Goal: Task Accomplishment & Management: Complete application form

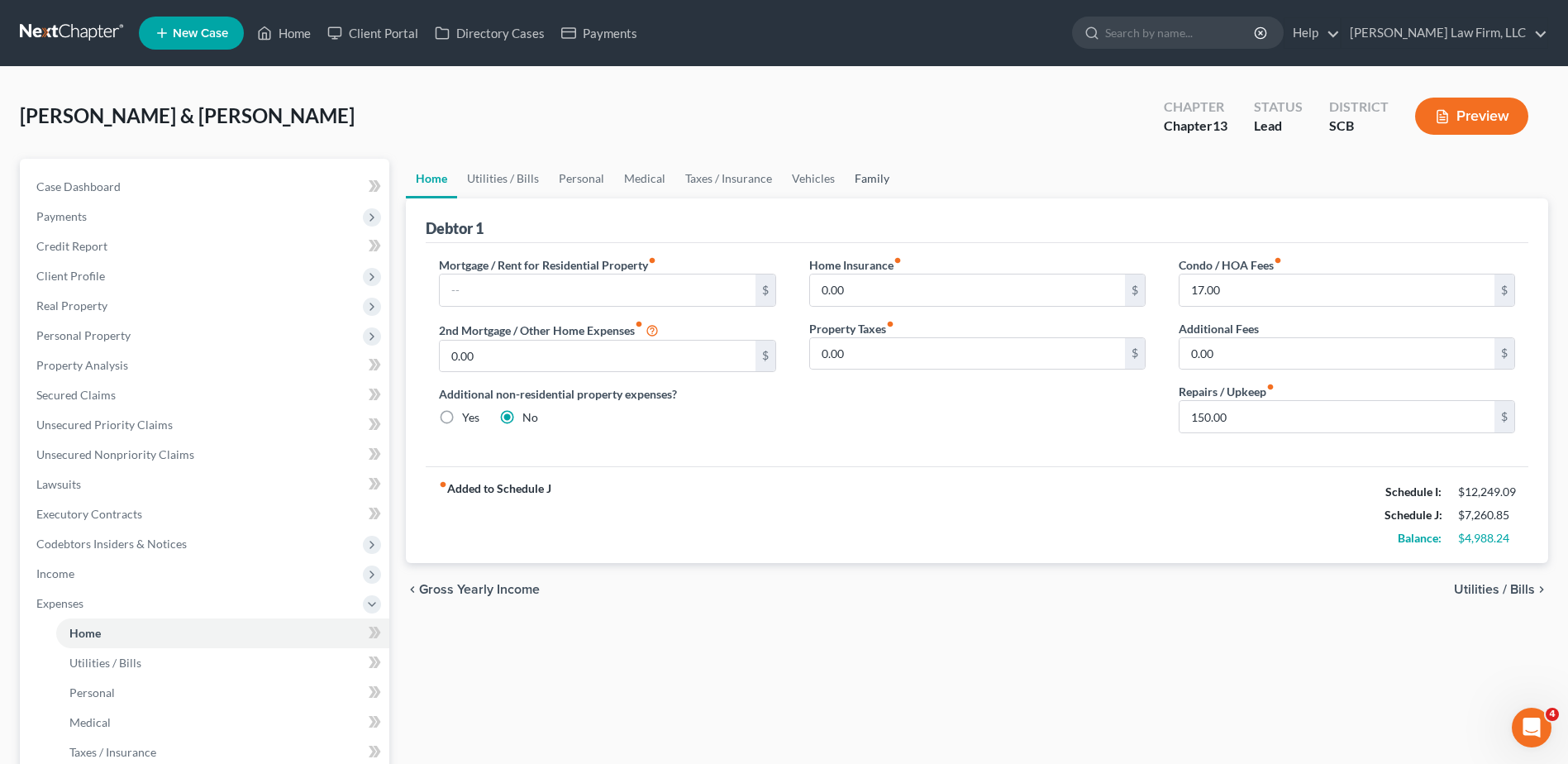
click at [855, 185] on link "Family" at bounding box center [871, 178] width 54 height 39
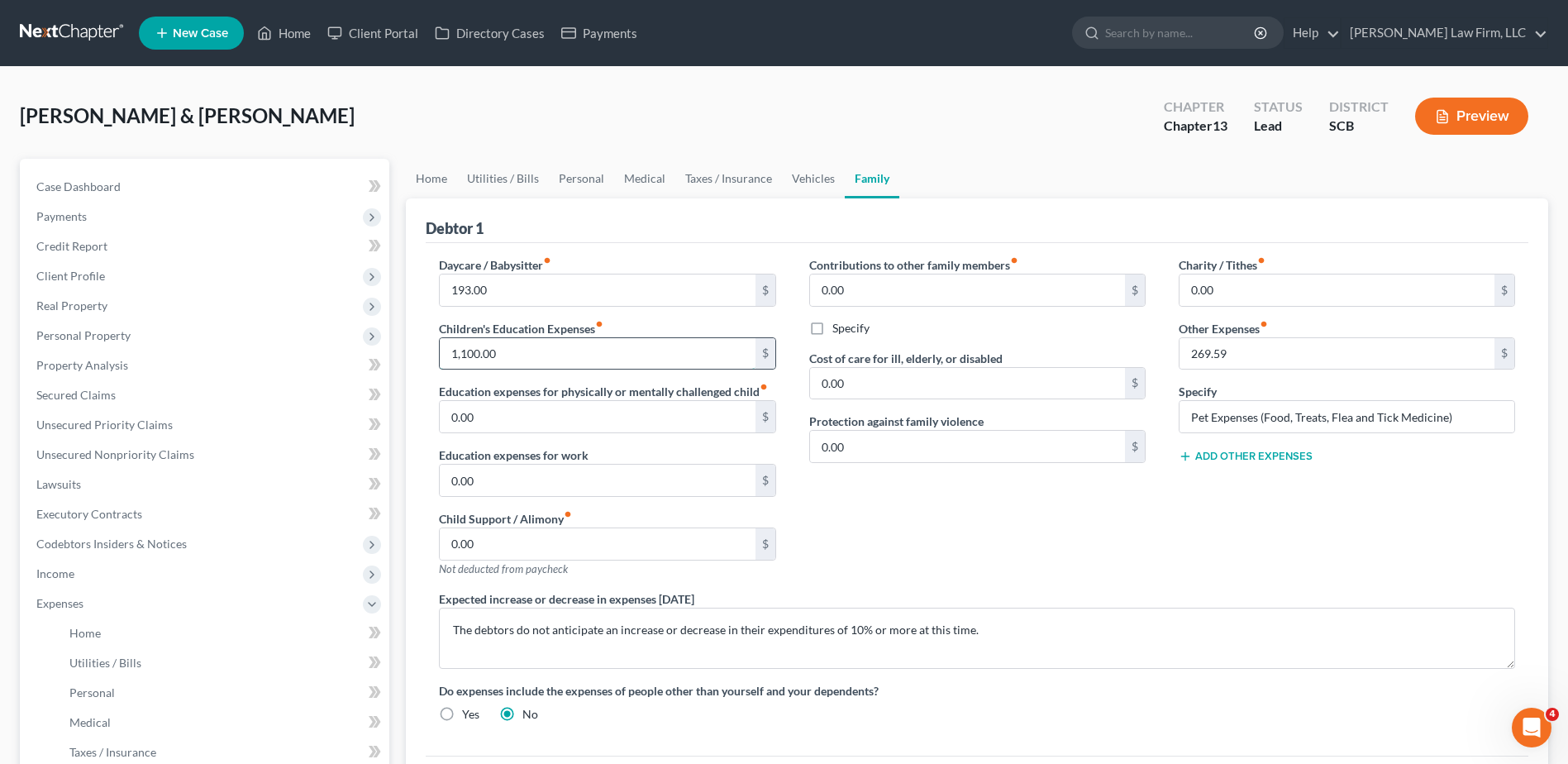
click at [510, 360] on input "1,100.00" at bounding box center [596, 354] width 315 height 32
click at [524, 295] on input "193.00" at bounding box center [596, 291] width 315 height 32
type input "772.00"
click at [504, 359] on input "text" at bounding box center [596, 354] width 315 height 32
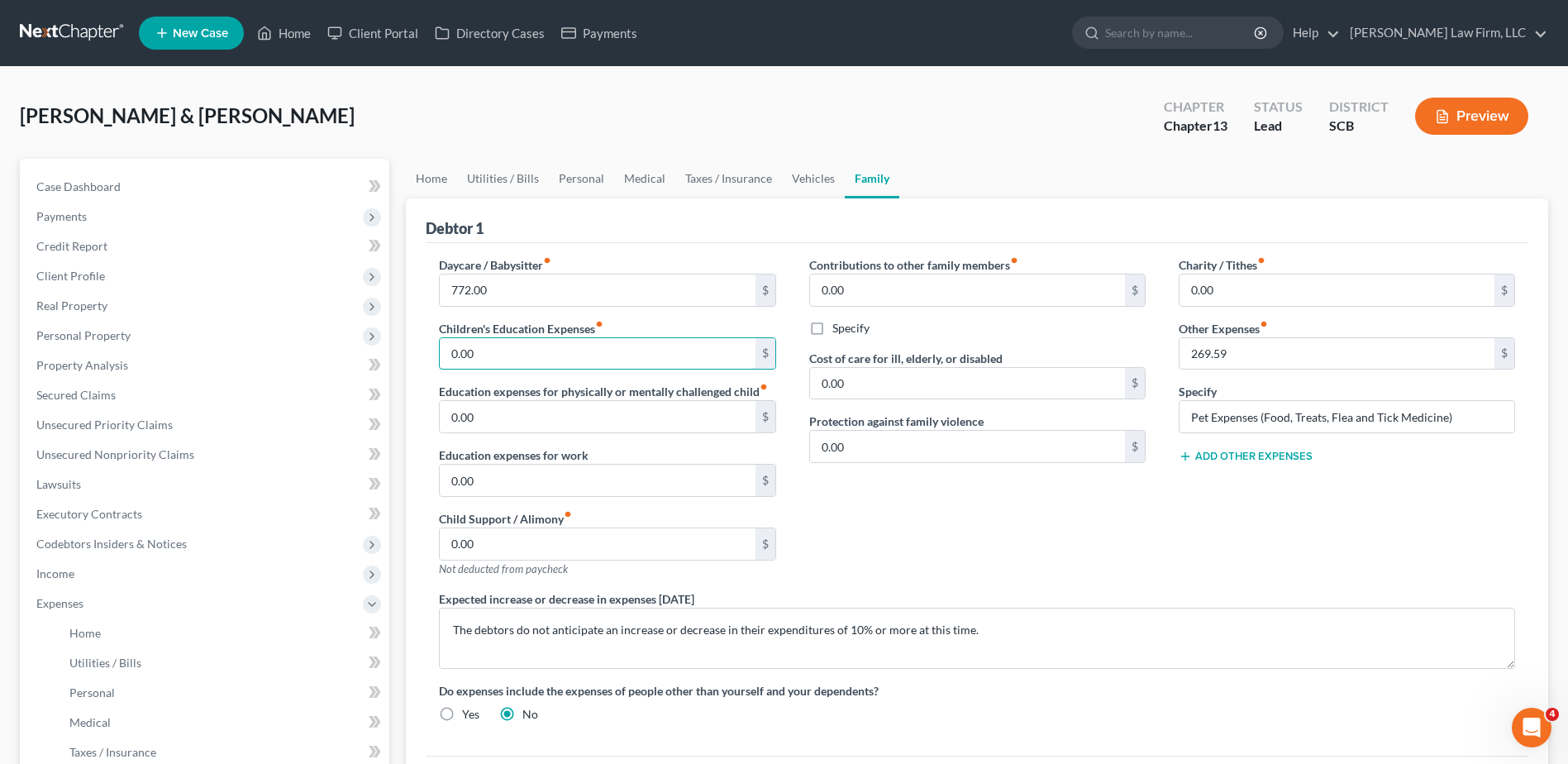
type input "0.00"
click at [600, 219] on div "Debtor 1" at bounding box center [977, 220] width 1103 height 44
click at [449, 624] on textarea "The debtors do not anticipate an increase or decrease in their expenditures of …" at bounding box center [977, 638] width 1076 height 61
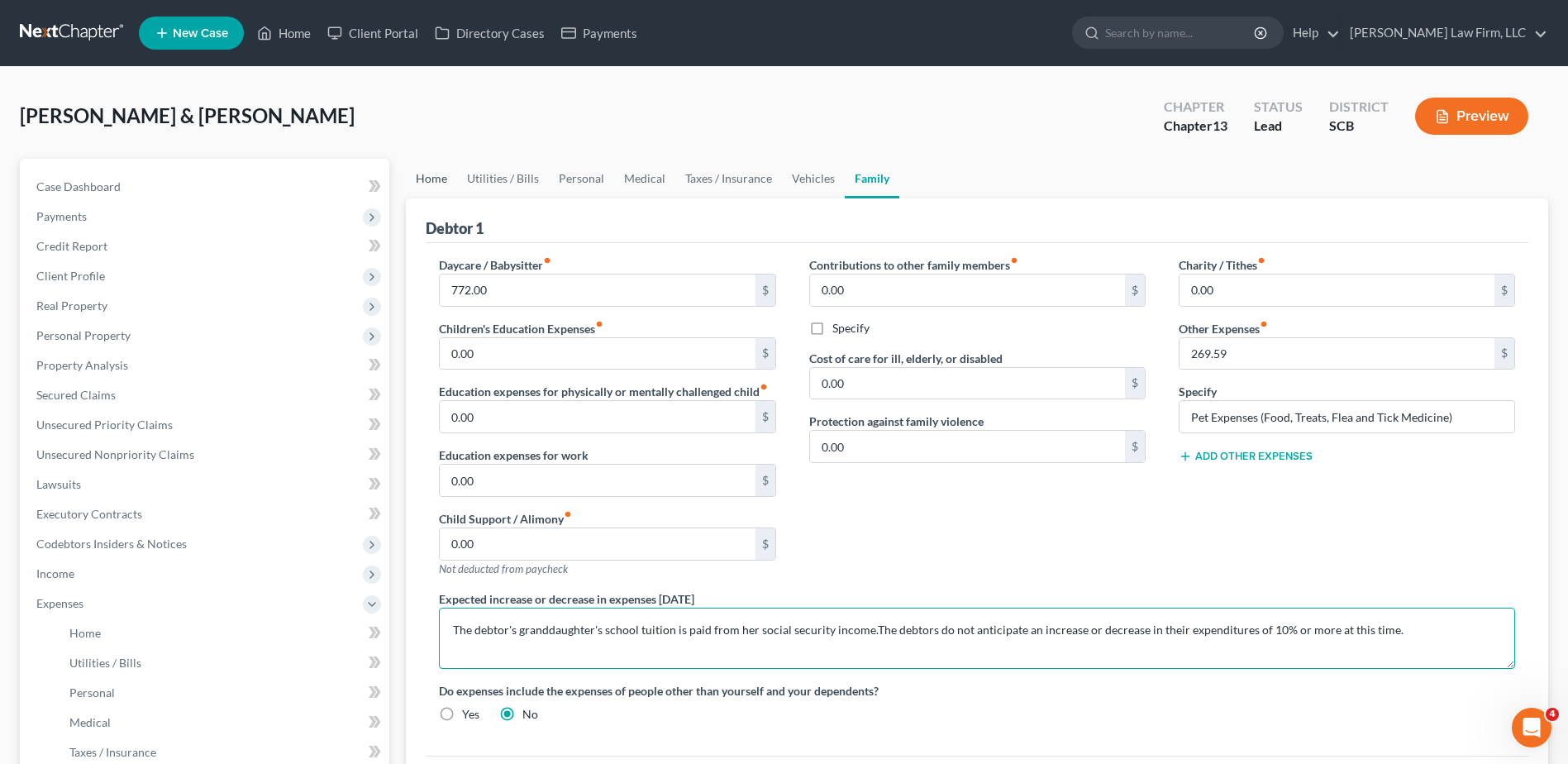
type textarea "The debtor's granddaughter's school tuition is paid from her social security in…"
click at [442, 180] on link "Home" at bounding box center [431, 178] width 51 height 39
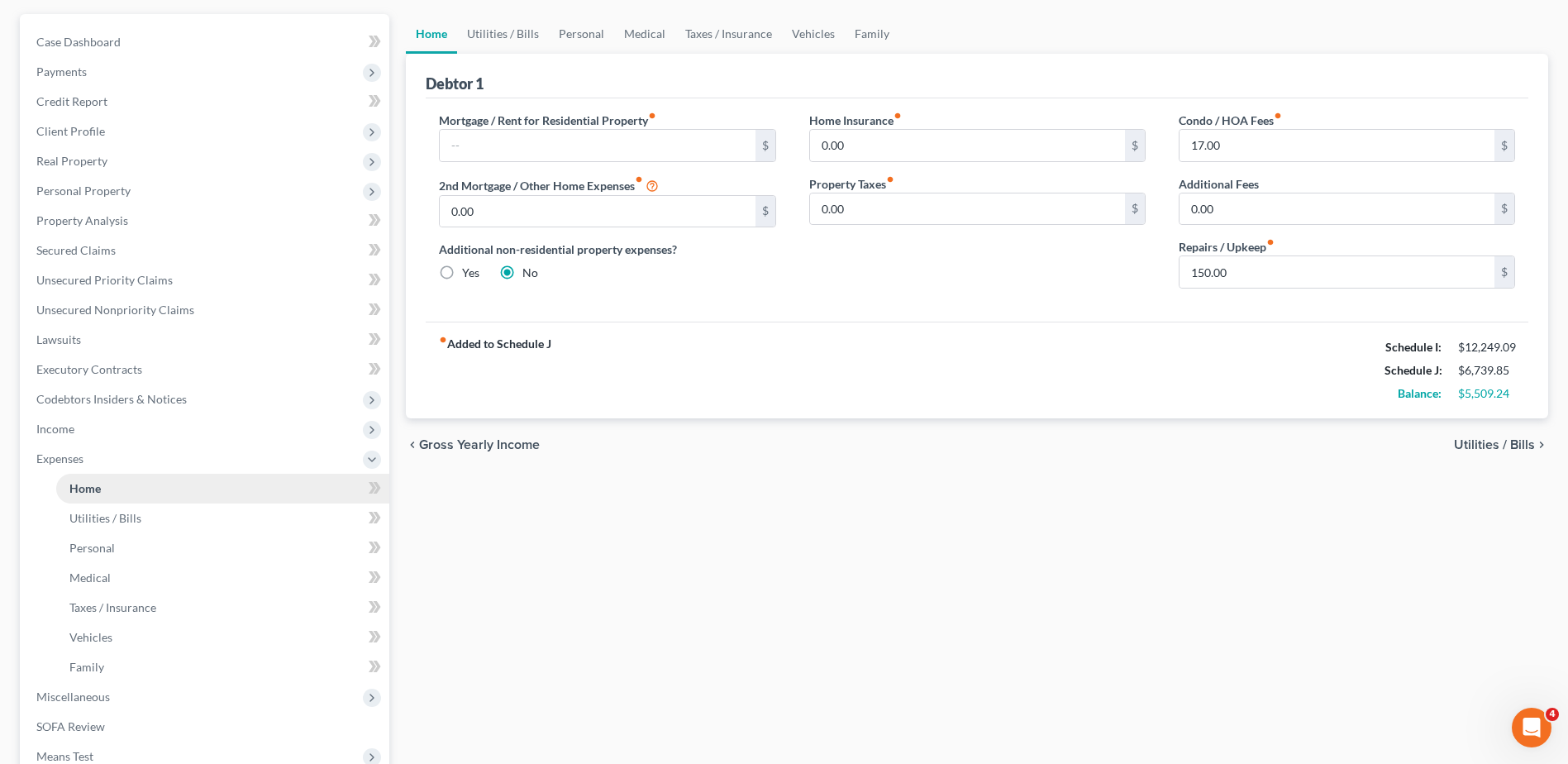
scroll to position [413, 0]
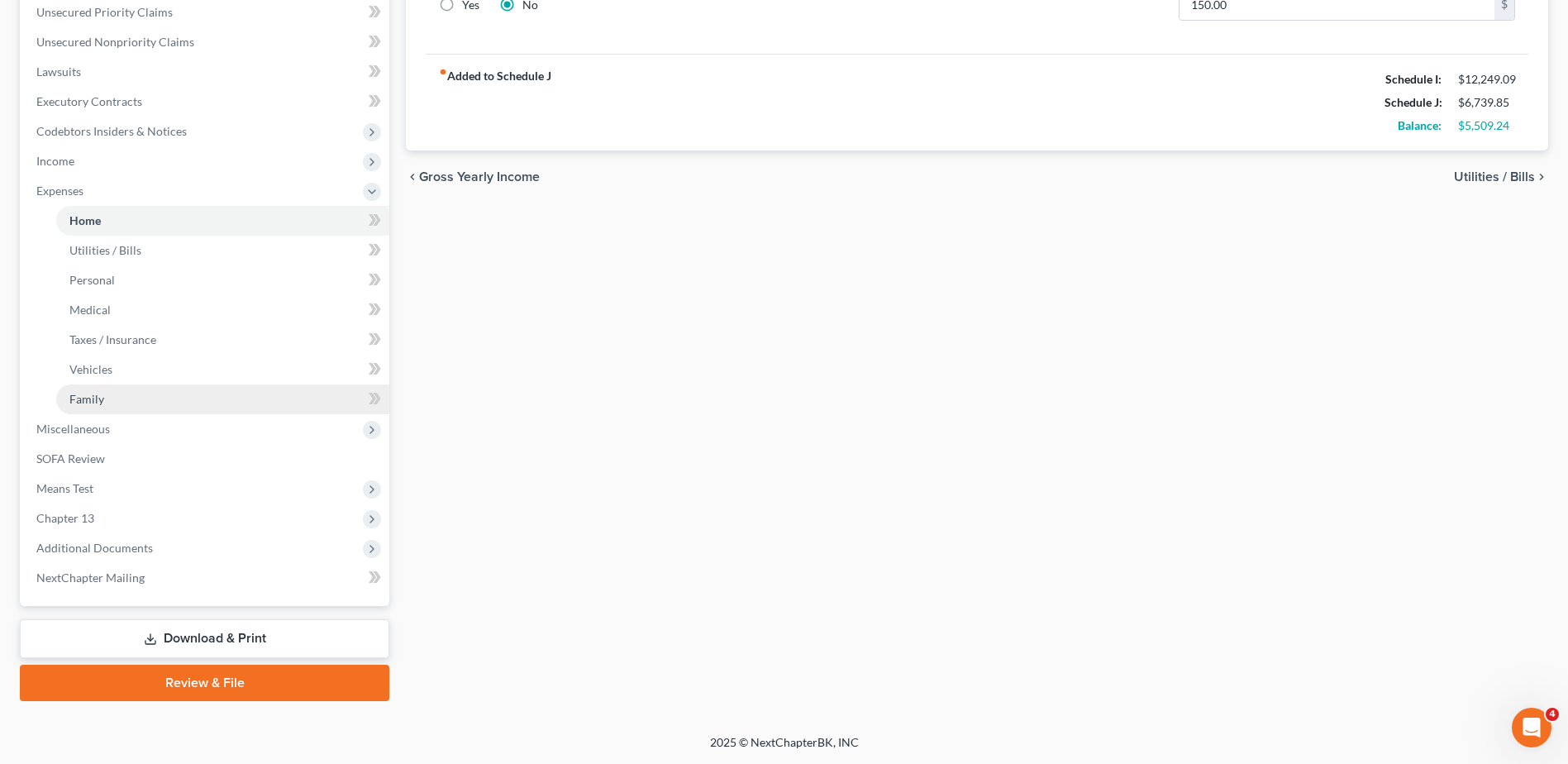
click at [119, 395] on link "Family" at bounding box center [222, 400] width 333 height 30
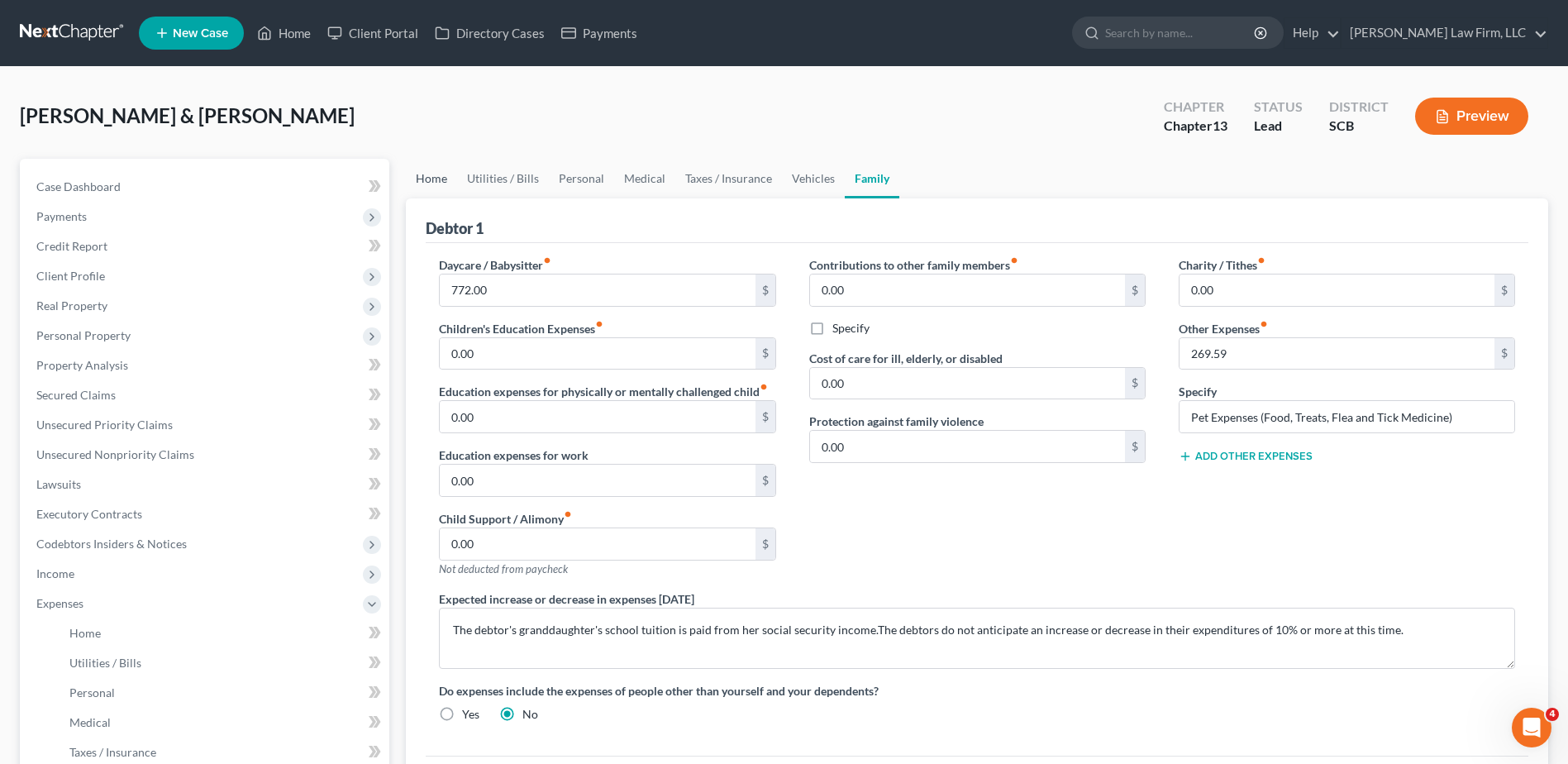
click at [428, 180] on link "Home" at bounding box center [431, 178] width 51 height 39
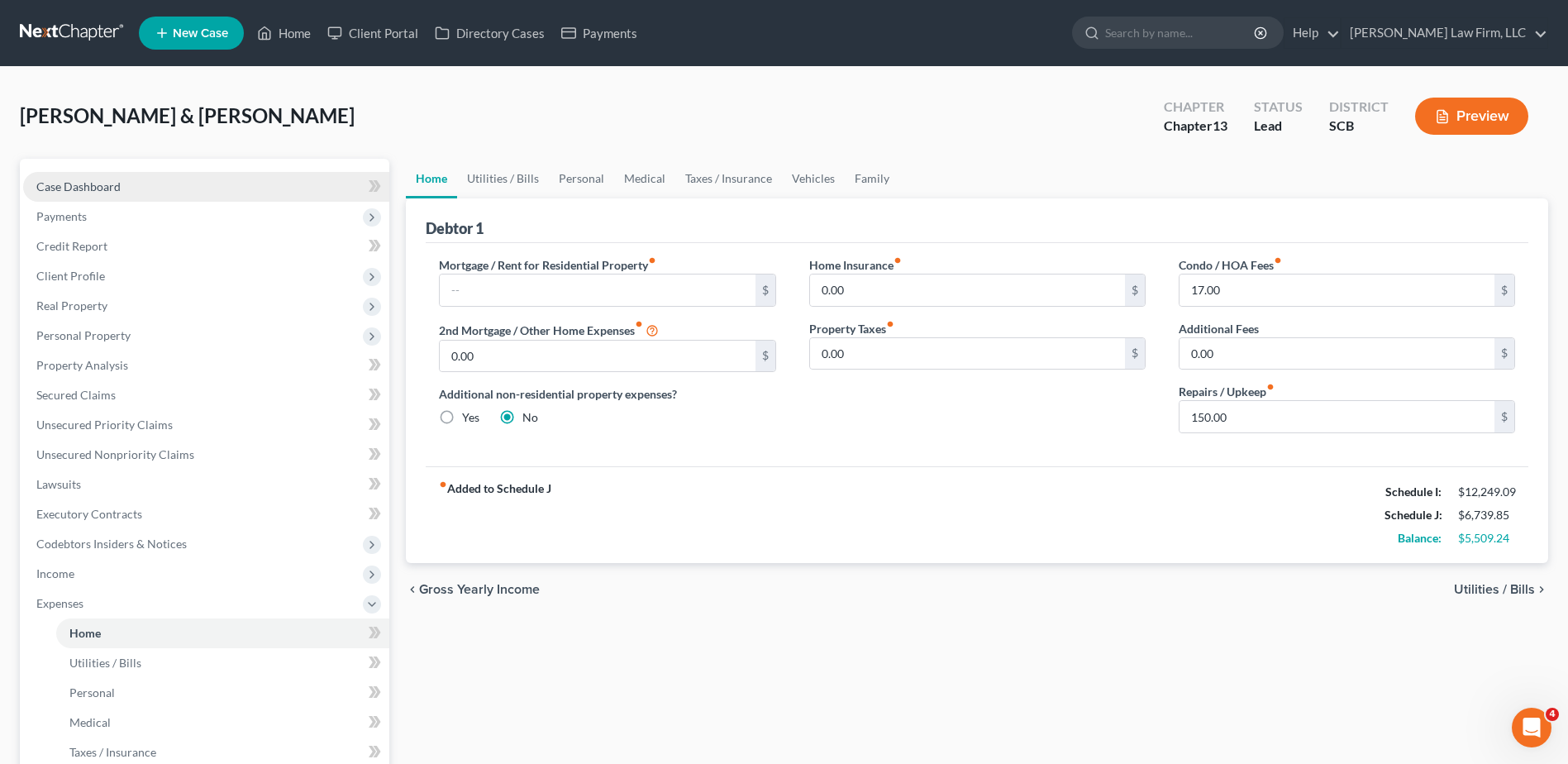
click at [119, 193] on span "Case Dashboard" at bounding box center [79, 186] width 84 height 14
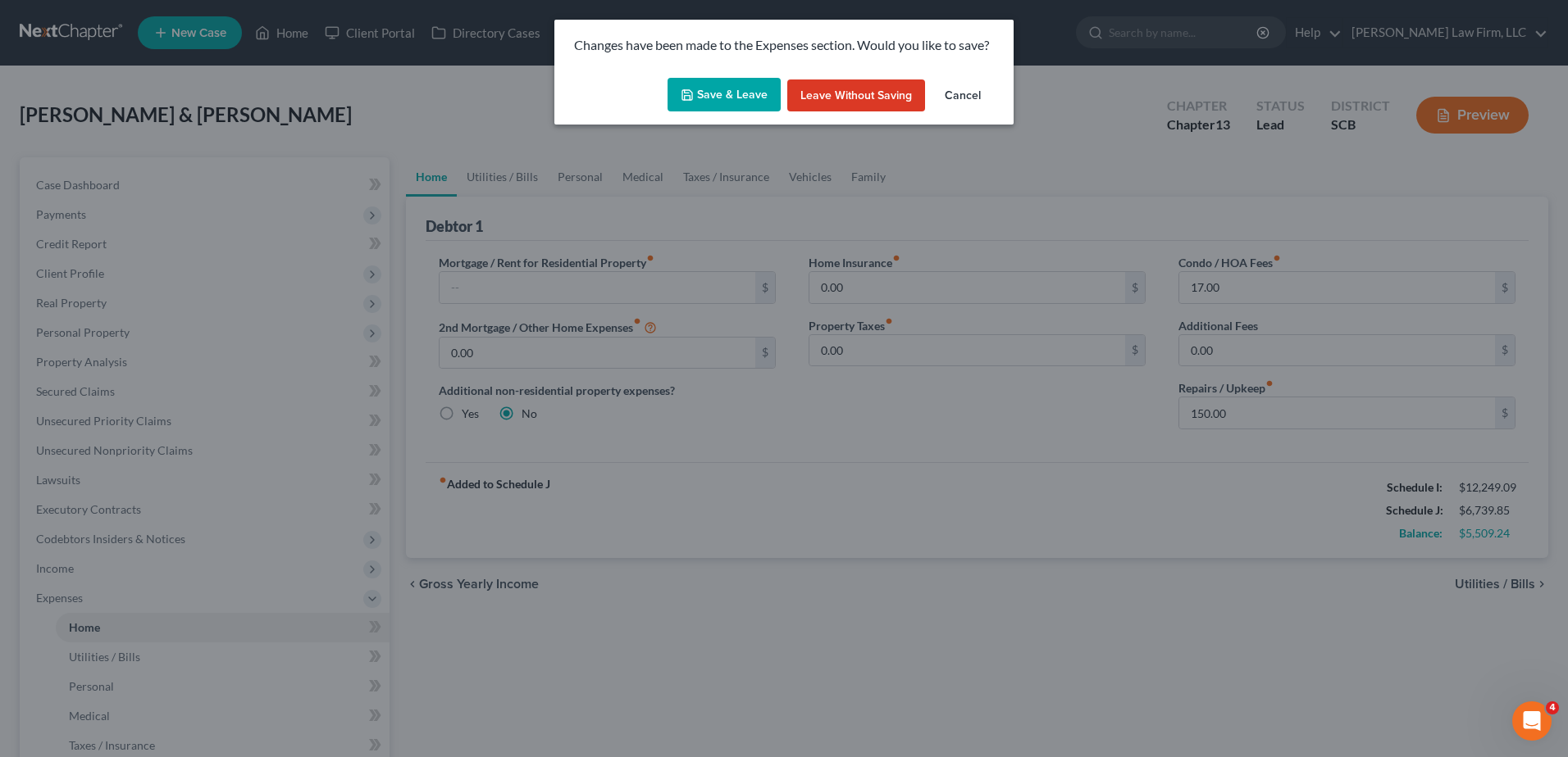
click at [724, 92] on button "Save & Leave" at bounding box center [724, 95] width 114 height 35
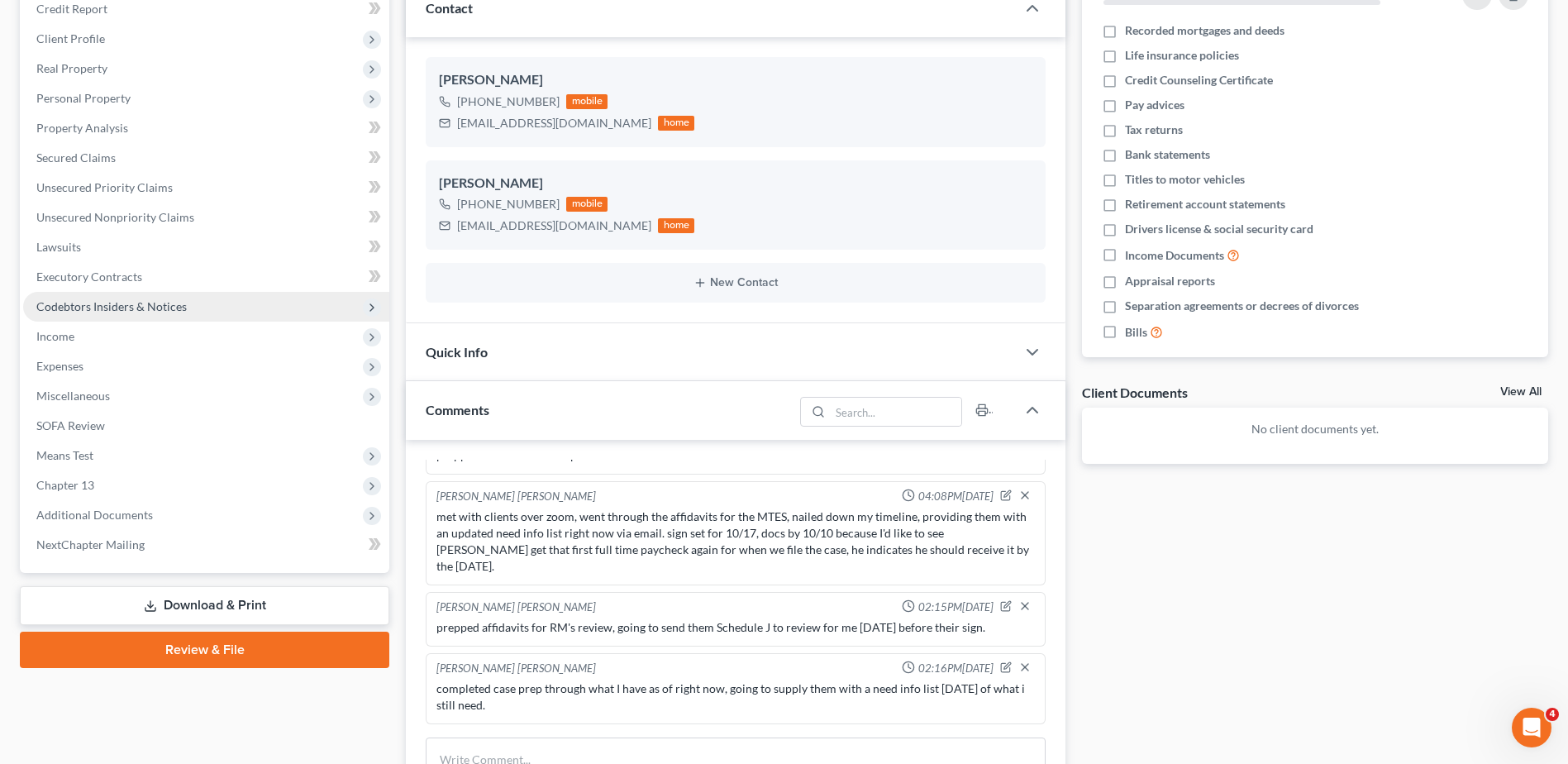
scroll to position [166, 0]
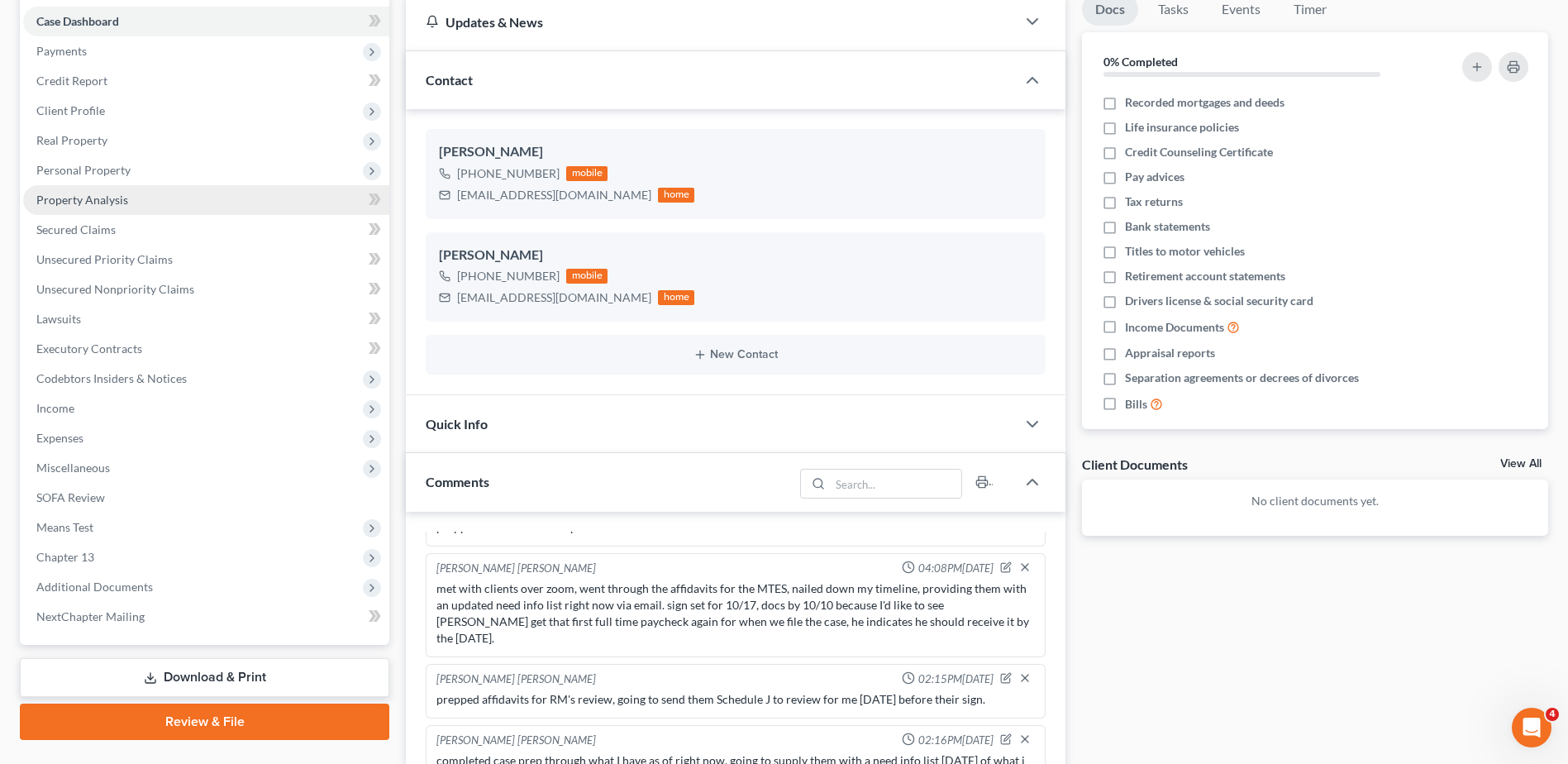
click at [119, 198] on span "Property Analysis" at bounding box center [83, 200] width 92 height 14
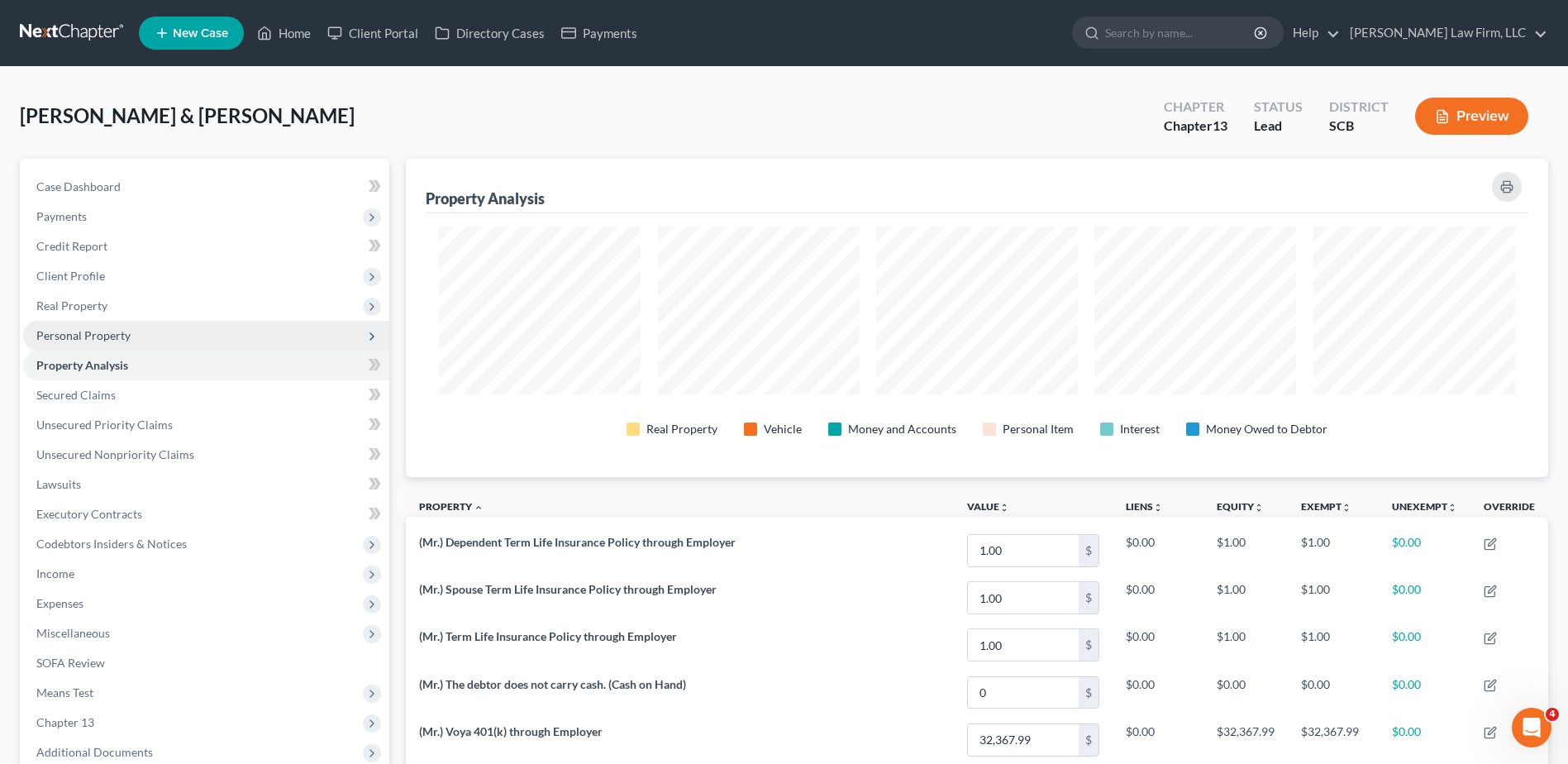
click at [119, 332] on span "Personal Property" at bounding box center [84, 335] width 94 height 14
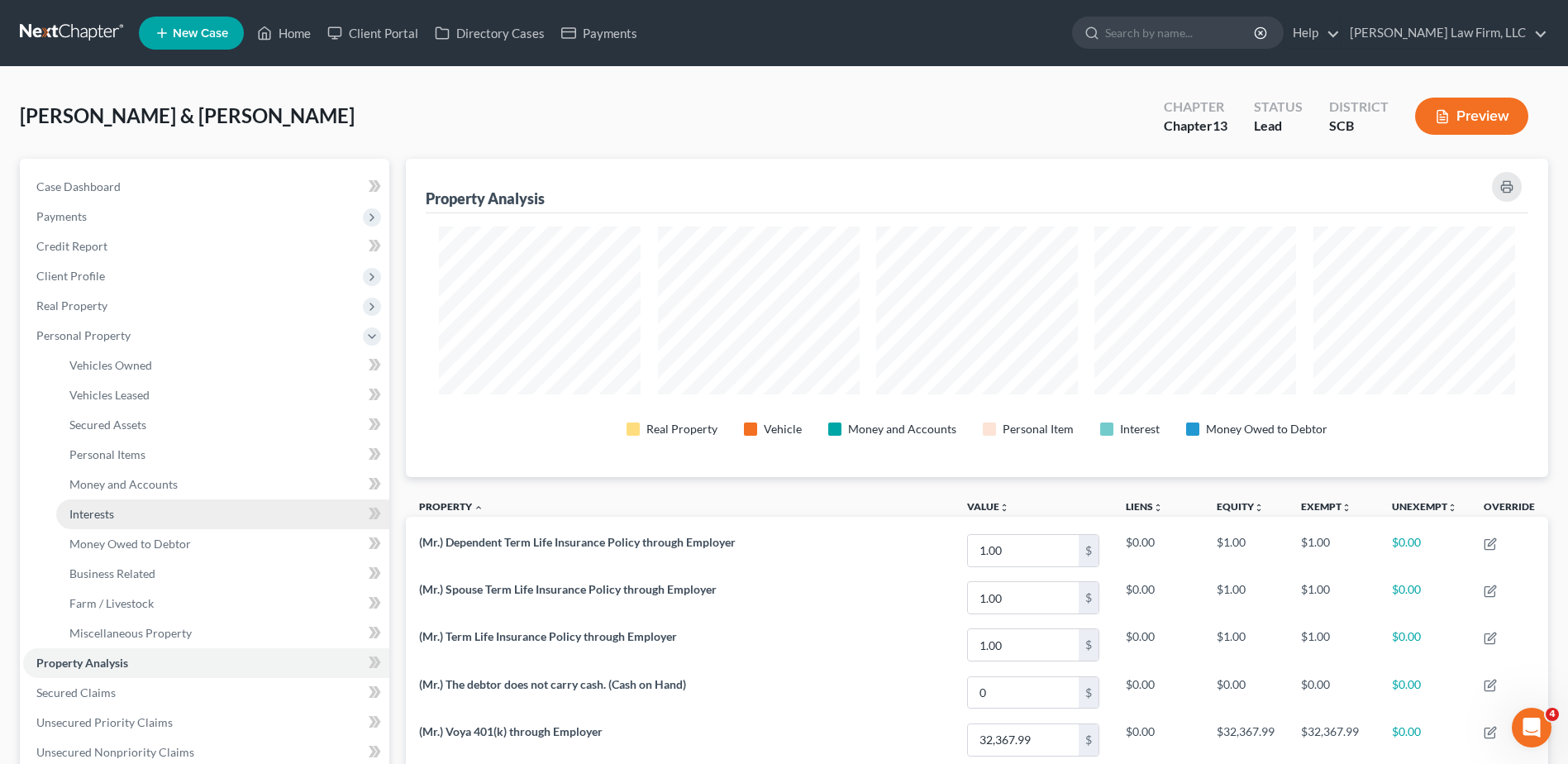
click at [109, 519] on span "Interests" at bounding box center [91, 514] width 44 height 14
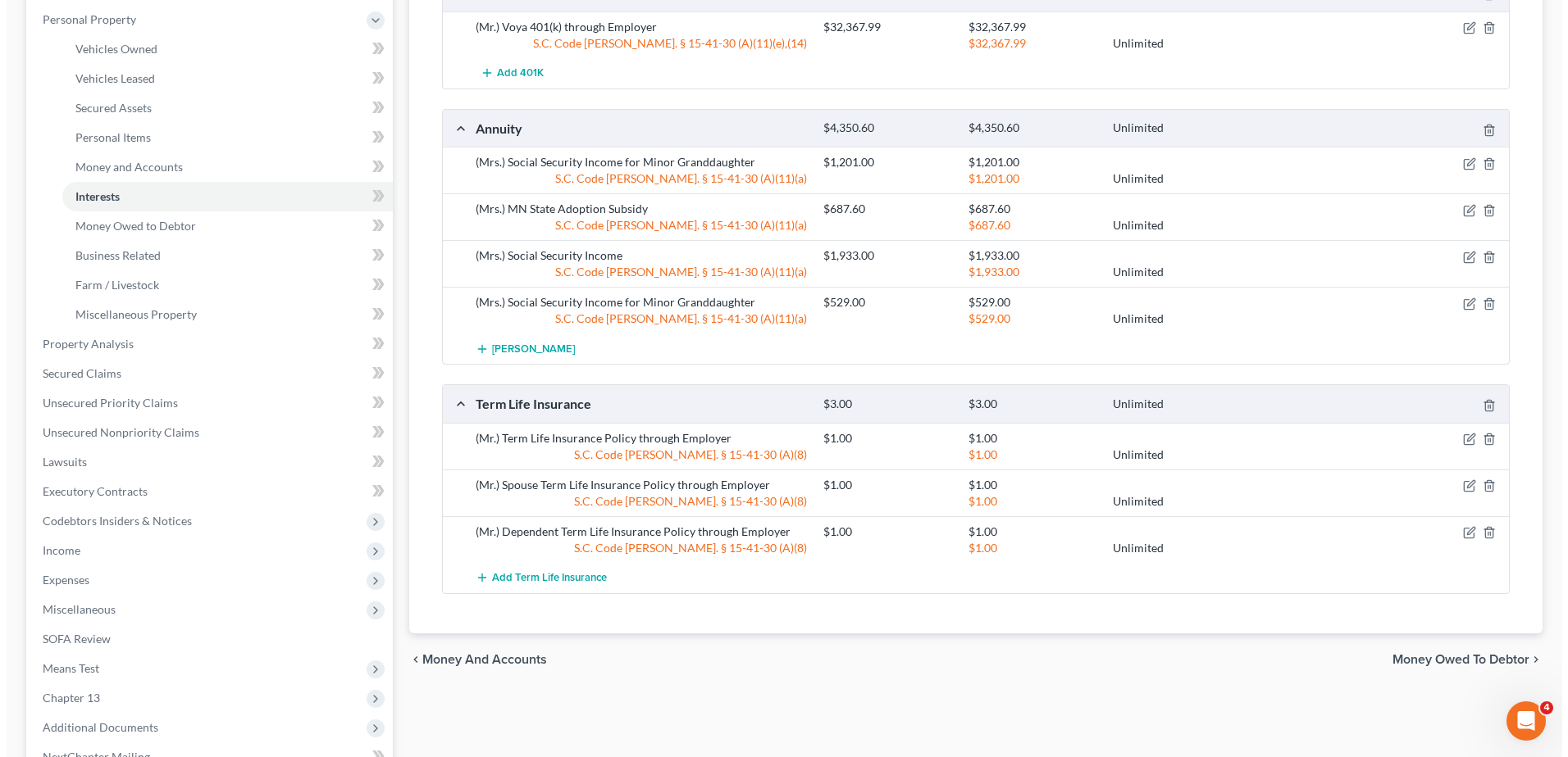
scroll to position [328, 0]
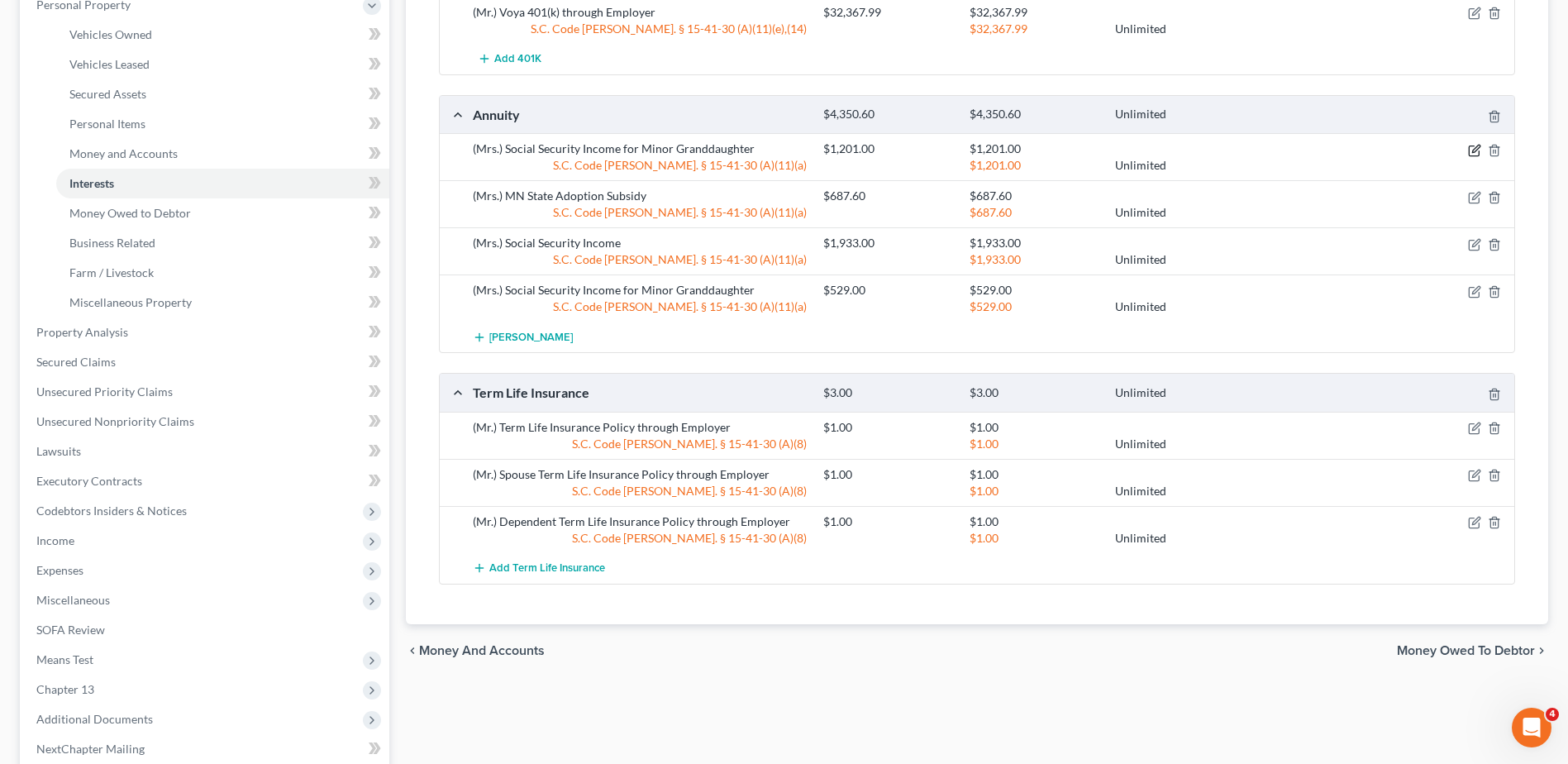
click at [1474, 150] on icon "button" at bounding box center [1474, 150] width 13 height 13
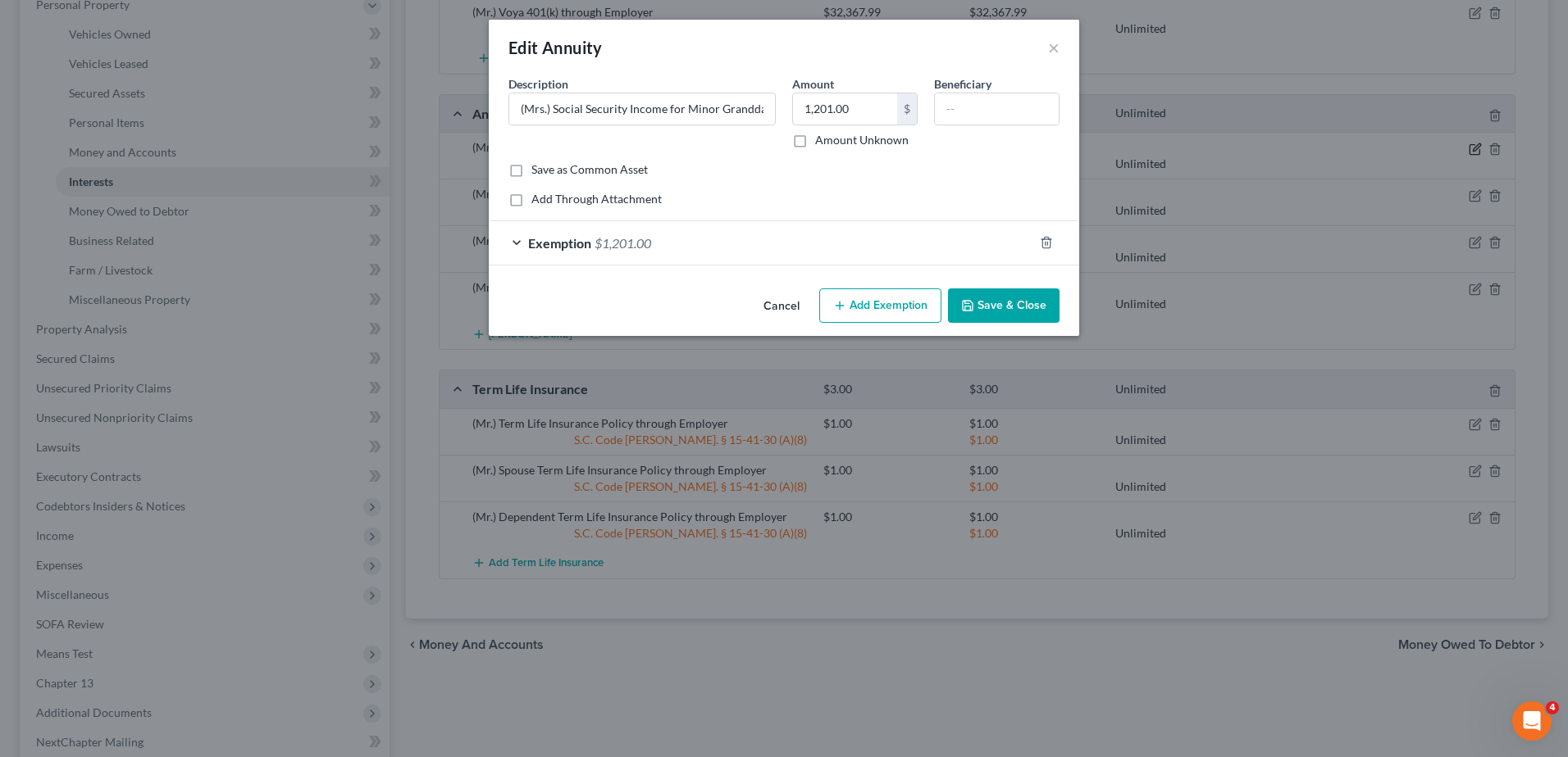
click at [1460, 144] on div "Edit Annuity × An exemption set must first be selected from the Filing Informat…" at bounding box center [784, 378] width 1568 height 757
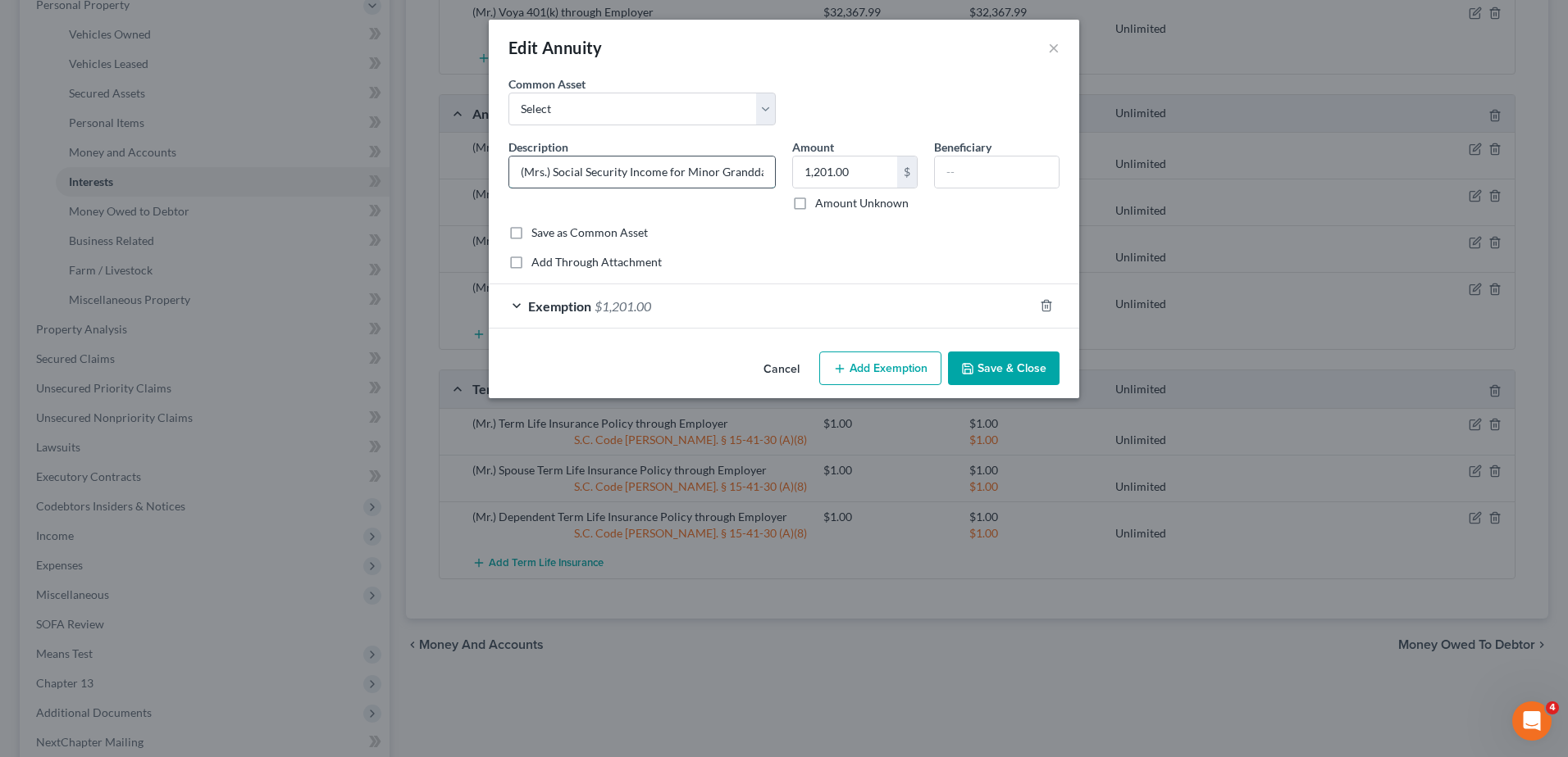
click at [769, 170] on input "(Mrs.) Social Security Income for Minor Granddaughter" at bounding box center [642, 172] width 266 height 31
click at [728, 173] on input "(Mrs.) Social Security Income for Minor Granddaughter" at bounding box center [642, 172] width 266 height 31
type input "(Mrs.) Social Security Income for Minor Granddaughter (The joint debtor receive…"
click at [995, 369] on button "Save & Close" at bounding box center [1004, 369] width 112 height 35
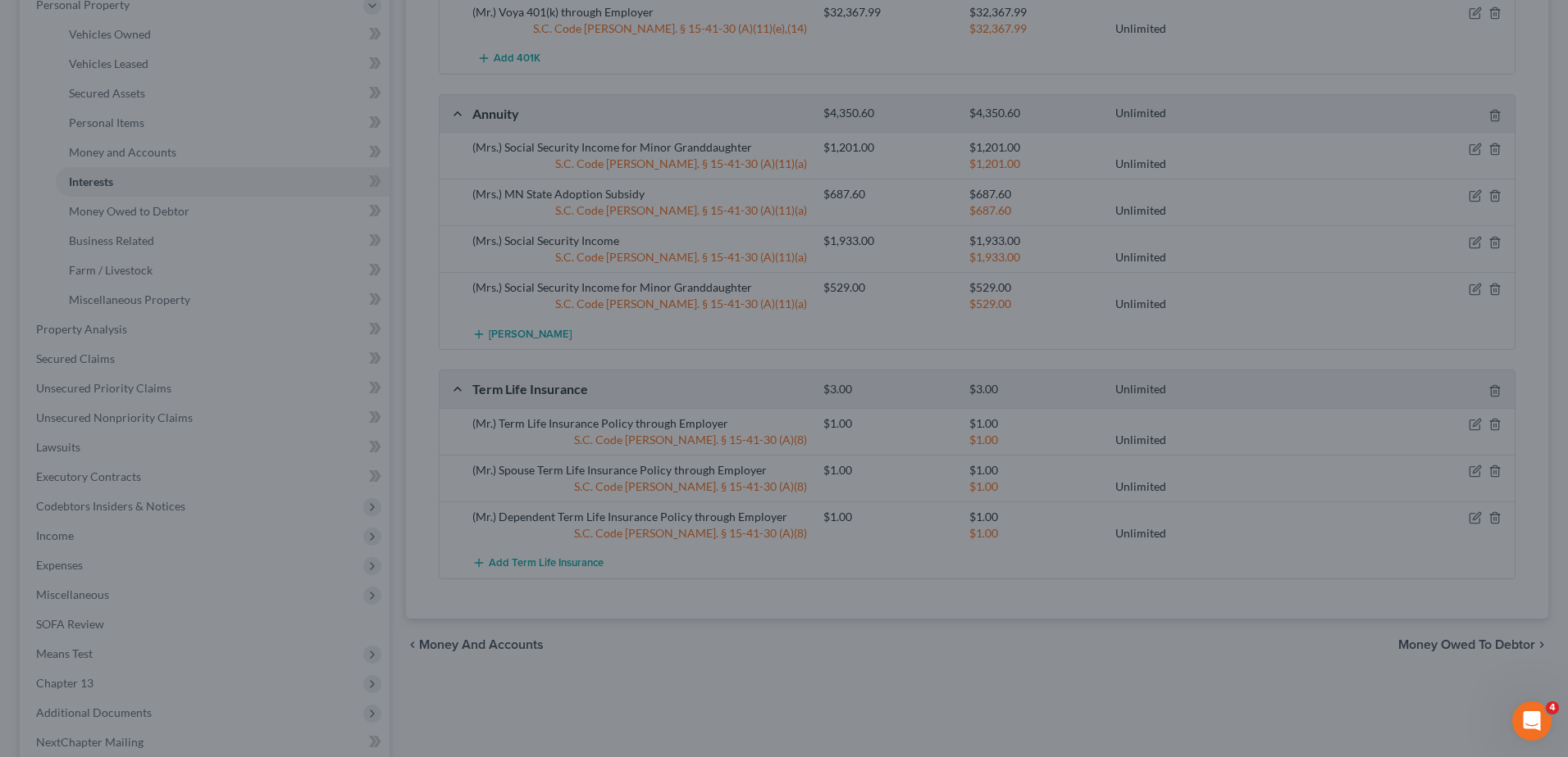
scroll to position [0, 0]
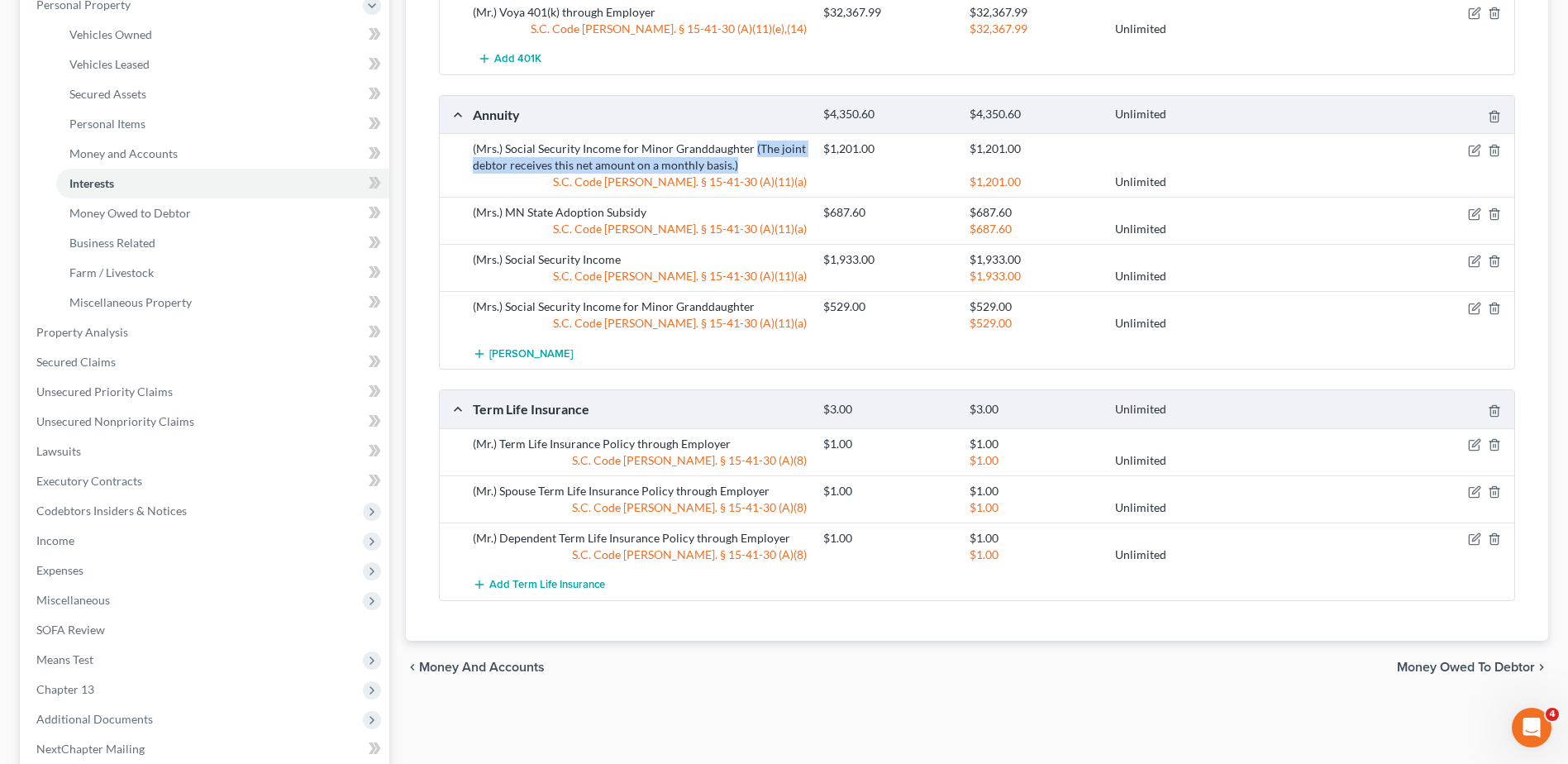
drag, startPoint x: 733, startPoint y: 166, endPoint x: 752, endPoint y: 143, distance: 29.8
click at [752, 143] on div "(Mrs.) Social Security Income for Minor Granddaughter (The joint debtor receive…" at bounding box center [640, 157] width 351 height 33
drag, startPoint x: 759, startPoint y: 145, endPoint x: 780, endPoint y: 150, distance: 21.6
copy div "(The joint debtor receives this net amount on a monthly basis.)"
click at [1471, 211] on icon "button" at bounding box center [1474, 214] width 13 height 13
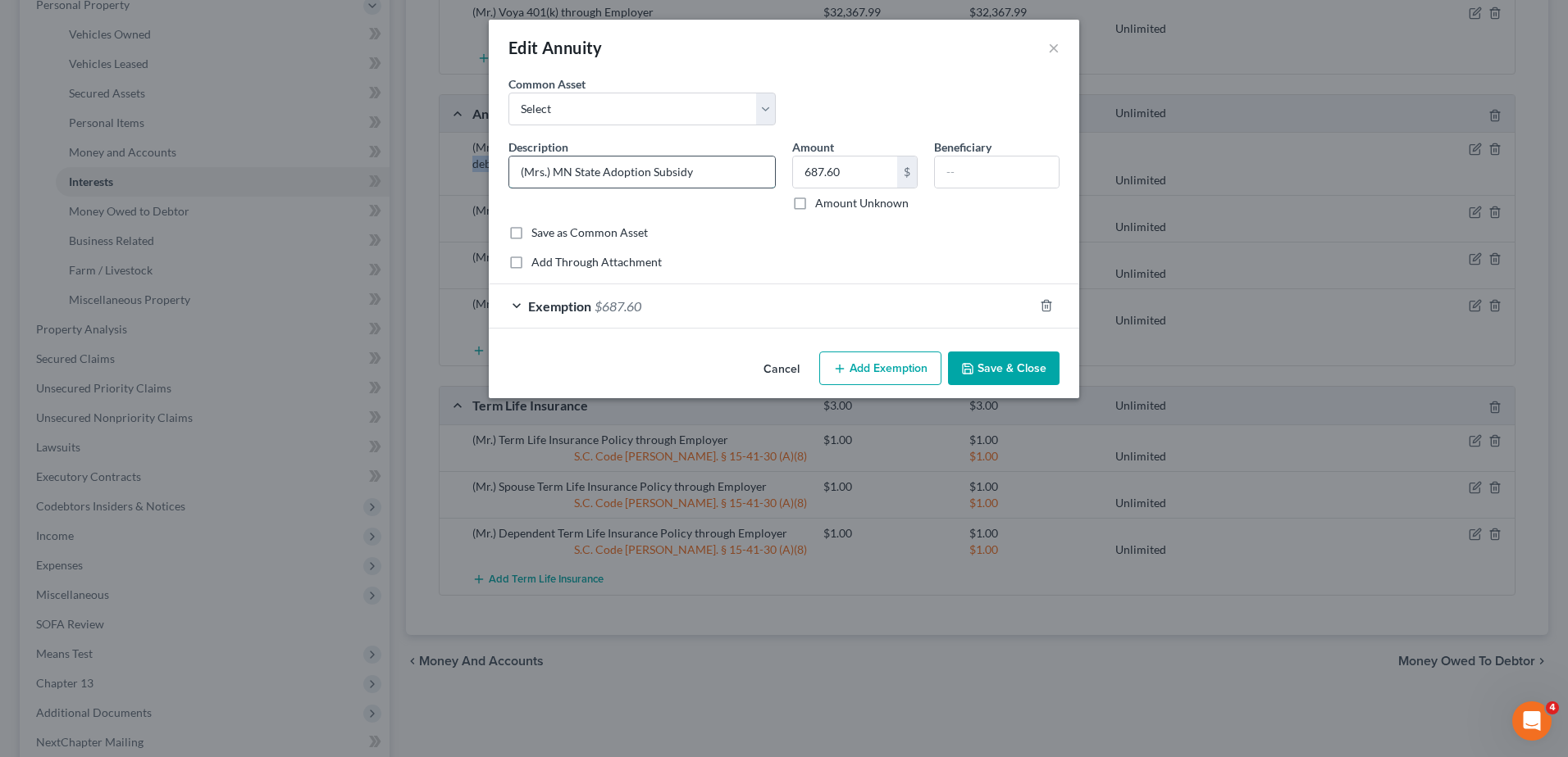
click at [717, 166] on input "(Mrs.) MN State Adoption Subsidy" at bounding box center [642, 172] width 266 height 31
paste input "(The joint debtor receives this net amount on a monthly basis.)"
type input "(Mrs.) MN State Adoption Subsidy (The joint debtor receives this net amount on …"
click at [994, 367] on button "Save & Close" at bounding box center [1004, 369] width 112 height 35
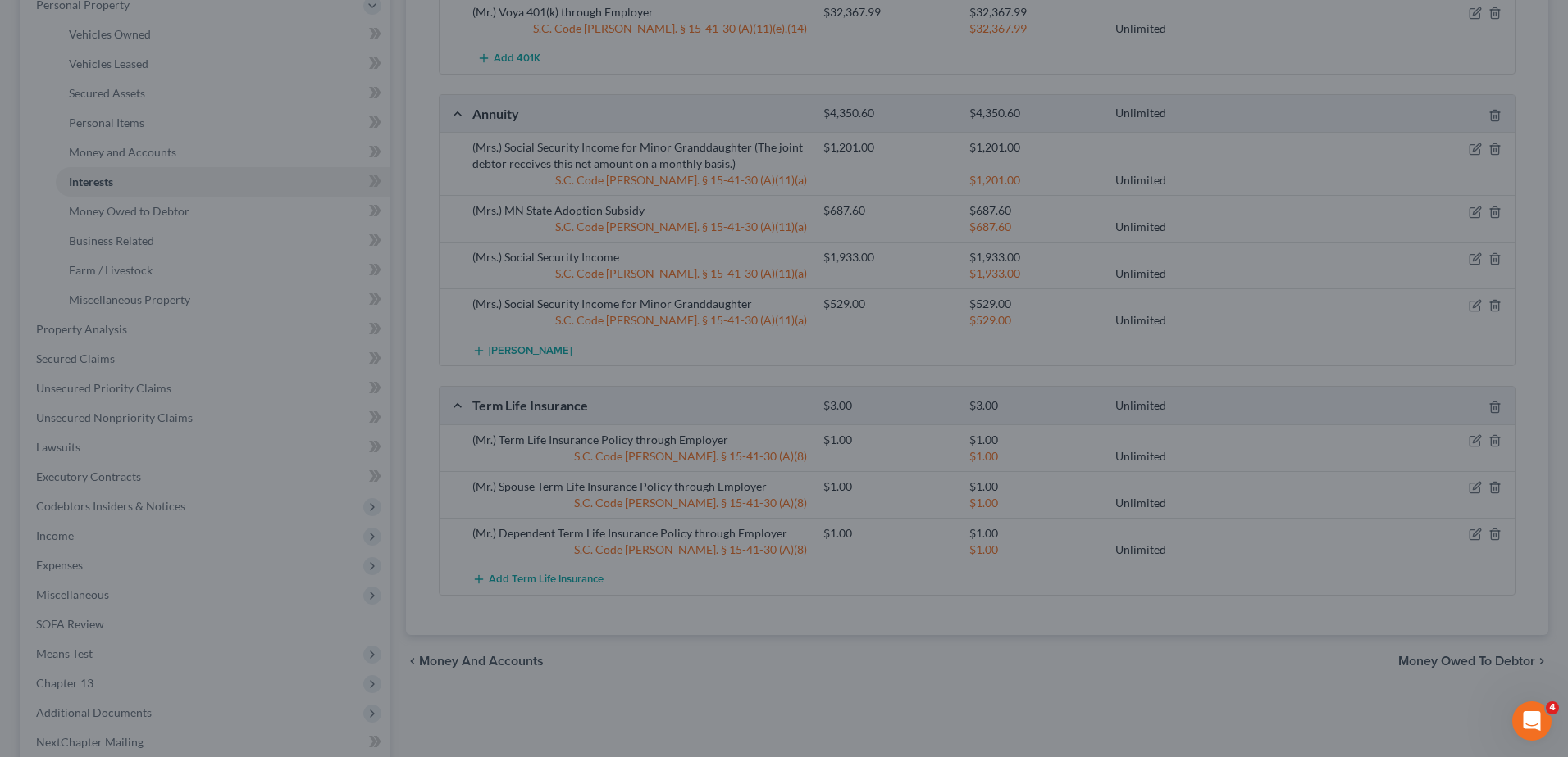
scroll to position [0, 0]
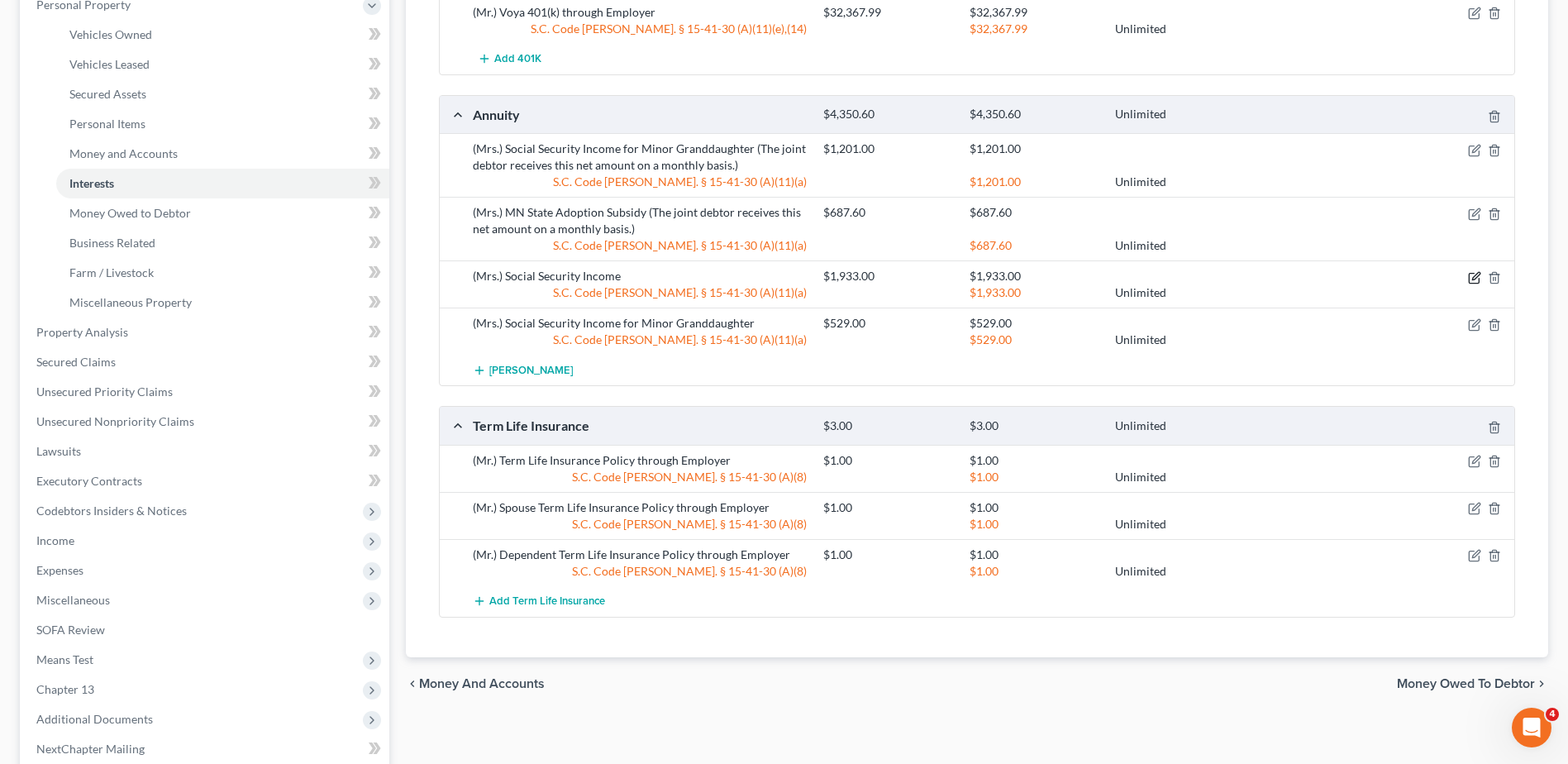
click at [1469, 277] on icon "button" at bounding box center [1474, 278] width 13 height 13
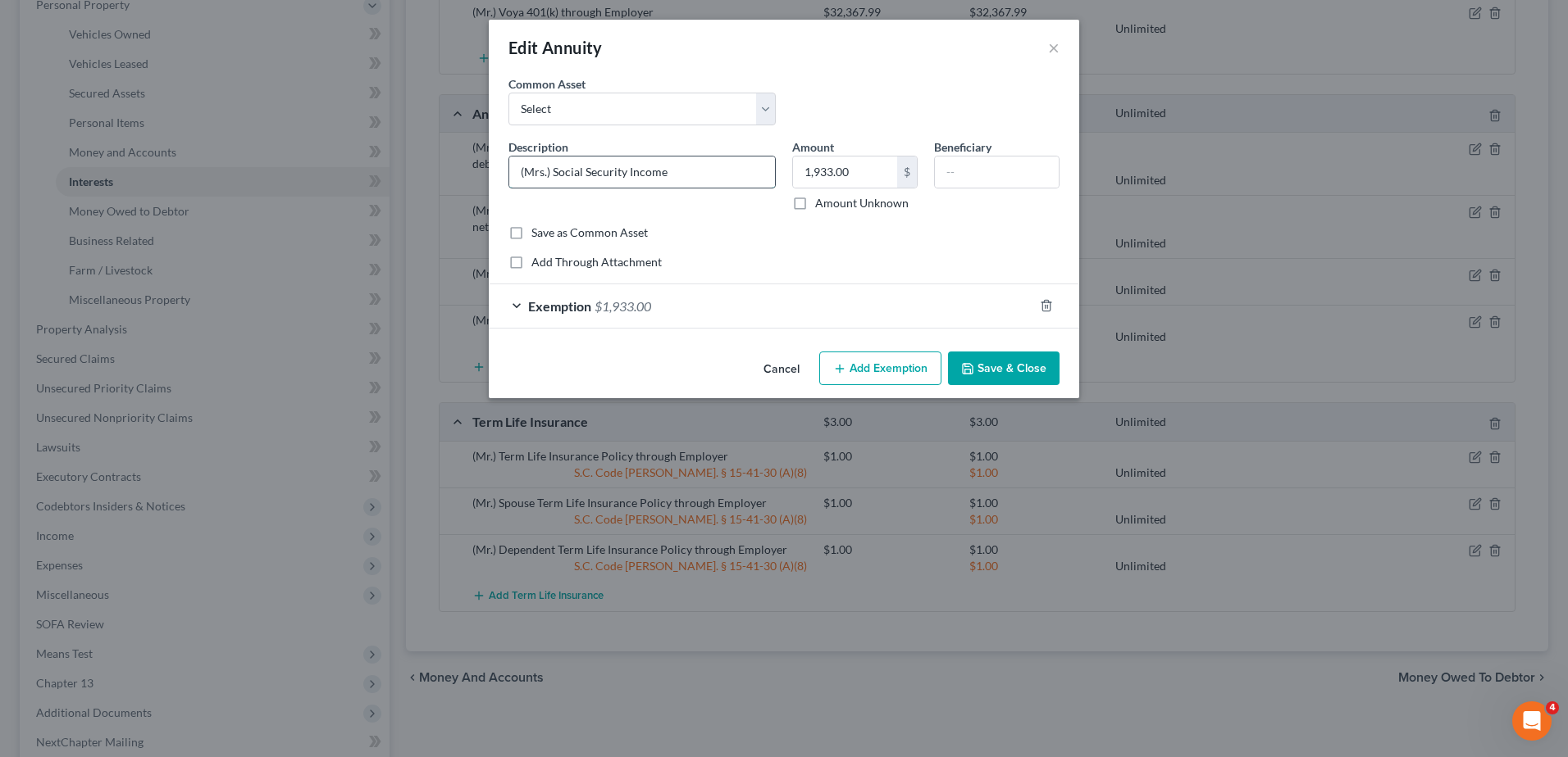
click at [723, 162] on input "(Mrs.) Social Security Income" at bounding box center [642, 172] width 266 height 31
paste input "(The joint debtor receives this net amount on a monthly basis.)"
type input "(Mrs.) Social Security Income ((The joint debtor receives this net amount on a …"
click at [982, 365] on button "Save & Close" at bounding box center [1004, 369] width 112 height 35
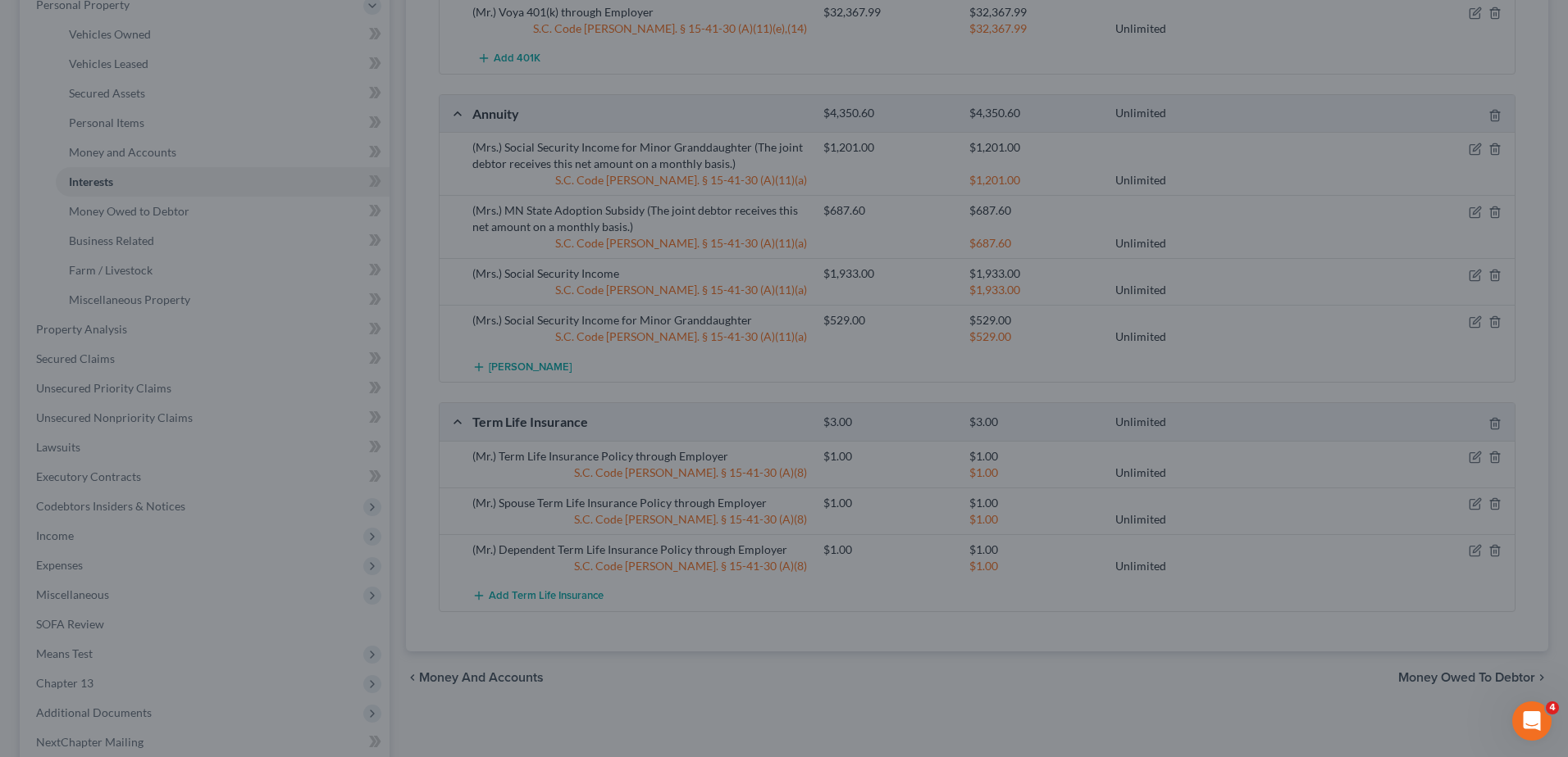
scroll to position [0, 0]
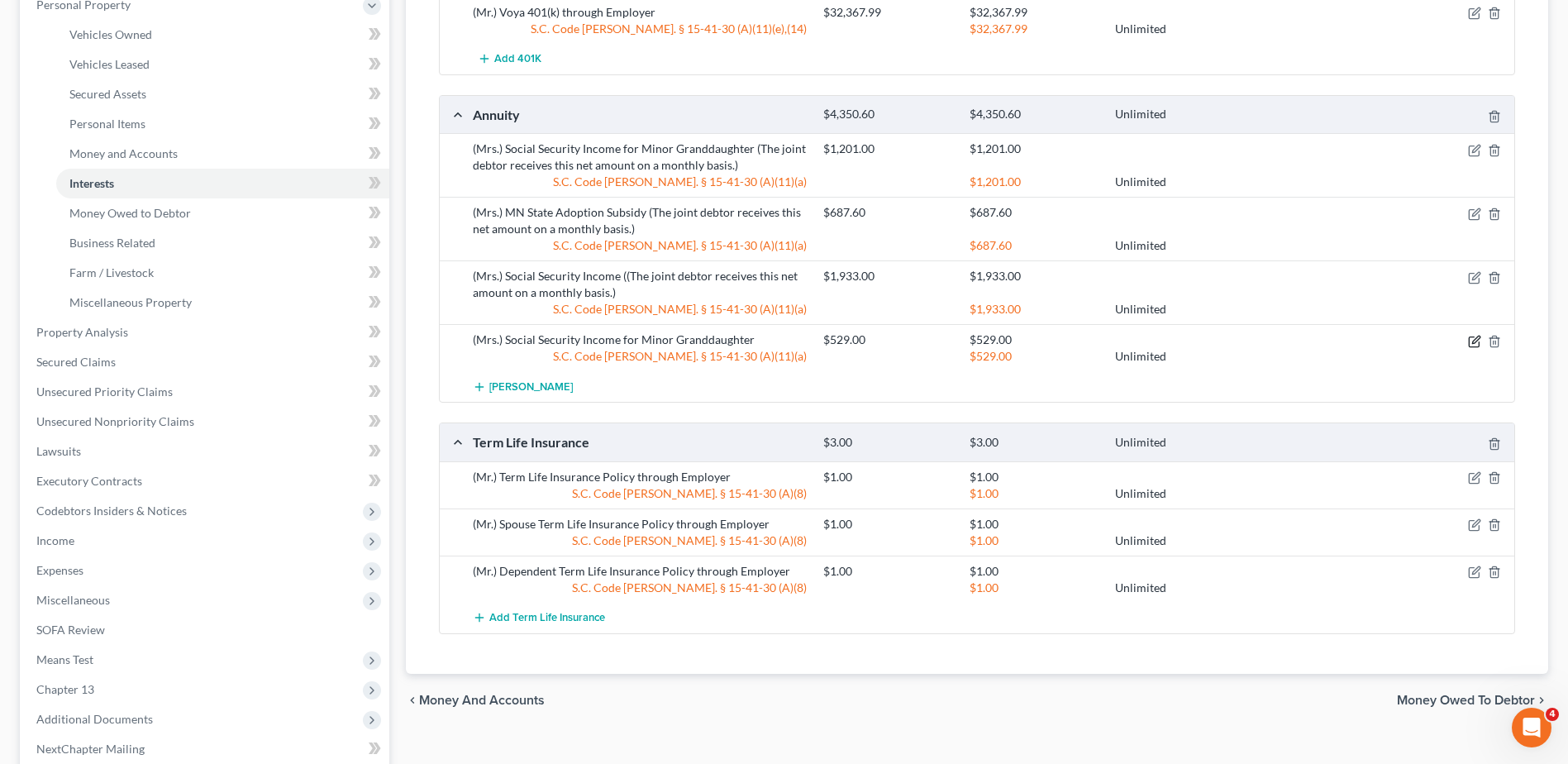
click at [1474, 343] on icon "button" at bounding box center [1474, 342] width 13 height 13
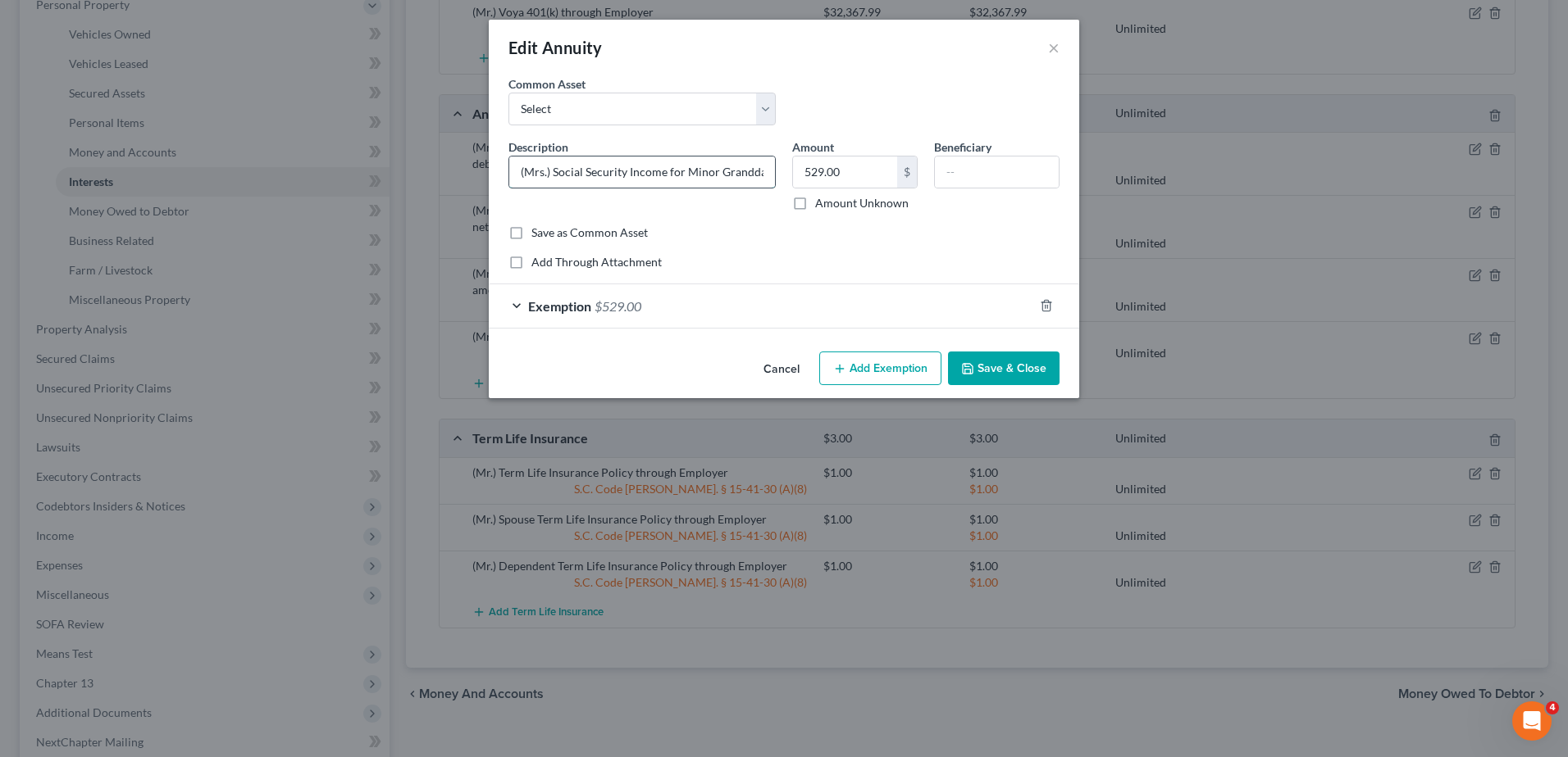
click at [763, 175] on input "(Mrs.) Social Security Income for Minor Granddaughter" at bounding box center [642, 172] width 266 height 31
paste input "(The joint debtor receives this net amount on a monthly basis.)"
type input "(Mrs.) Social Security Income for Minor Granddaughter (The joint debtor receive…"
click at [987, 361] on button "Save & Close" at bounding box center [1004, 369] width 112 height 35
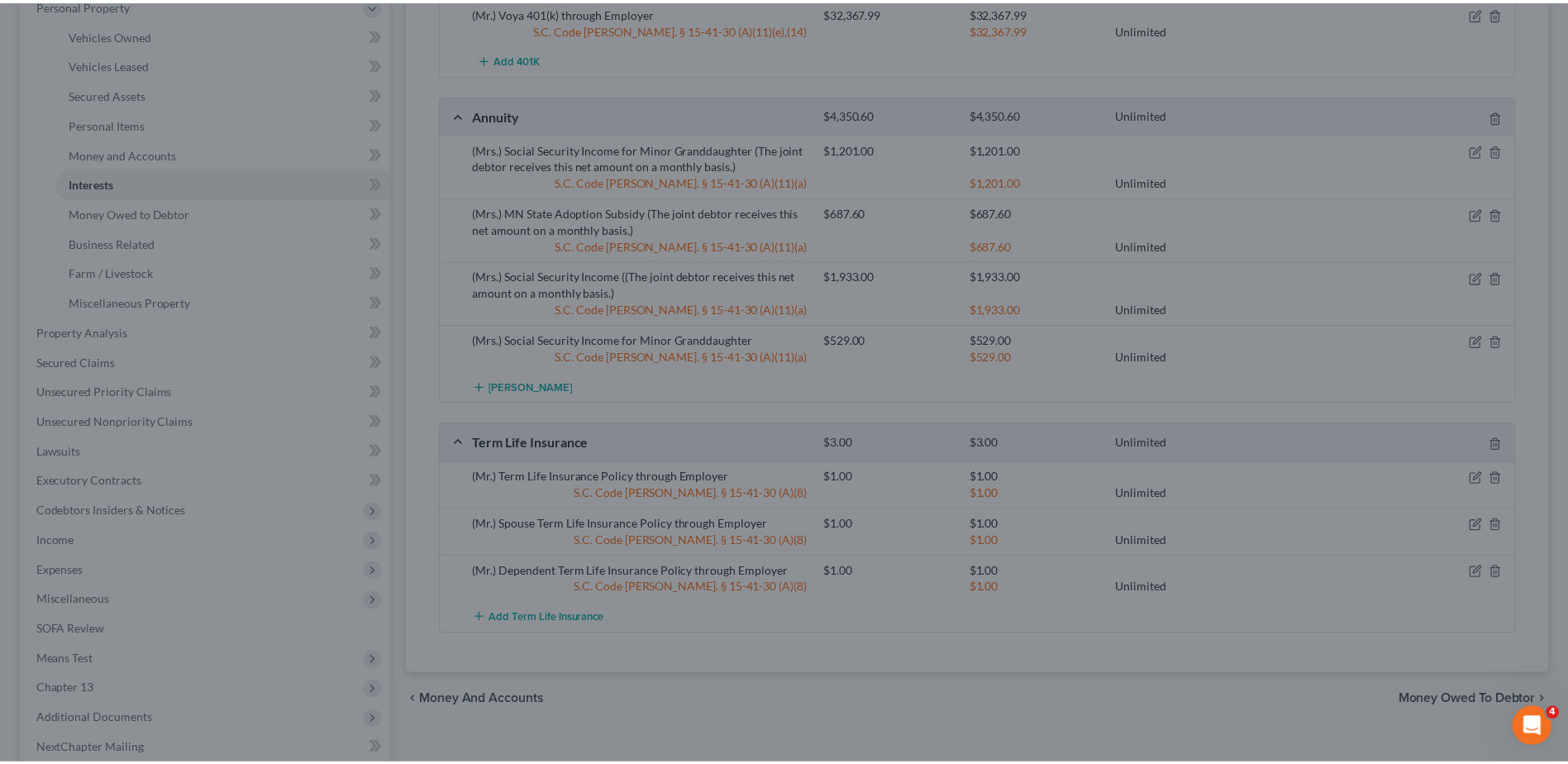
scroll to position [0, 0]
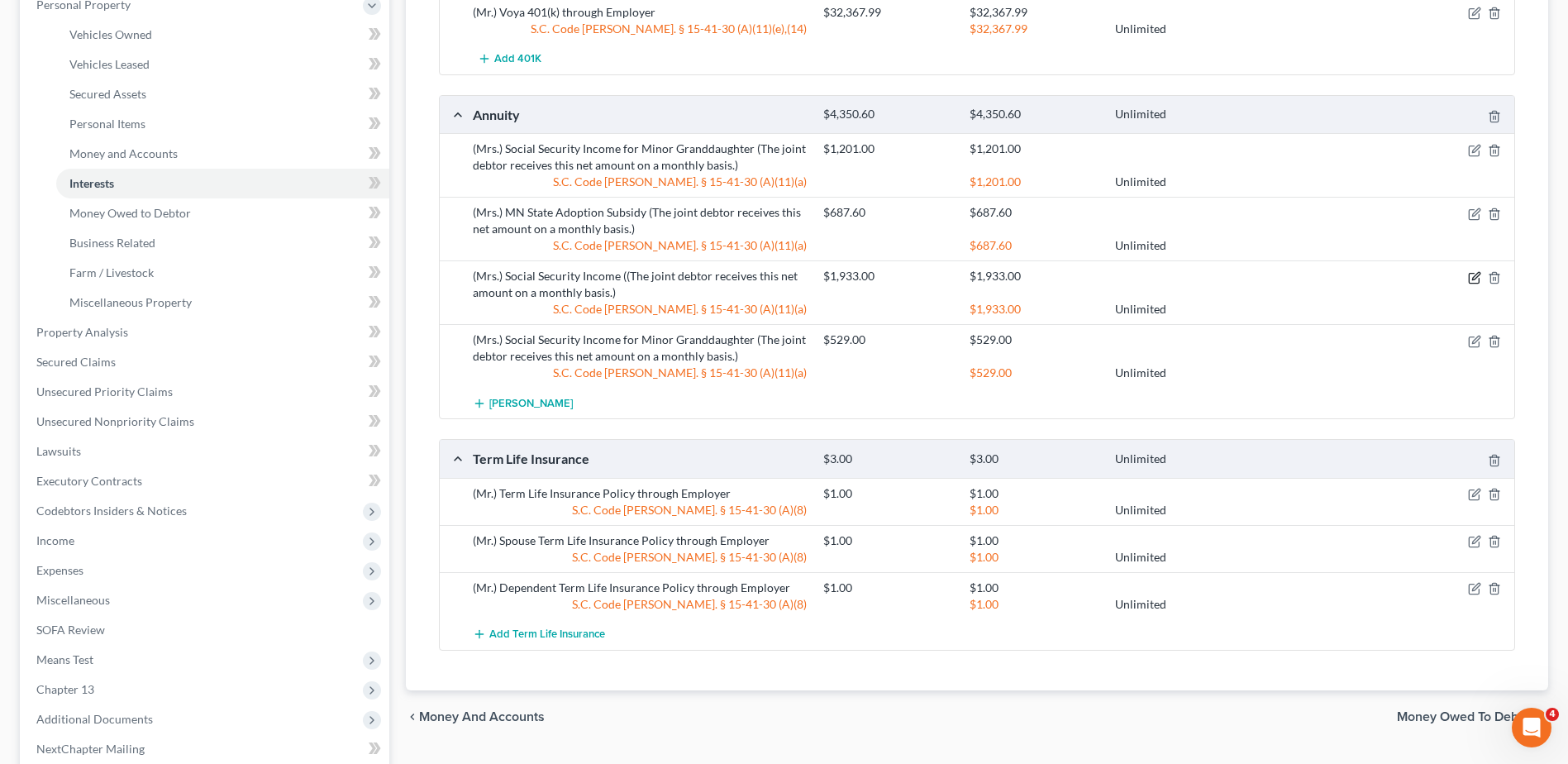
click at [1469, 278] on icon "button" at bounding box center [1474, 278] width 10 height 10
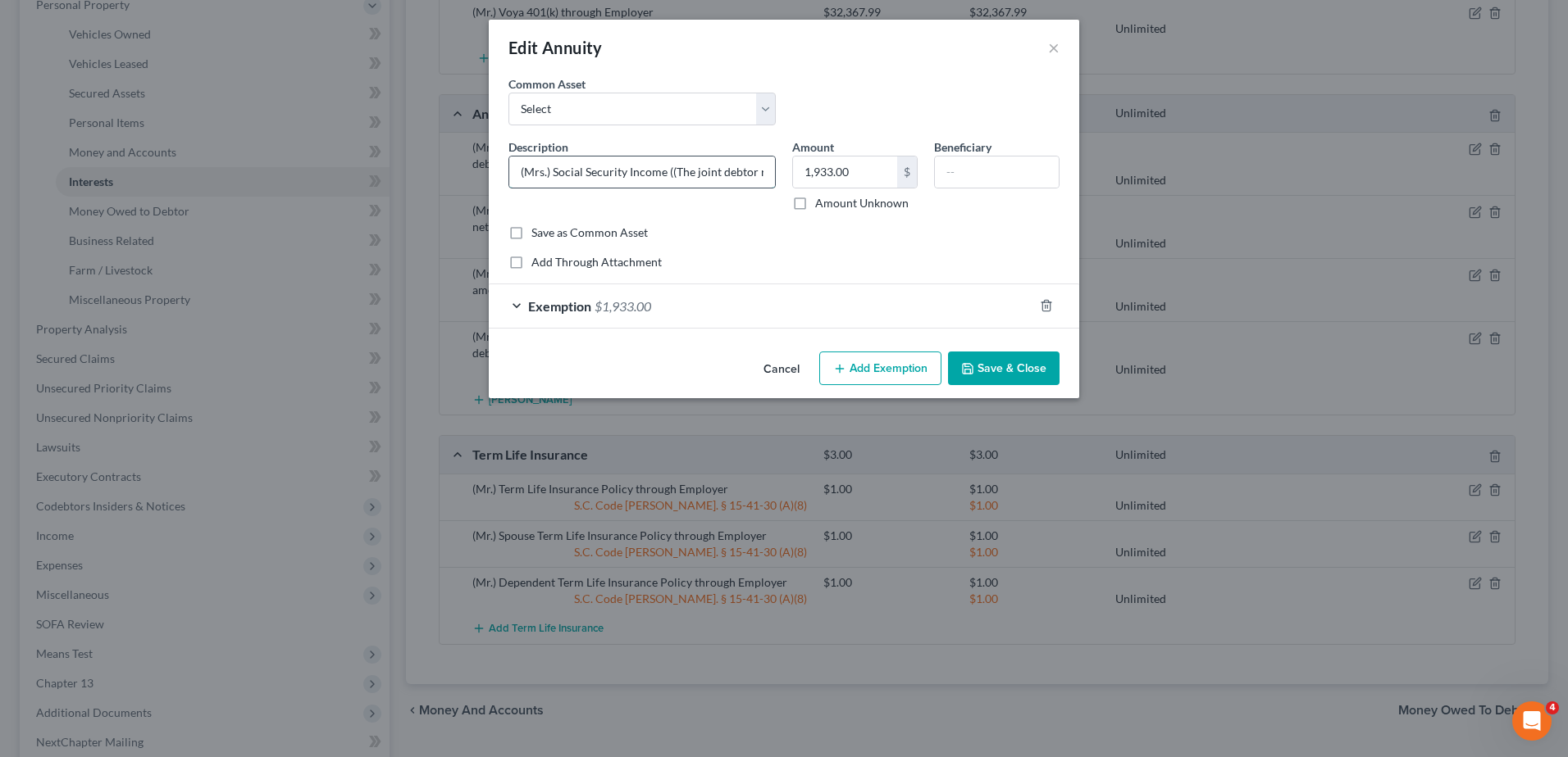
click at [675, 172] on input "(Mrs.) Social Security Income ((The joint debtor receives this net amount on a …" at bounding box center [642, 172] width 266 height 31
type input "(Mrs.) Social Security Income (The joint debtor receives this net amount on a m…"
click at [1014, 366] on button "Save & Close" at bounding box center [1004, 369] width 112 height 35
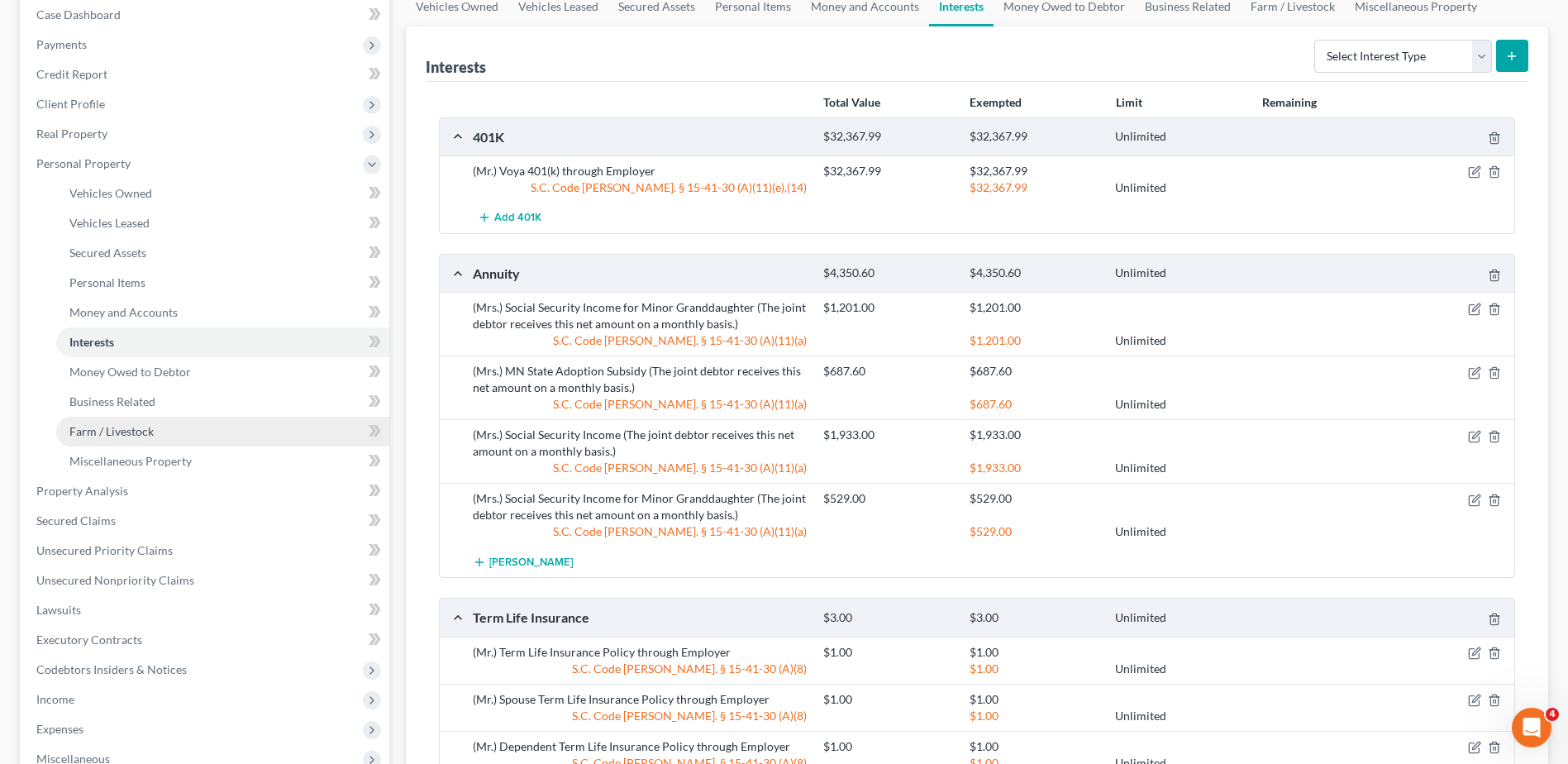
scroll to position [248, 0]
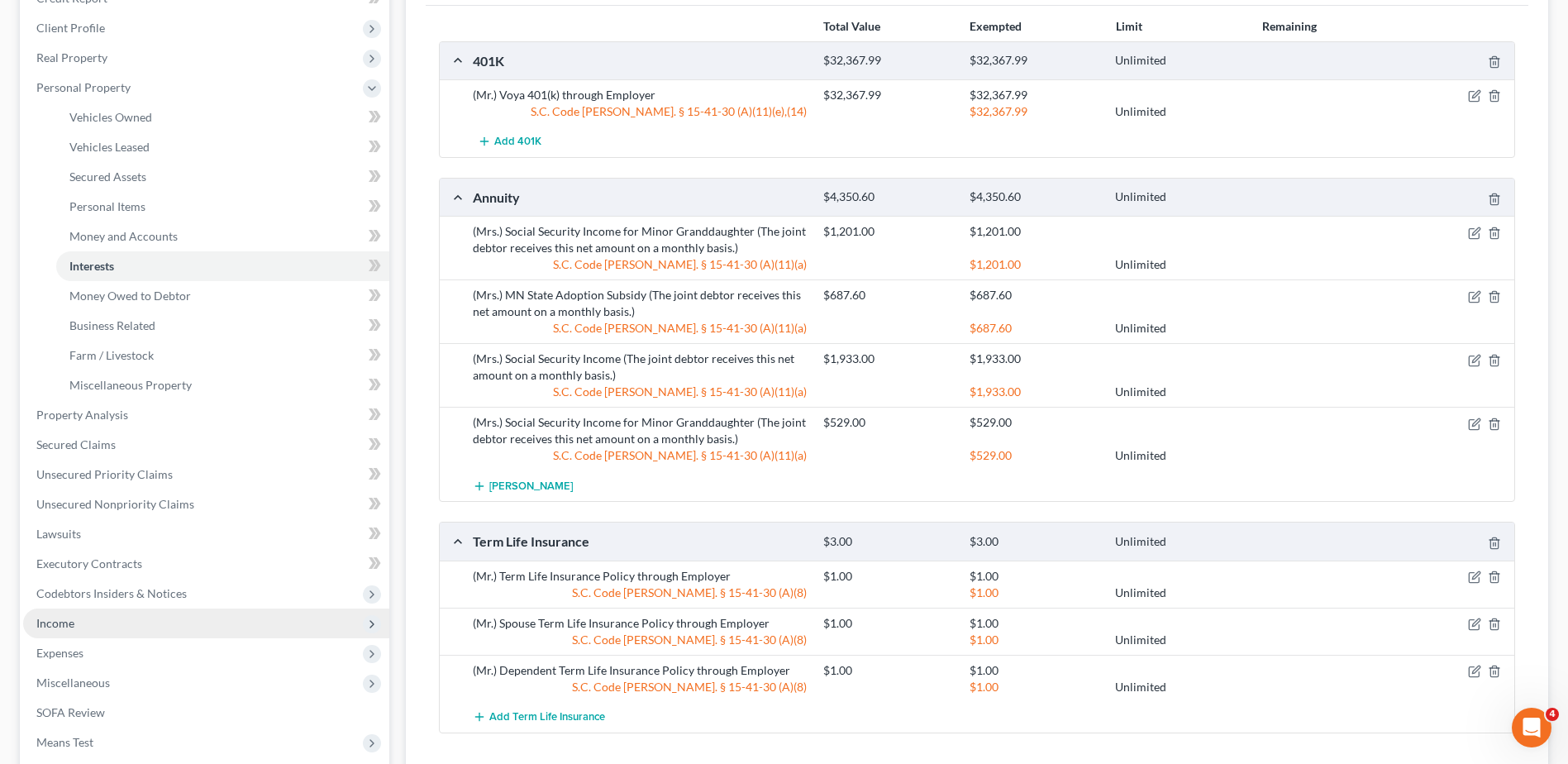
click at [88, 618] on span "Income" at bounding box center [206, 624] width 366 height 30
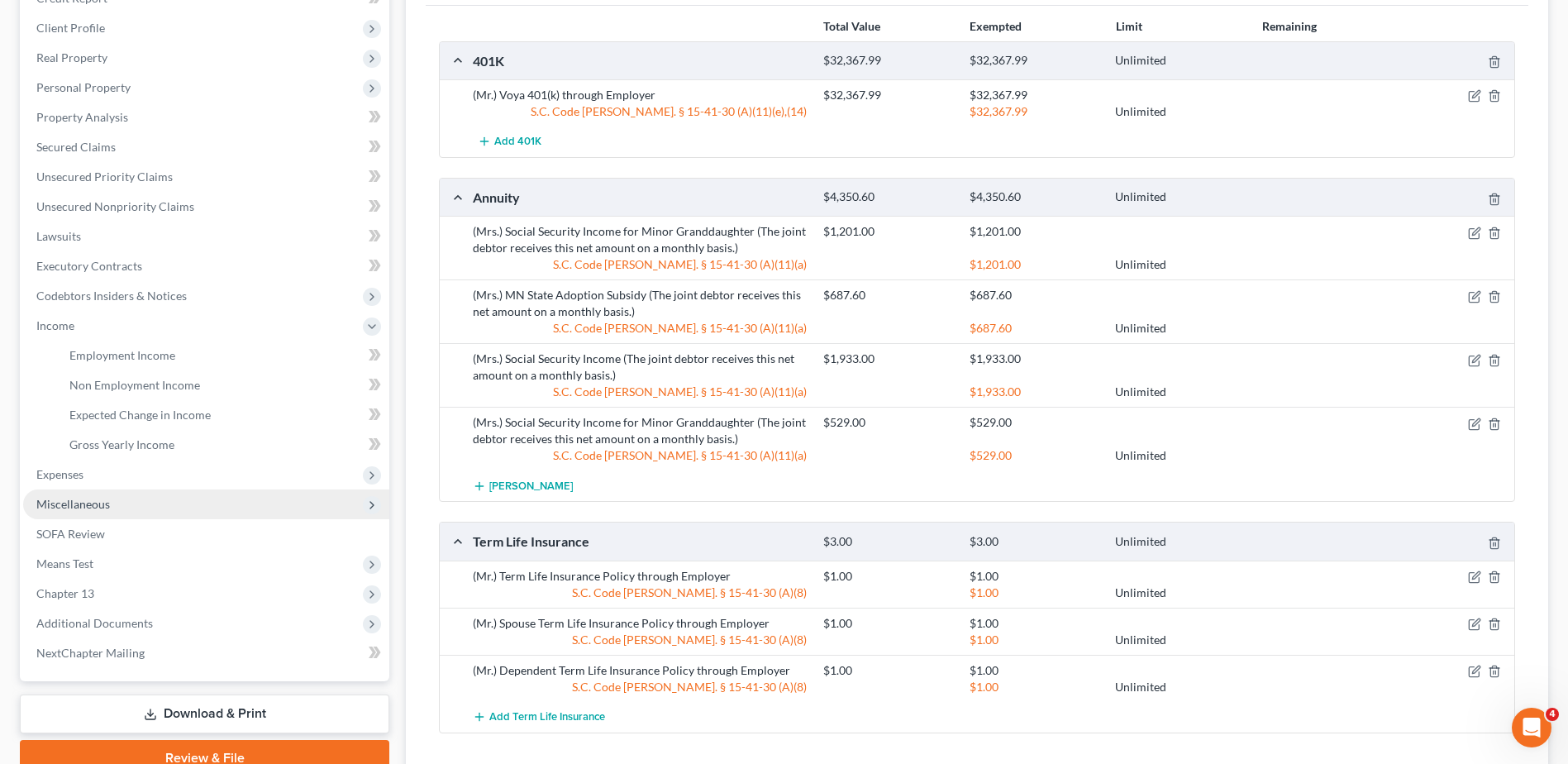
click at [82, 503] on span "Miscellaneous" at bounding box center [74, 504] width 74 height 14
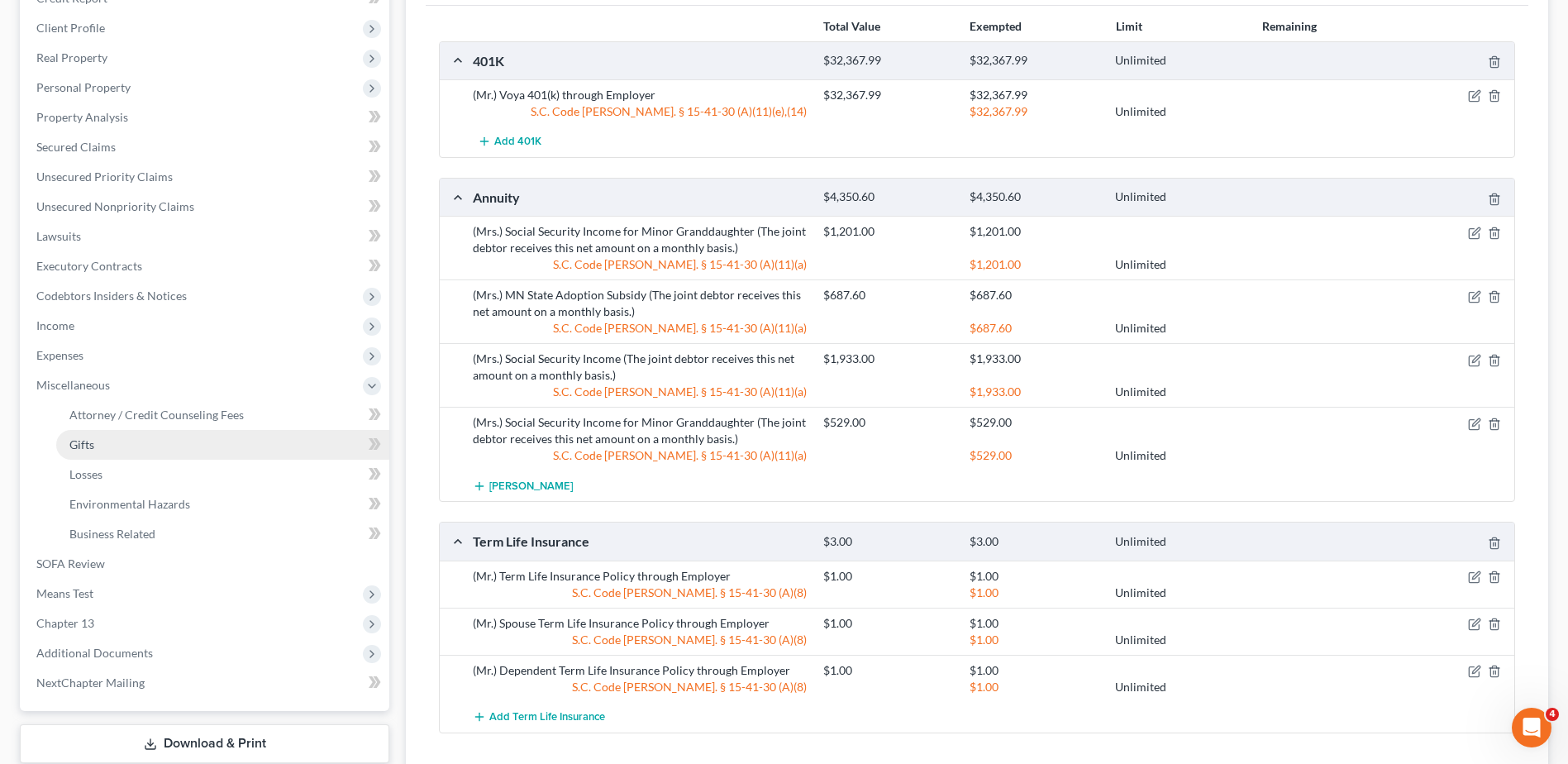
click at [85, 445] on span "Gifts" at bounding box center [82, 444] width 25 height 14
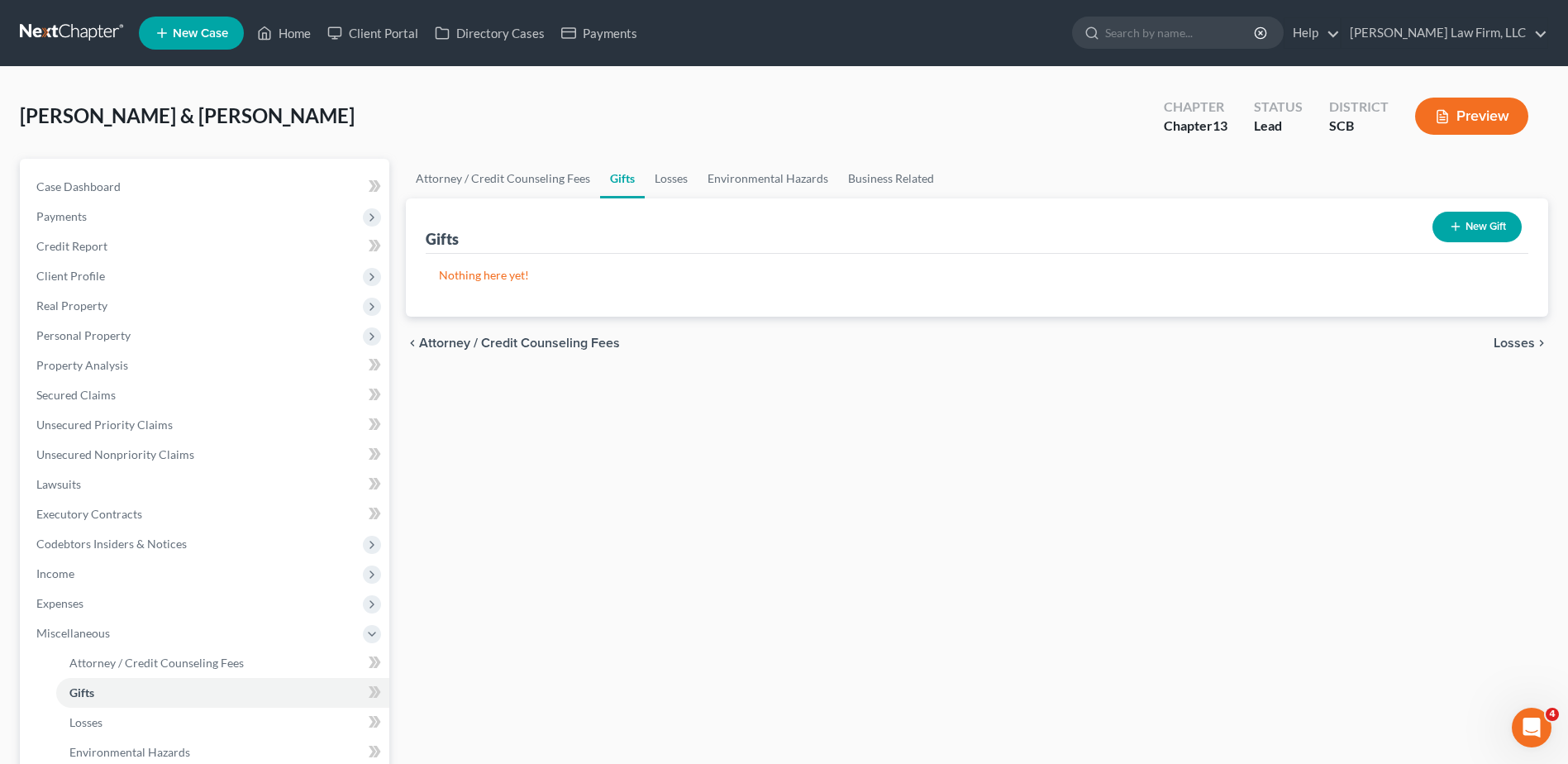
click at [1444, 227] on button "New Gift" at bounding box center [1477, 227] width 89 height 31
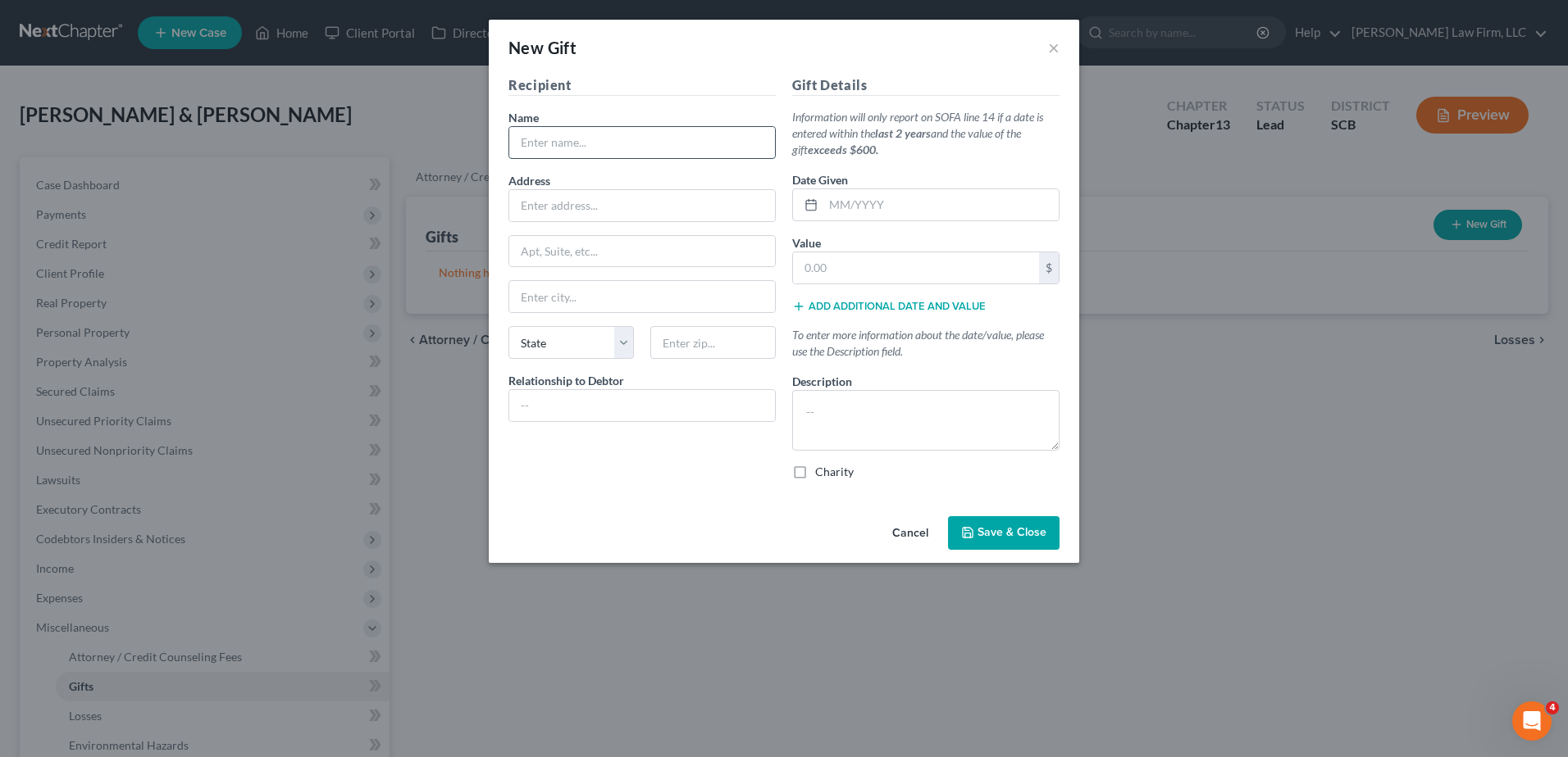
click at [543, 142] on input "text" at bounding box center [642, 142] width 266 height 31
type input "[PERSON_NAME]"
type input "N/a"
type input "Daughter"
click at [880, 210] on input "text" at bounding box center [941, 205] width 235 height 31
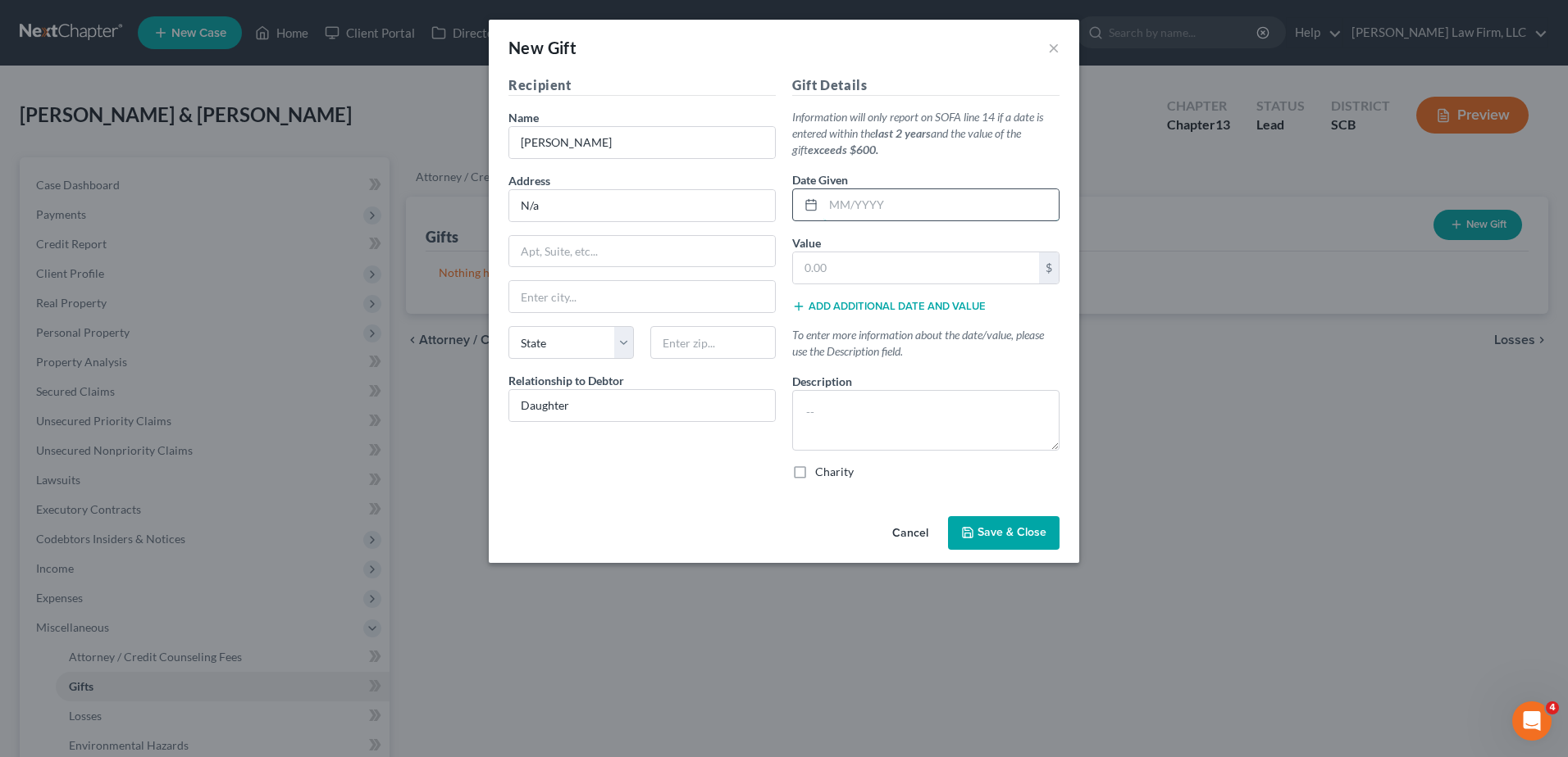
type input "0"
type input "10/2025"
click at [859, 264] on input "text" at bounding box center [916, 268] width 246 height 31
type input "1,000.00"
click at [852, 413] on textarea at bounding box center [926, 420] width 268 height 60
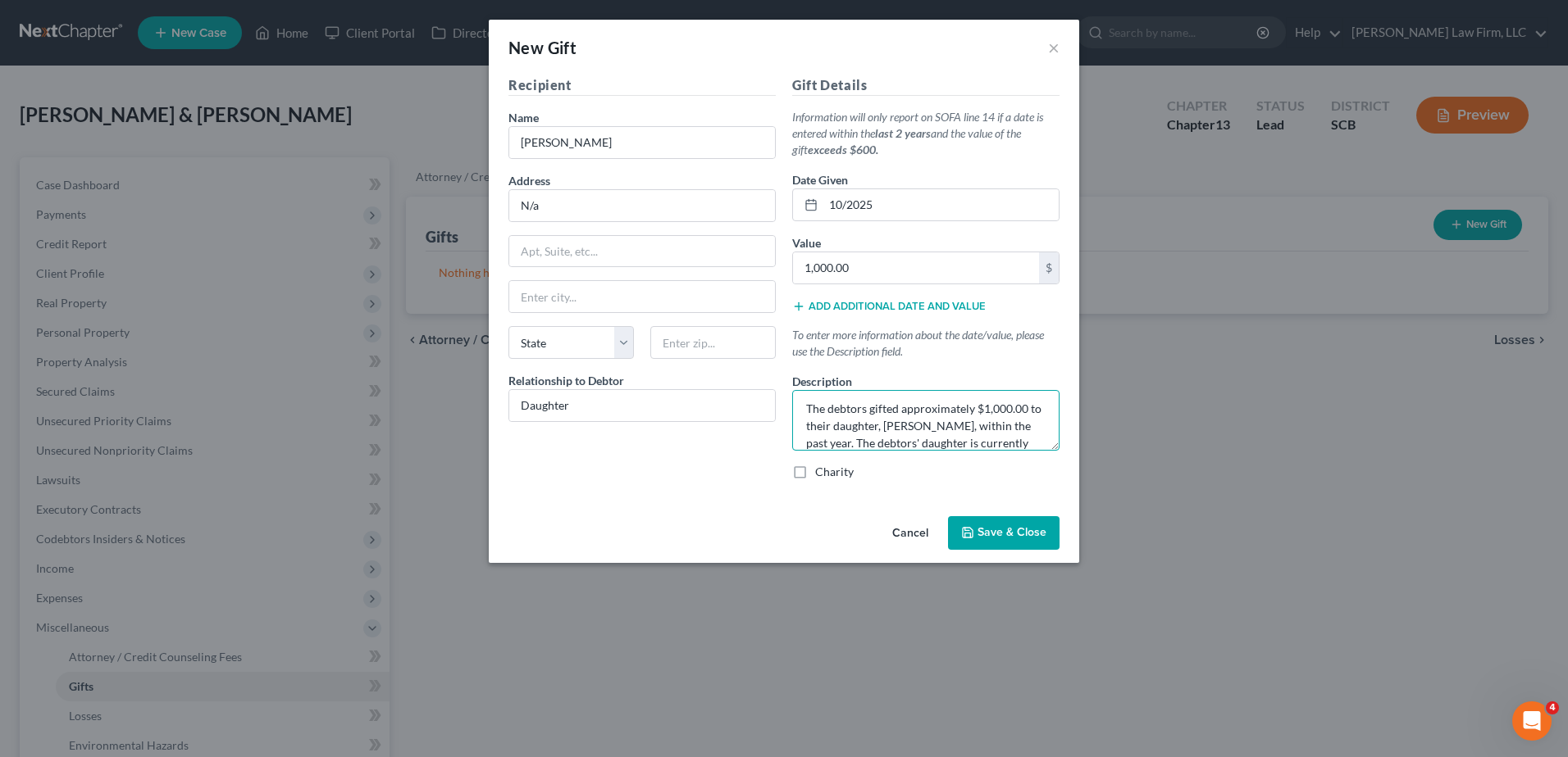
scroll to position [21, 0]
click at [829, 427] on textarea "The debtors gifted approximately $1,000.00 to their daughter, [PERSON_NAME], wi…" at bounding box center [926, 420] width 268 height 60
drag, startPoint x: 1055, startPoint y: 450, endPoint x: 1052, endPoint y: 504, distance: 54.1
click at [1052, 504] on div "Recipient Name * [PERSON_NAME] Address N/a Apt, Suite, etc State State [US_STAT…" at bounding box center [784, 292] width 590 height 434
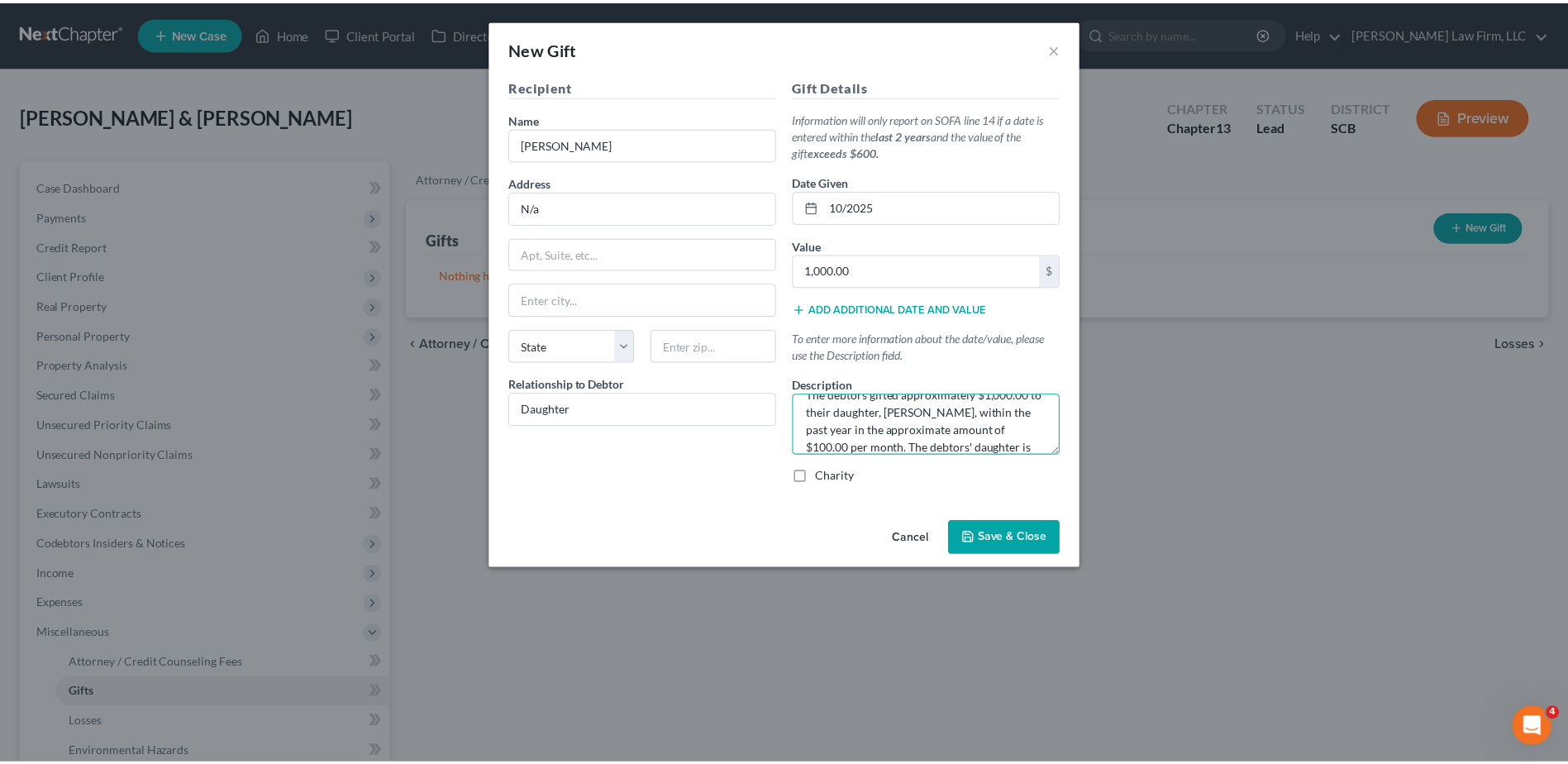
scroll to position [0, 0]
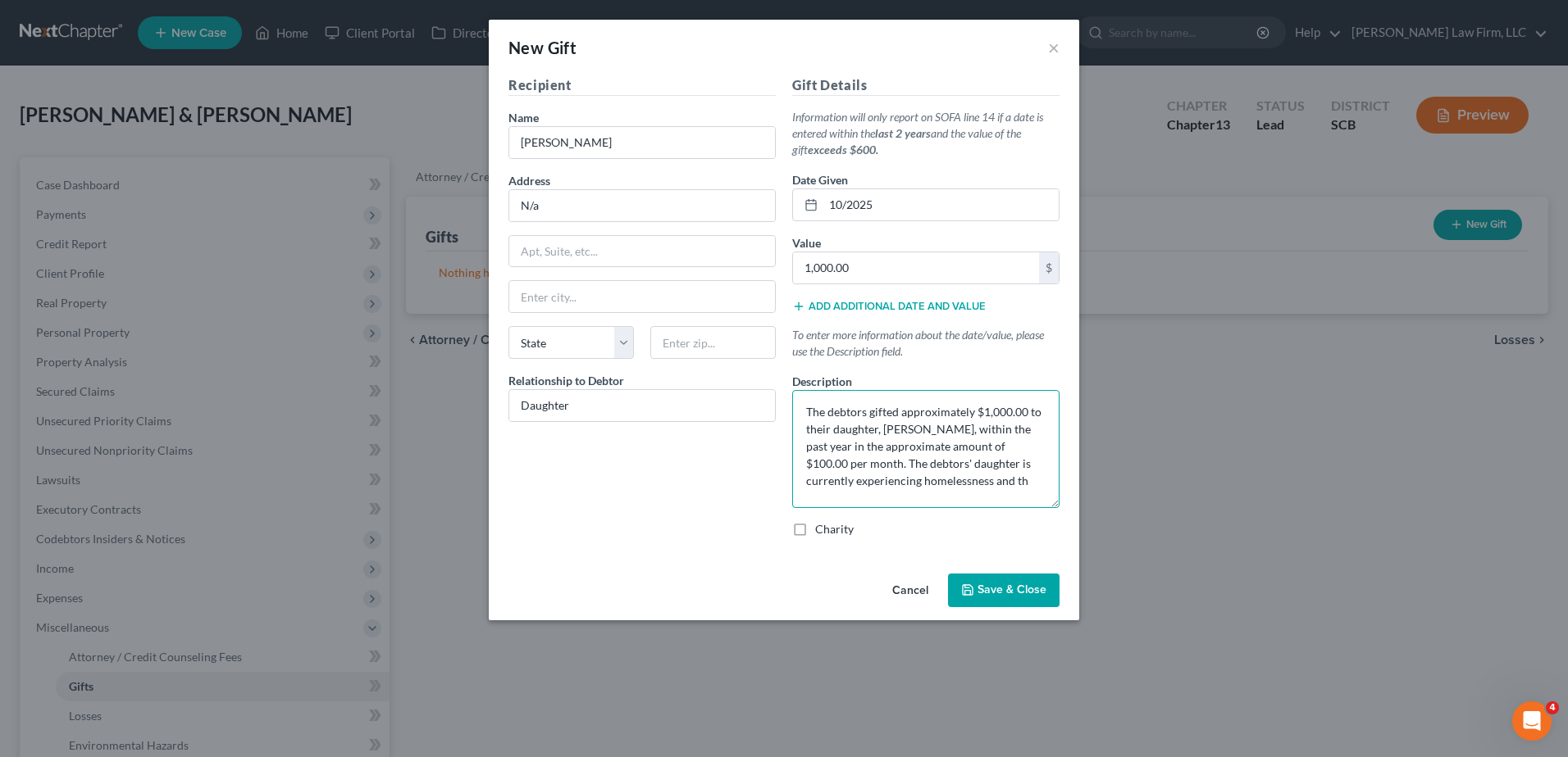
drag, startPoint x: 1057, startPoint y: 447, endPoint x: 1019, endPoint y: 520, distance: 82.3
click at [1057, 509] on textarea "The debtors gifted approximately $1,000.00 to their daughter, [PERSON_NAME], wi…" at bounding box center [926, 449] width 268 height 118
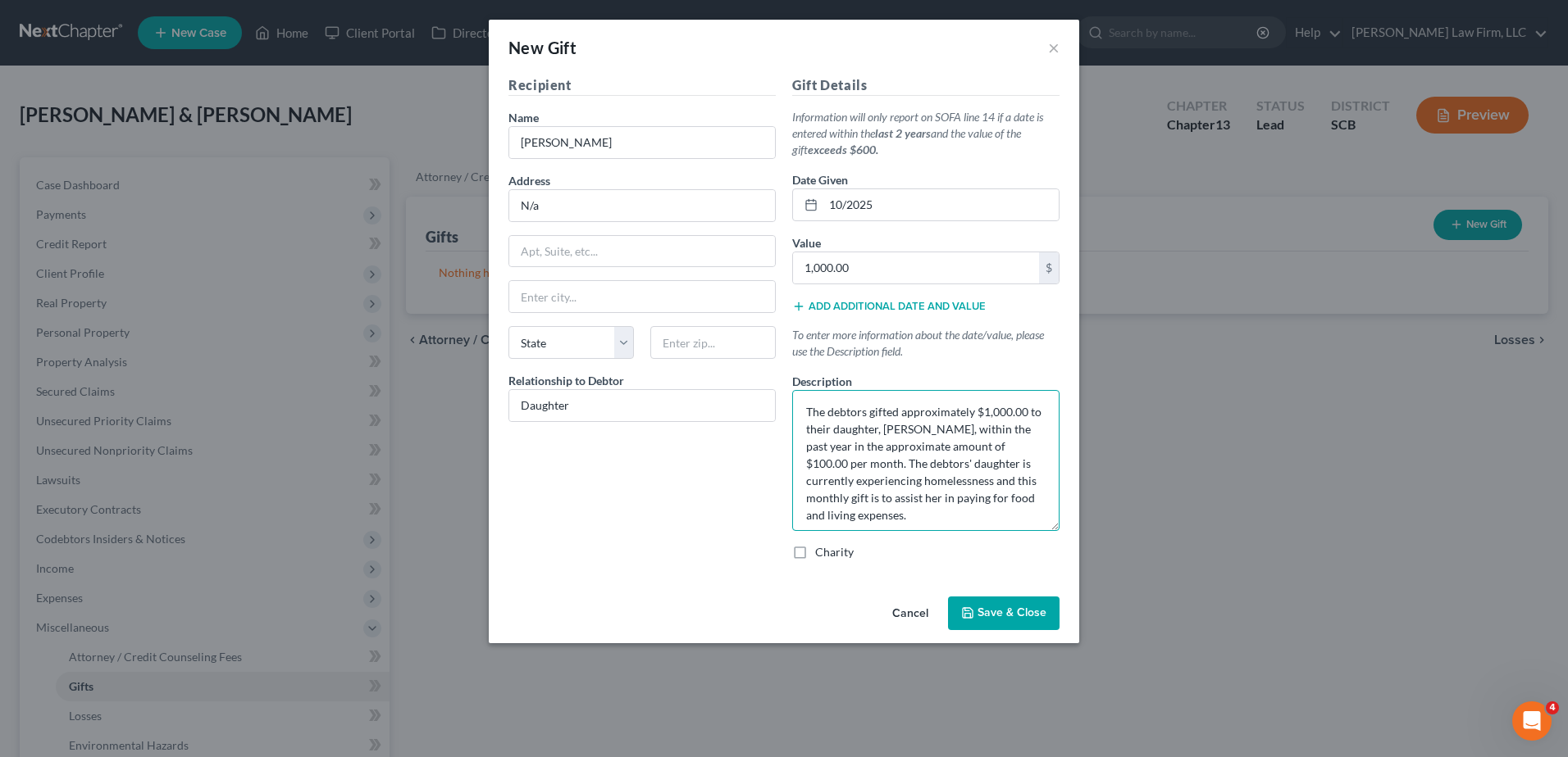
drag, startPoint x: 923, startPoint y: 427, endPoint x: 885, endPoint y: 429, distance: 38.1
click at [885, 429] on textarea "The debtors gifted approximately $1,000.00 to their daughter, [PERSON_NAME], wi…" at bounding box center [926, 460] width 268 height 141
type textarea "The debtors gifted approximately $1,000.00 to their daughter within the past ye…"
click at [1002, 611] on span "Save & Close" at bounding box center [1012, 613] width 69 height 14
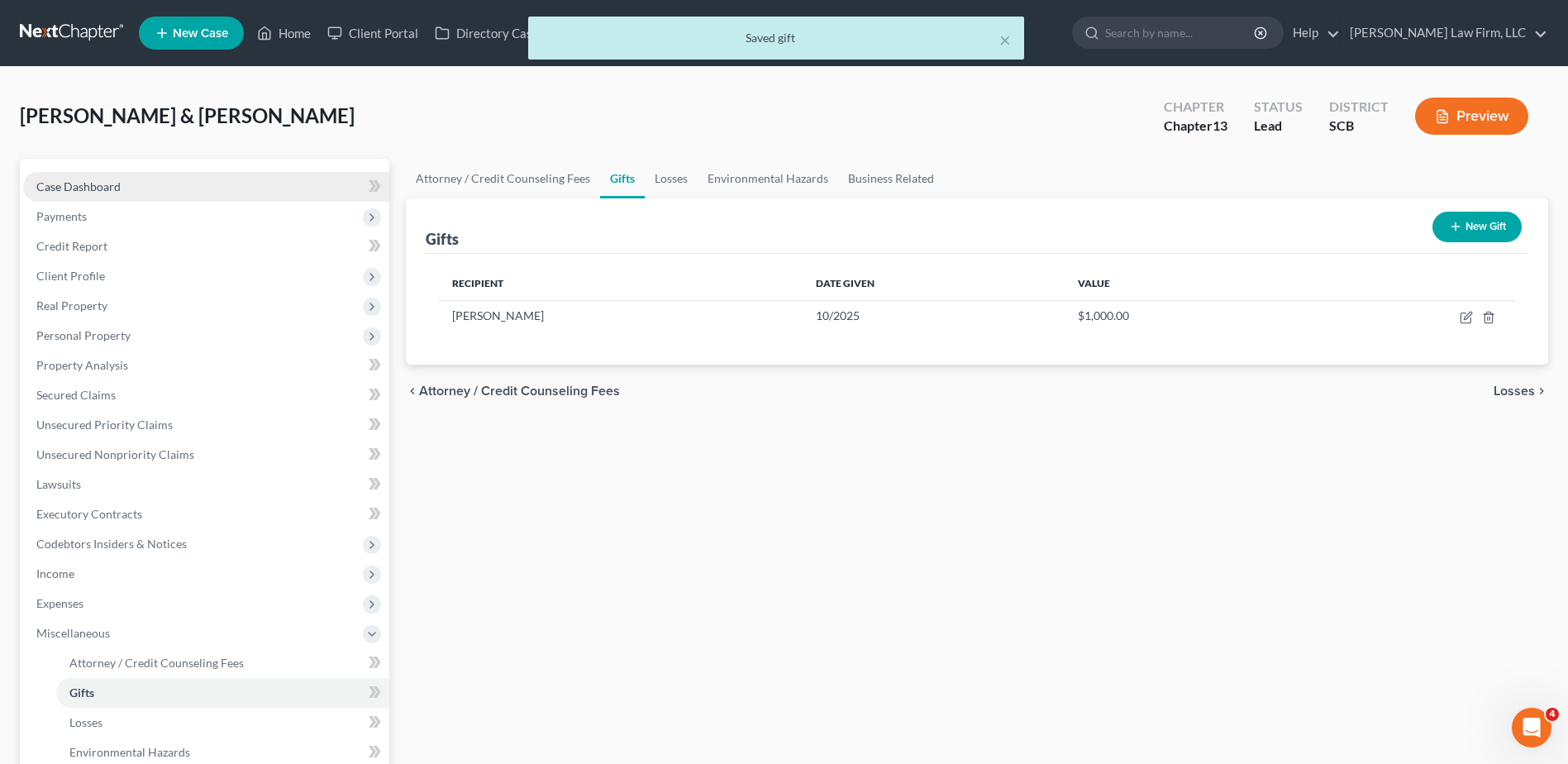
click at [195, 190] on link "Case Dashboard" at bounding box center [206, 187] width 366 height 30
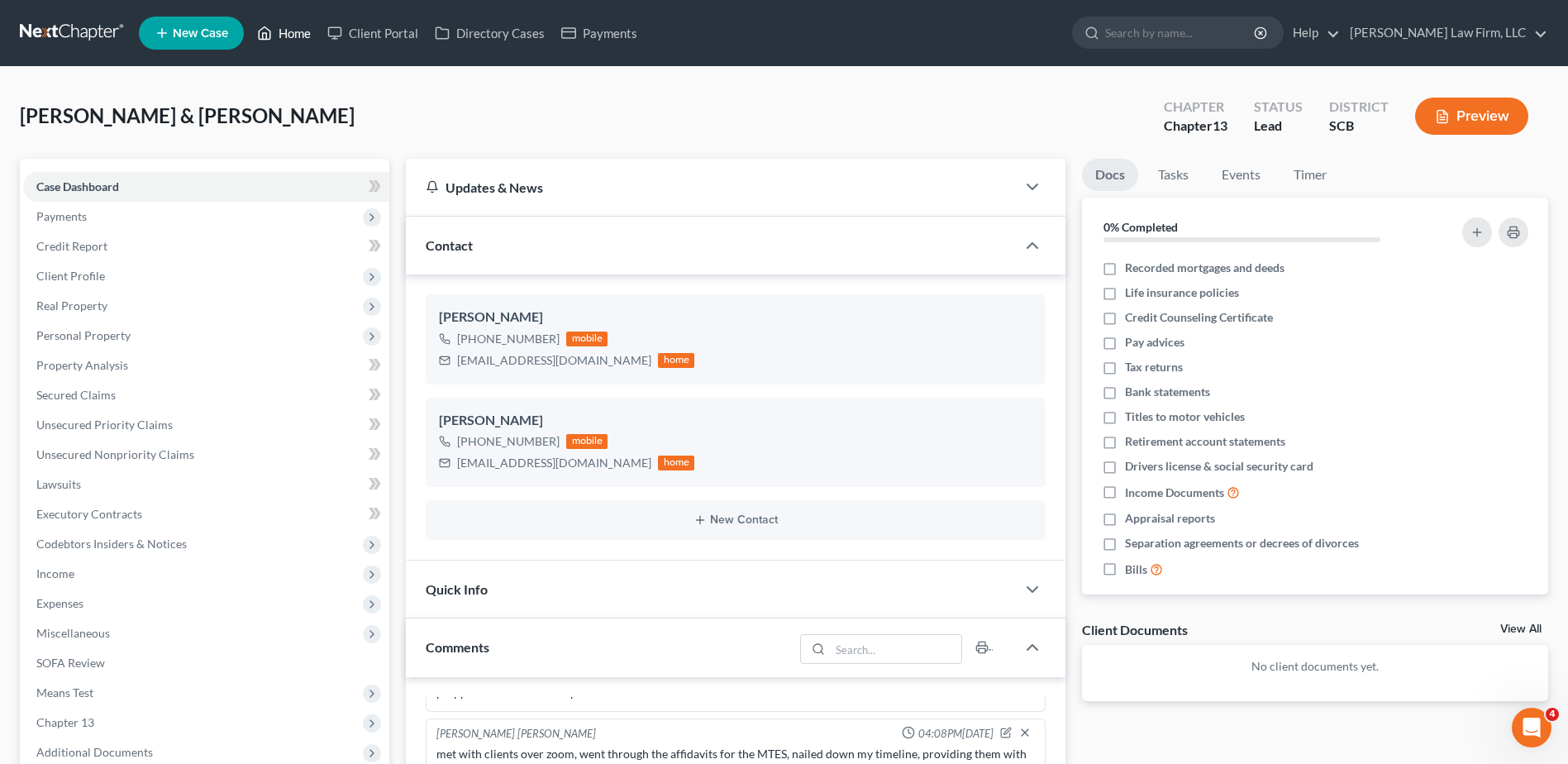
click at [302, 39] on link "Home" at bounding box center [284, 33] width 70 height 30
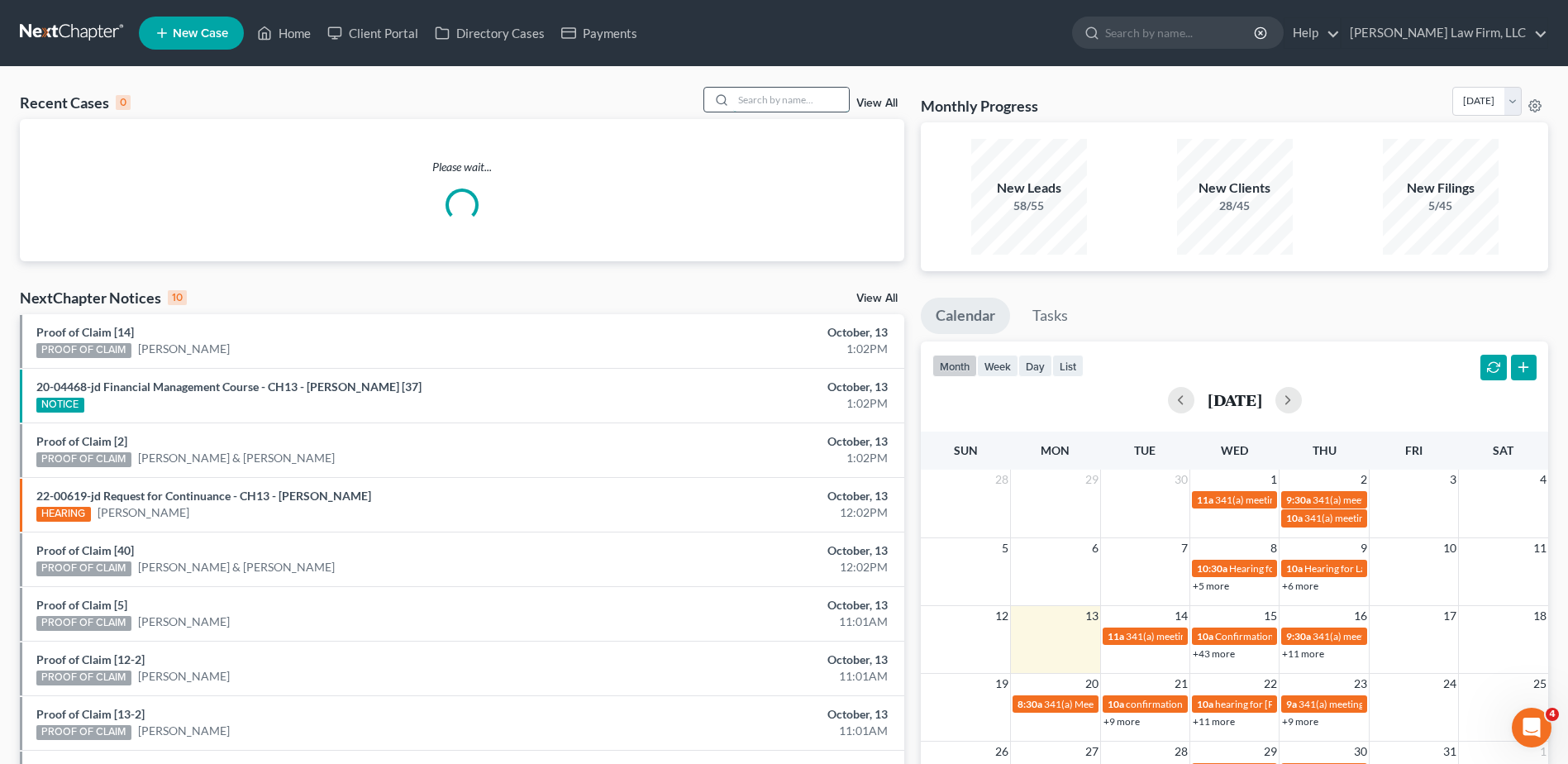
click at [786, 93] on input "search" at bounding box center [791, 99] width 116 height 24
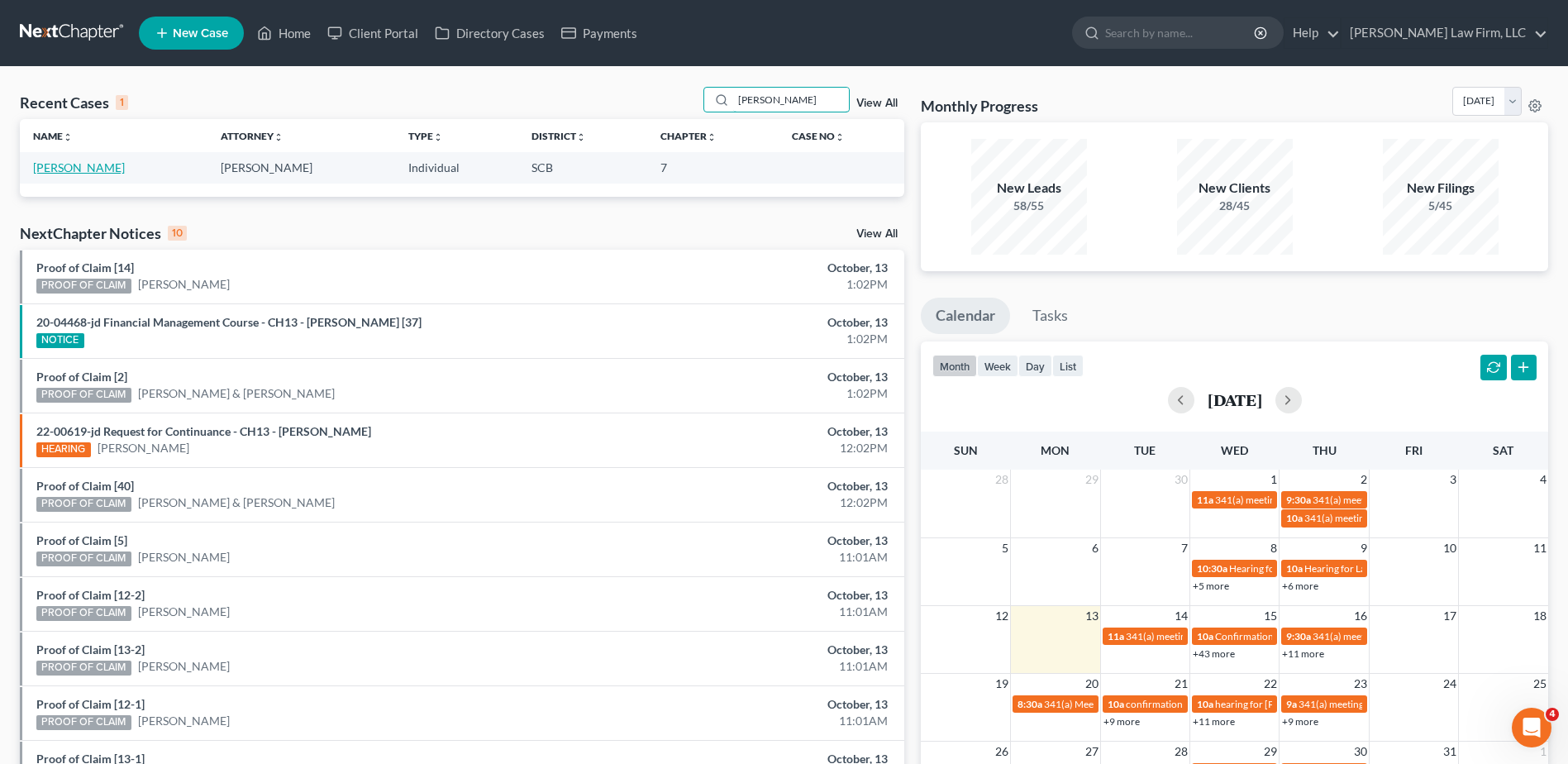
type input "[PERSON_NAME]"
click at [80, 165] on link "[PERSON_NAME]" at bounding box center [79, 167] width 92 height 14
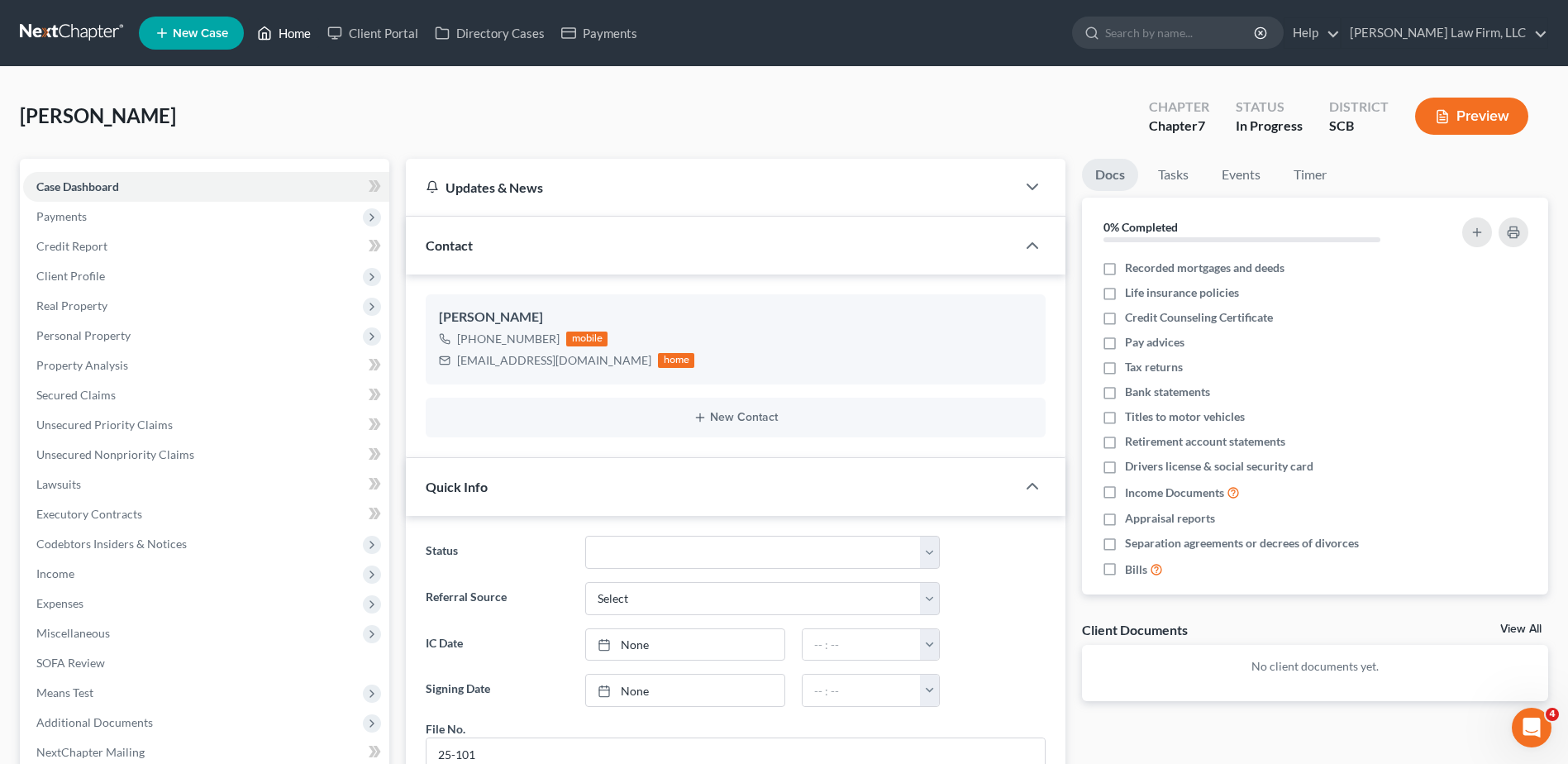
click at [298, 35] on link "Home" at bounding box center [284, 33] width 70 height 30
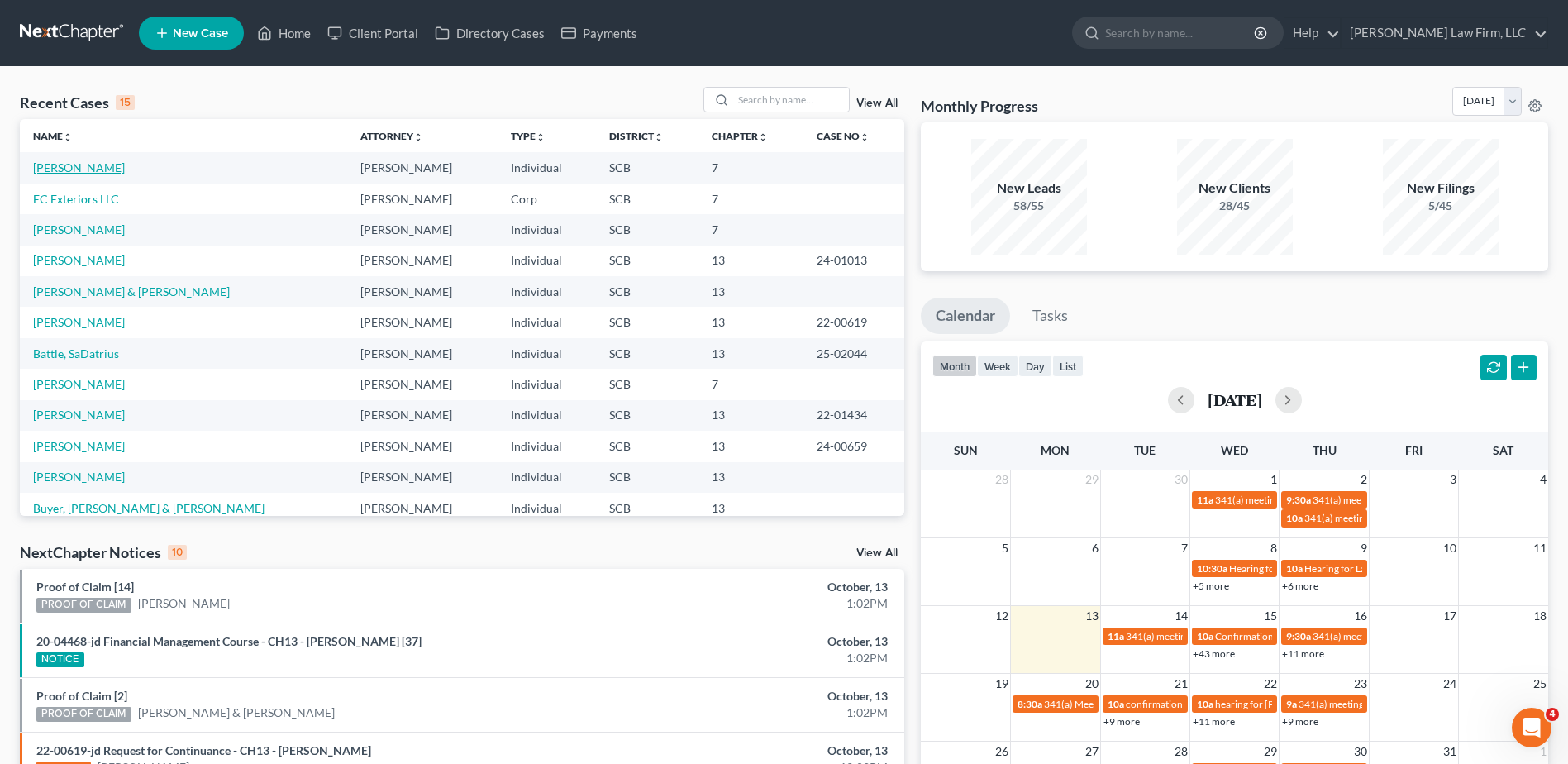
click at [93, 167] on link "[PERSON_NAME]" at bounding box center [79, 167] width 92 height 14
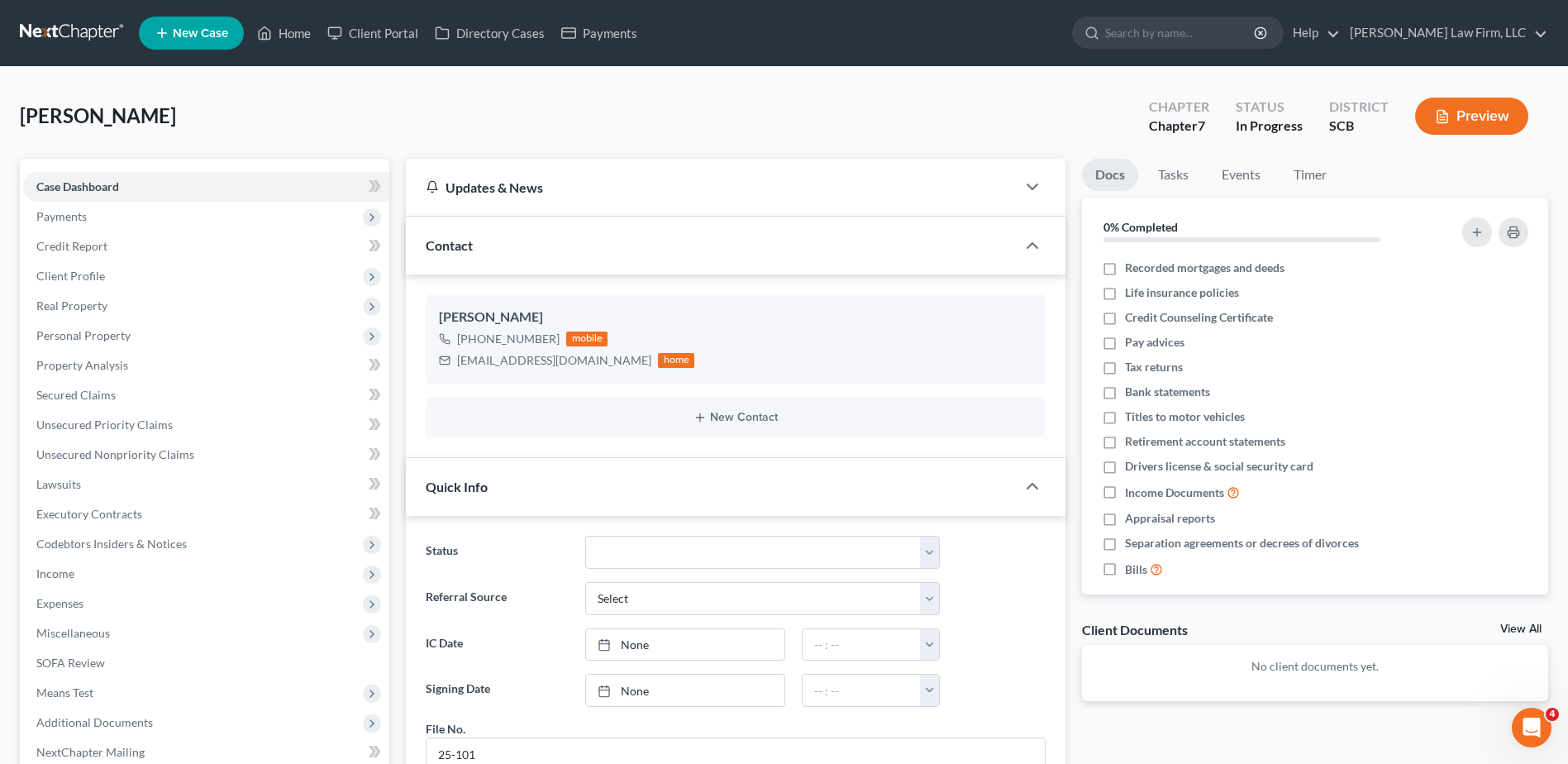
scroll to position [201, 0]
drag, startPoint x: 301, startPoint y: 43, endPoint x: 870, endPoint y: 120, distance: 574.2
click at [301, 43] on link "Home" at bounding box center [284, 33] width 70 height 30
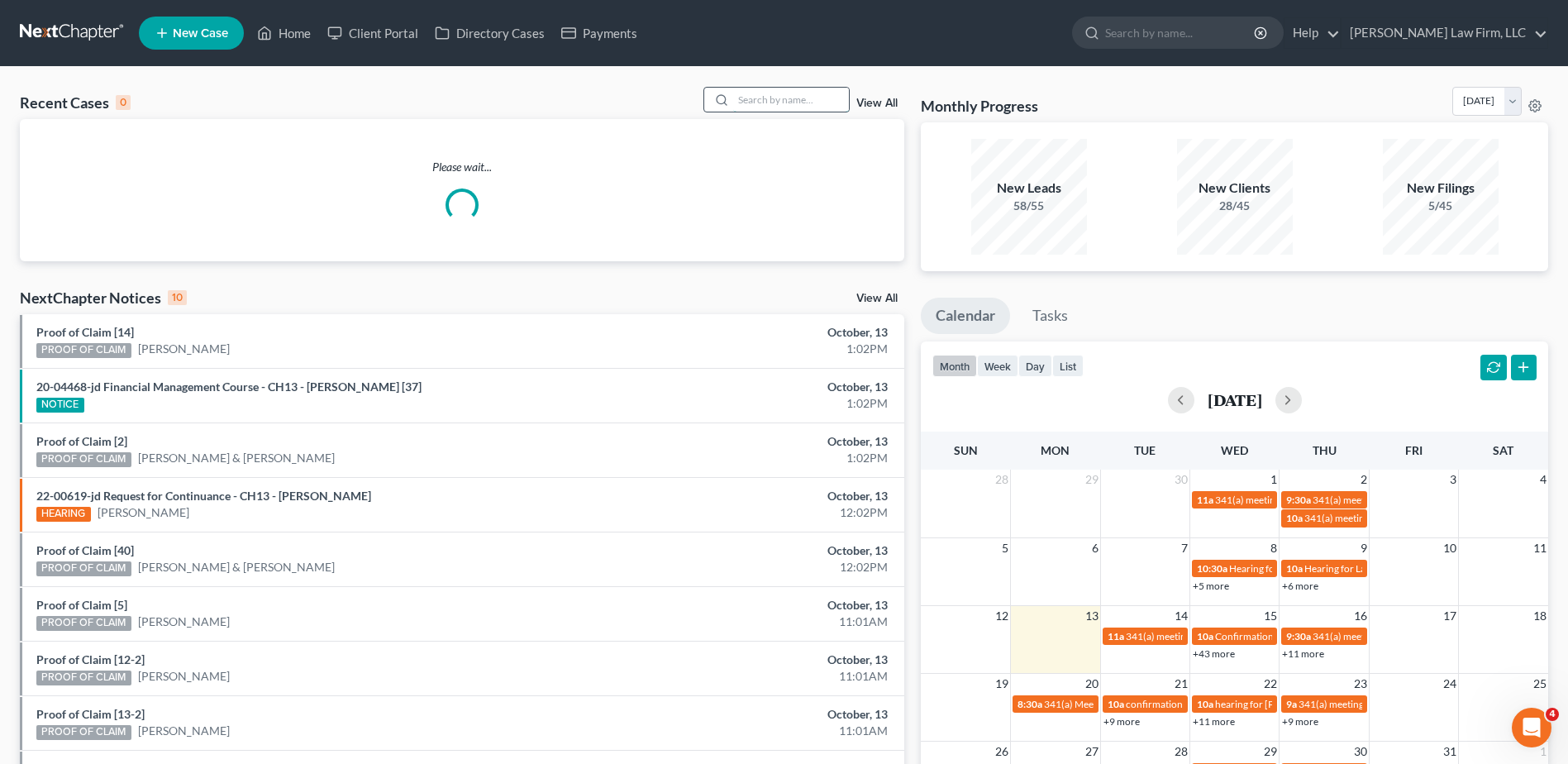
click at [825, 99] on input "search" at bounding box center [791, 99] width 116 height 24
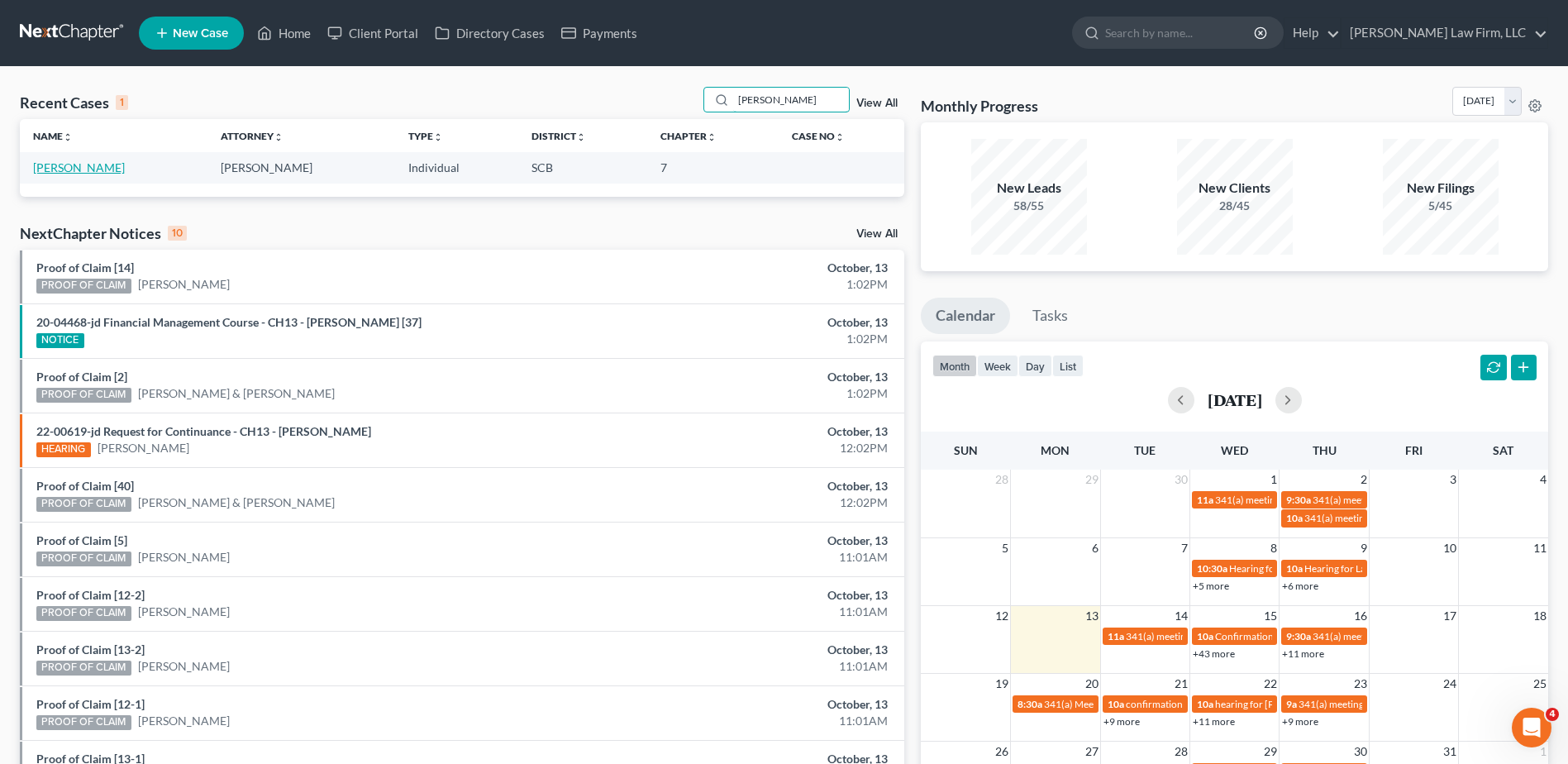
type input "[PERSON_NAME]"
click at [113, 167] on link "[PERSON_NAME]" at bounding box center [79, 167] width 92 height 14
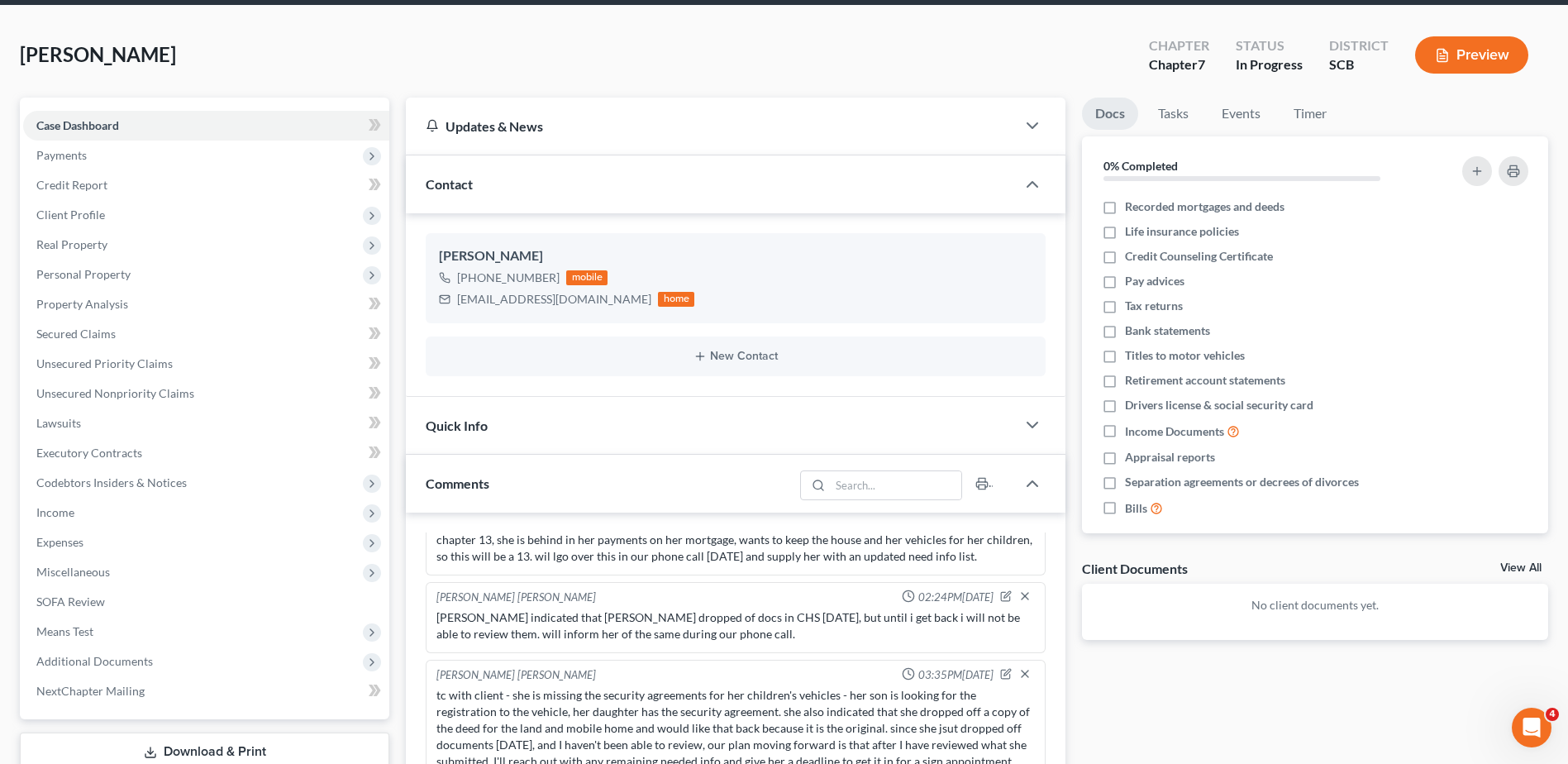
scroll to position [166, 0]
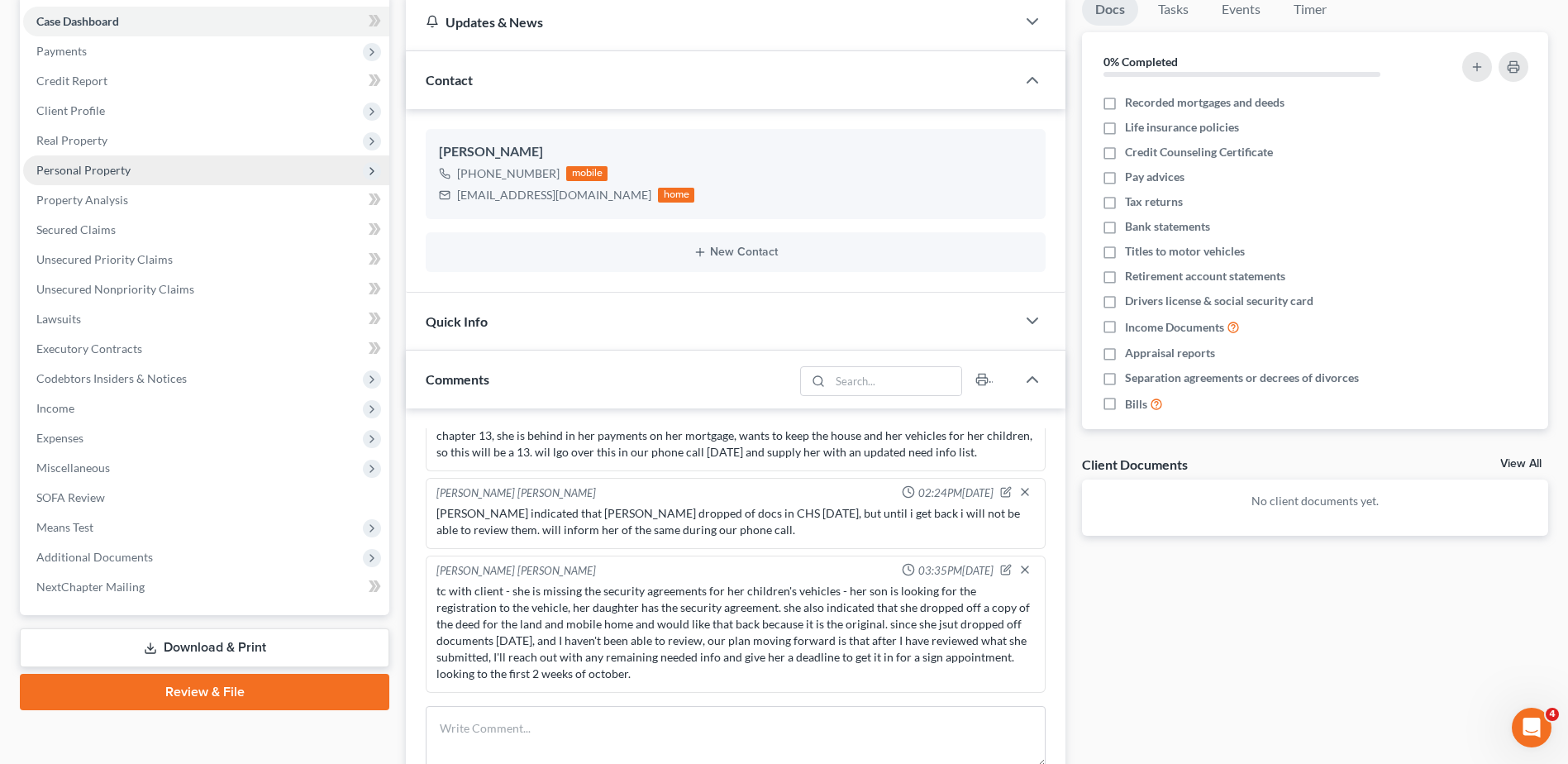
click at [113, 168] on span "Personal Property" at bounding box center [84, 170] width 94 height 14
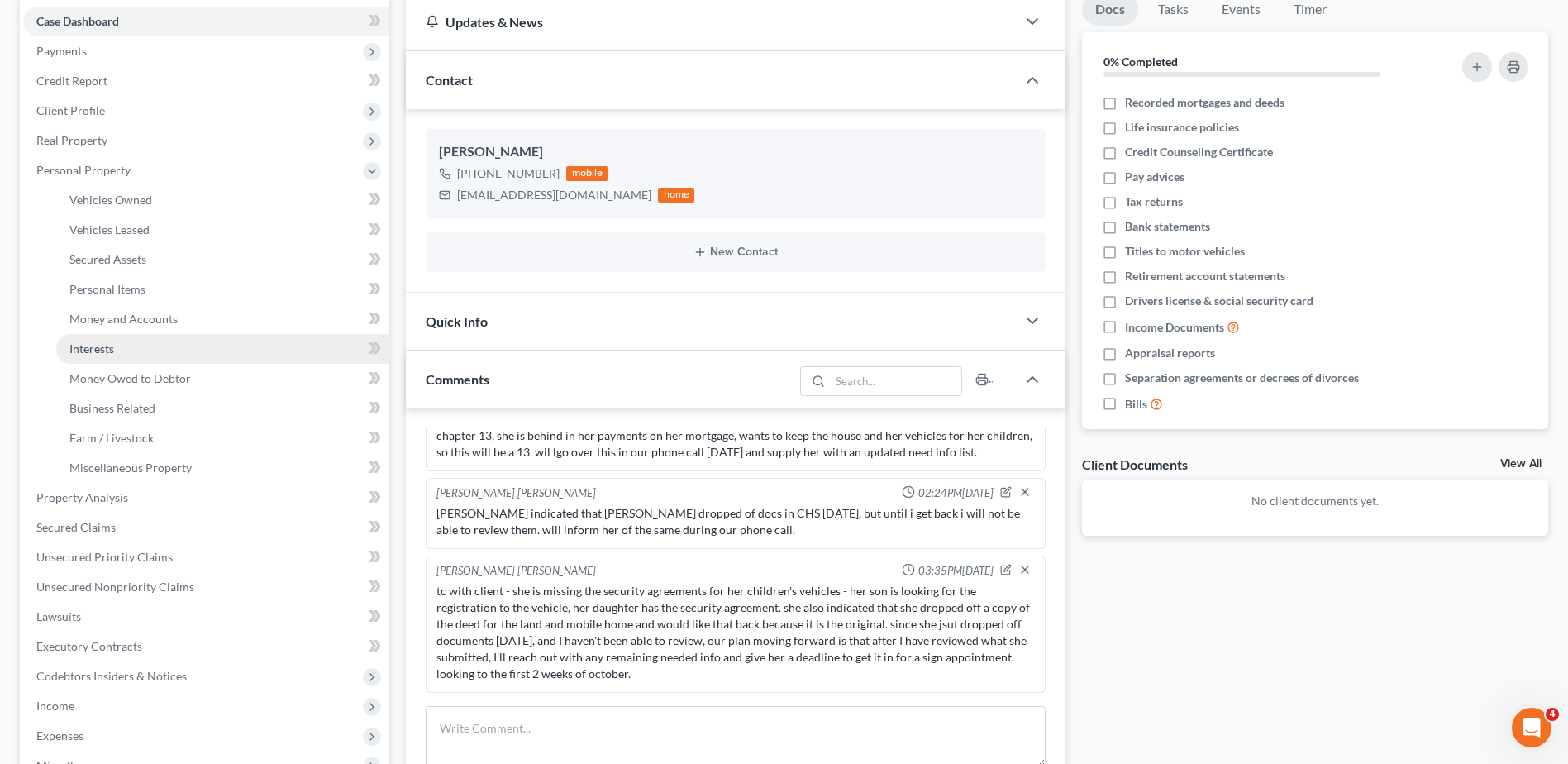
click at [125, 341] on link "Interests" at bounding box center [222, 349] width 333 height 30
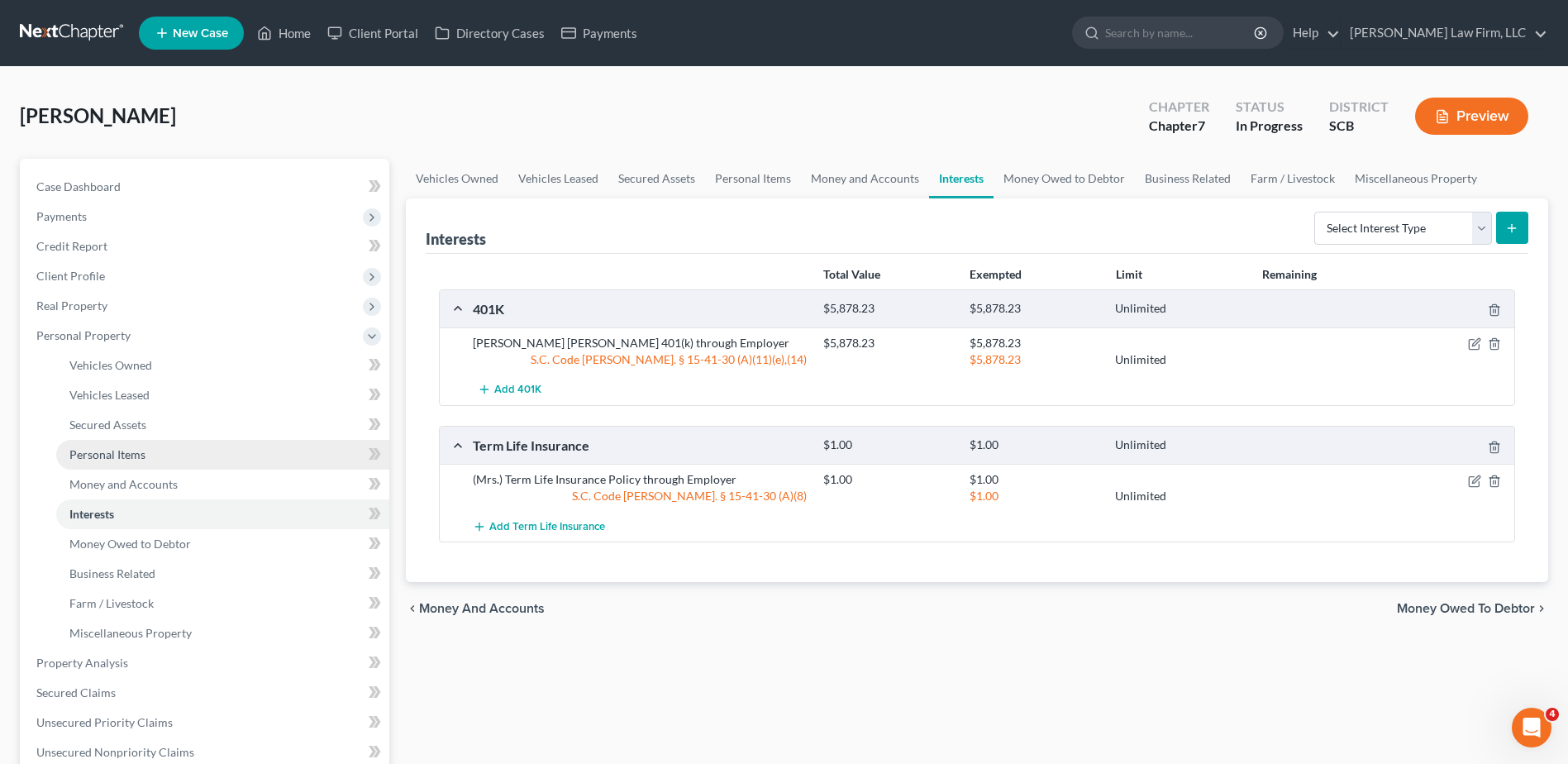
click at [124, 454] on span "Personal Items" at bounding box center [107, 454] width 76 height 14
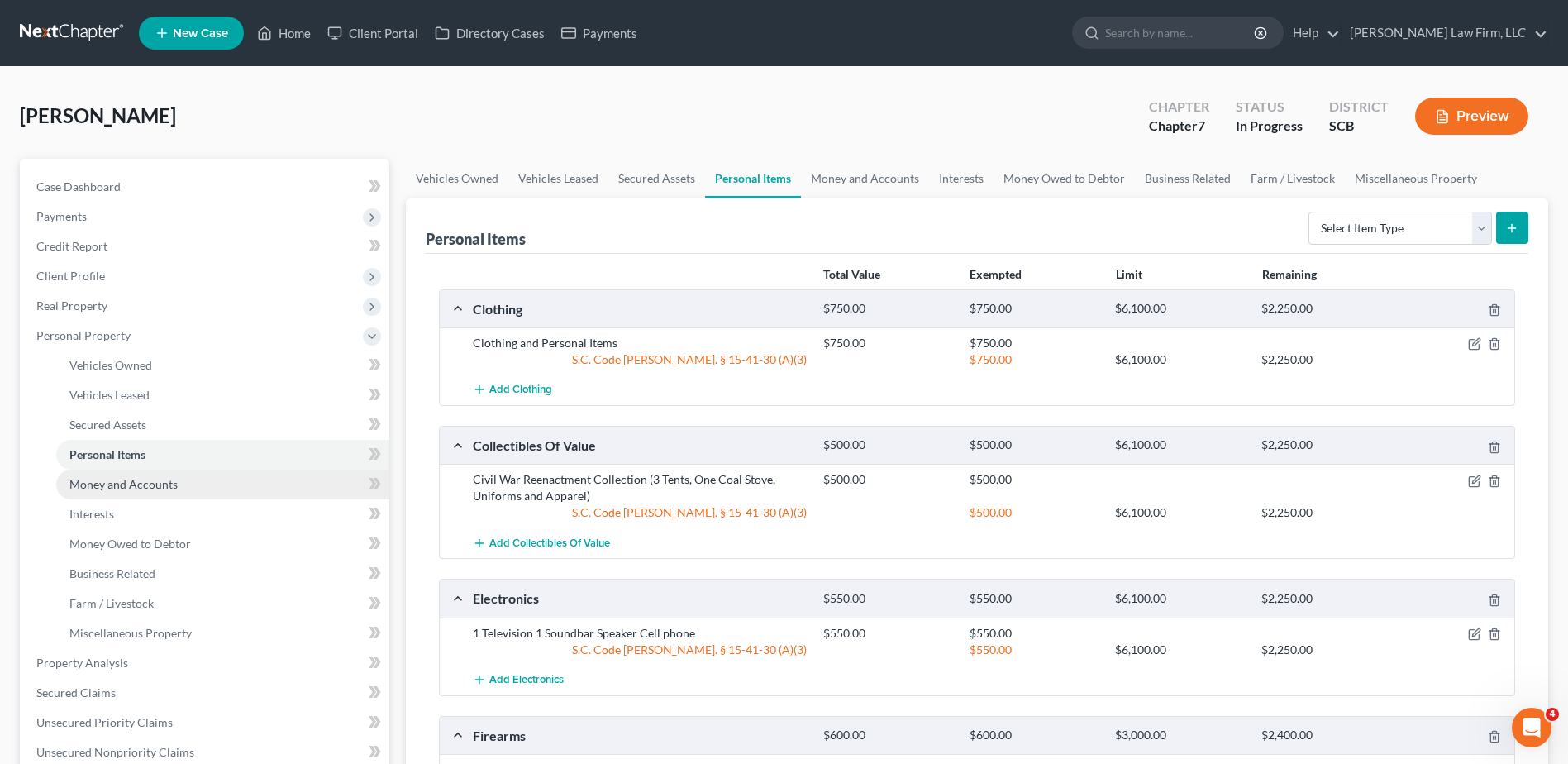
click at [131, 479] on span "Money and Accounts" at bounding box center [124, 484] width 109 height 14
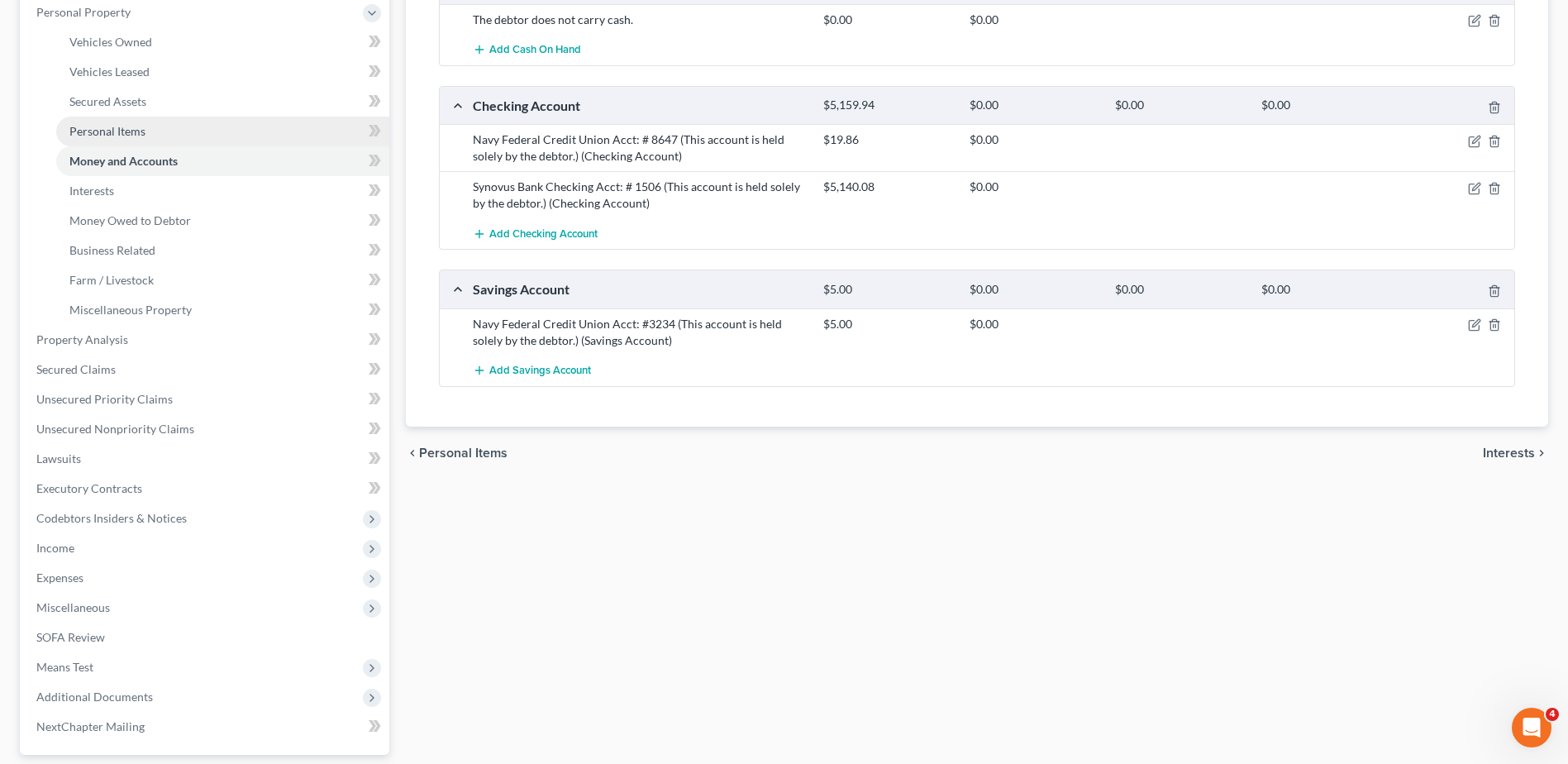
scroll to position [331, 0]
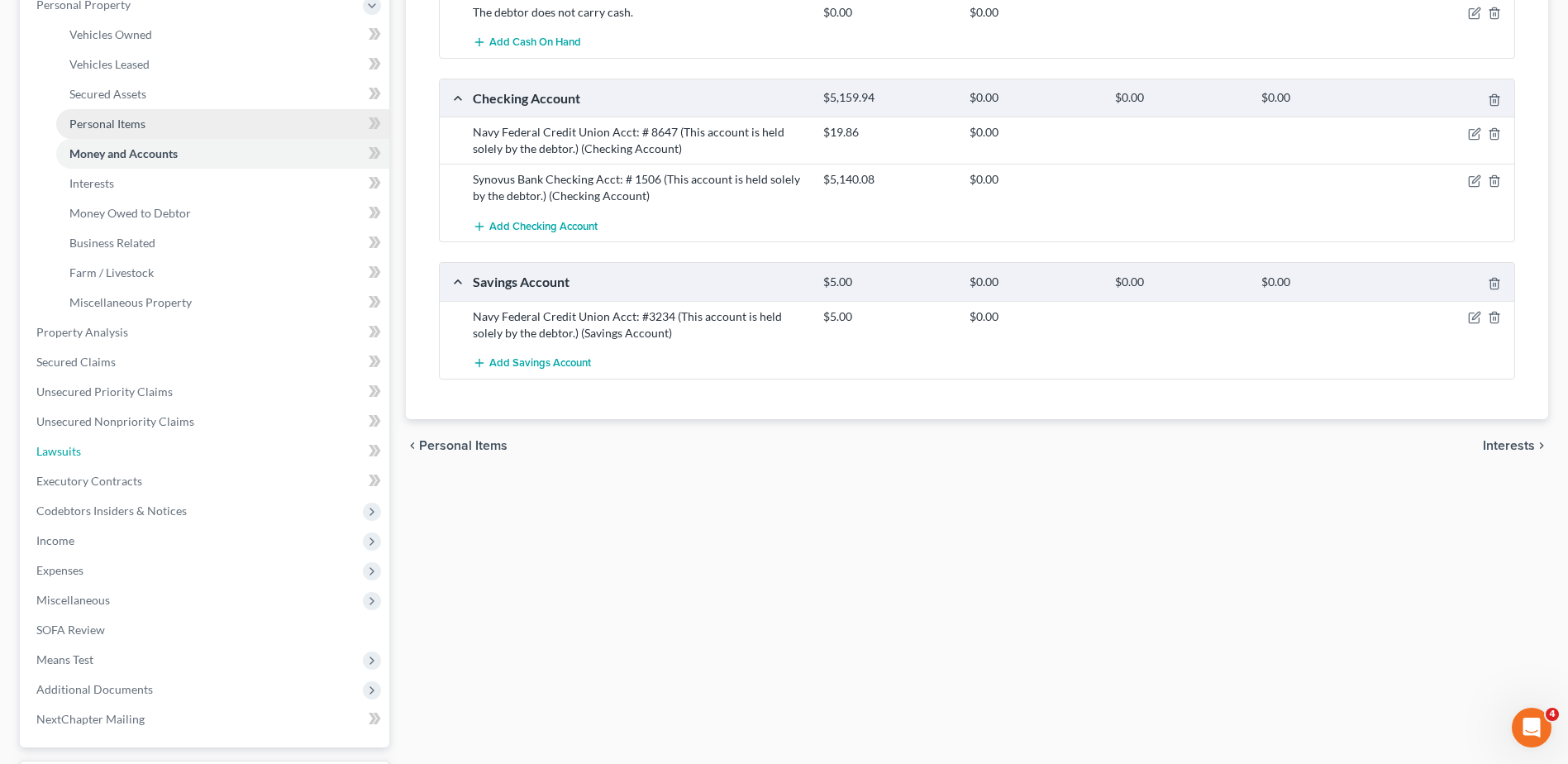
click at [122, 453] on link "Lawsuits" at bounding box center [206, 451] width 366 height 30
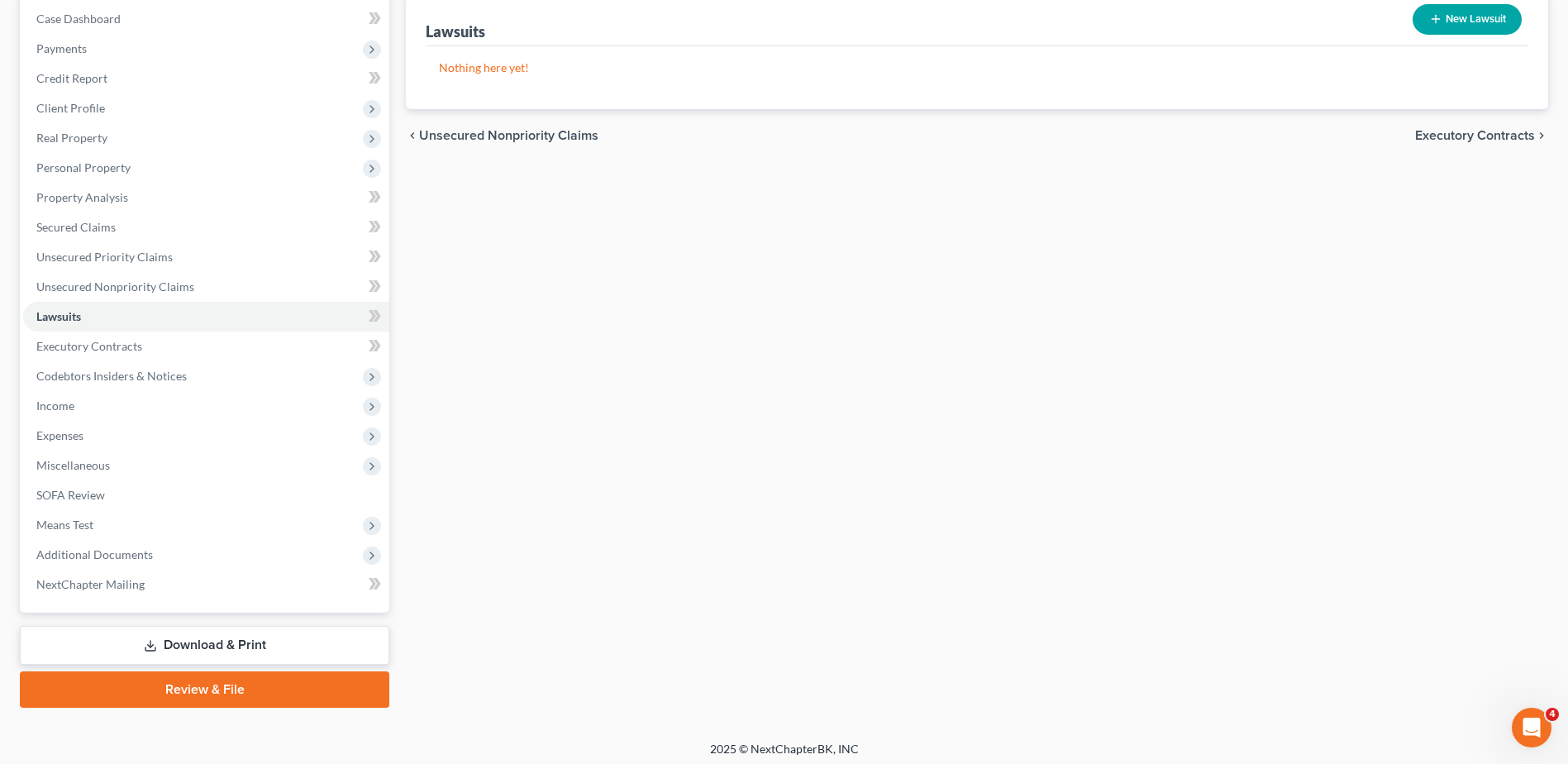
scroll to position [175, 0]
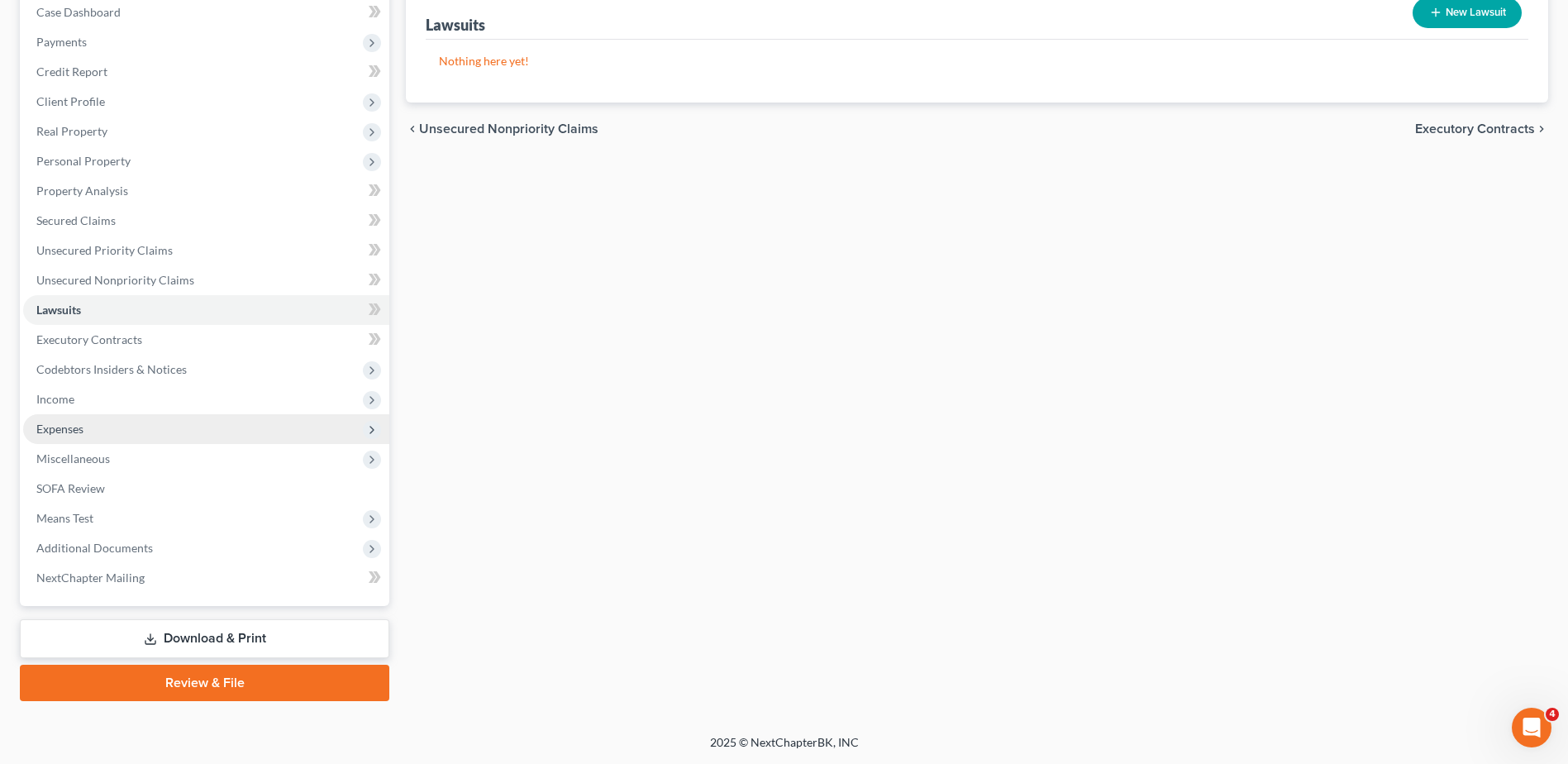
click at [86, 434] on span "Expenses" at bounding box center [206, 430] width 366 height 30
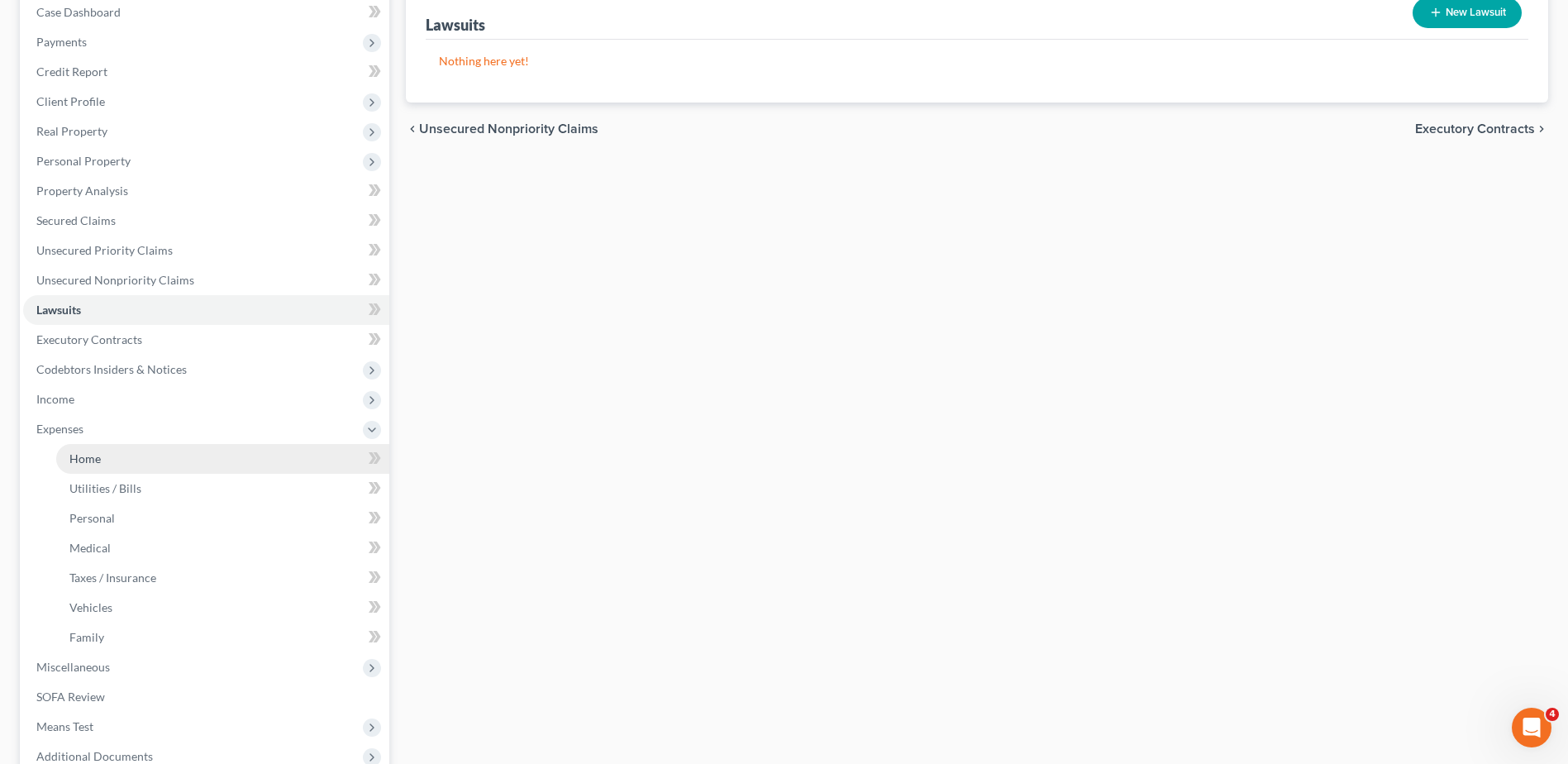
click at [88, 466] on link "Home" at bounding box center [222, 459] width 333 height 30
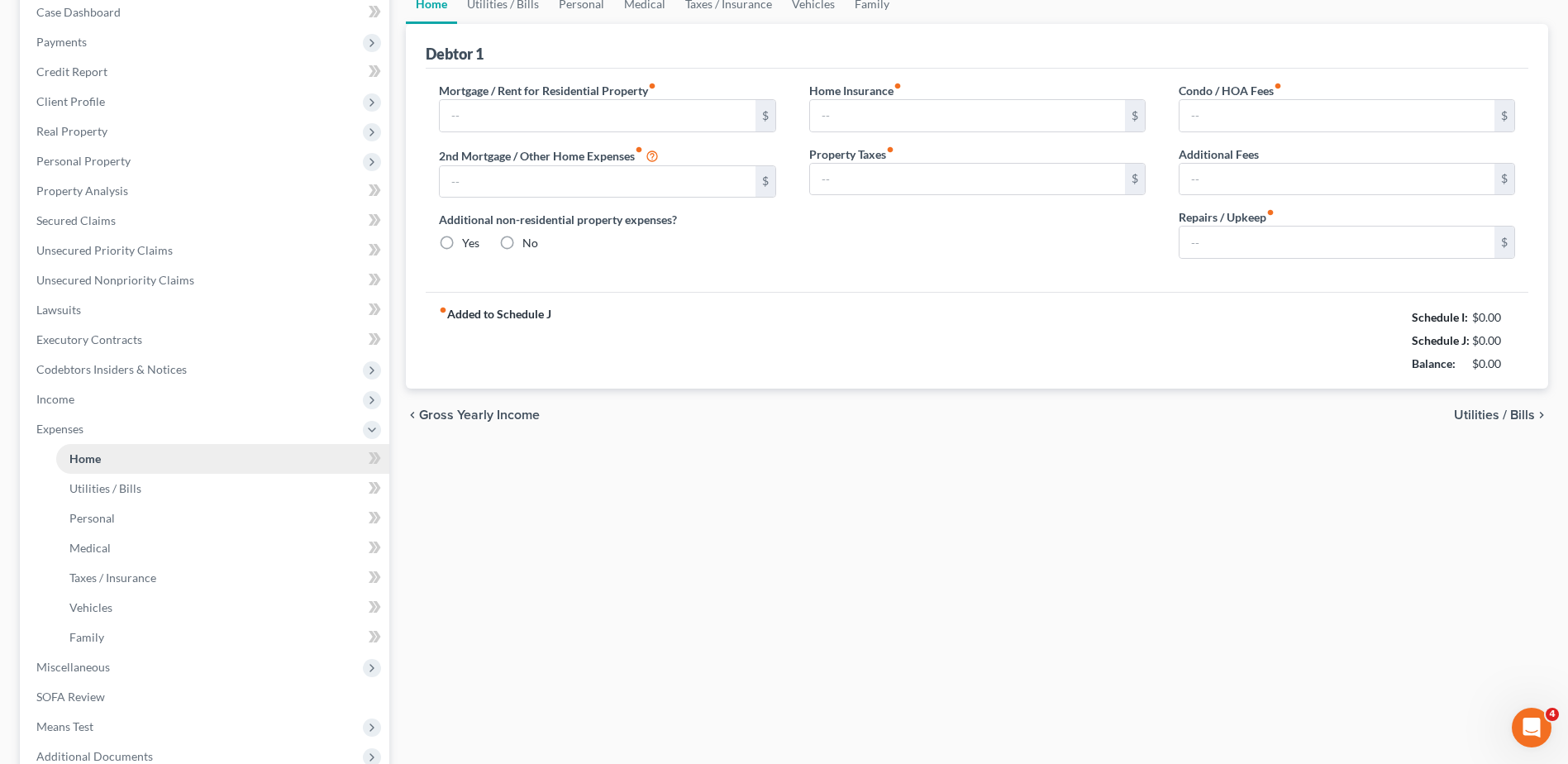
type input "933.91"
type input "0.00"
radio input "true"
type input "234.75"
type input "37.96"
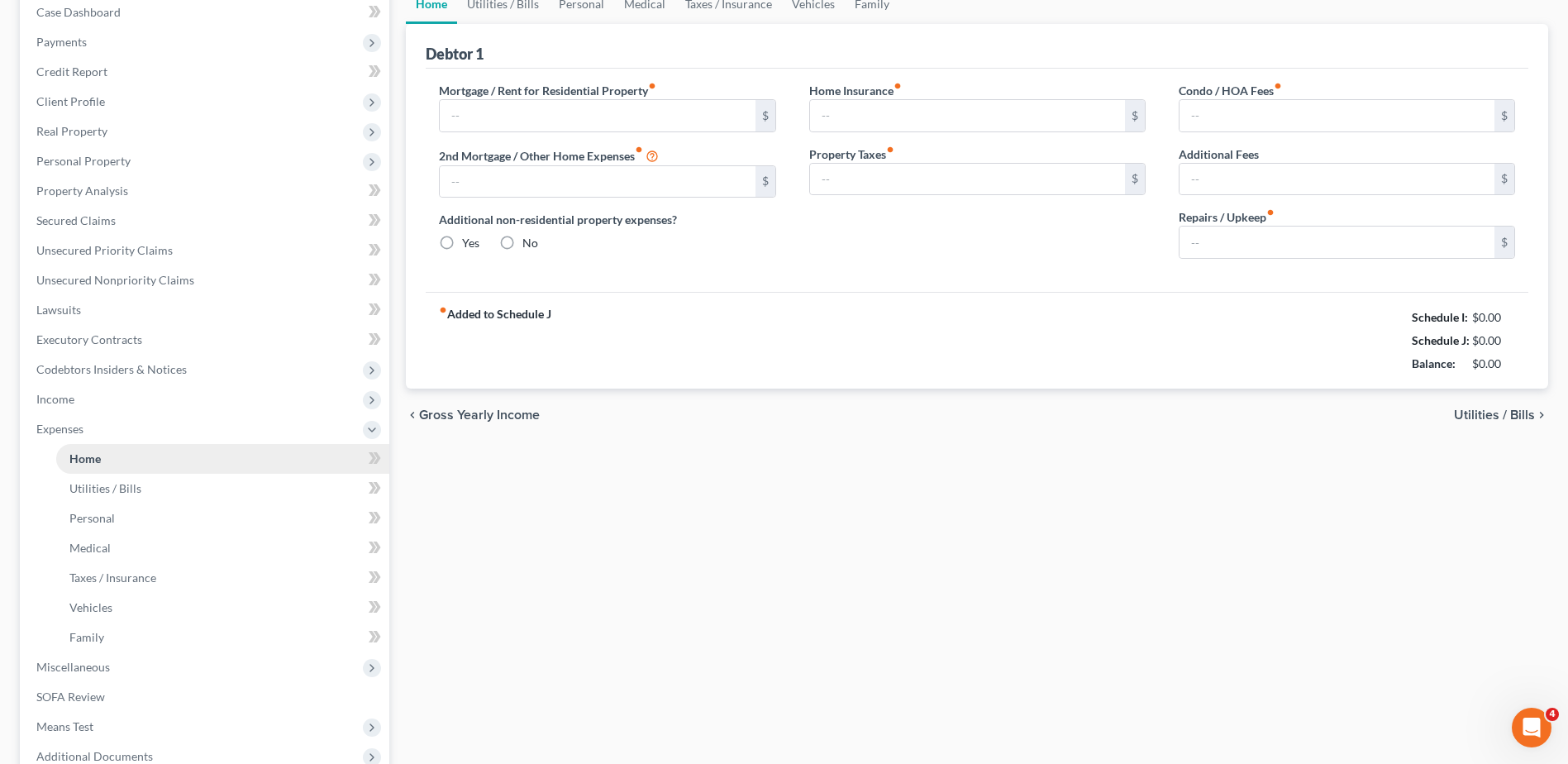
type input "0.00"
type input "200.00"
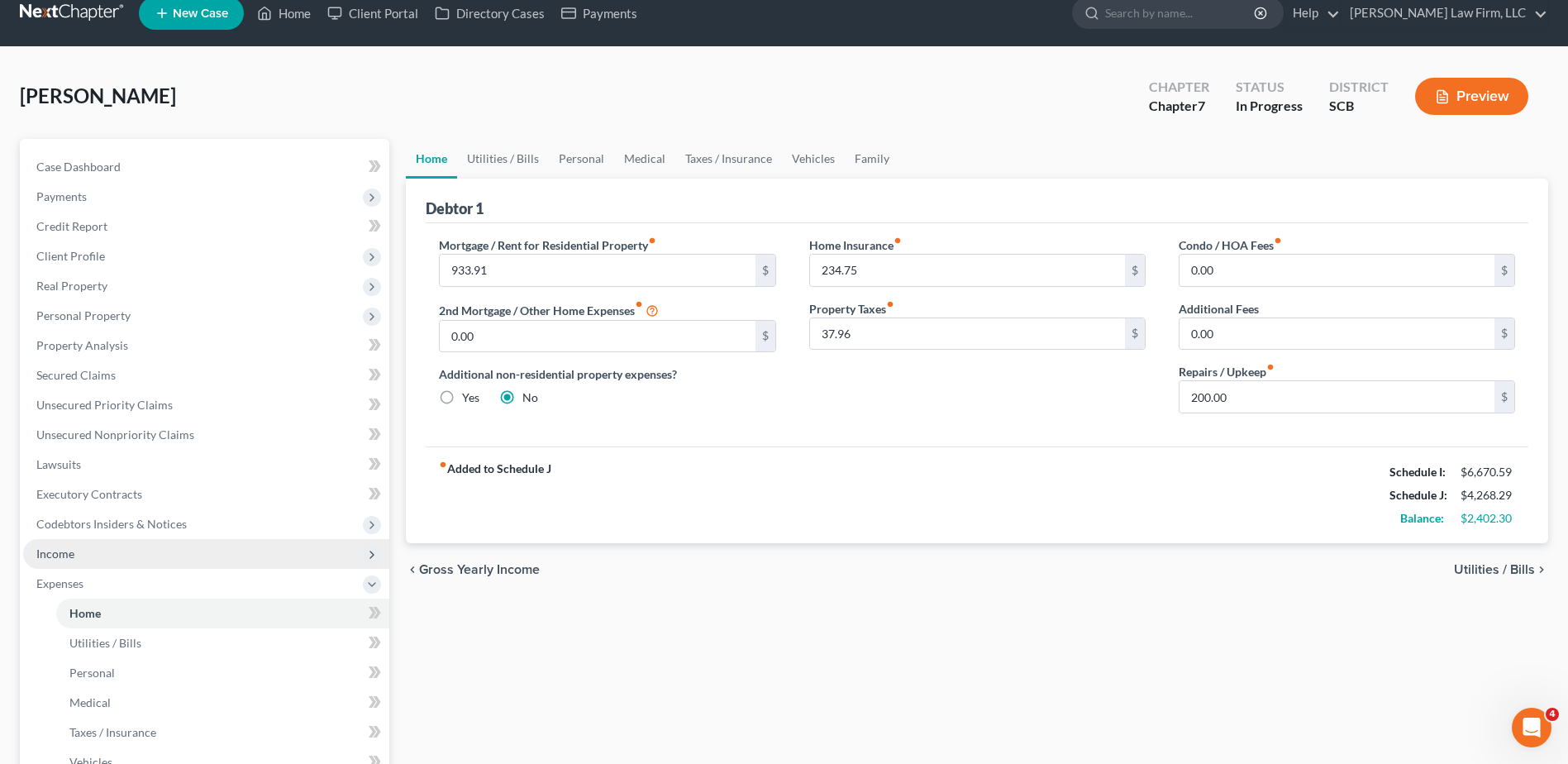
scroll to position [166, 0]
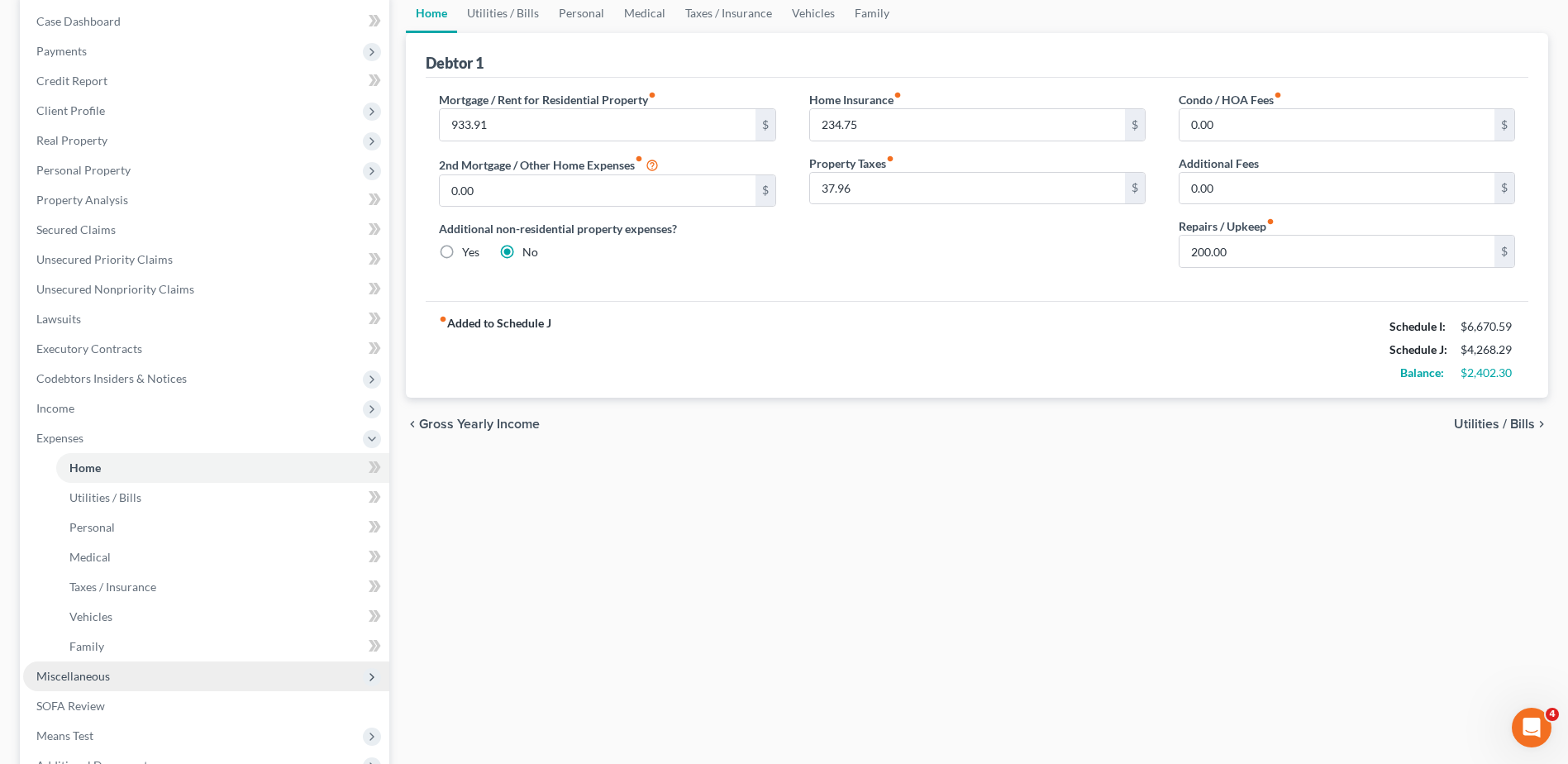
click at [92, 672] on span "Miscellaneous" at bounding box center [74, 676] width 74 height 14
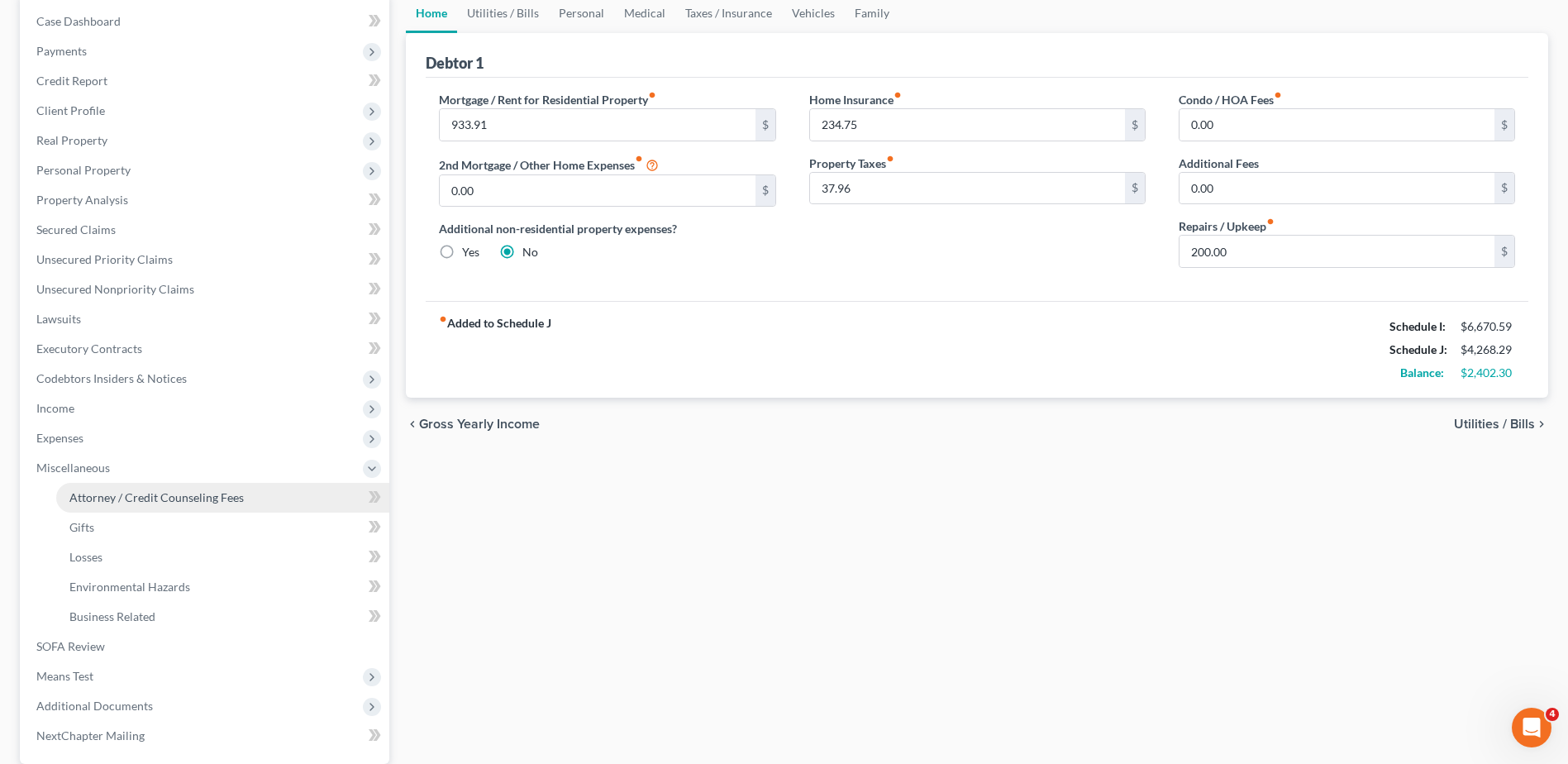
click at [144, 491] on span "Attorney / Credit Counseling Fees" at bounding box center [156, 497] width 175 height 14
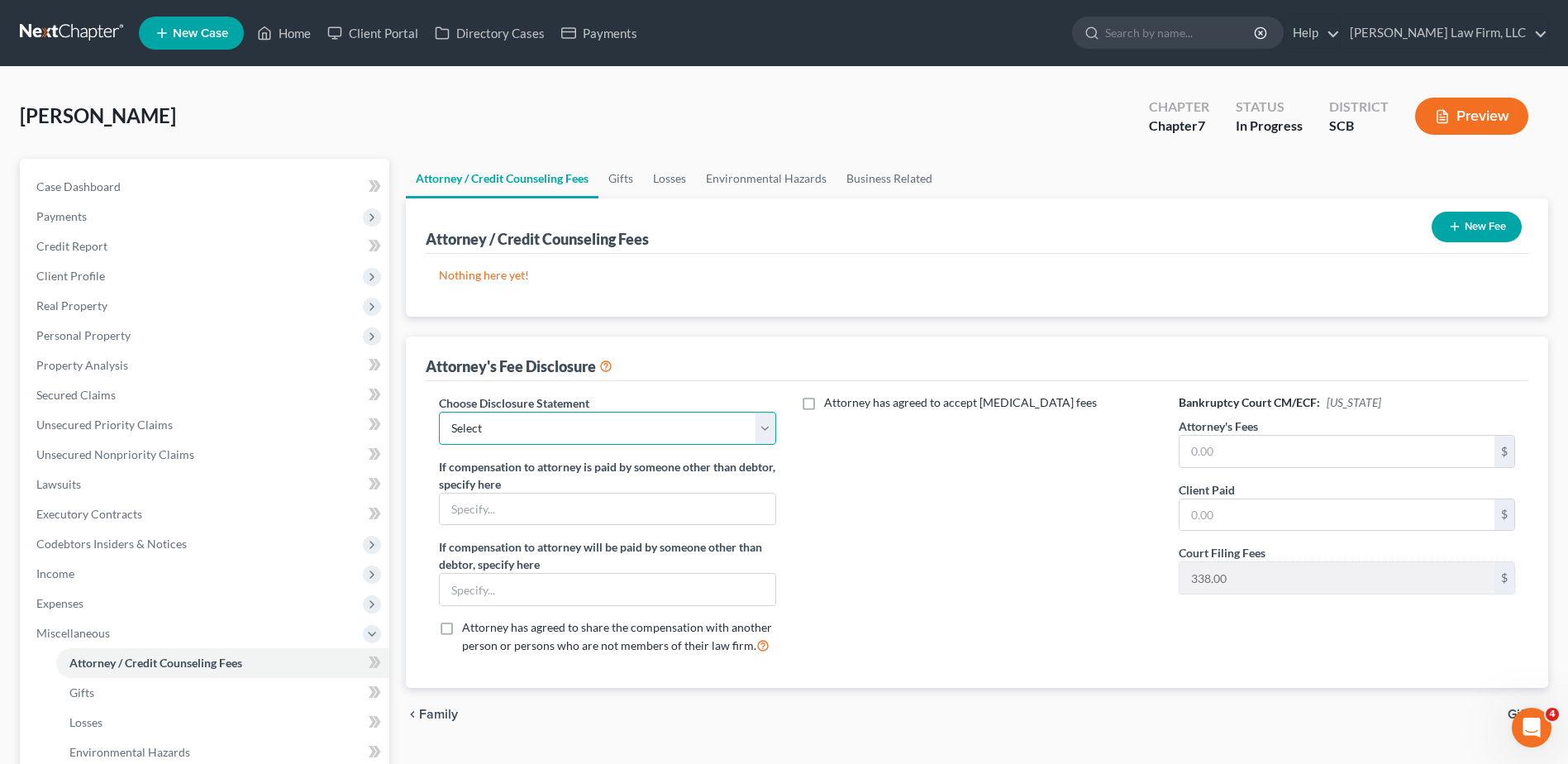
drag, startPoint x: 624, startPoint y: 435, endPoint x: 619, endPoint y: 447, distance: 13.0
click at [624, 435] on select "Select Disclosure of Compensation of Attorney for Debtor(S)" at bounding box center [606, 429] width 337 height 33
select select "0"
click at [439, 412] on select "Select Disclosure of Compensation of Attorney for Debtor(S)" at bounding box center [606, 429] width 337 height 33
click at [1473, 227] on button "New Fee" at bounding box center [1477, 227] width 90 height 31
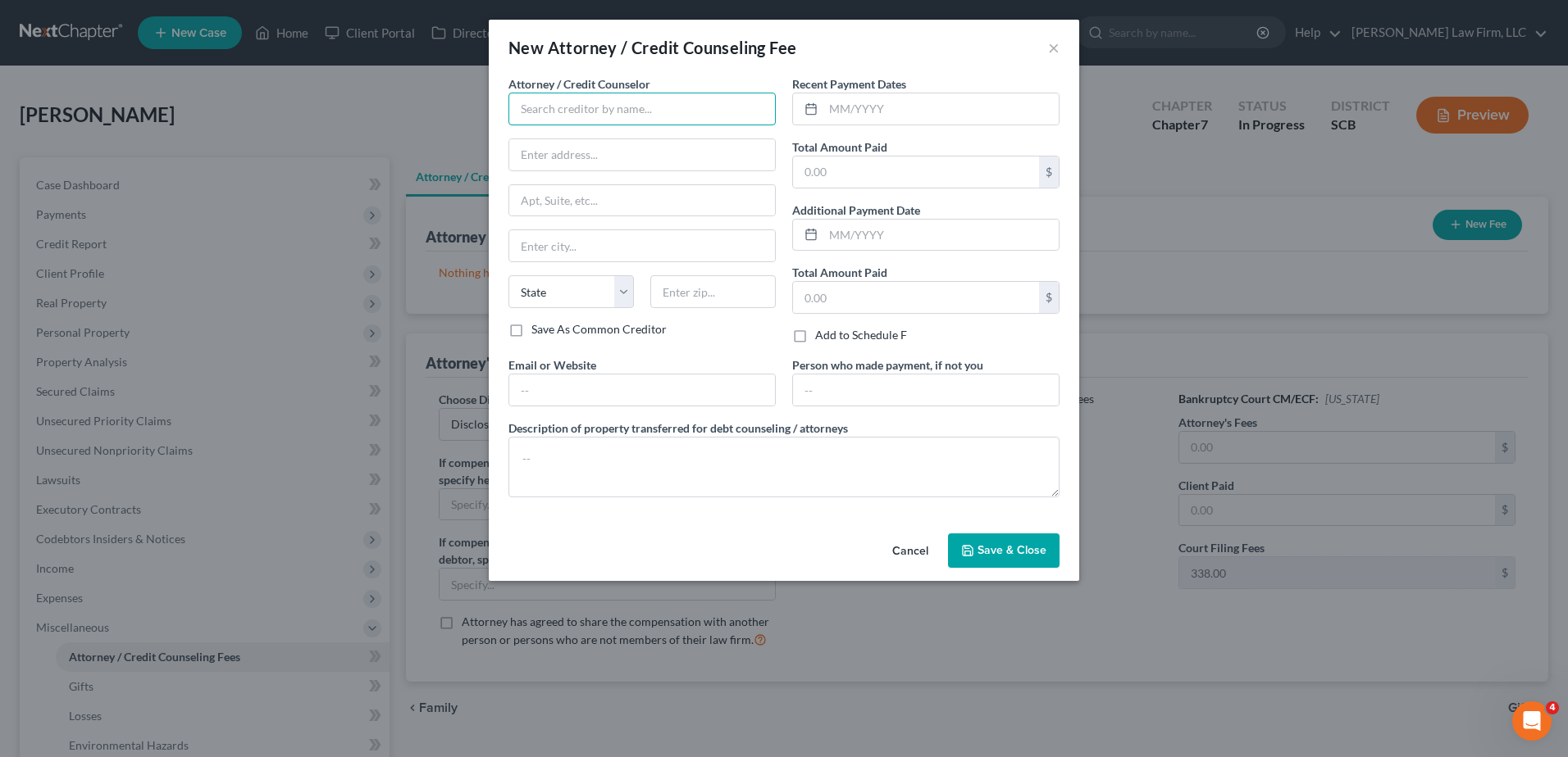
click at [649, 112] on input "text" at bounding box center [642, 109] width 268 height 33
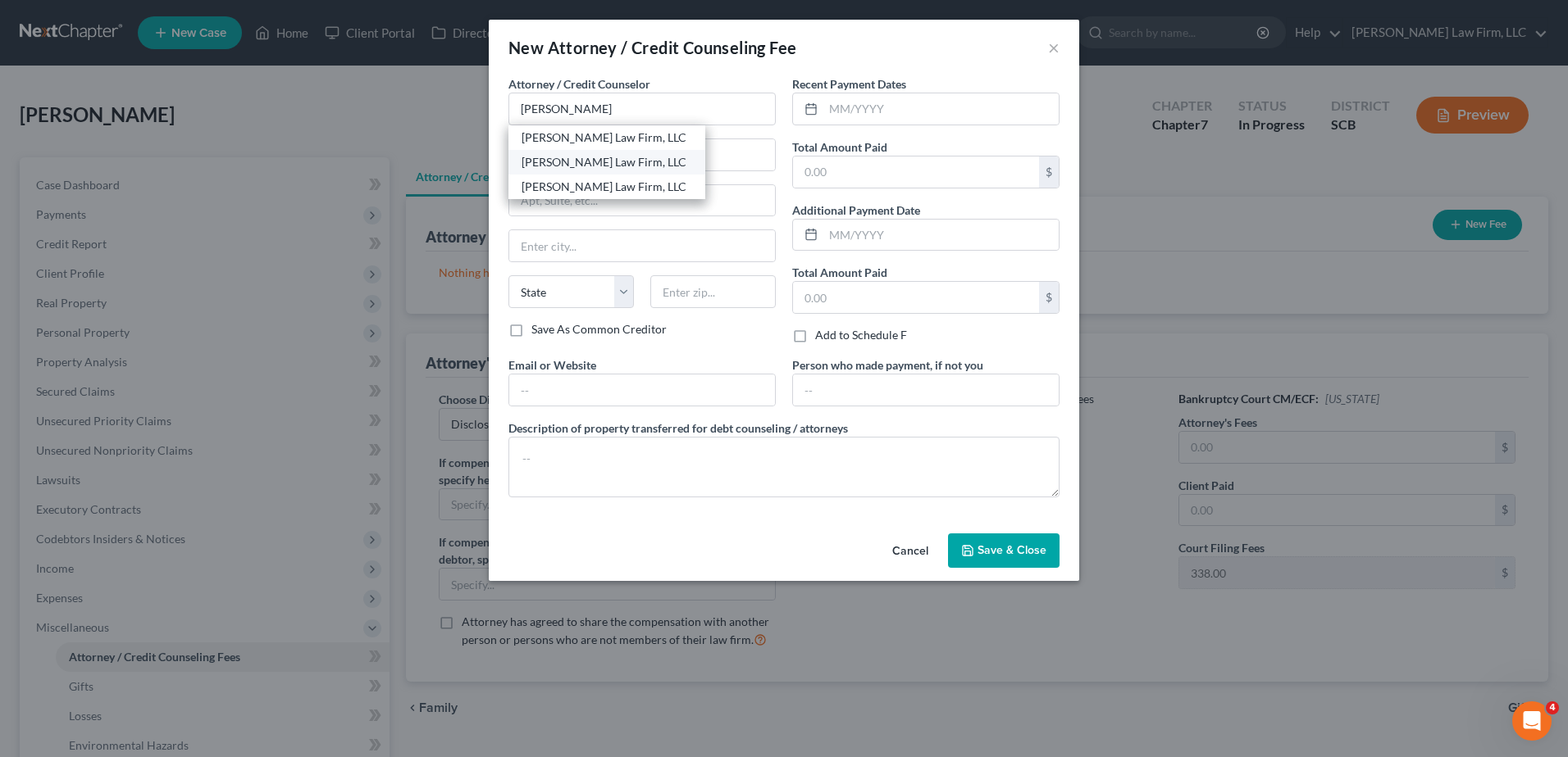
click at [533, 161] on div "[PERSON_NAME] Law Firm, LLC" at bounding box center [607, 162] width 171 height 17
type input "[PERSON_NAME] Law Firm, LLC"
type input "[STREET_ADDRESS]"
type input "Suite 120"
type input "[GEOGRAPHIC_DATA]"
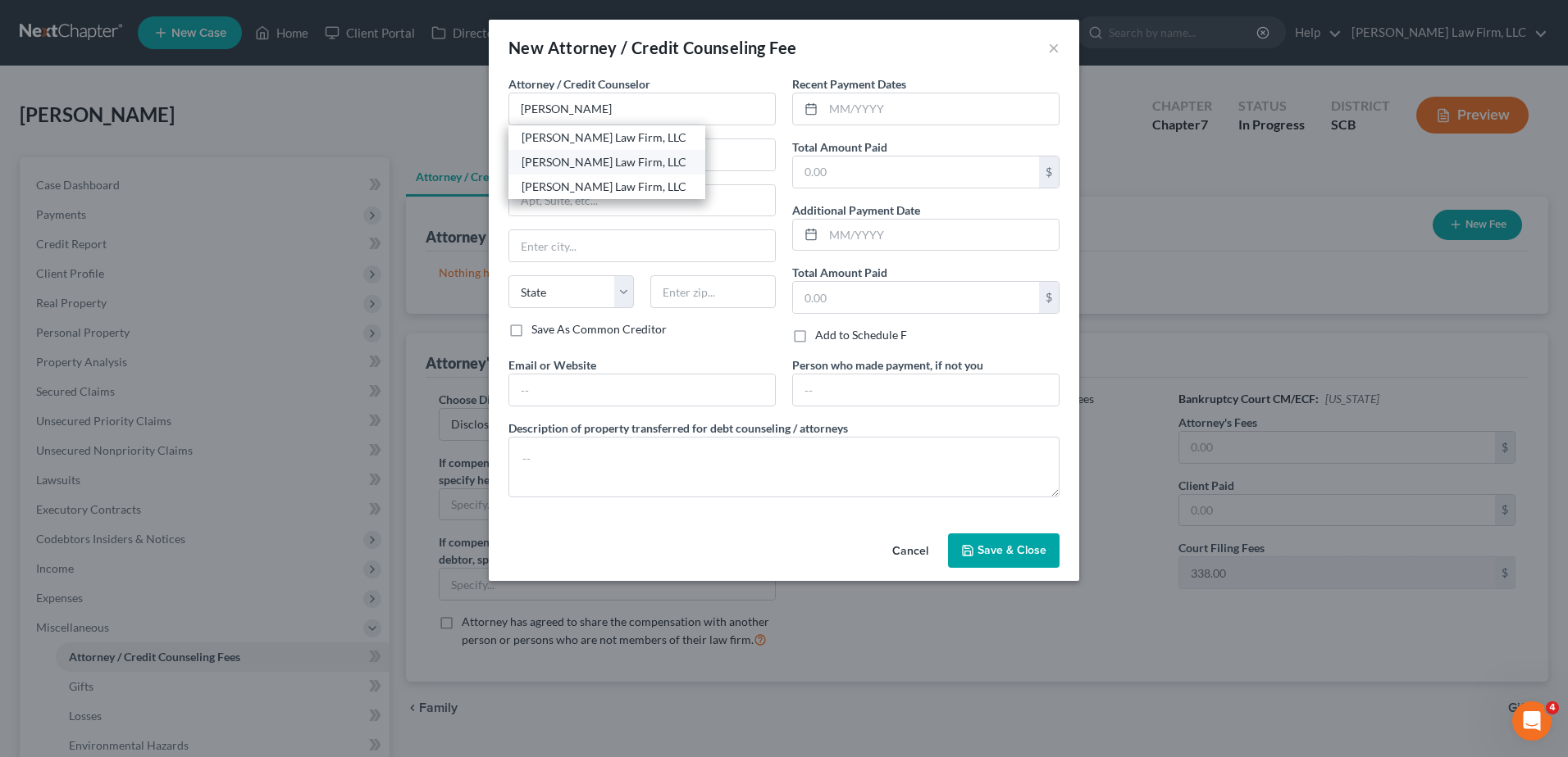
select select "42"
type input "29405"
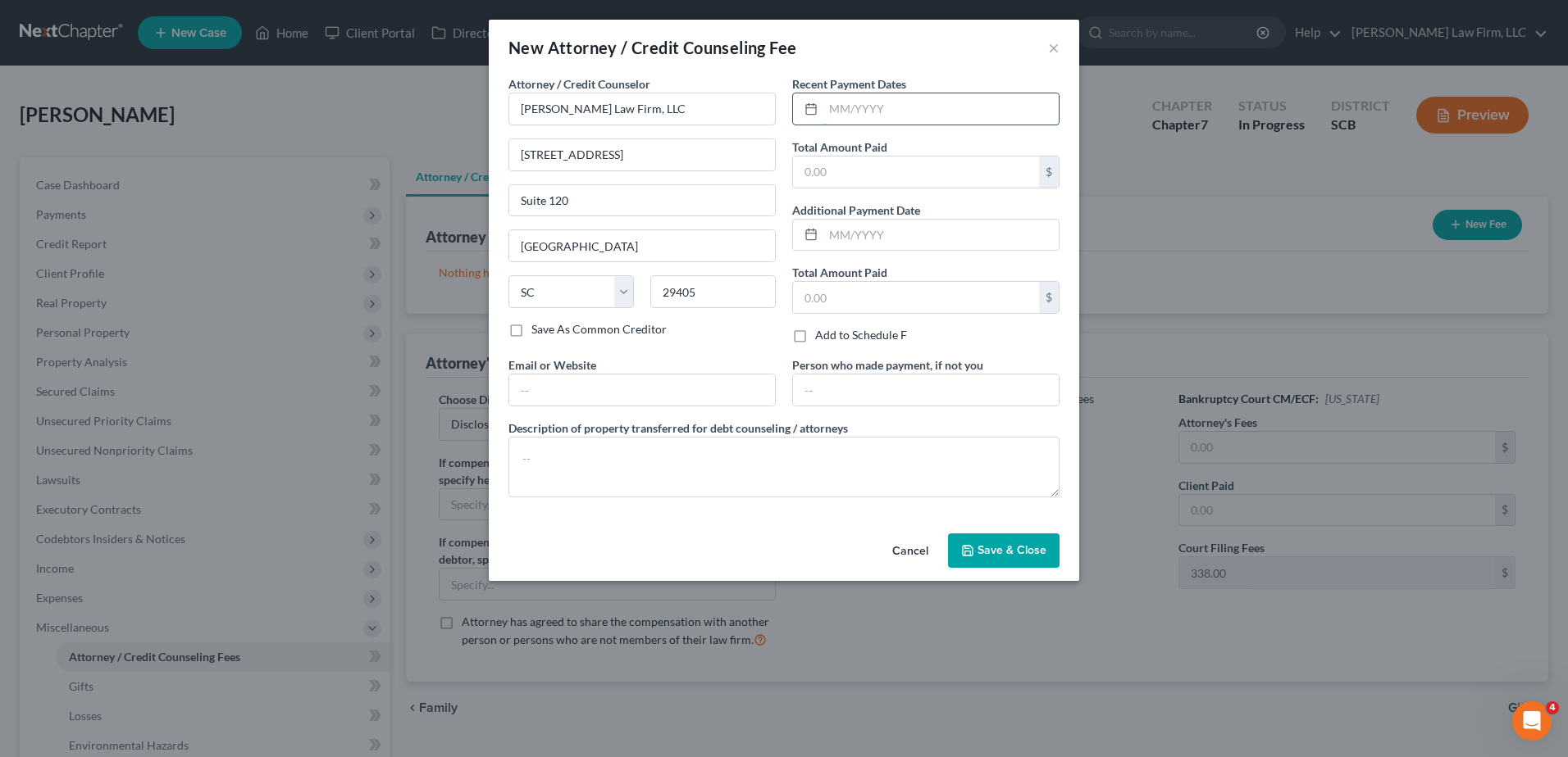
click at [895, 107] on input "text" at bounding box center [941, 109] width 235 height 31
type input "10/2025"
click at [857, 182] on input "text" at bounding box center [916, 172] width 246 height 31
type input "1,500.00"
click at [834, 383] on input "text" at bounding box center [926, 390] width 266 height 31
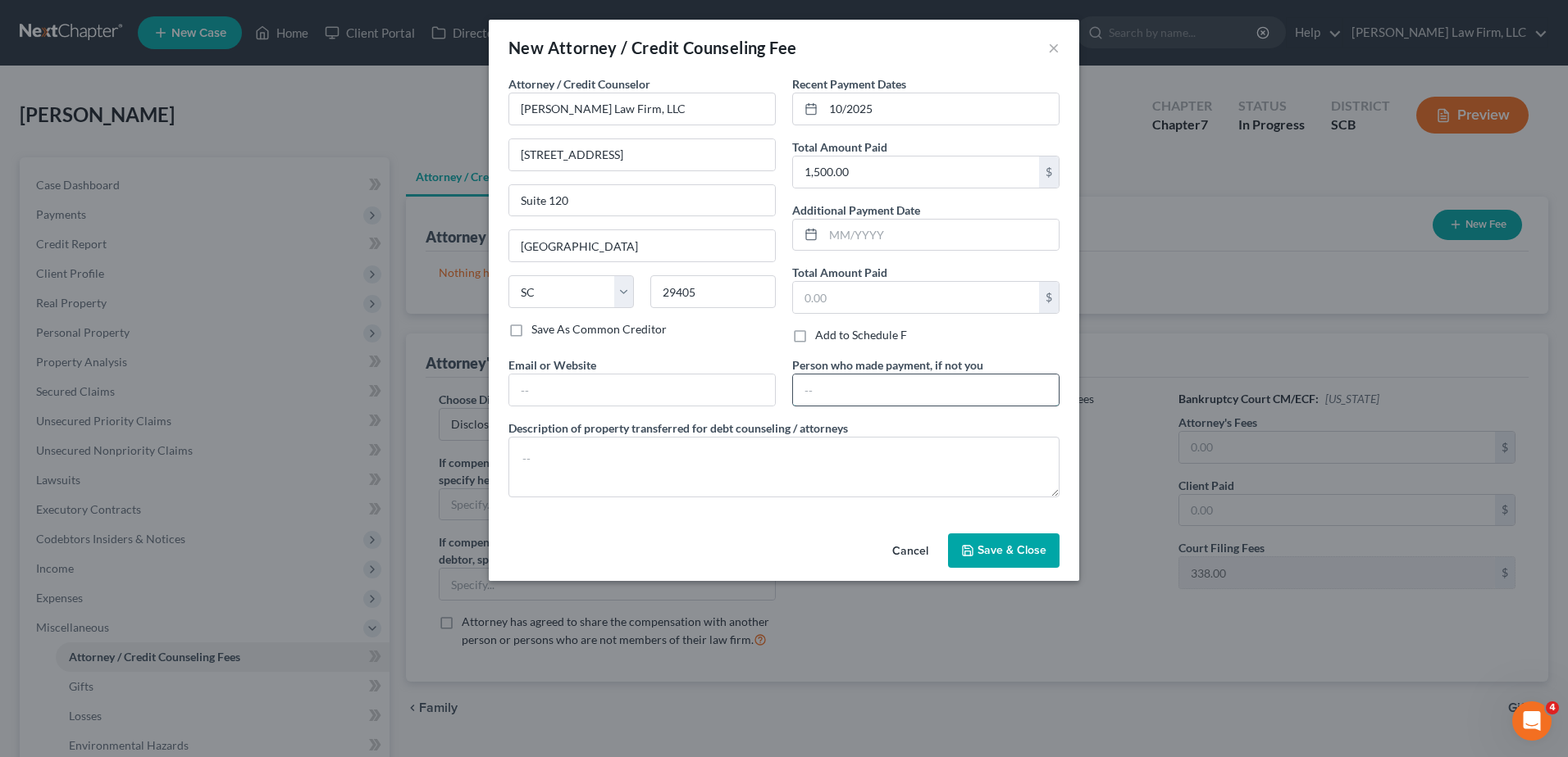
type input "Debtor"
click at [735, 477] on textarea at bounding box center [784, 466] width 551 height 60
click at [734, 476] on textarea at bounding box center [784, 466] width 551 height 60
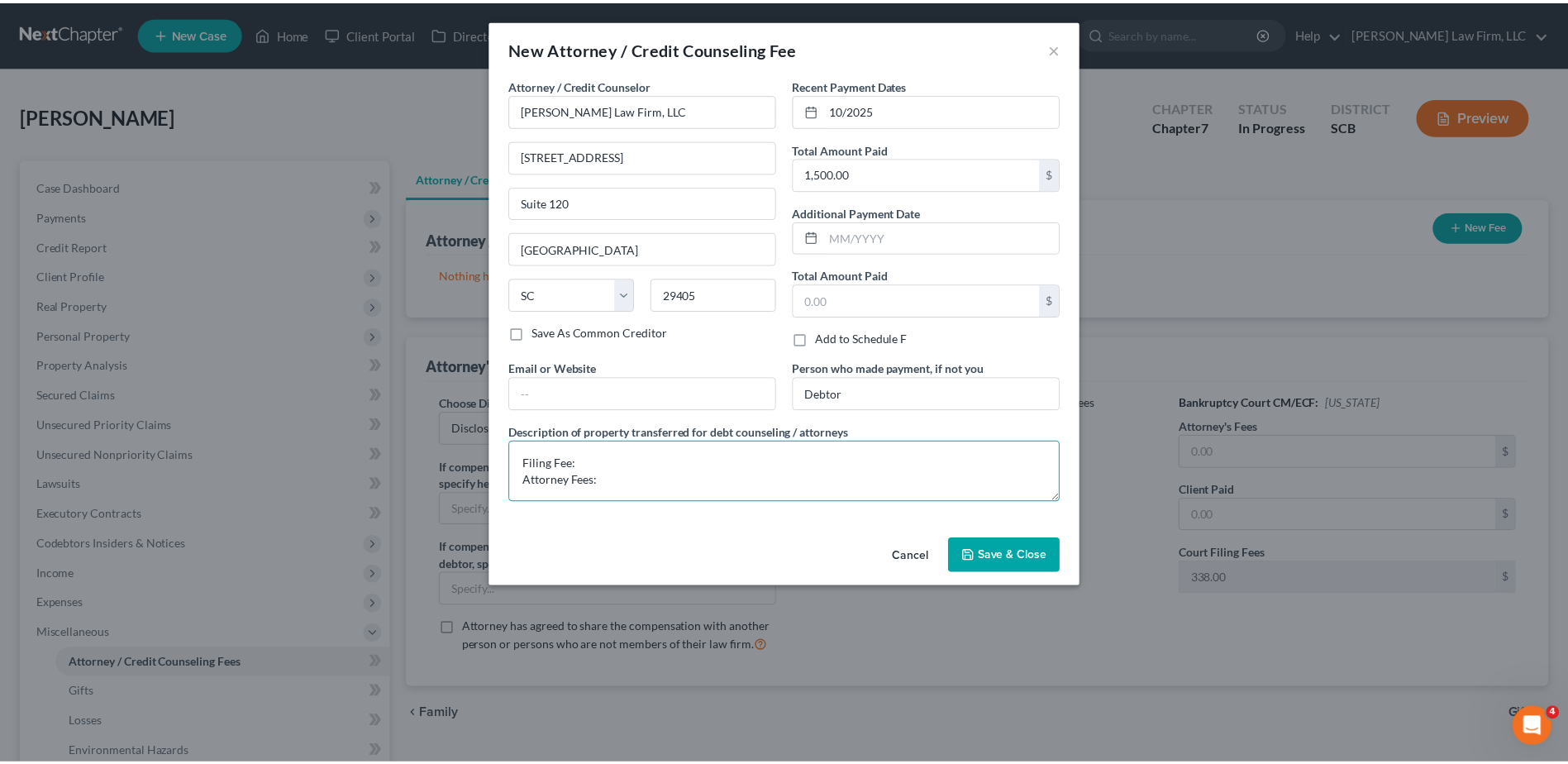
scroll to position [3, 0]
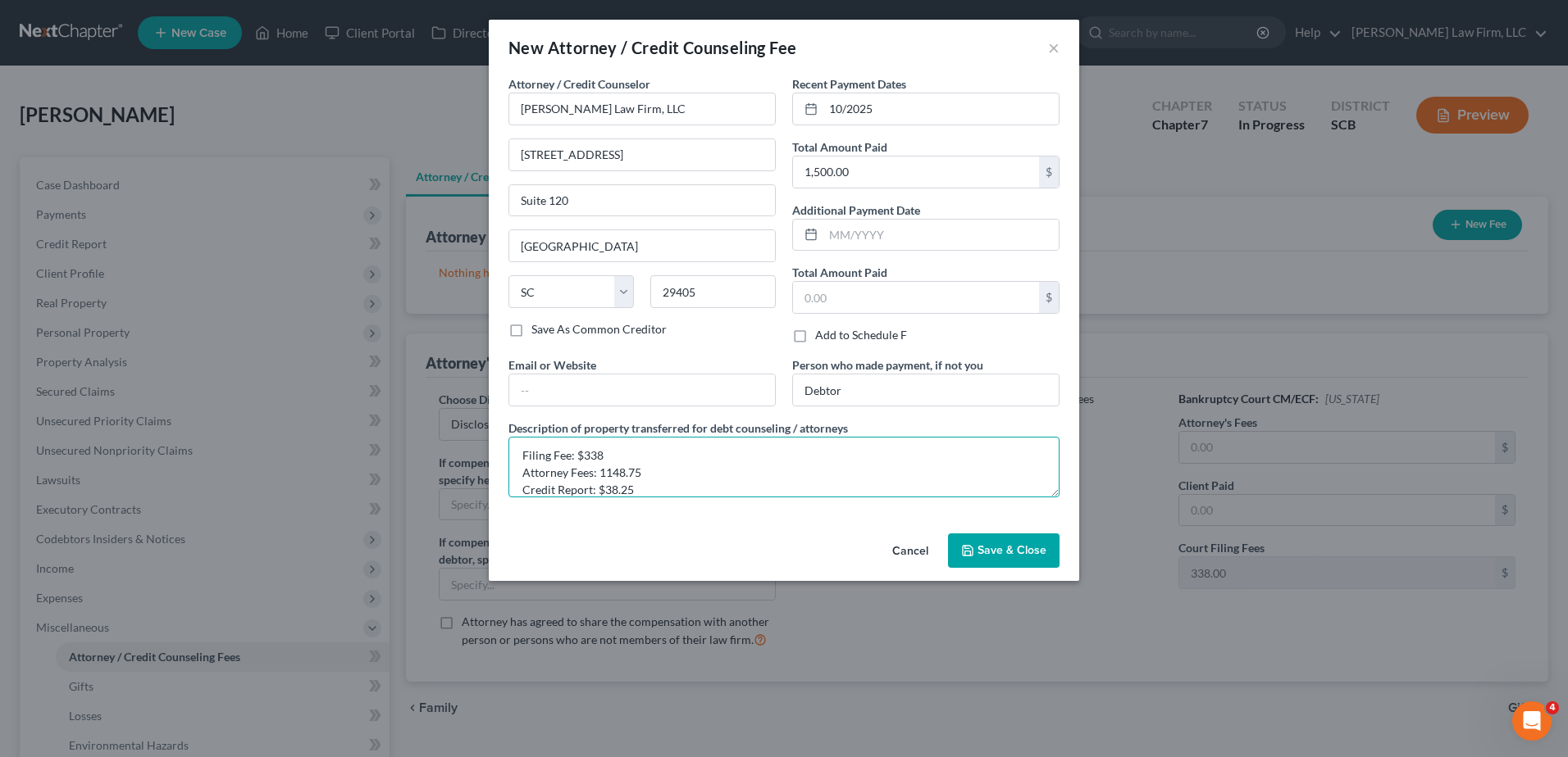
click at [600, 475] on textarea "Filing Fee: $338 Attorney Fees: 1148.75 Credit Report: $38.25" at bounding box center [784, 466] width 551 height 60
click at [603, 457] on textarea "Filing Fee: $338 Attorney Fees: $1,148.75 Credit Report: $38.25" at bounding box center [784, 466] width 551 height 60
click at [603, 449] on textarea "Filing Fee: $338.00 Attorney Fees: $1,148.75 Credit Report: $38.25" at bounding box center [784, 466] width 551 height 60
type textarea "Filing Fee: $313.00 Attorney Fees: $1,148.75 Credit Report: $38.25"
click at [1027, 551] on span "Save & Close" at bounding box center [1012, 550] width 69 height 14
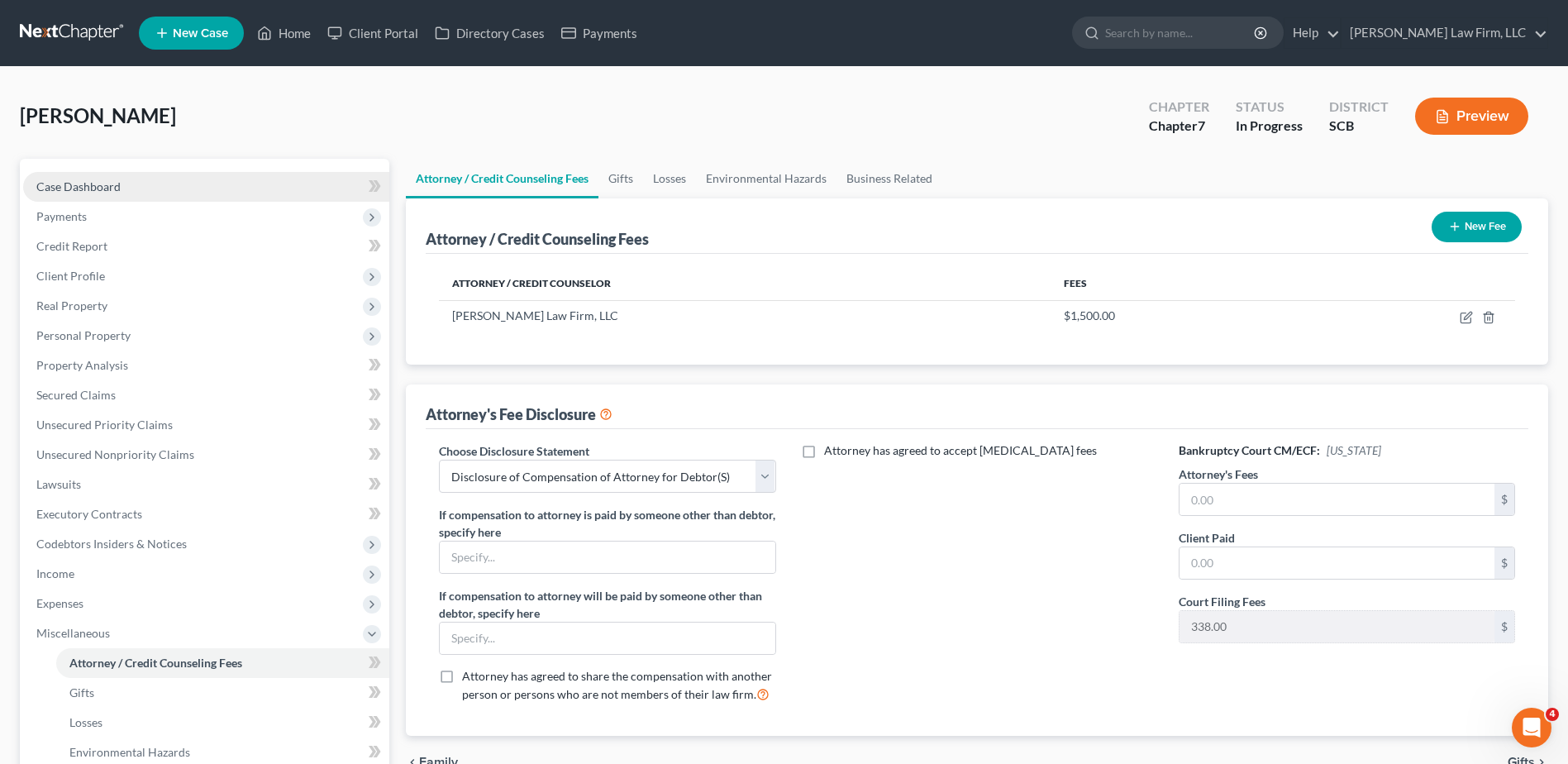
drag, startPoint x: 93, startPoint y: 194, endPoint x: 113, endPoint y: 196, distance: 20.1
click at [93, 194] on link "Case Dashboard" at bounding box center [206, 187] width 366 height 30
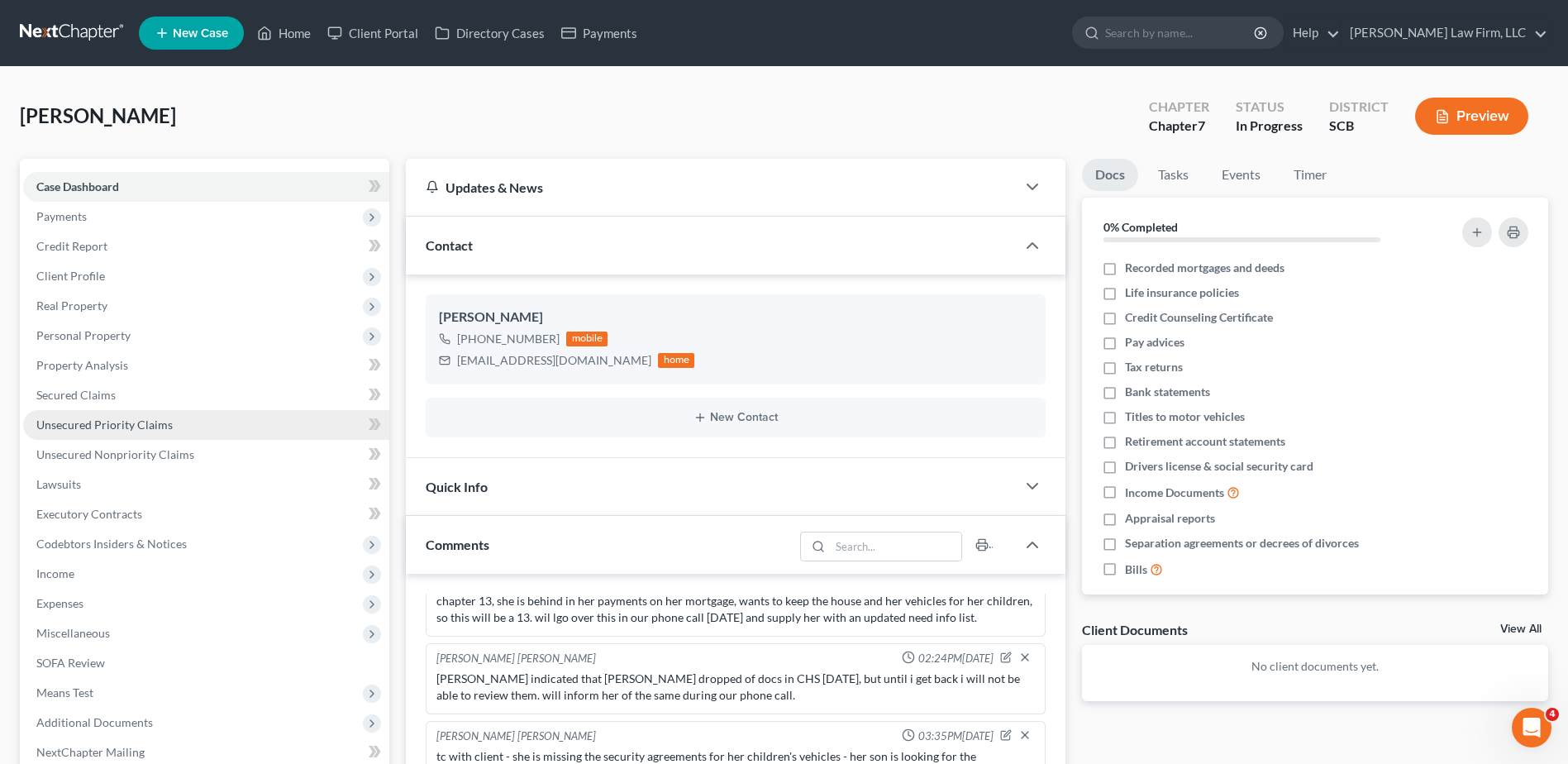
click at [85, 429] on span "Unsecured Priority Claims" at bounding box center [104, 425] width 136 height 14
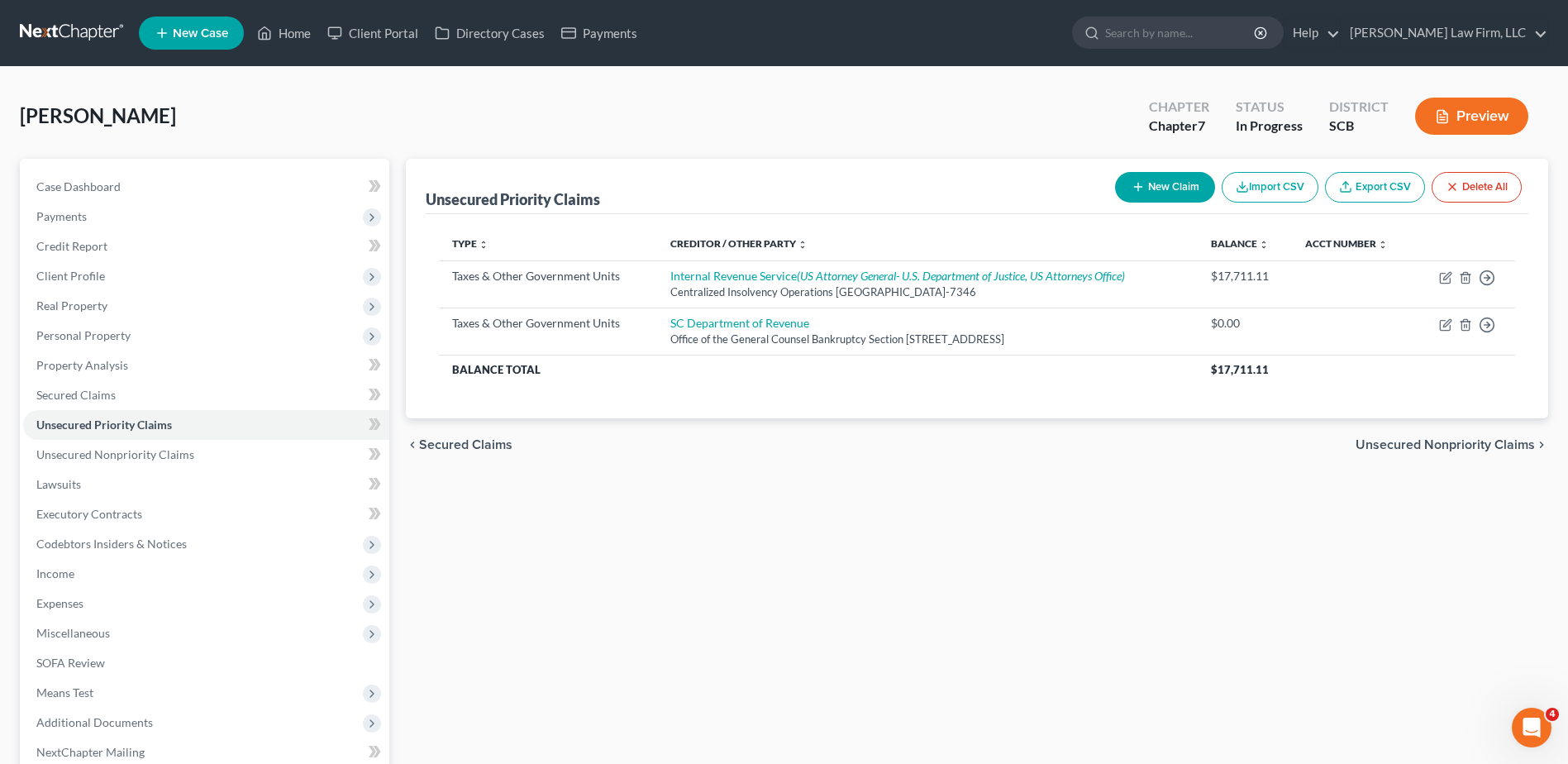
click at [1149, 185] on button "New Claim" at bounding box center [1165, 187] width 100 height 31
select select "0"
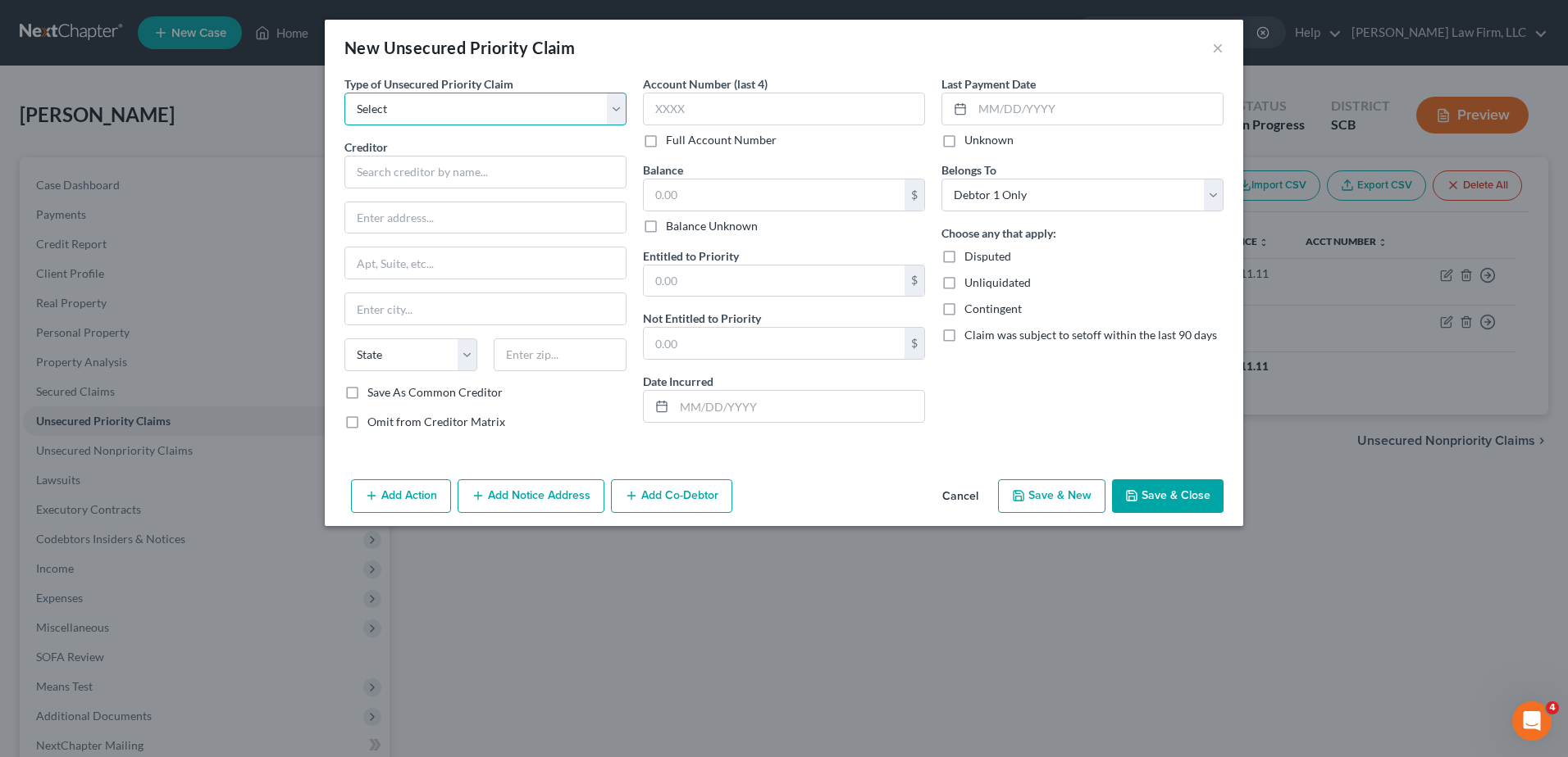
click at [476, 118] on select "Select Taxes & Other Government Units Domestic Support Obligations Extensions o…" at bounding box center [486, 109] width 282 height 33
select select "9"
click at [345, 93] on select "Select Taxes & Other Government Units Domestic Support Obligations Extensions o…" at bounding box center [486, 109] width 282 height 33
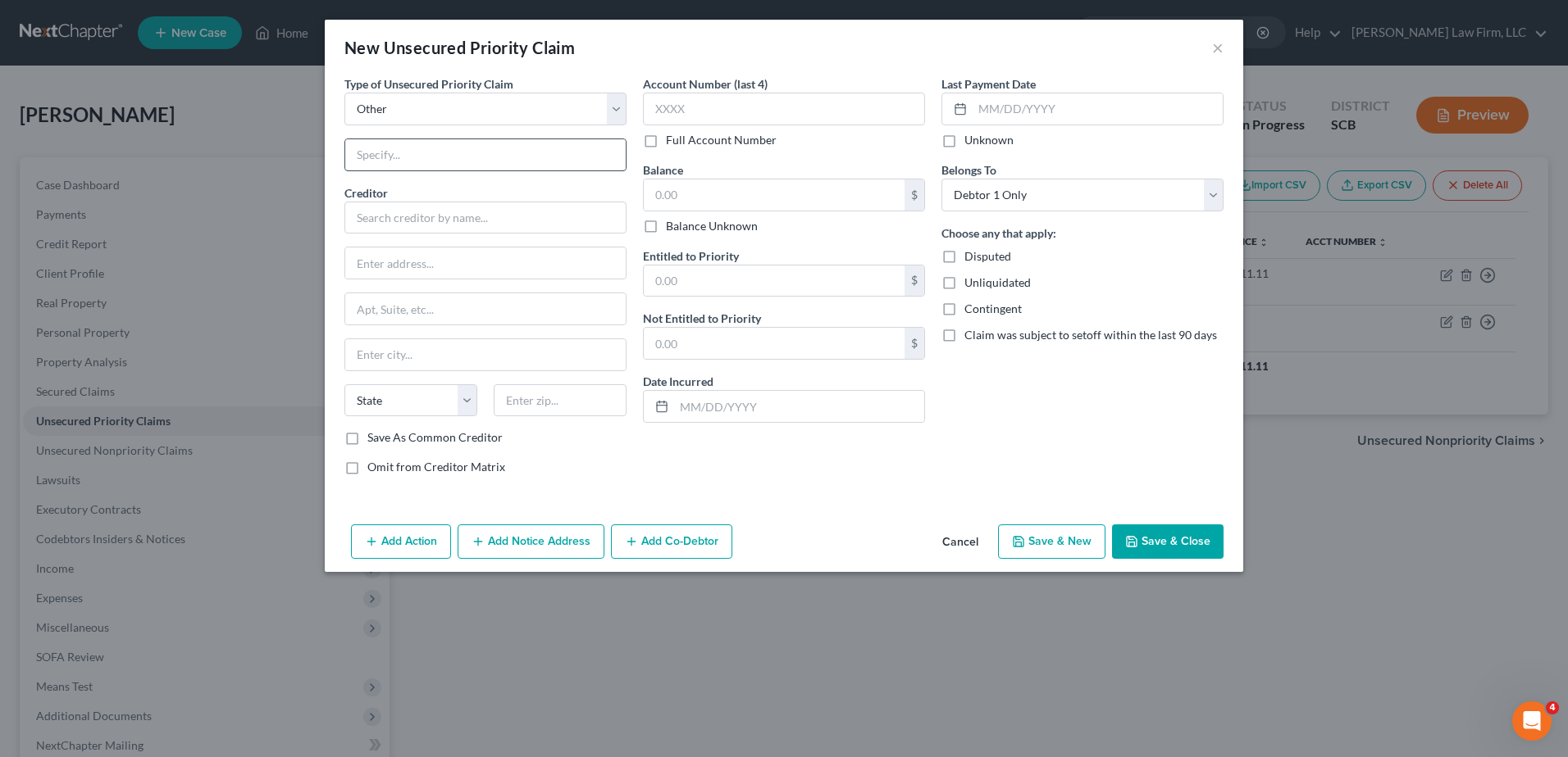
click at [434, 166] on input "text" at bounding box center [486, 155] width 280 height 31
type input "Attorney Fees"
click at [421, 215] on input "text" at bounding box center [486, 218] width 282 height 33
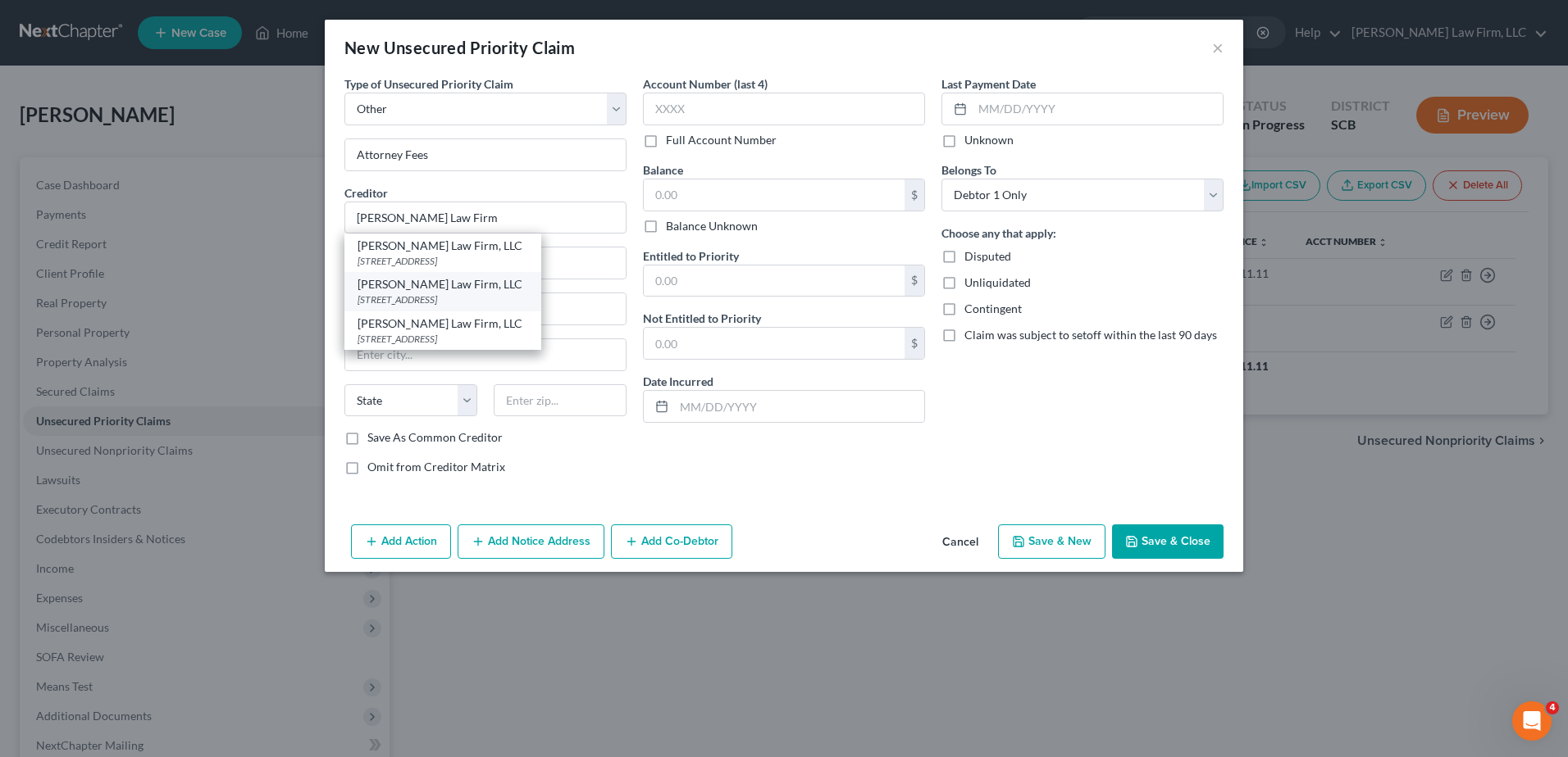
click at [422, 301] on div "[STREET_ADDRESS]" at bounding box center [443, 299] width 171 height 14
type input "[PERSON_NAME] Law Firm, LLC"
type input "[STREET_ADDRESS]"
type input "Suite 120"
type input "[GEOGRAPHIC_DATA]"
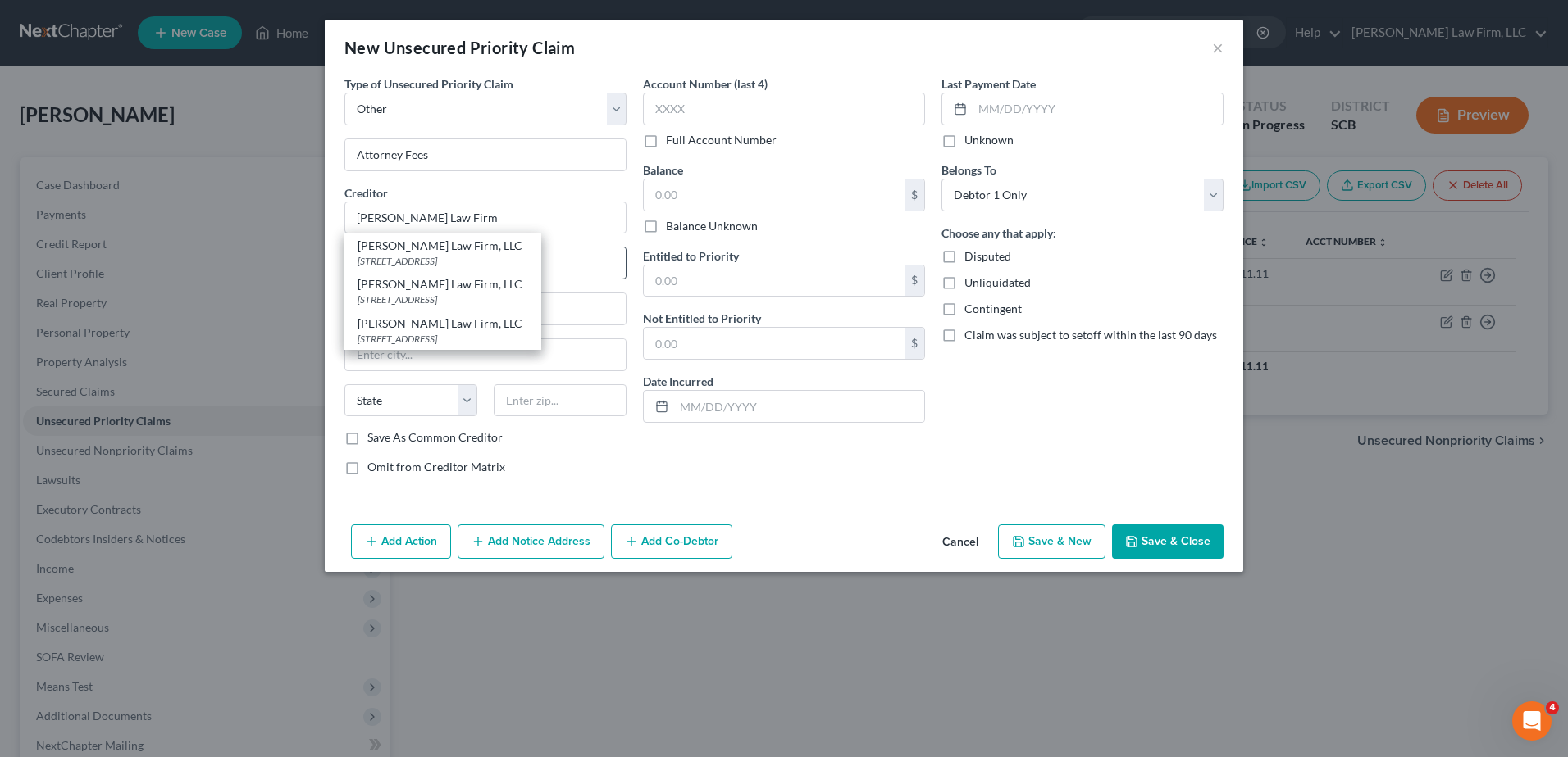
select select "42"
type input "29405"
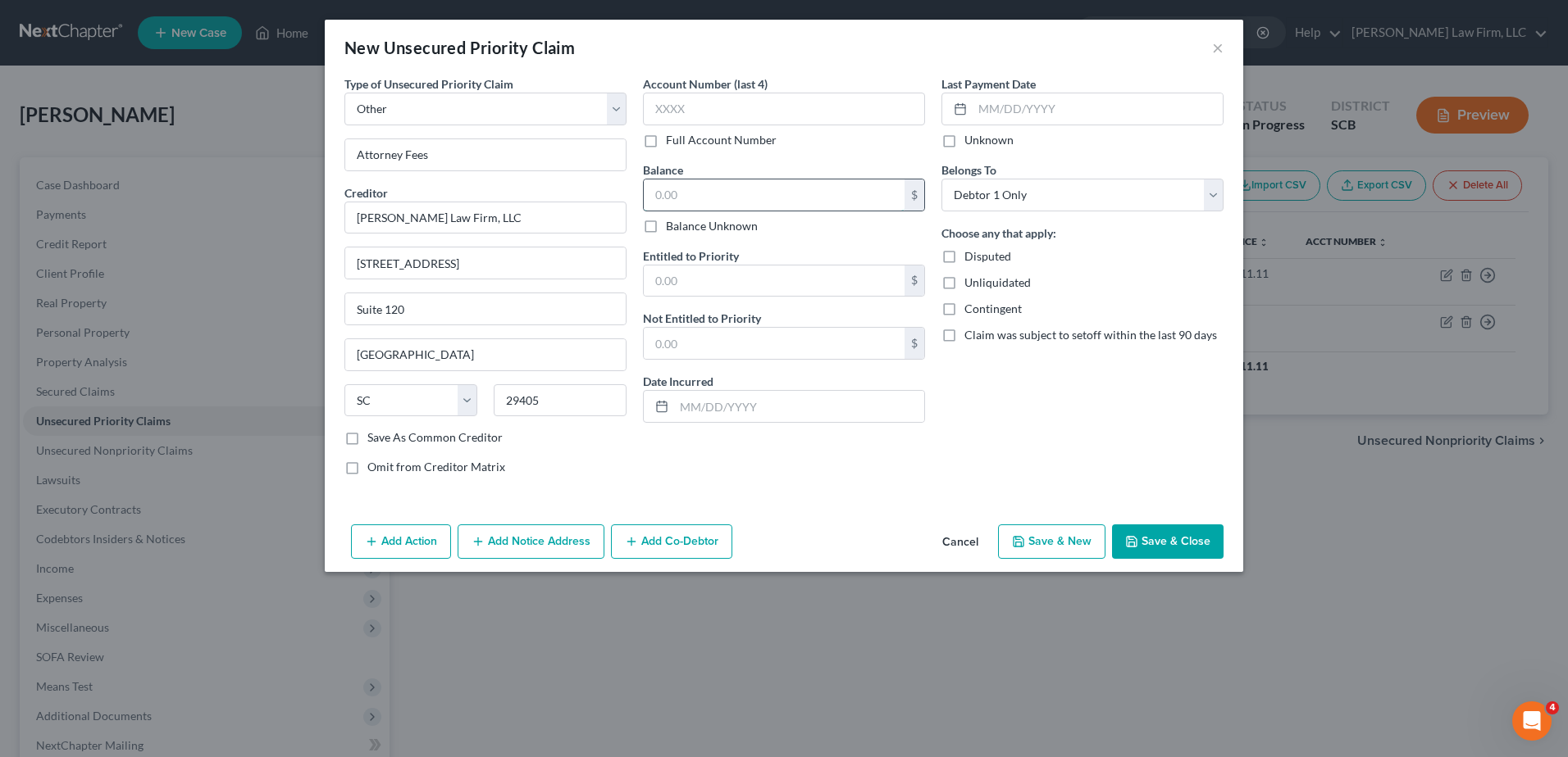
click at [691, 200] on input "text" at bounding box center [774, 195] width 261 height 31
type input "3,851.25"
click at [709, 284] on input "text" at bounding box center [774, 282] width 261 height 31
type input "3,851.25"
click at [367, 468] on label "Omit from Creditor Matrix" at bounding box center [436, 467] width 138 height 17
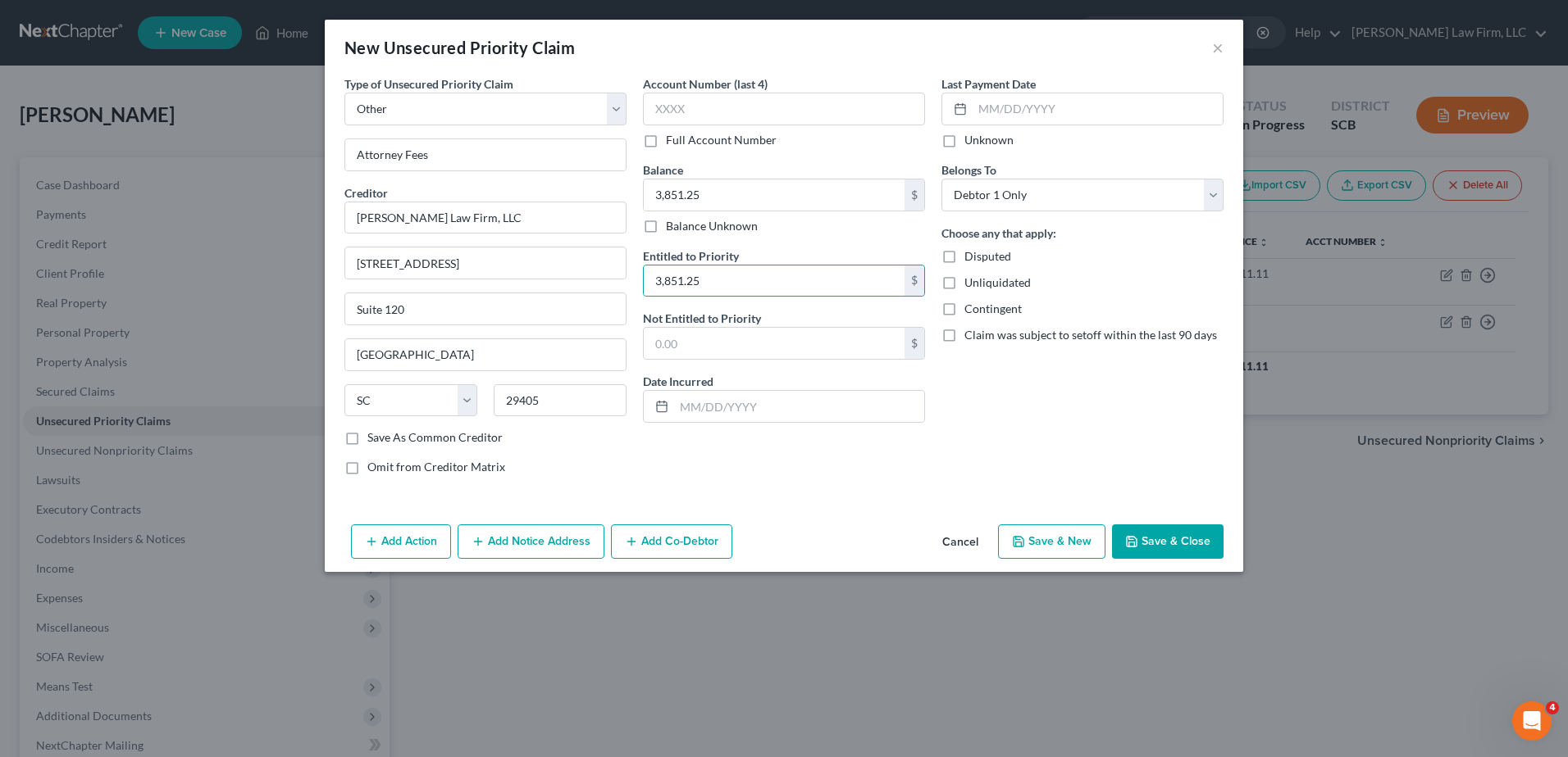
click at [374, 468] on input "Omit from Creditor Matrix" at bounding box center [379, 464] width 11 height 11
checkbox input "true"
click at [1157, 539] on button "Save & Close" at bounding box center [1168, 542] width 112 height 35
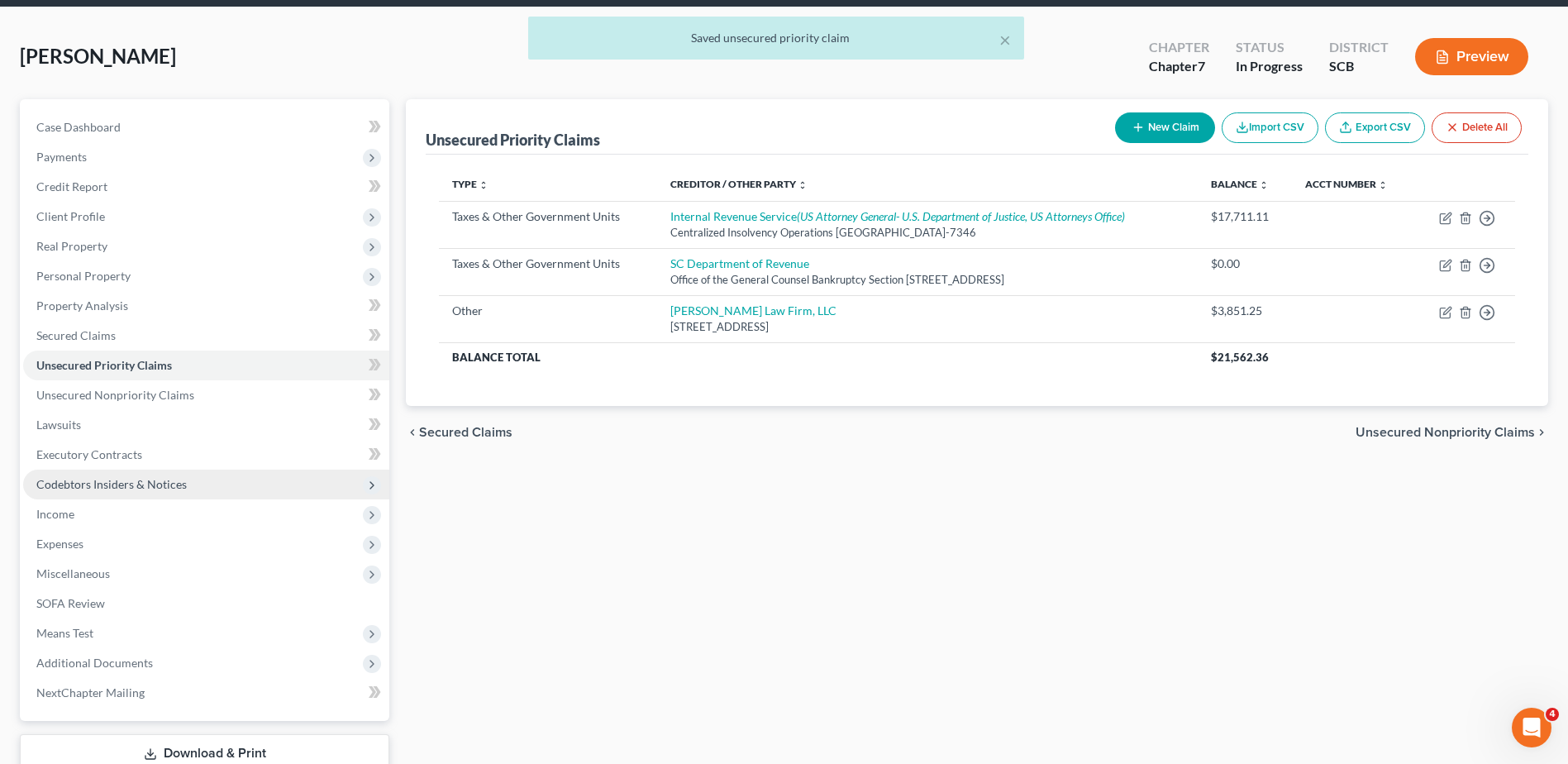
scroll to position [166, 0]
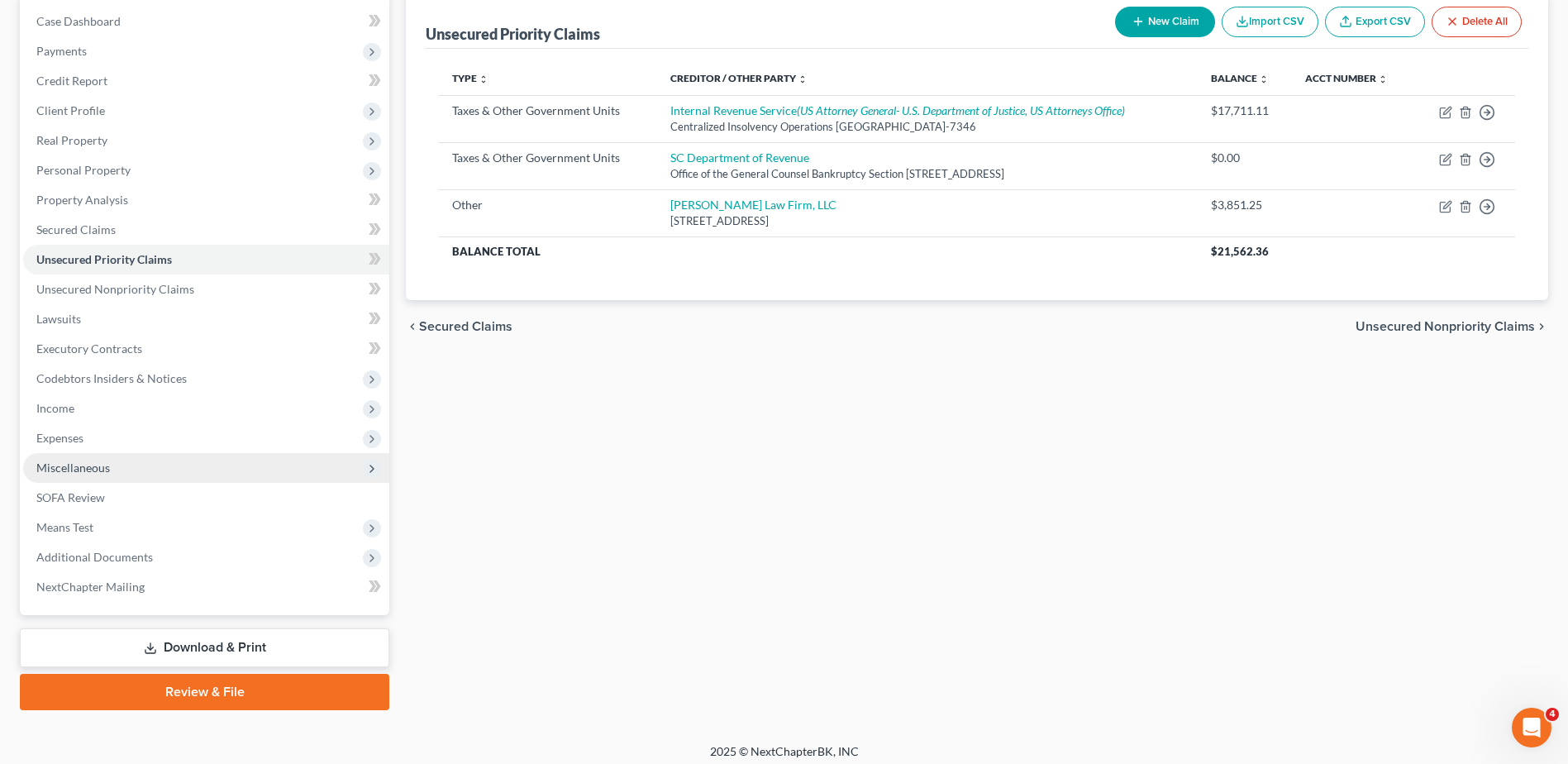
click at [114, 471] on span "Miscellaneous" at bounding box center [206, 468] width 366 height 30
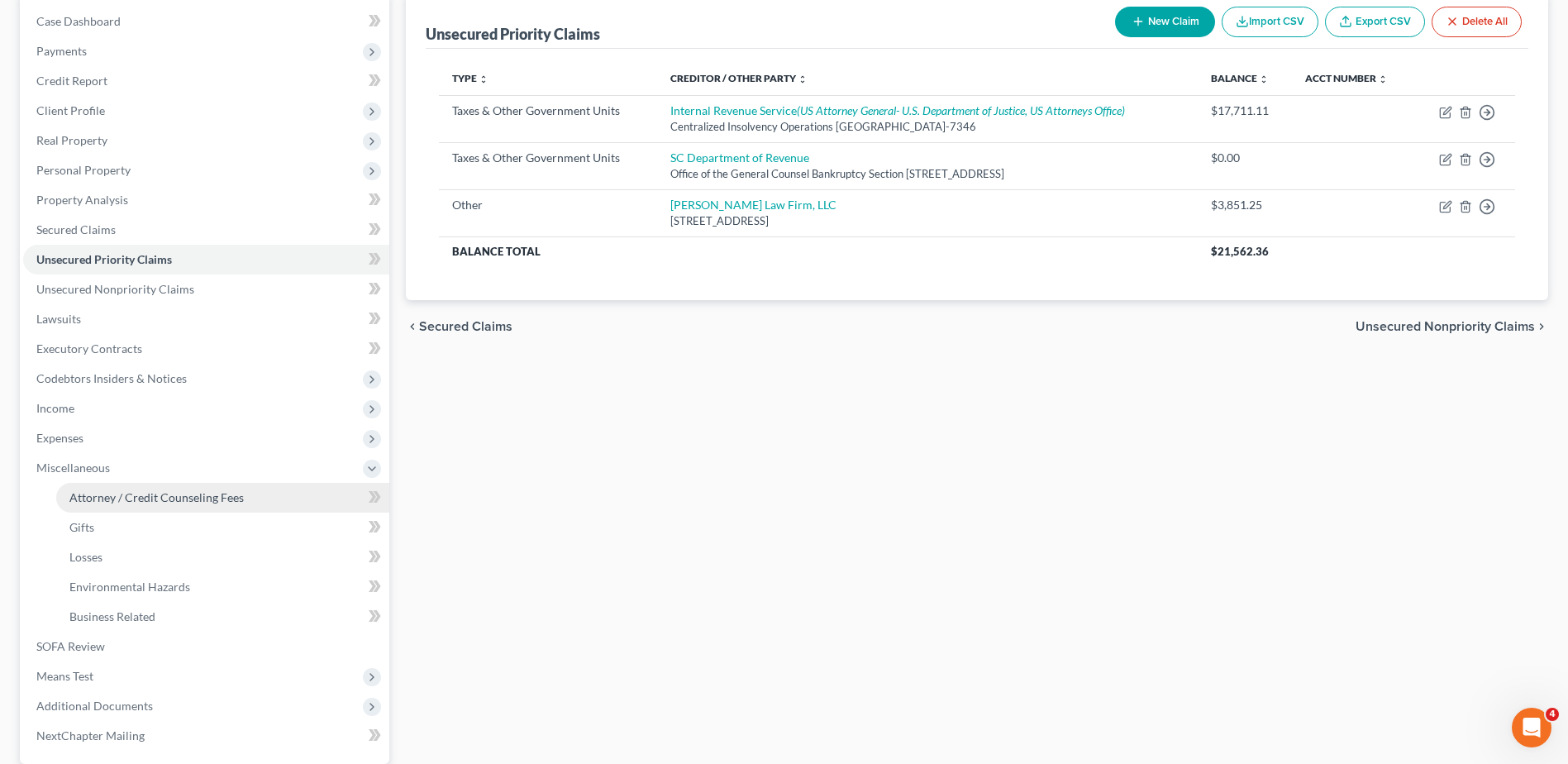
click at [113, 496] on span "Attorney / Credit Counseling Fees" at bounding box center [156, 497] width 175 height 14
select select "0"
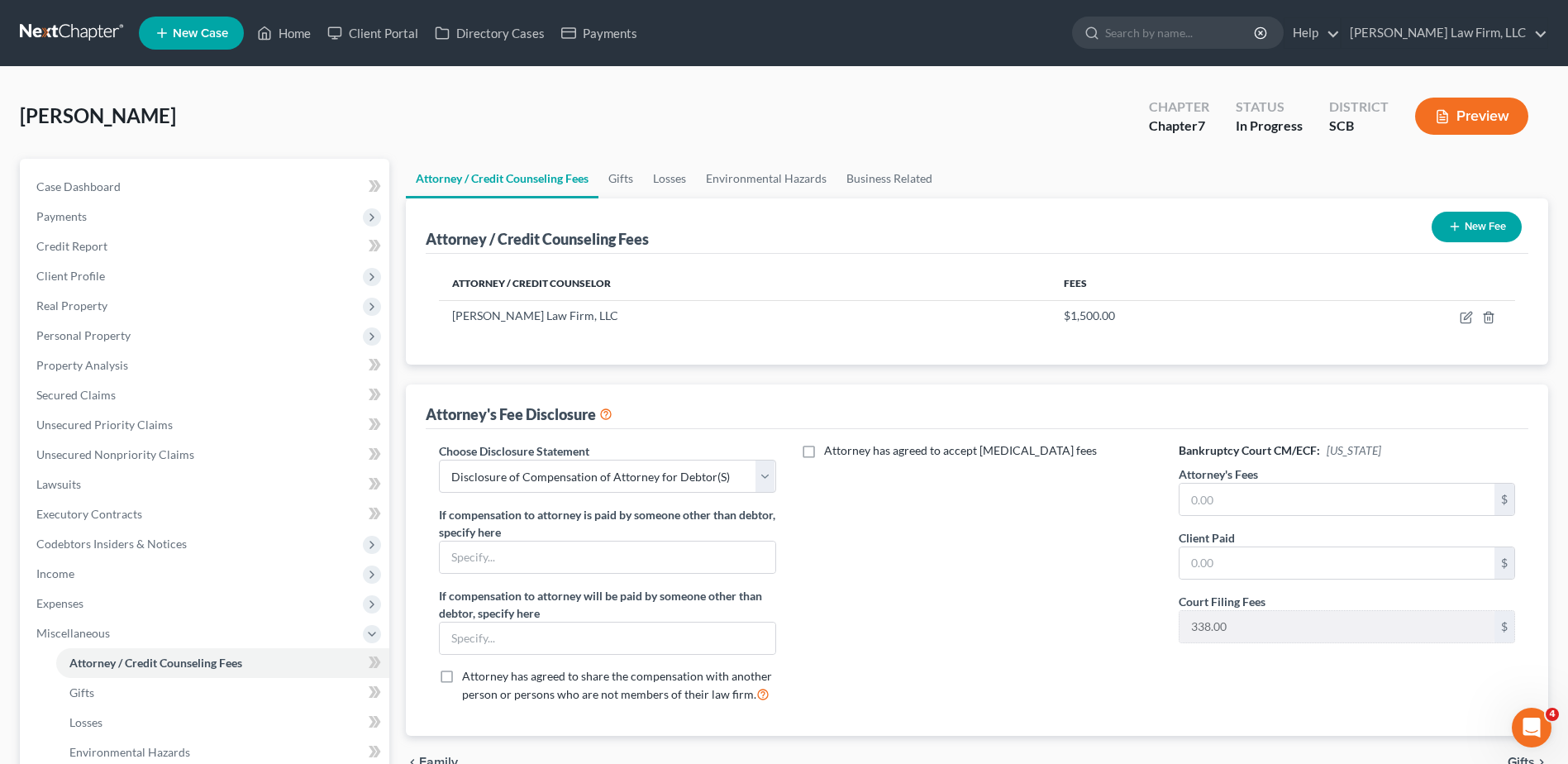
click at [1487, 219] on button "New Fee" at bounding box center [1477, 227] width 90 height 31
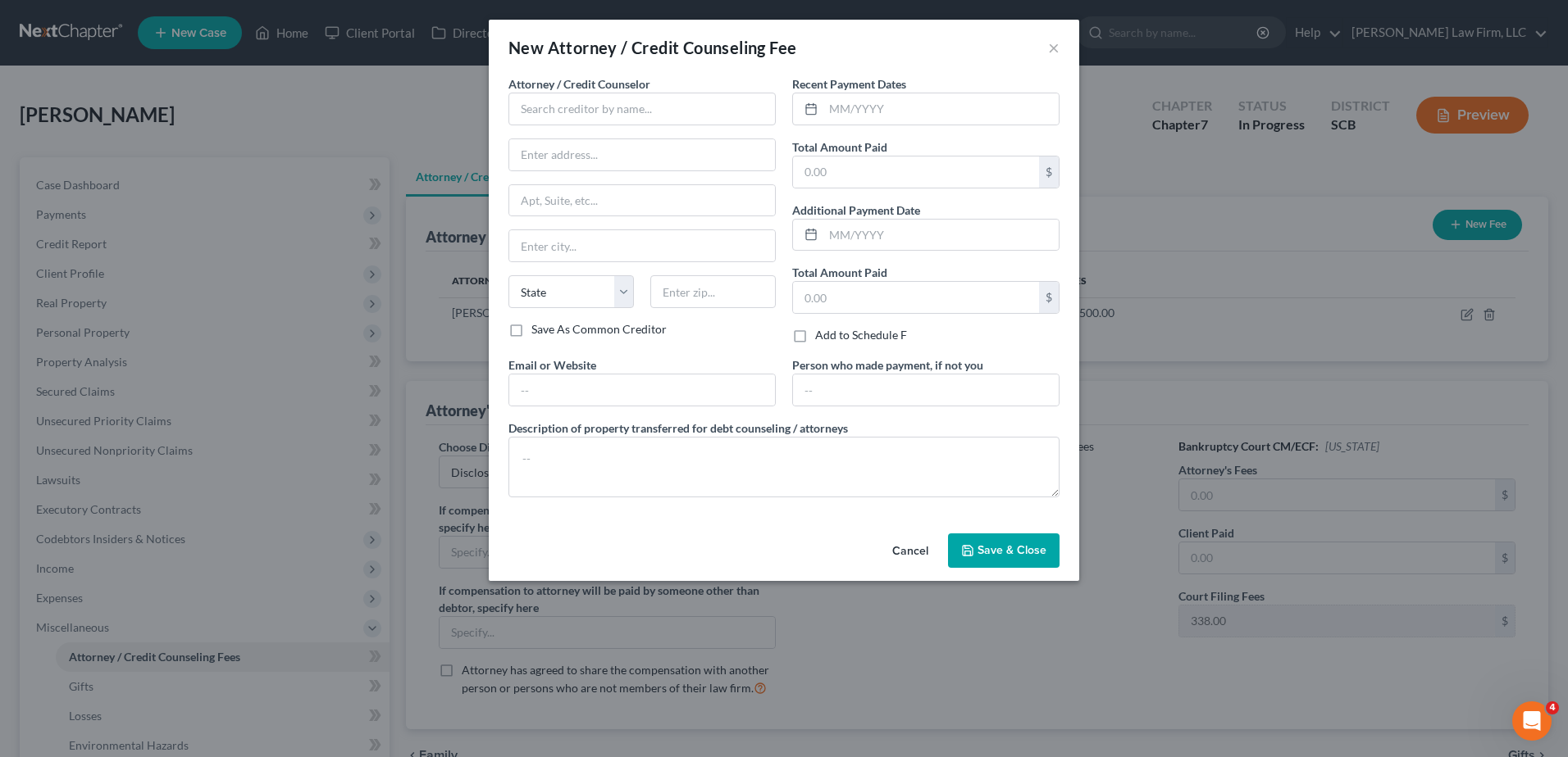
click at [917, 547] on button "Cancel" at bounding box center [910, 552] width 62 height 33
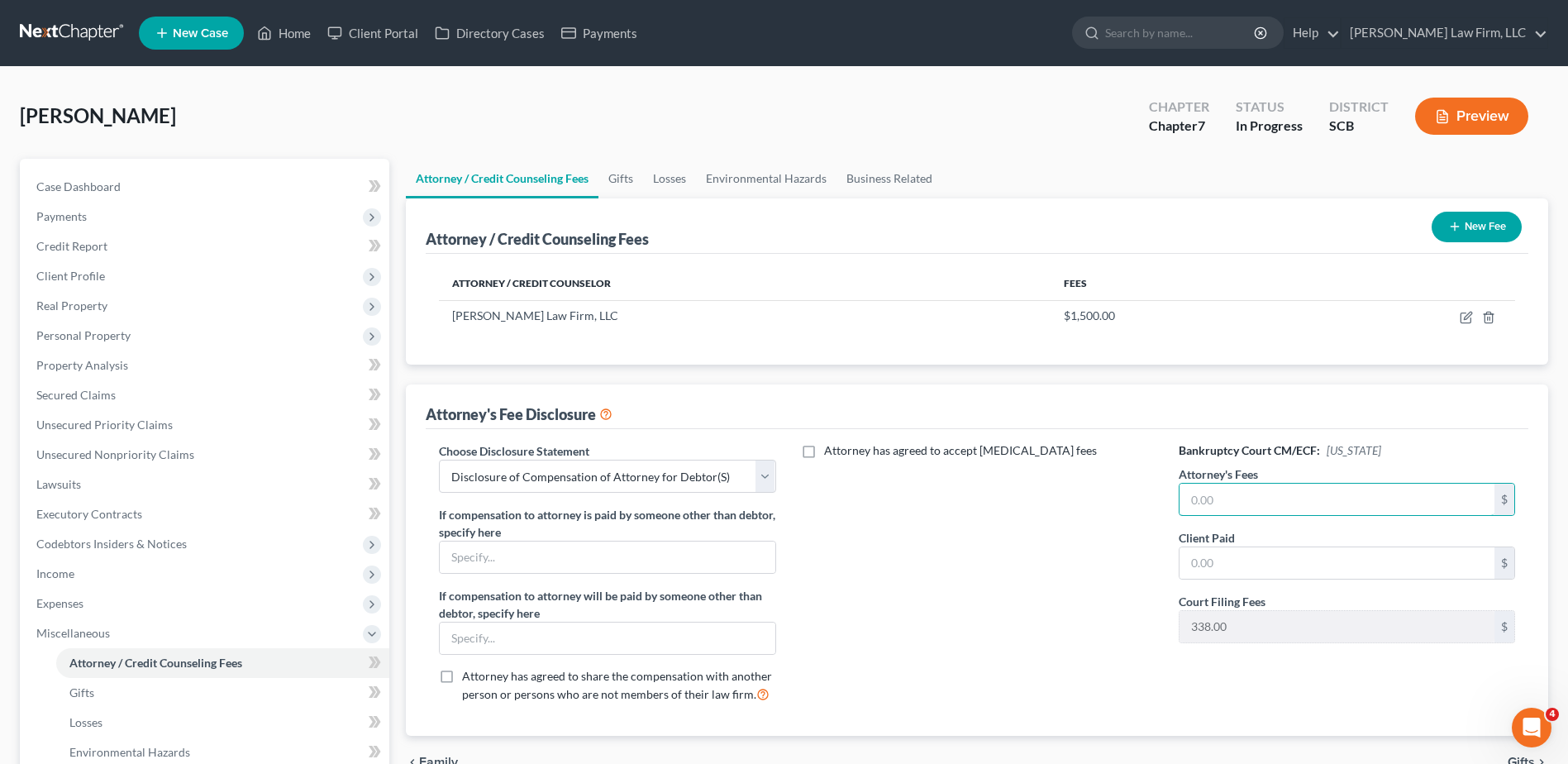
click at [1275, 492] on input "text" at bounding box center [1337, 500] width 315 height 32
type input "5,000.00"
click at [1257, 568] on input "text" at bounding box center [1337, 563] width 315 height 32
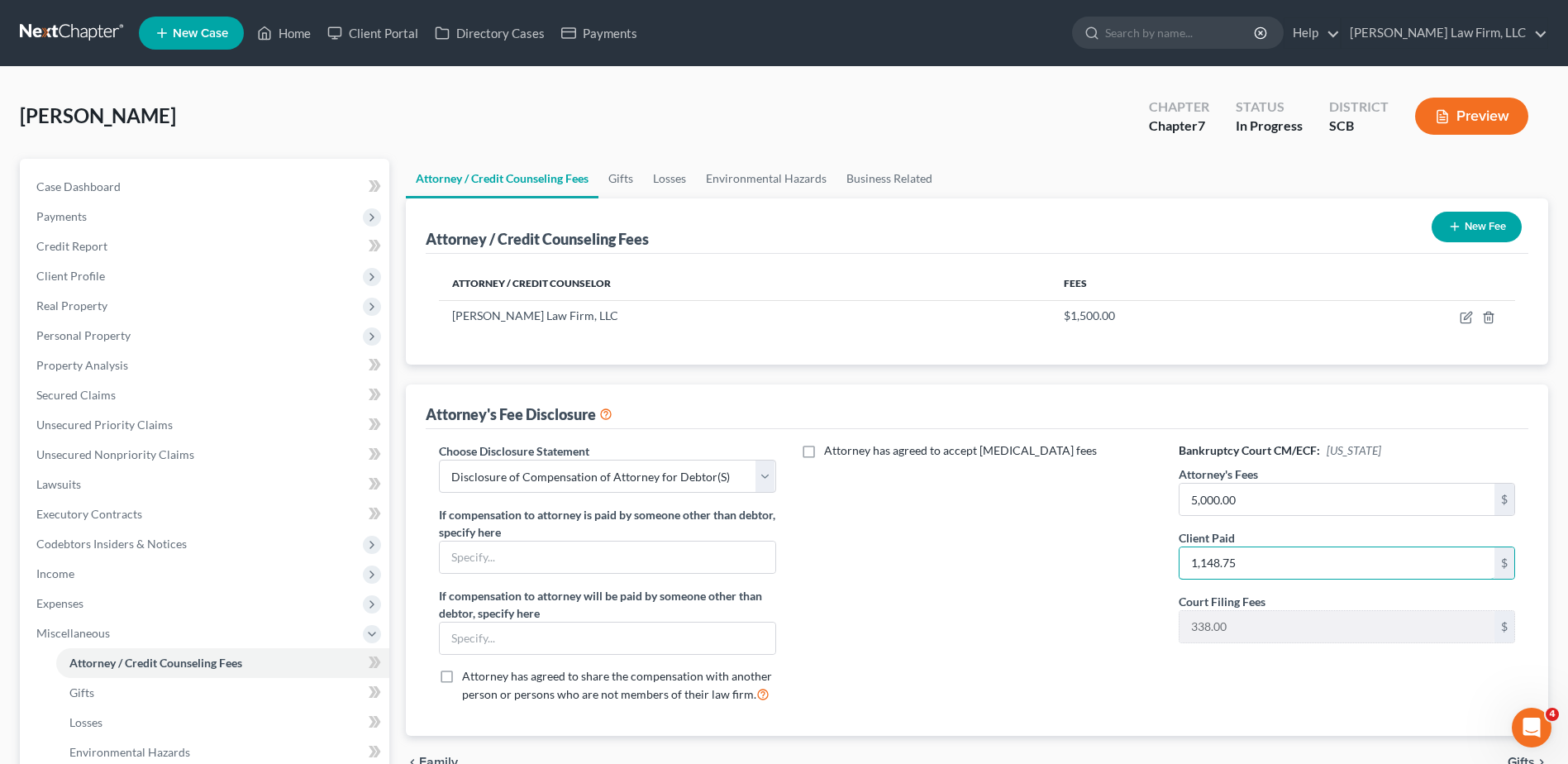
type input "1,148.75"
click at [1276, 399] on div "Attorney's Fee Disclosure" at bounding box center [977, 406] width 1103 height 44
click at [1473, 225] on button "New Fee" at bounding box center [1477, 227] width 90 height 31
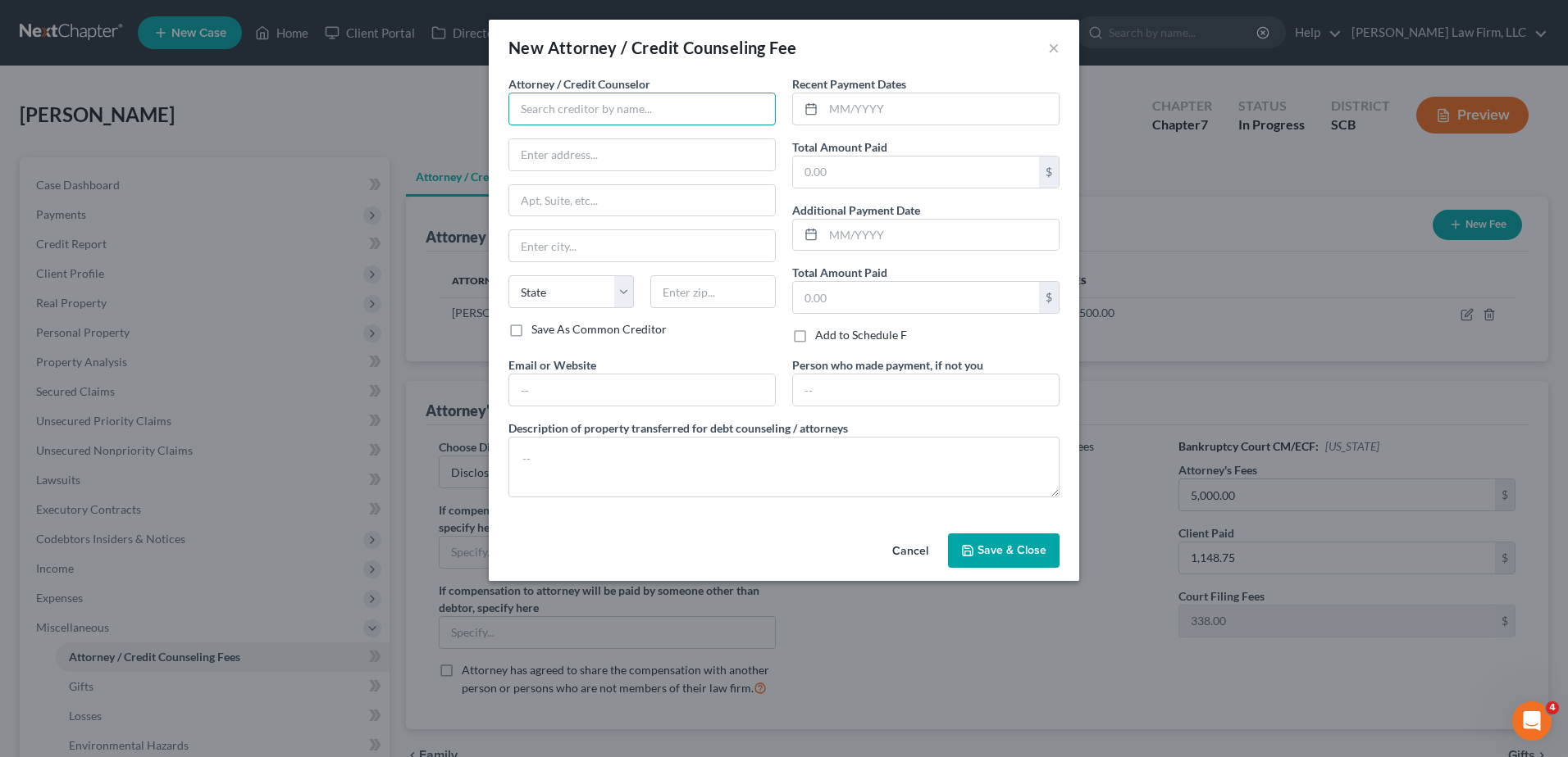
click at [675, 120] on input "text" at bounding box center [642, 109] width 268 height 33
click at [515, 132] on div "MoneySharp Credit Counseling" at bounding box center [607, 137] width 196 height 25
type input "MoneySharp Credit Counseling"
type input "[STREET_ADDRESS]"
type input "[GEOGRAPHIC_DATA]"
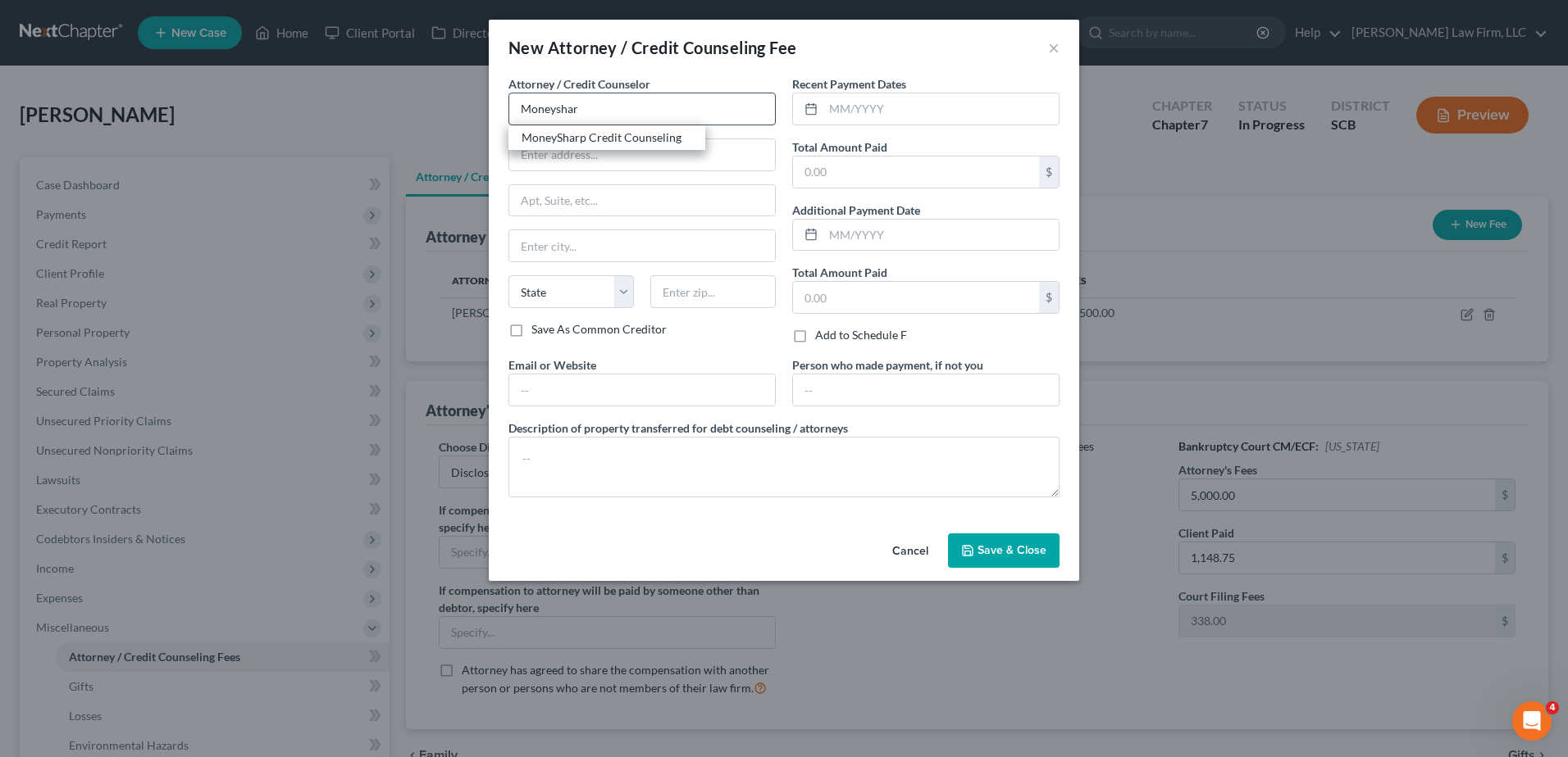
select select "14"
type input "60647"
click at [898, 108] on input "text" at bounding box center [941, 109] width 235 height 31
type input "09/2025"
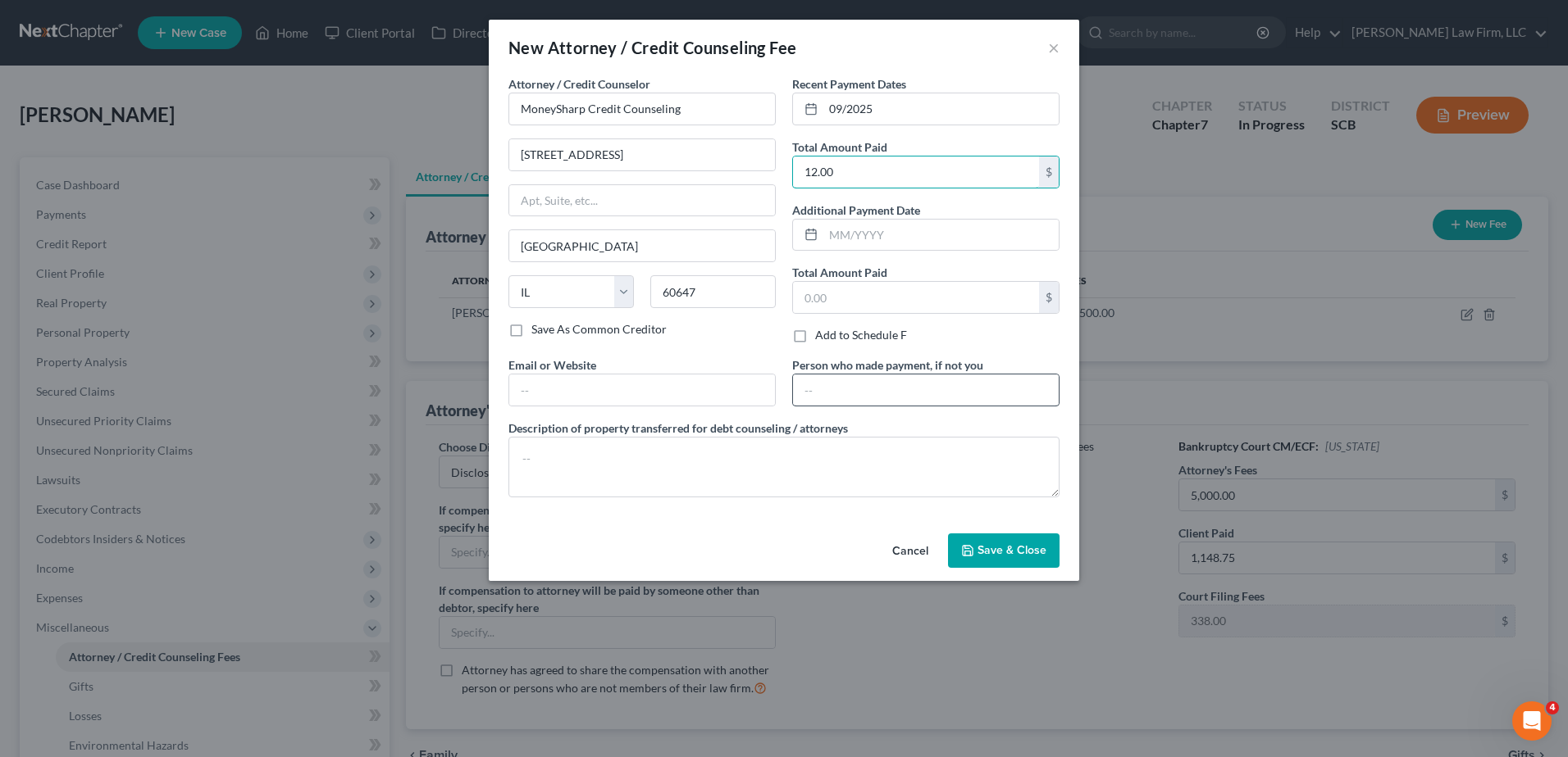
type input "12.00"
drag, startPoint x: 908, startPoint y: 383, endPoint x: 902, endPoint y: 399, distance: 17.1
click at [908, 383] on input "text" at bounding box center [926, 390] width 266 height 31
type input "Debtor"
click at [772, 470] on textarea at bounding box center [784, 466] width 551 height 60
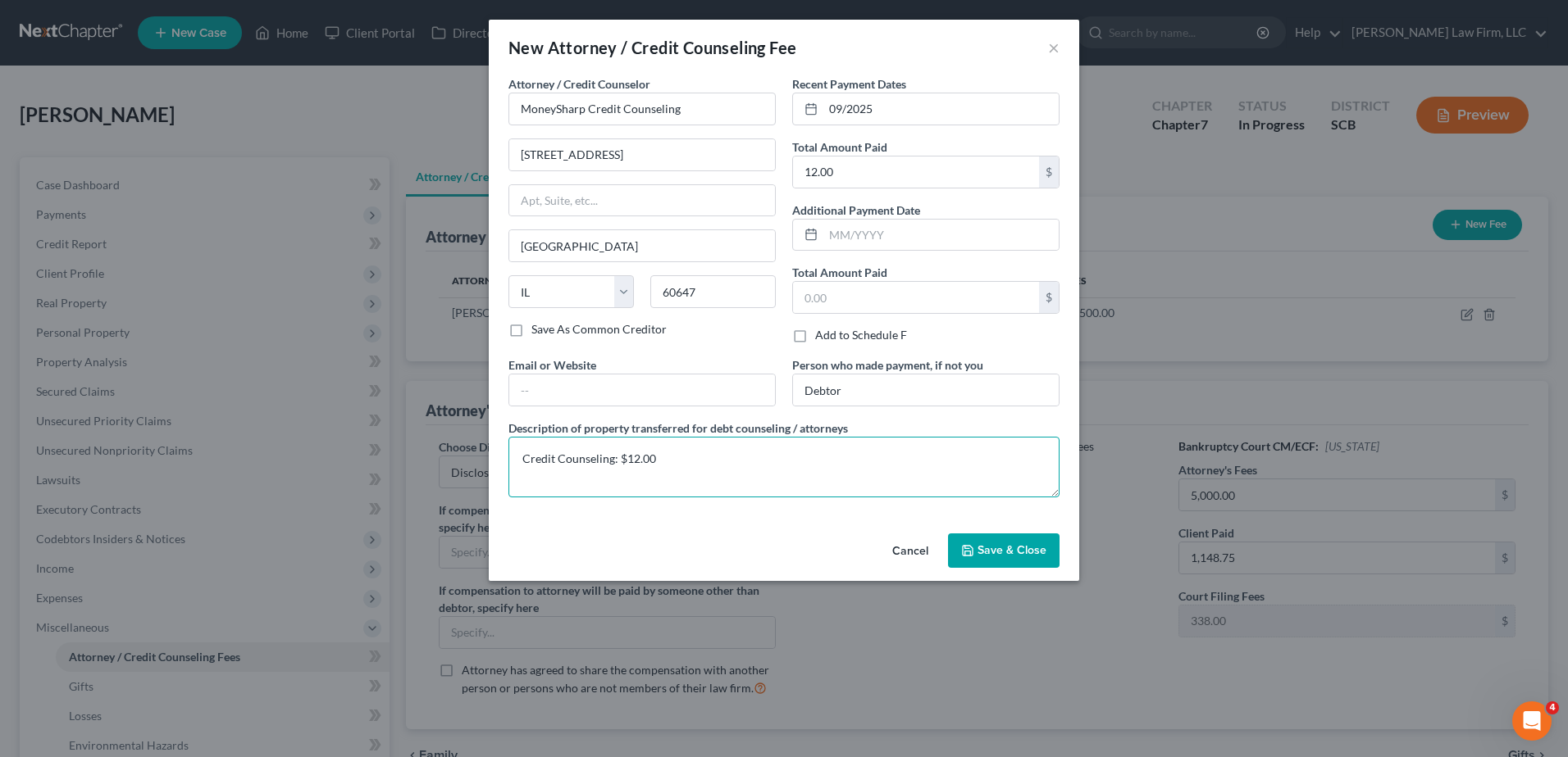
type textarea "Credit Counseling: $12.00"
click at [1009, 555] on span "Save & Close" at bounding box center [1012, 550] width 69 height 14
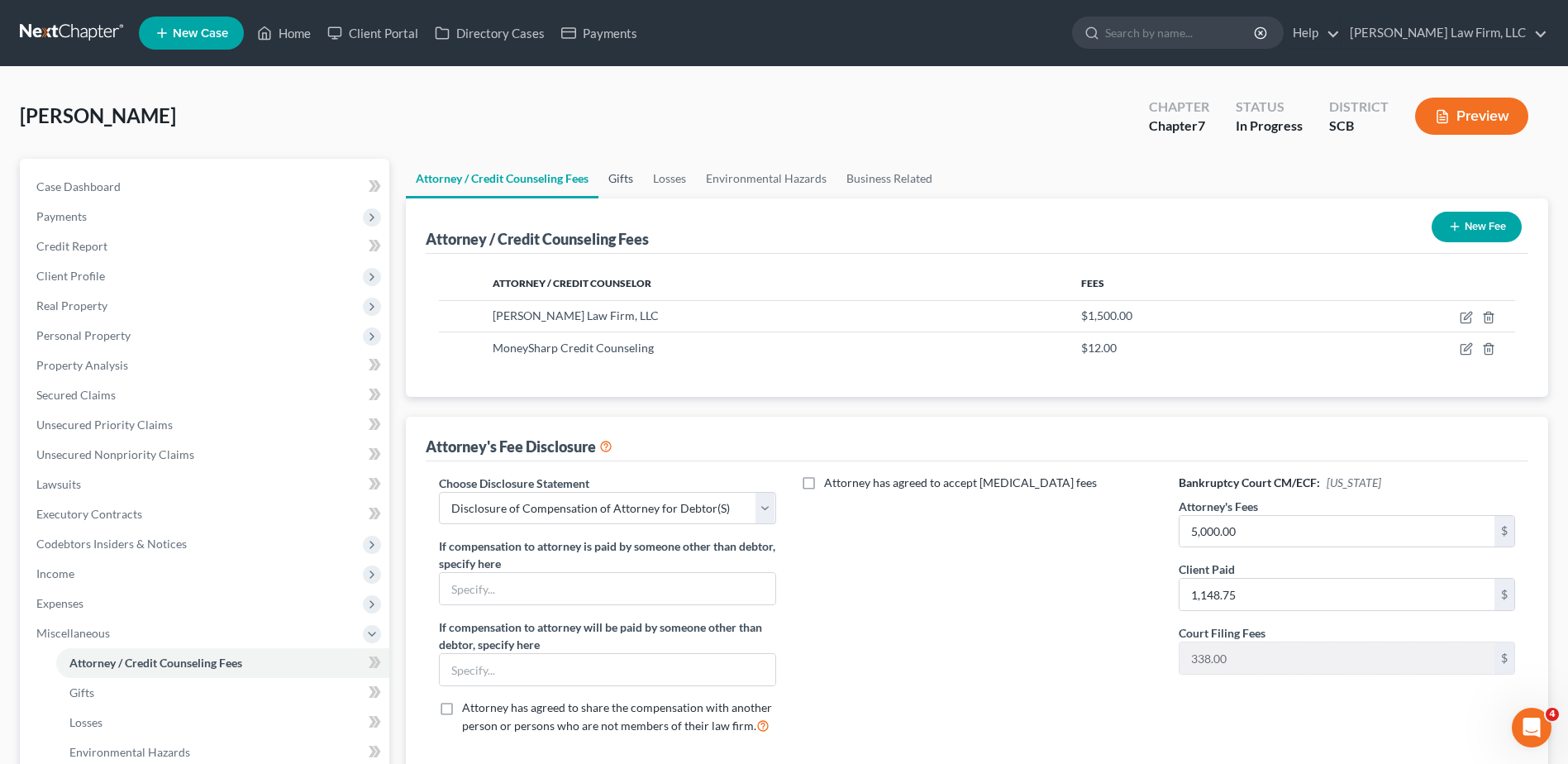
click at [640, 179] on link "Gifts" at bounding box center [620, 178] width 44 height 39
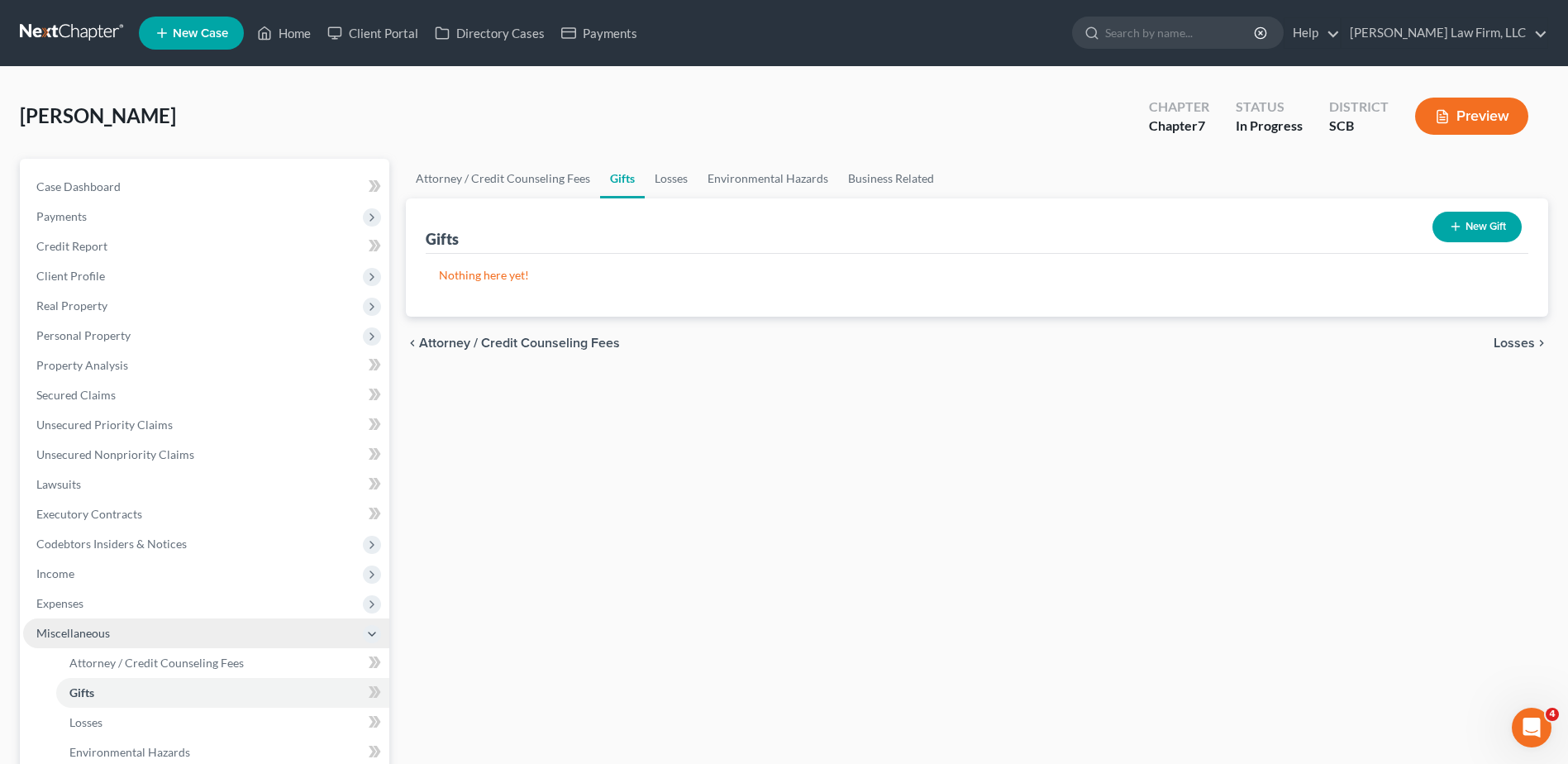
click at [98, 640] on span "Miscellaneous" at bounding box center [206, 634] width 366 height 30
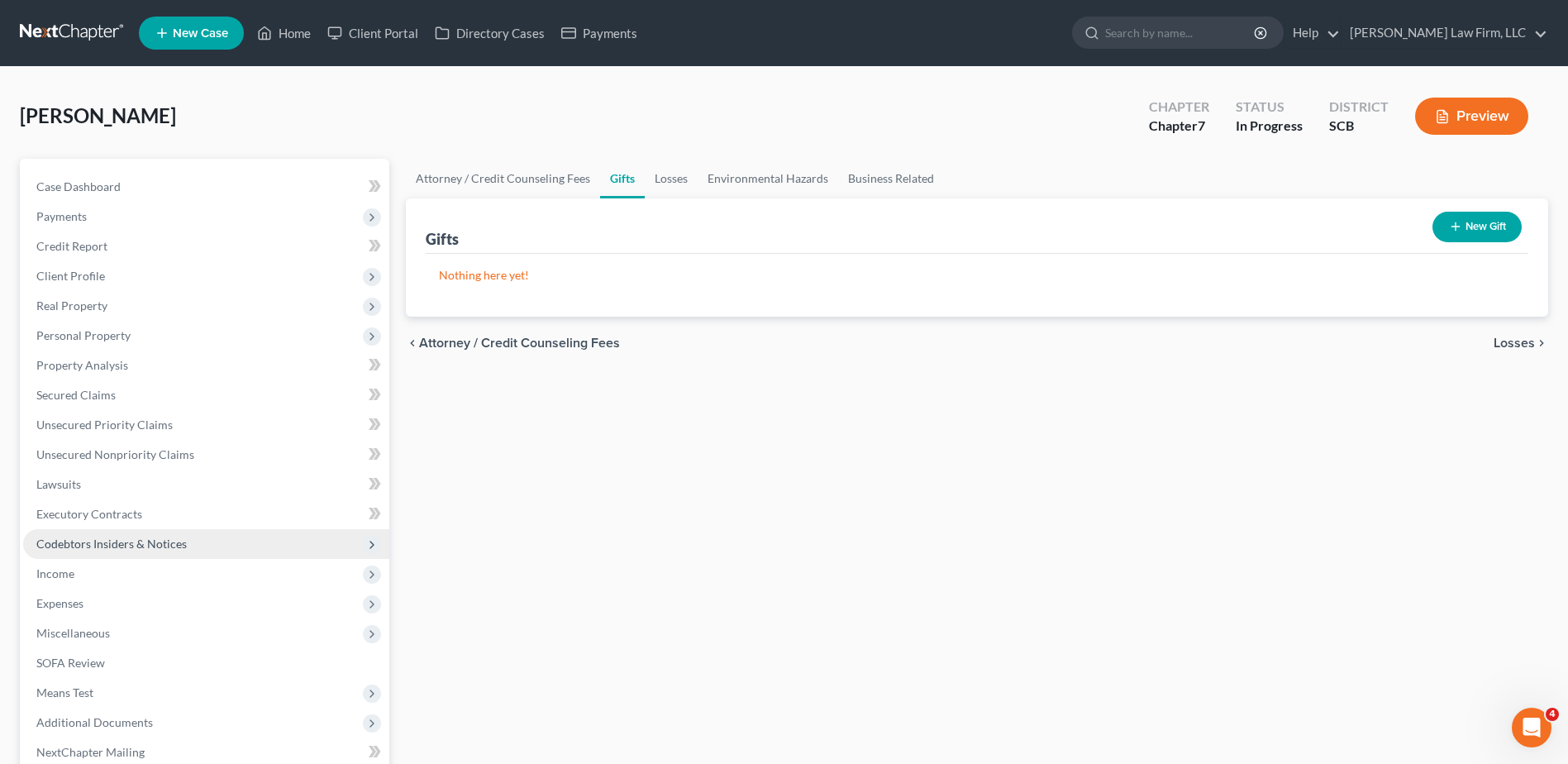
click at [101, 539] on span "Codebtors Insiders & Notices" at bounding box center [112, 543] width 150 height 14
click at [103, 572] on span "Codebtors" at bounding box center [96, 573] width 54 height 14
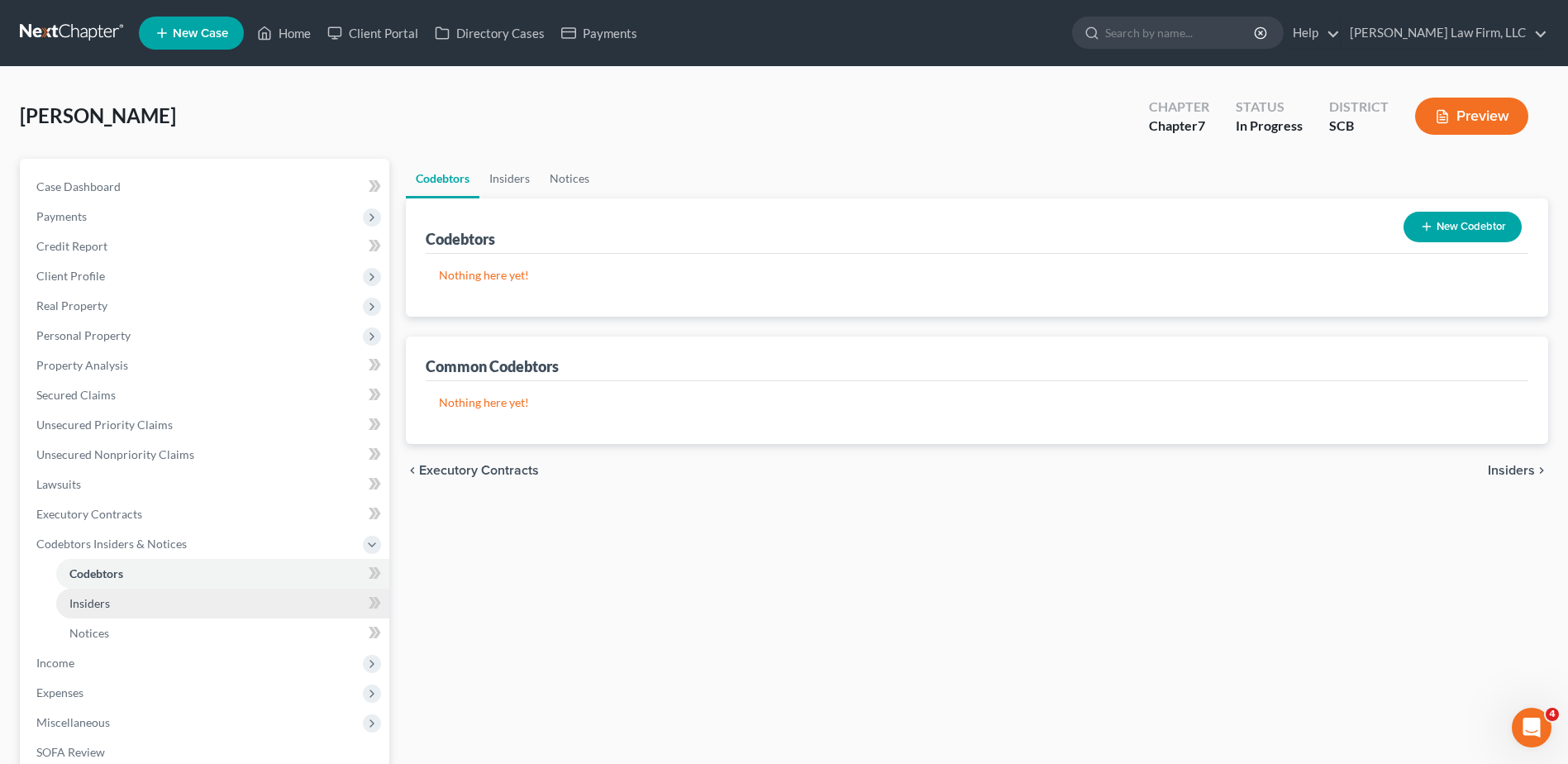
click at [103, 599] on span "Insiders" at bounding box center [89, 603] width 40 height 14
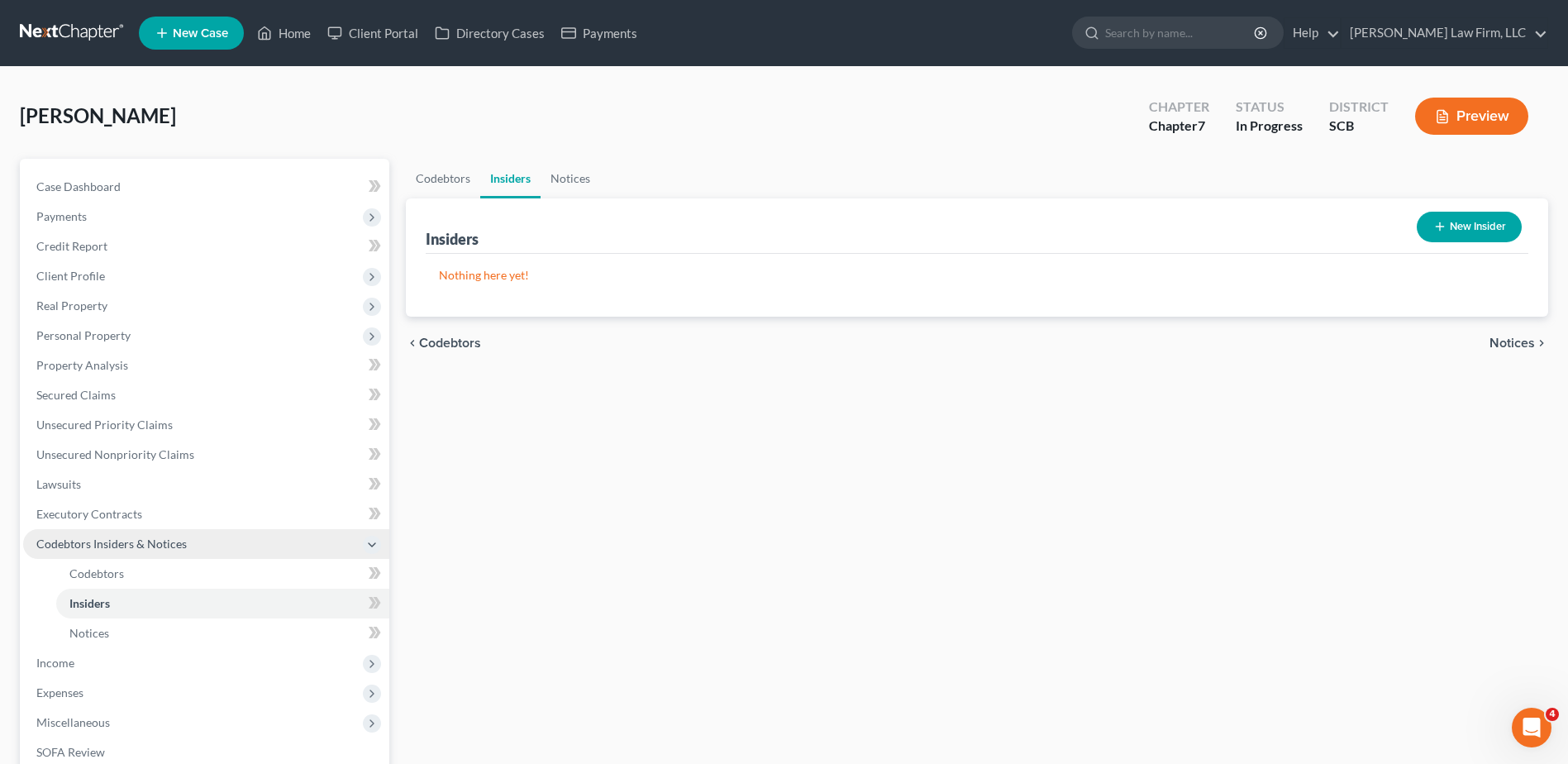
click at [120, 547] on span "Codebtors Insiders & Notices" at bounding box center [112, 543] width 150 height 14
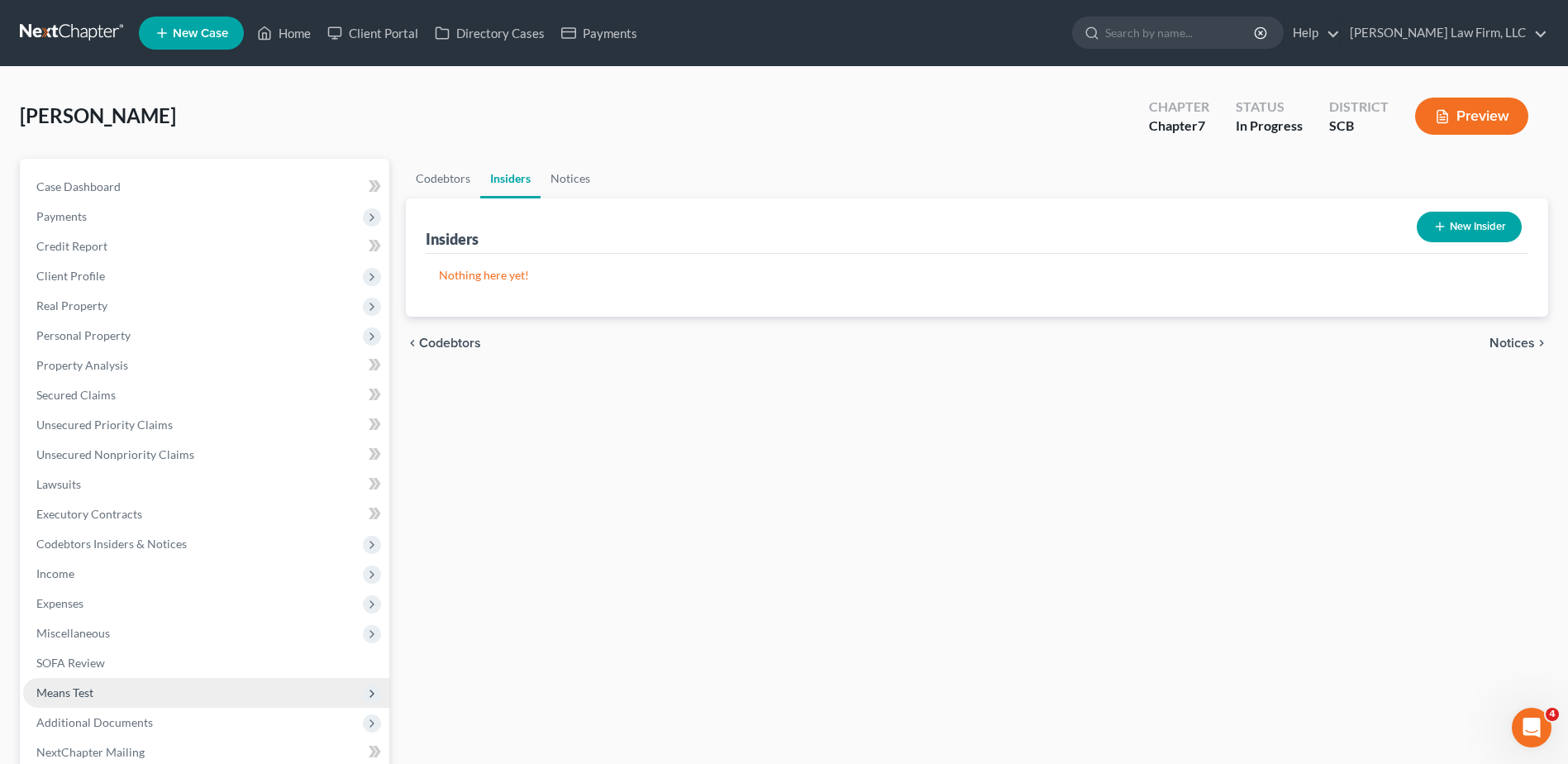
click at [101, 689] on span "Means Test" at bounding box center [206, 693] width 366 height 30
click at [118, 721] on span "Exemption from Presumption" at bounding box center [145, 722] width 153 height 14
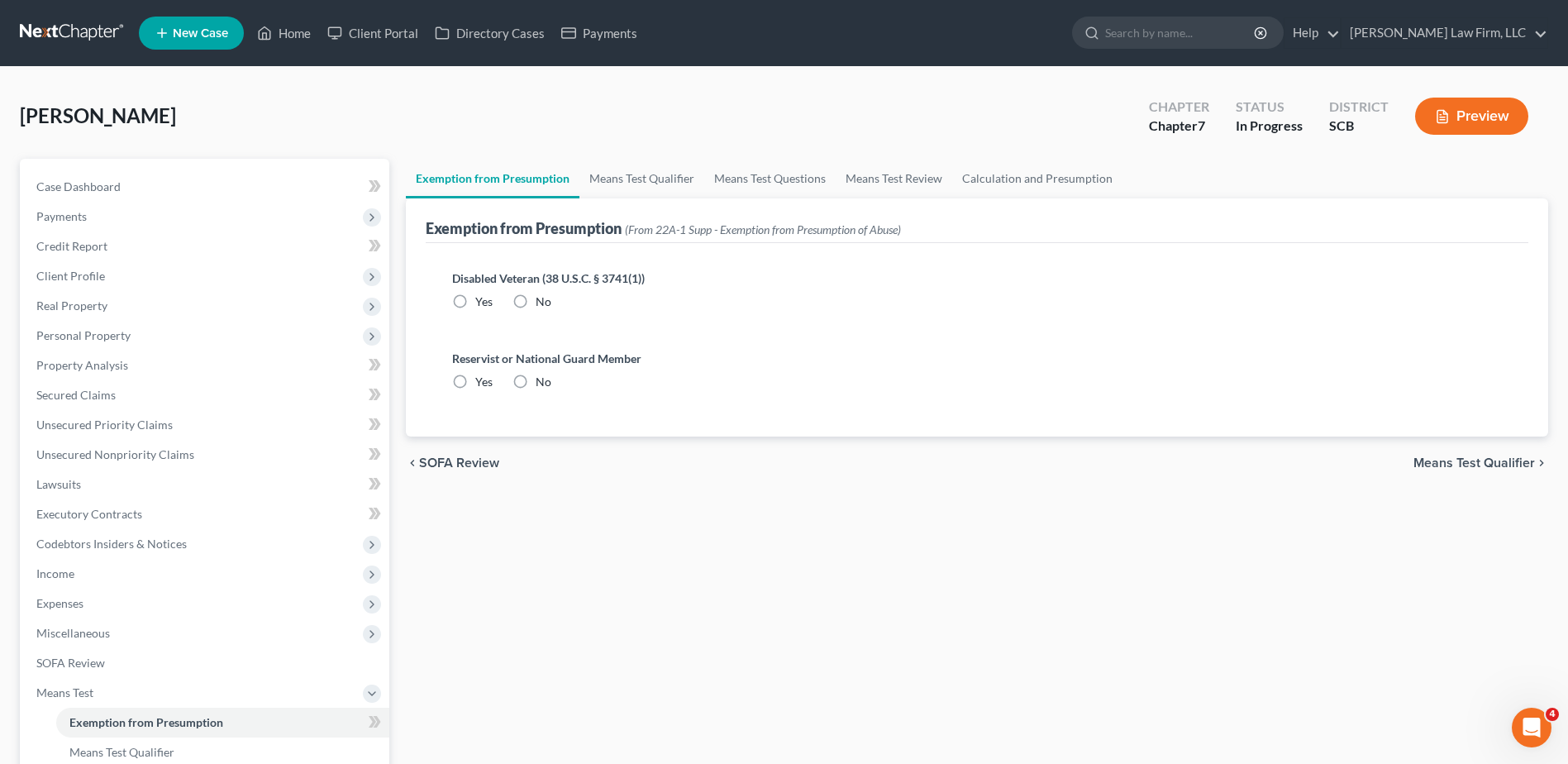
radio input "true"
click at [611, 184] on link "Means Test Qualifier" at bounding box center [642, 178] width 124 height 39
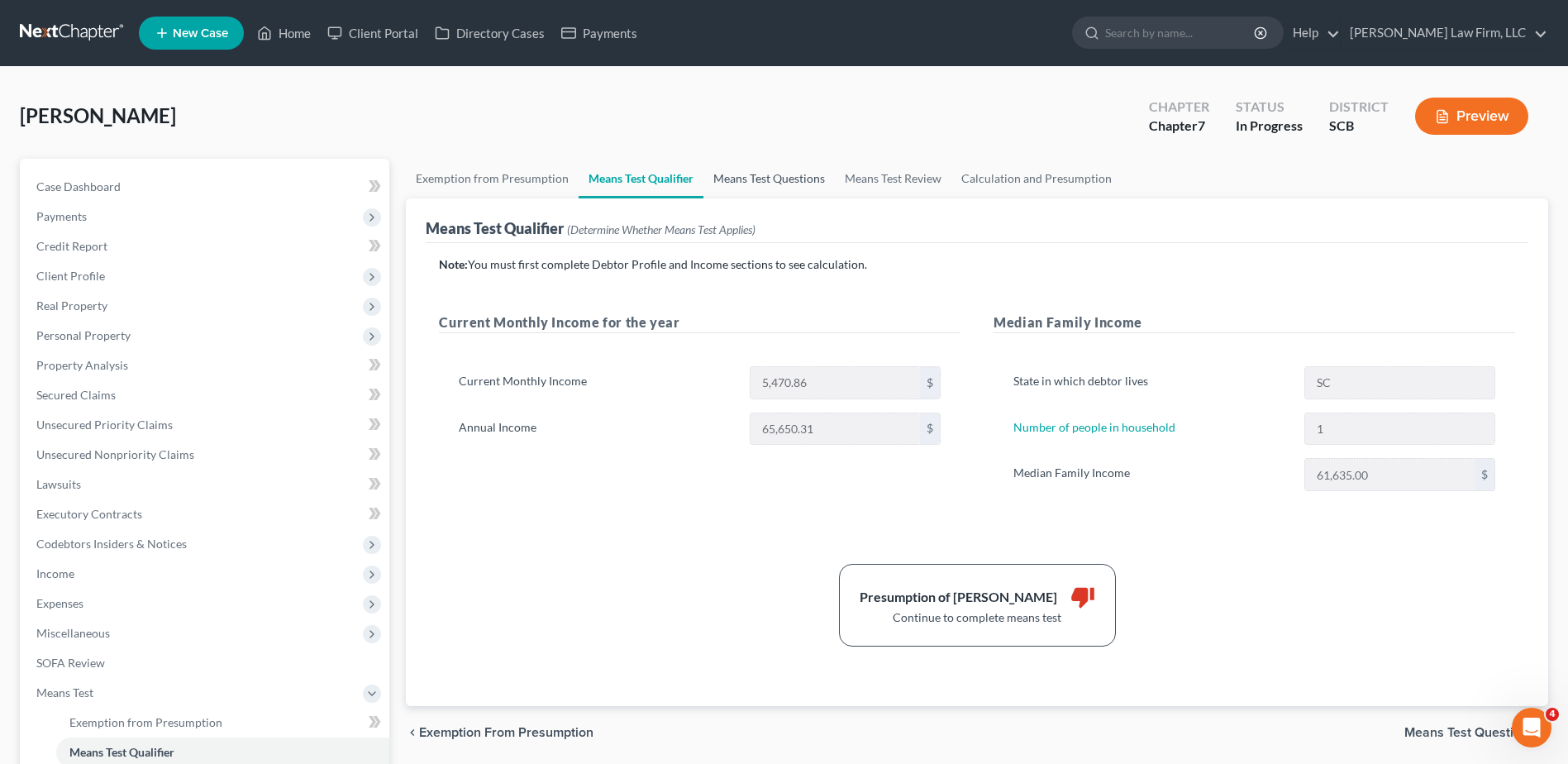
click at [776, 171] on link "Means Test Questions" at bounding box center [769, 178] width 131 height 39
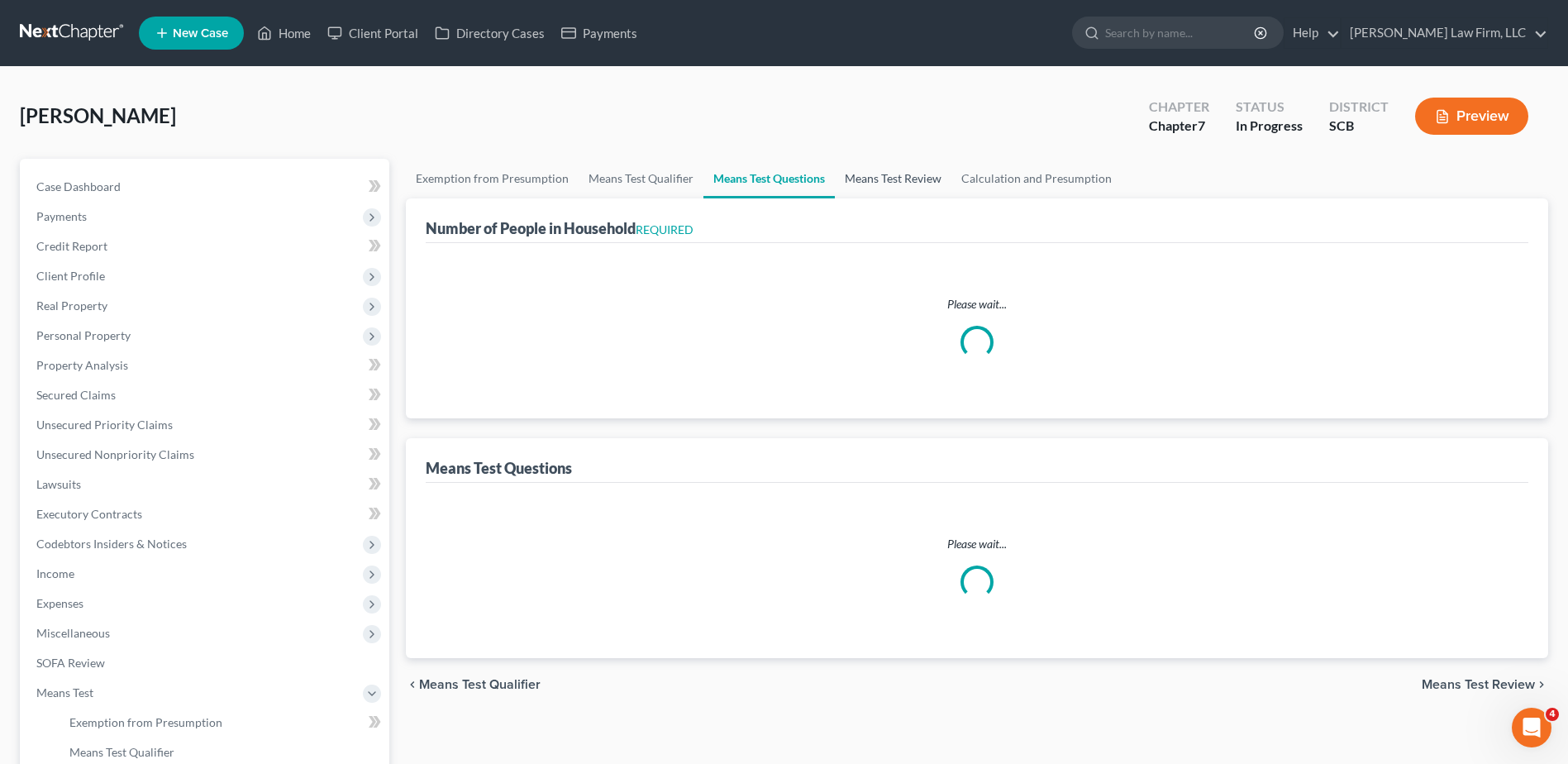
select select "1"
select select "60"
select select "1"
select select "60"
select select "1"
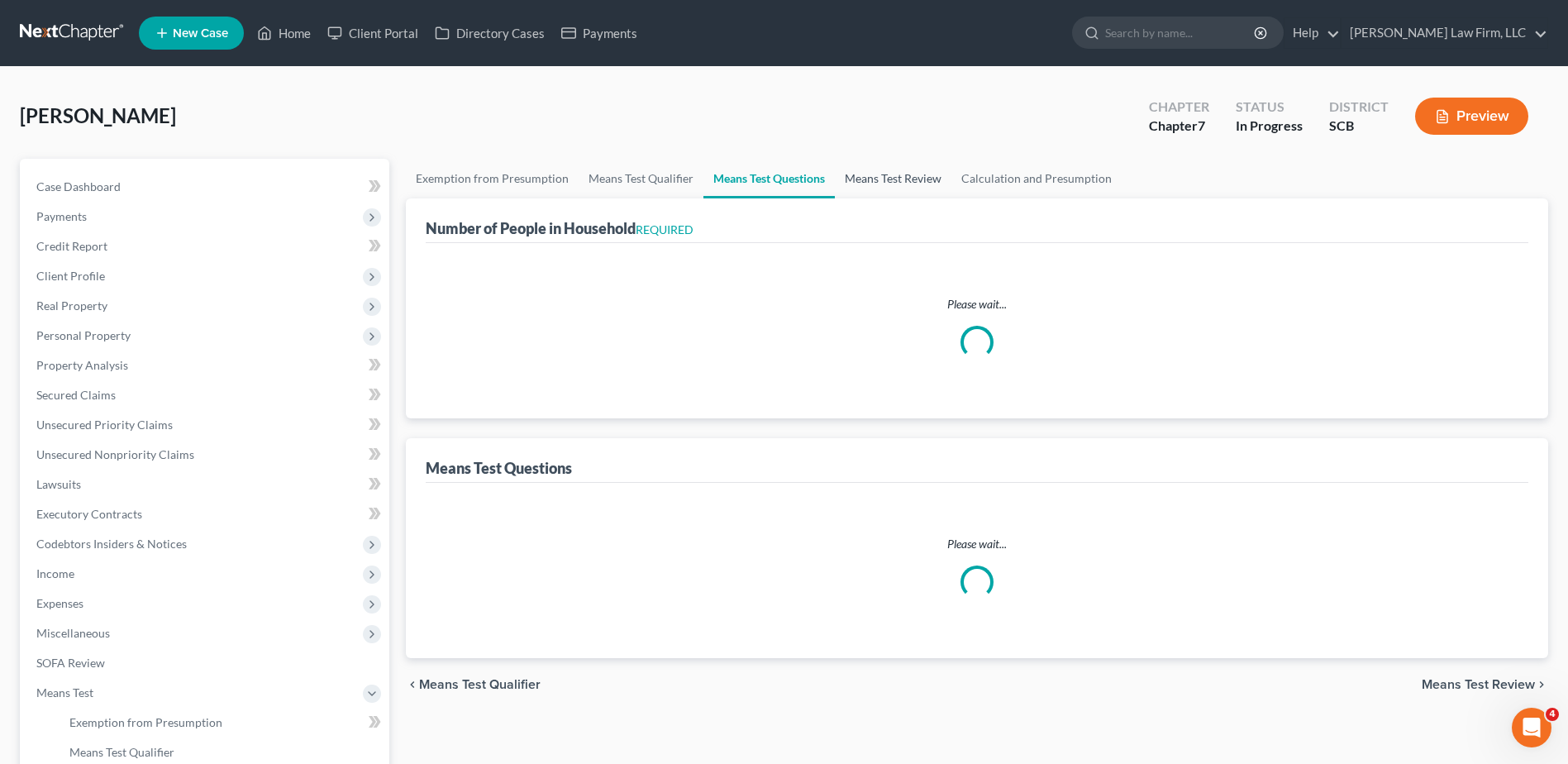
select select "60"
select select "0"
select select "60"
select select "1"
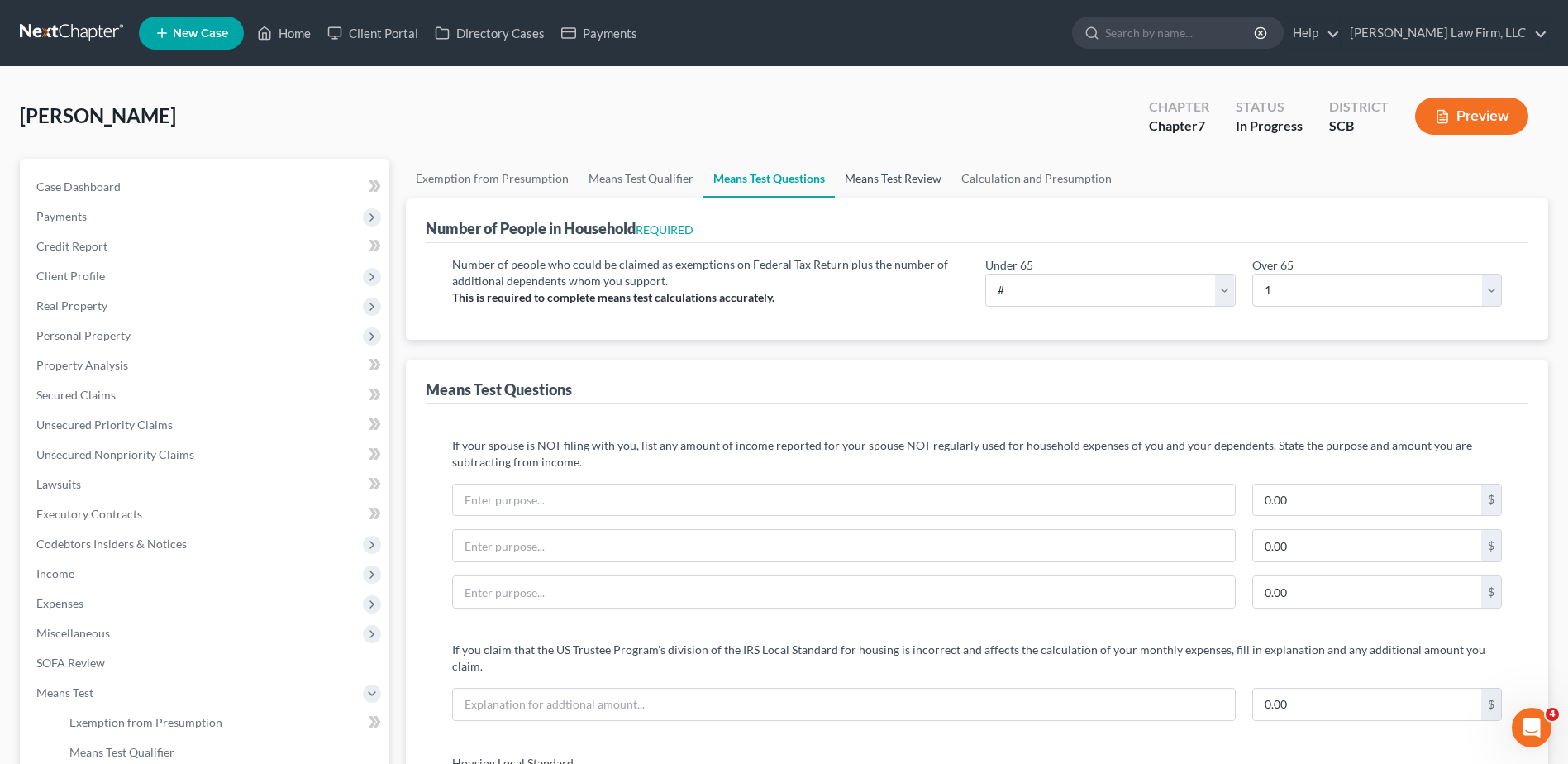
click at [897, 171] on link "Means Test Review" at bounding box center [893, 178] width 117 height 39
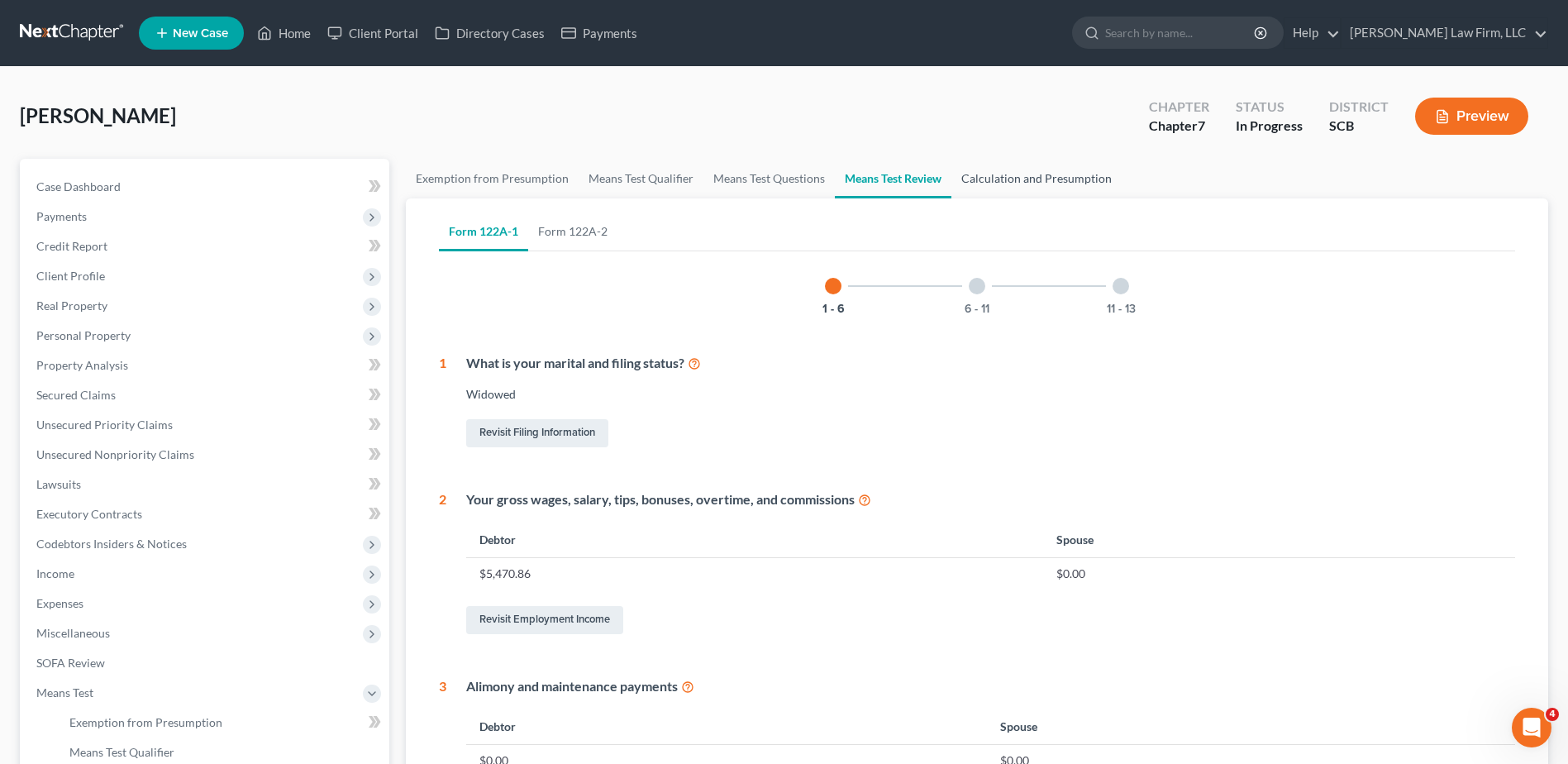
click at [1033, 186] on link "Calculation and Presumption" at bounding box center [1037, 178] width 170 height 39
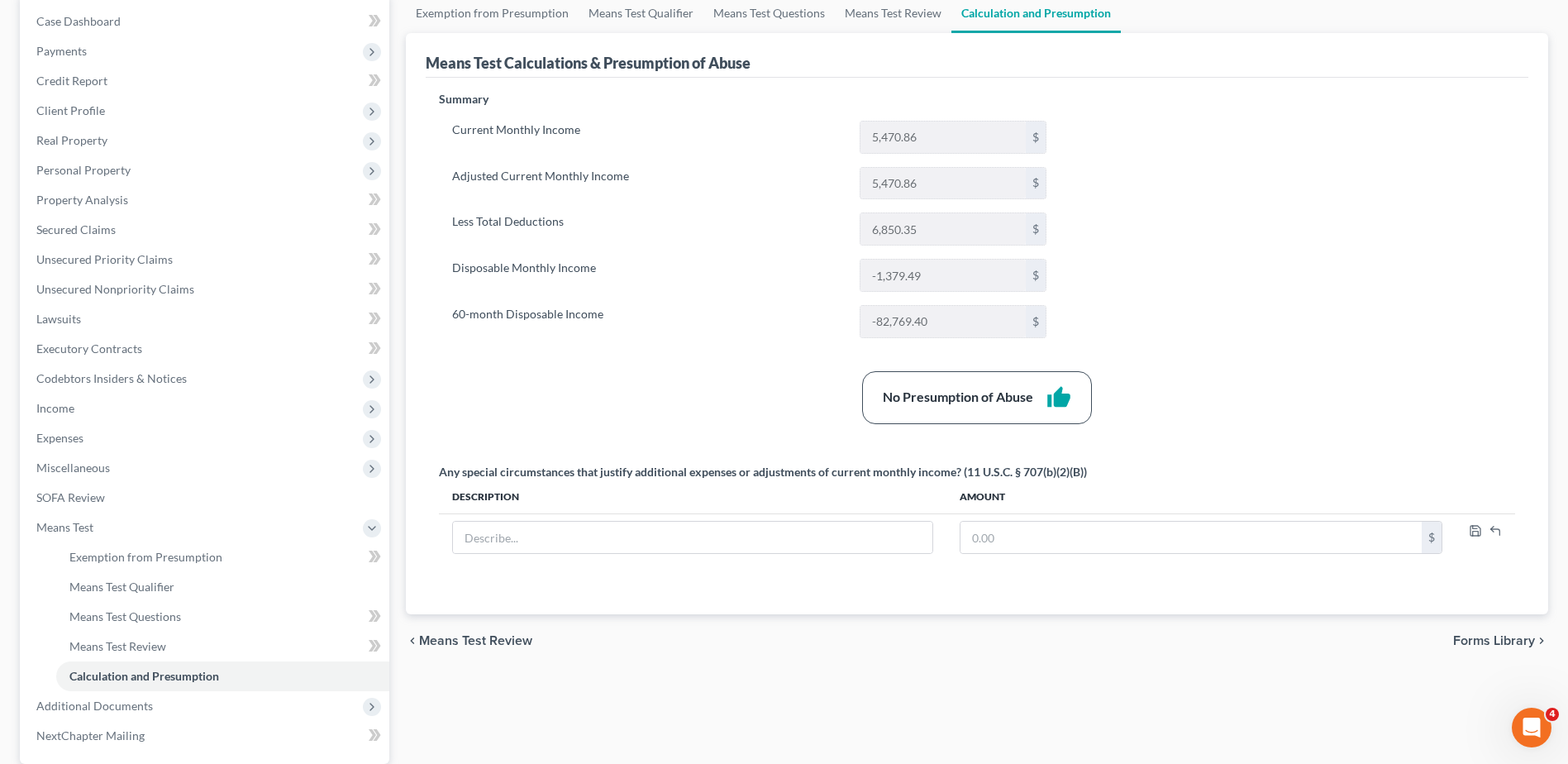
scroll to position [83, 0]
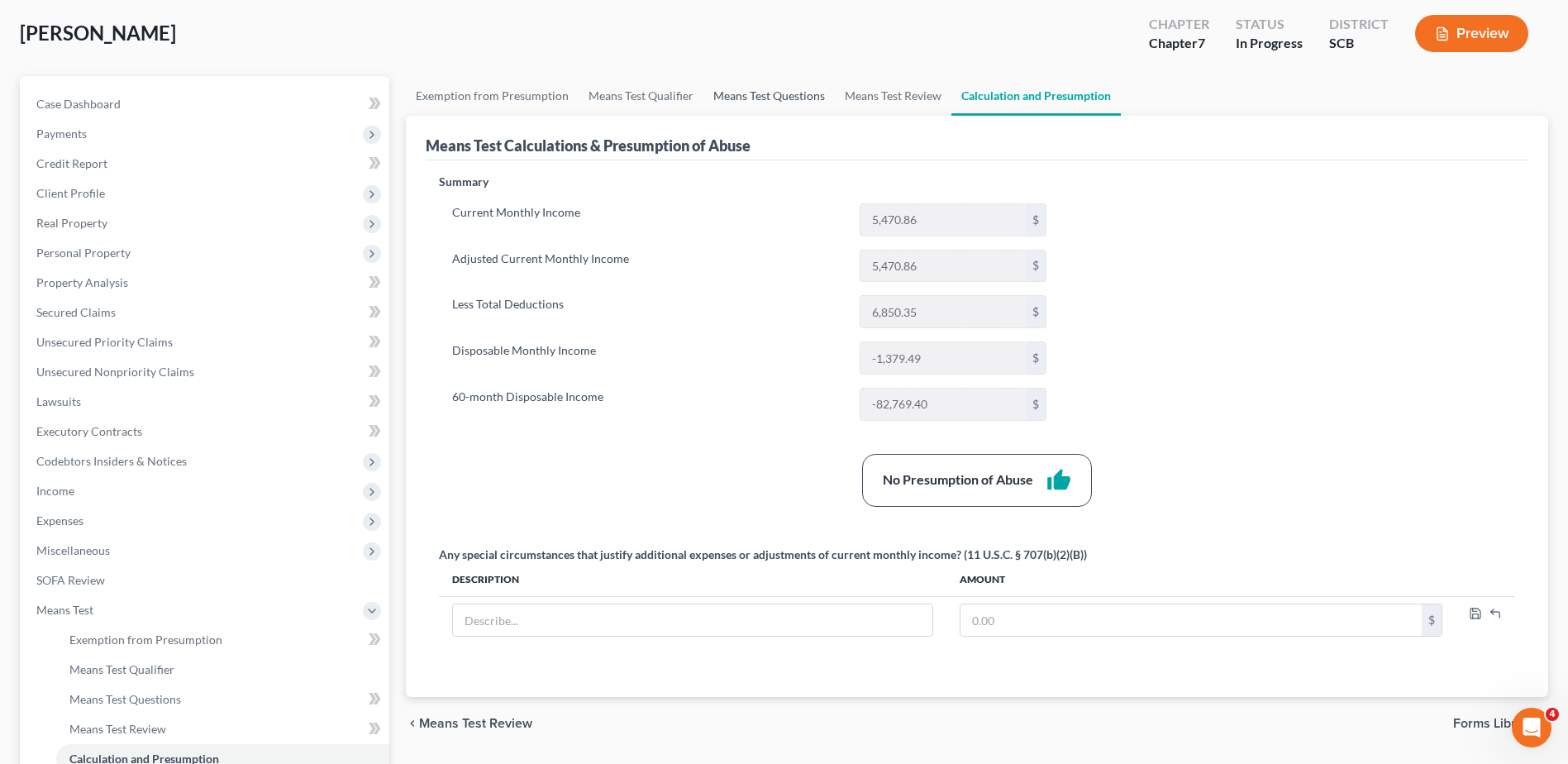
click at [741, 84] on link "Means Test Questions" at bounding box center [769, 95] width 131 height 39
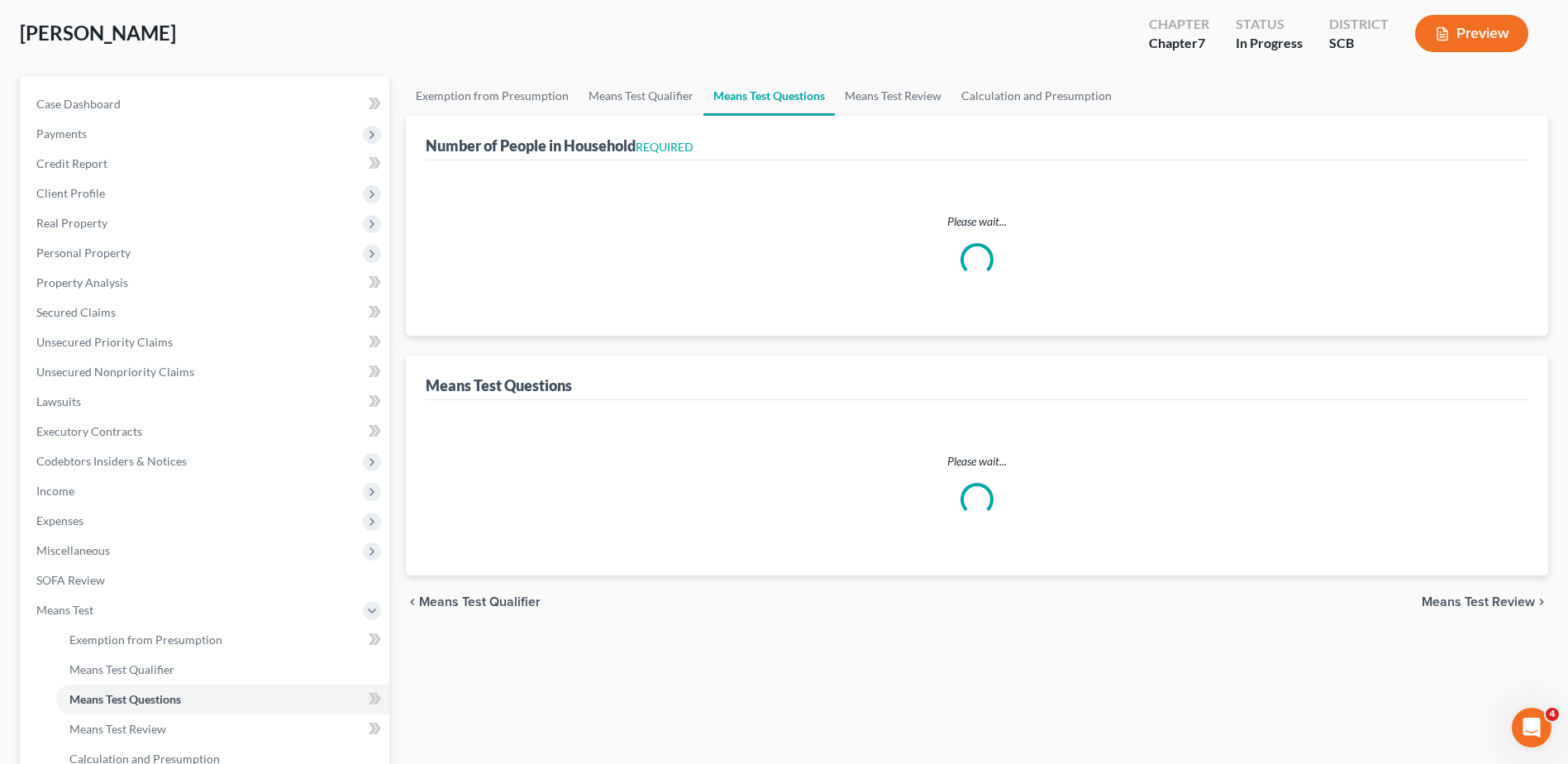
scroll to position [16, 0]
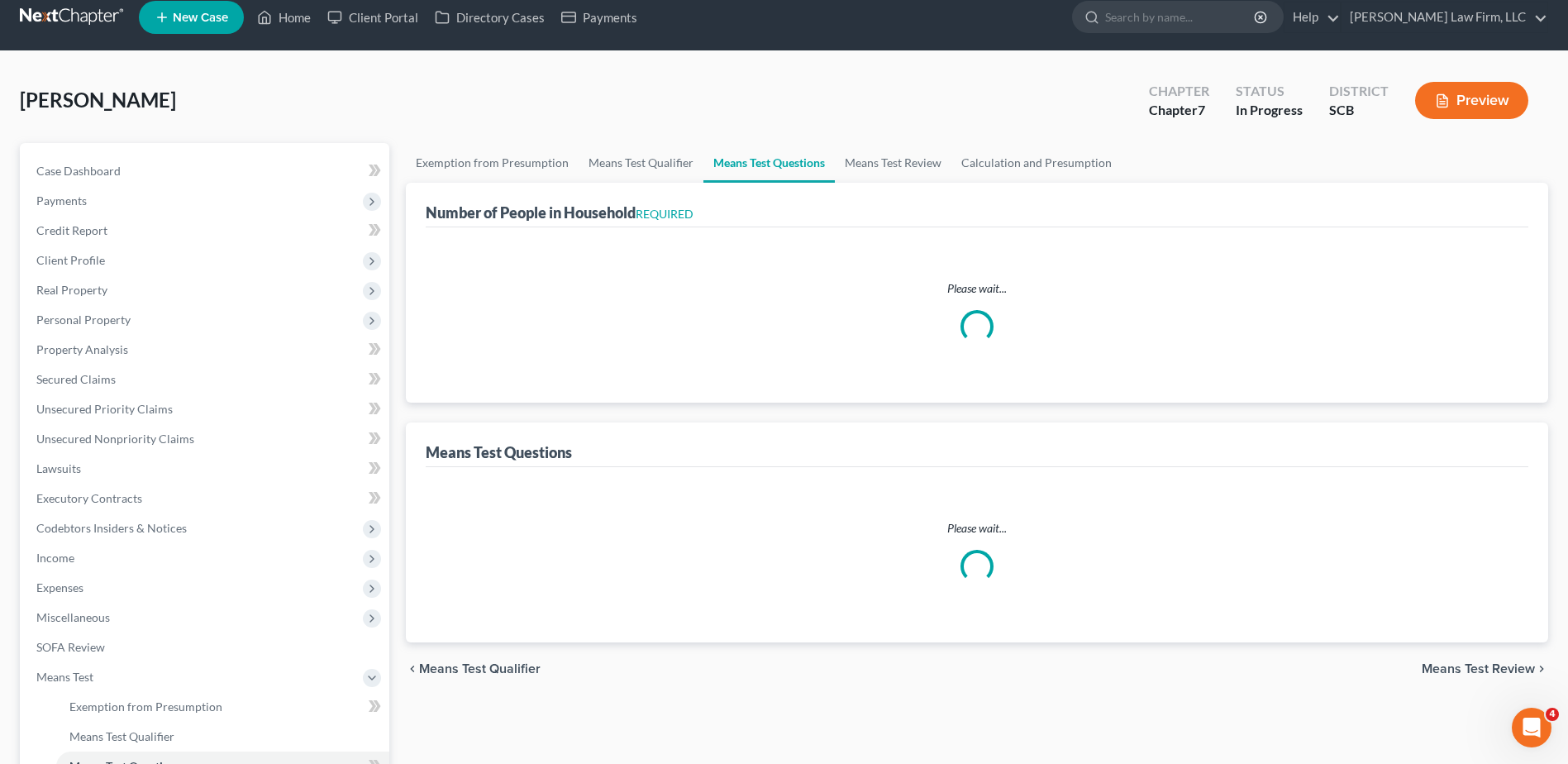
select select "1"
select select "60"
select select "1"
select select "60"
select select "1"
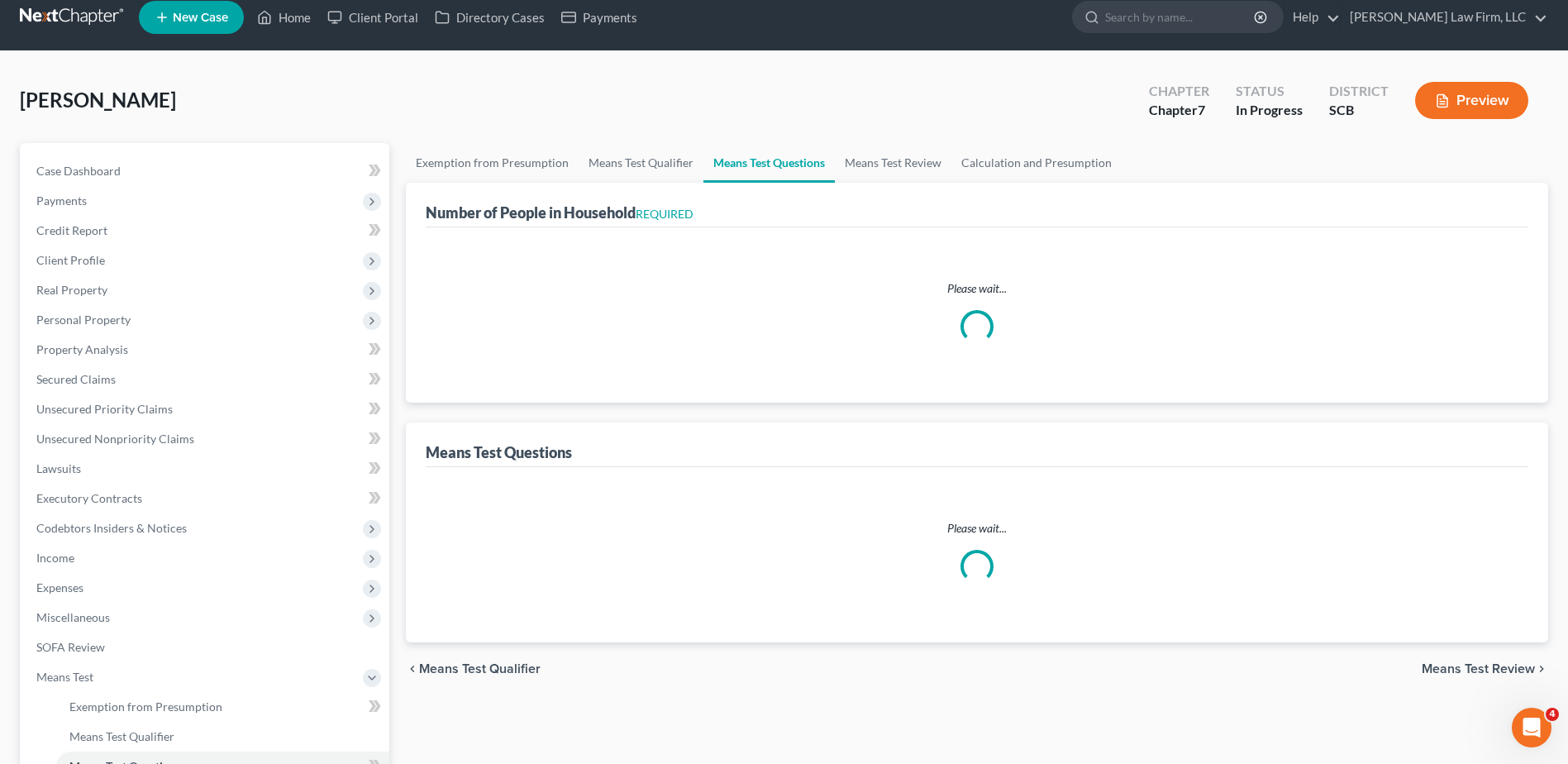
select select "60"
select select "0"
select select "60"
select select "1"
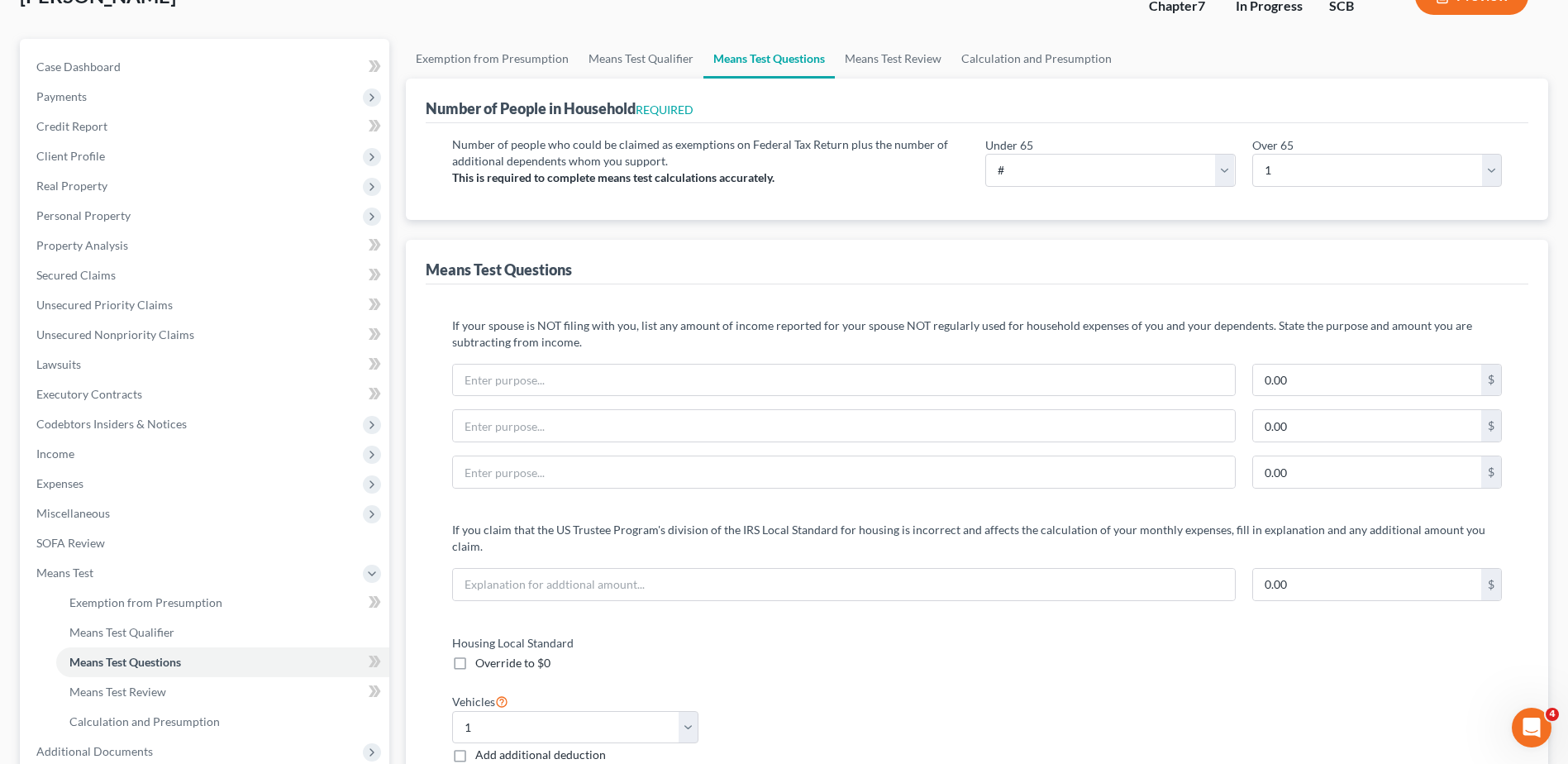
scroll to position [83, 0]
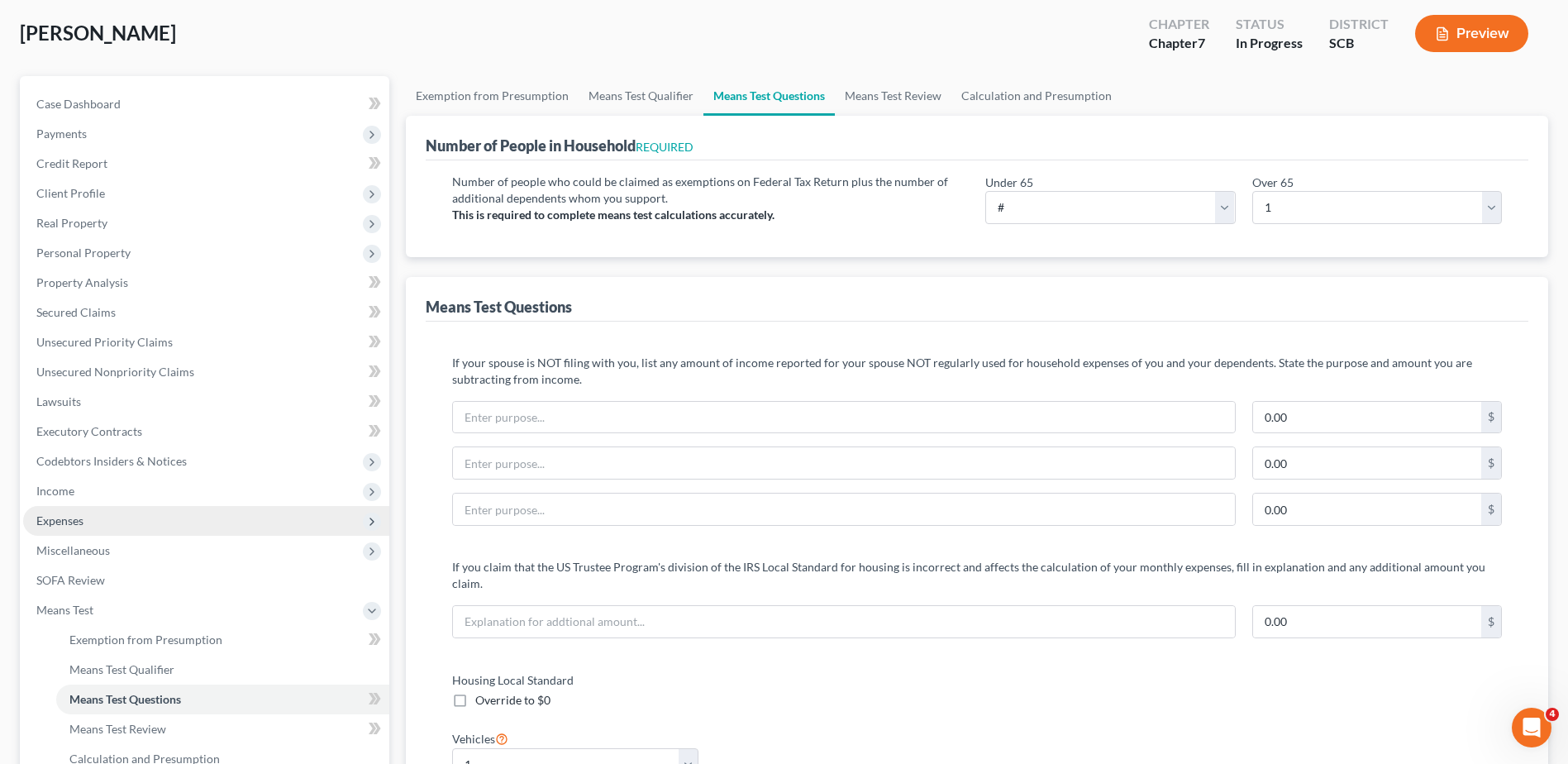
click at [106, 519] on span "Expenses" at bounding box center [206, 522] width 366 height 30
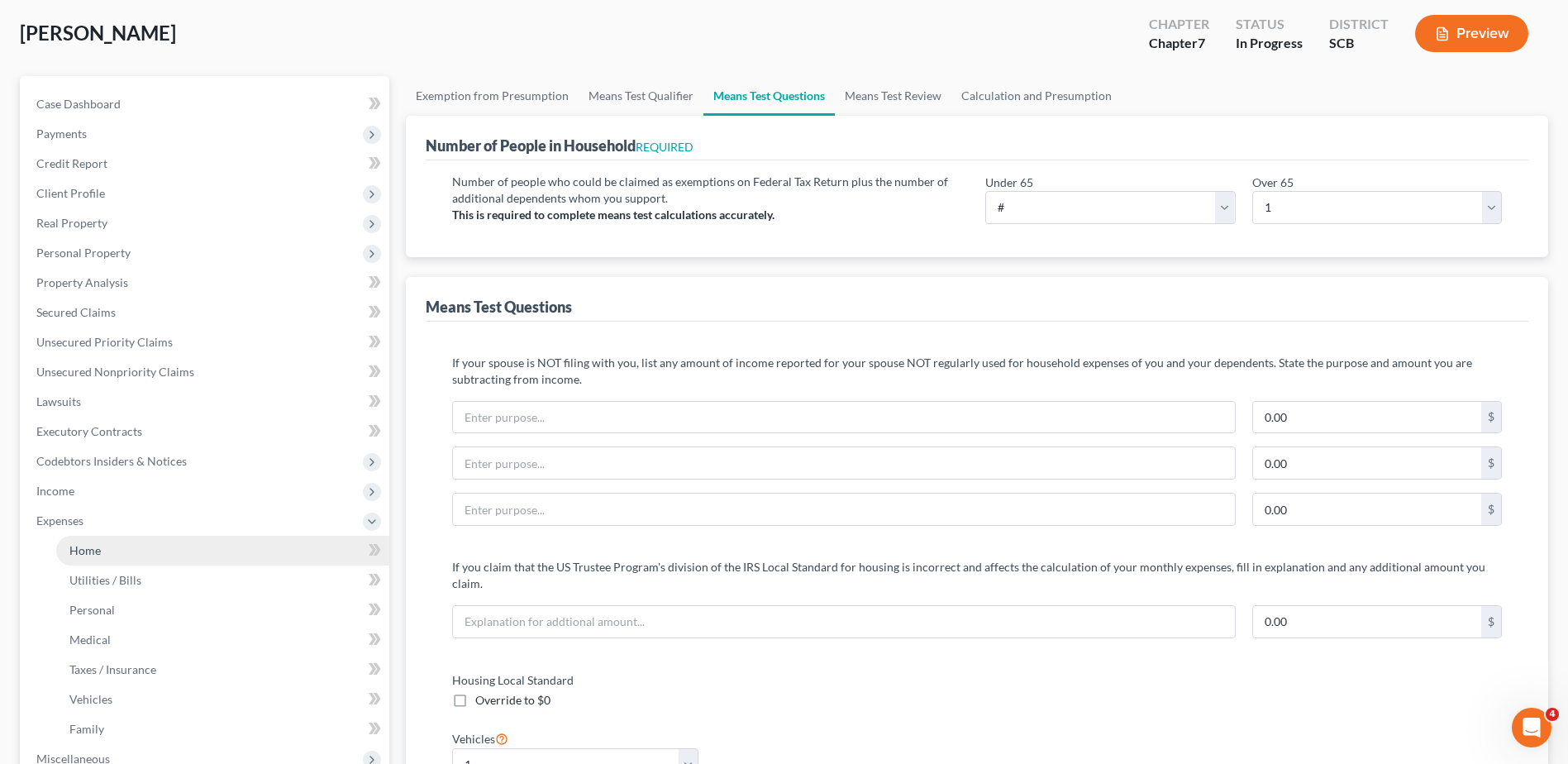
click at [89, 560] on link "Home" at bounding box center [222, 551] width 333 height 30
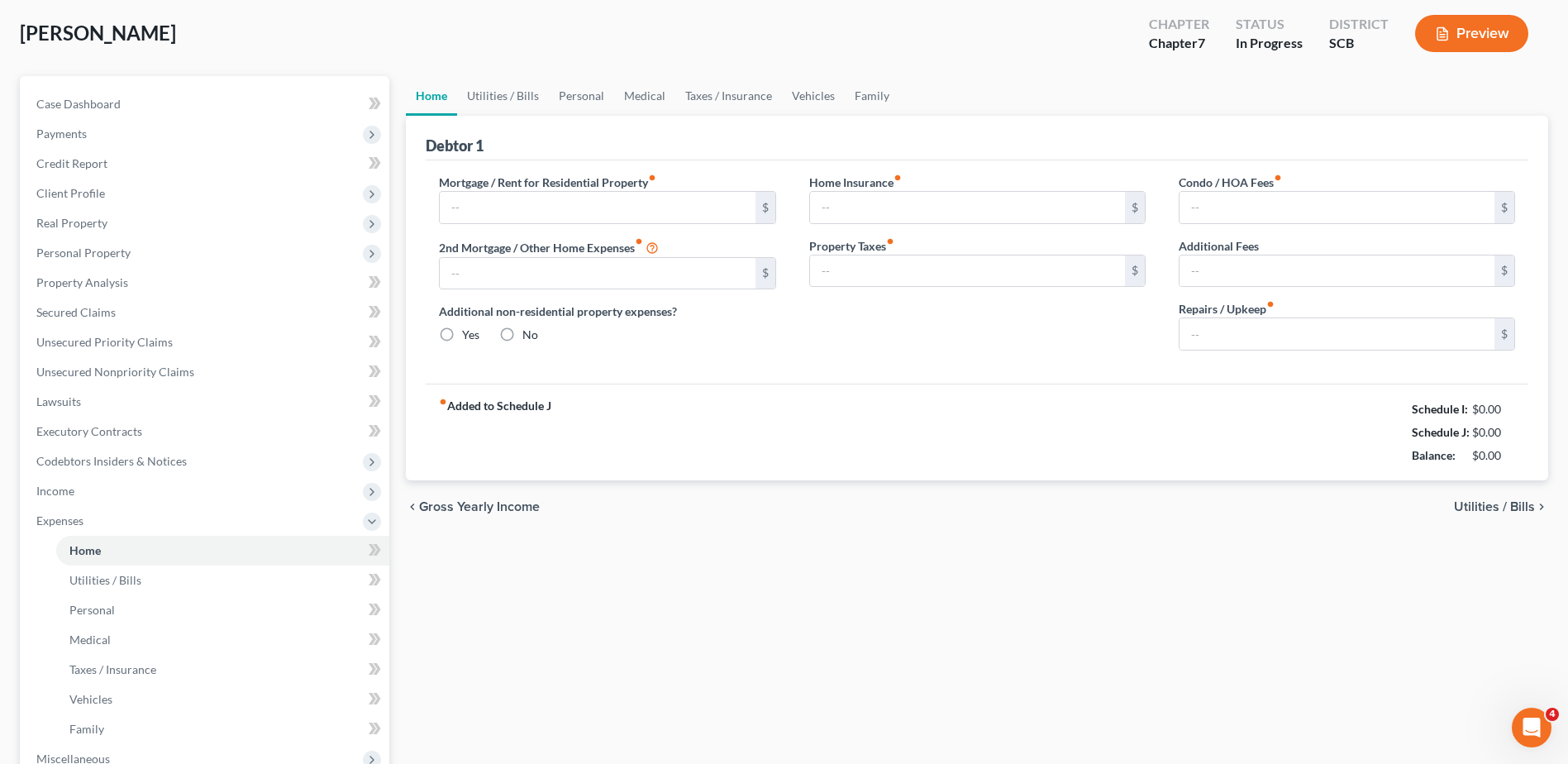
type input "933.91"
type input "0.00"
radio input "true"
type input "234.75"
type input "37.96"
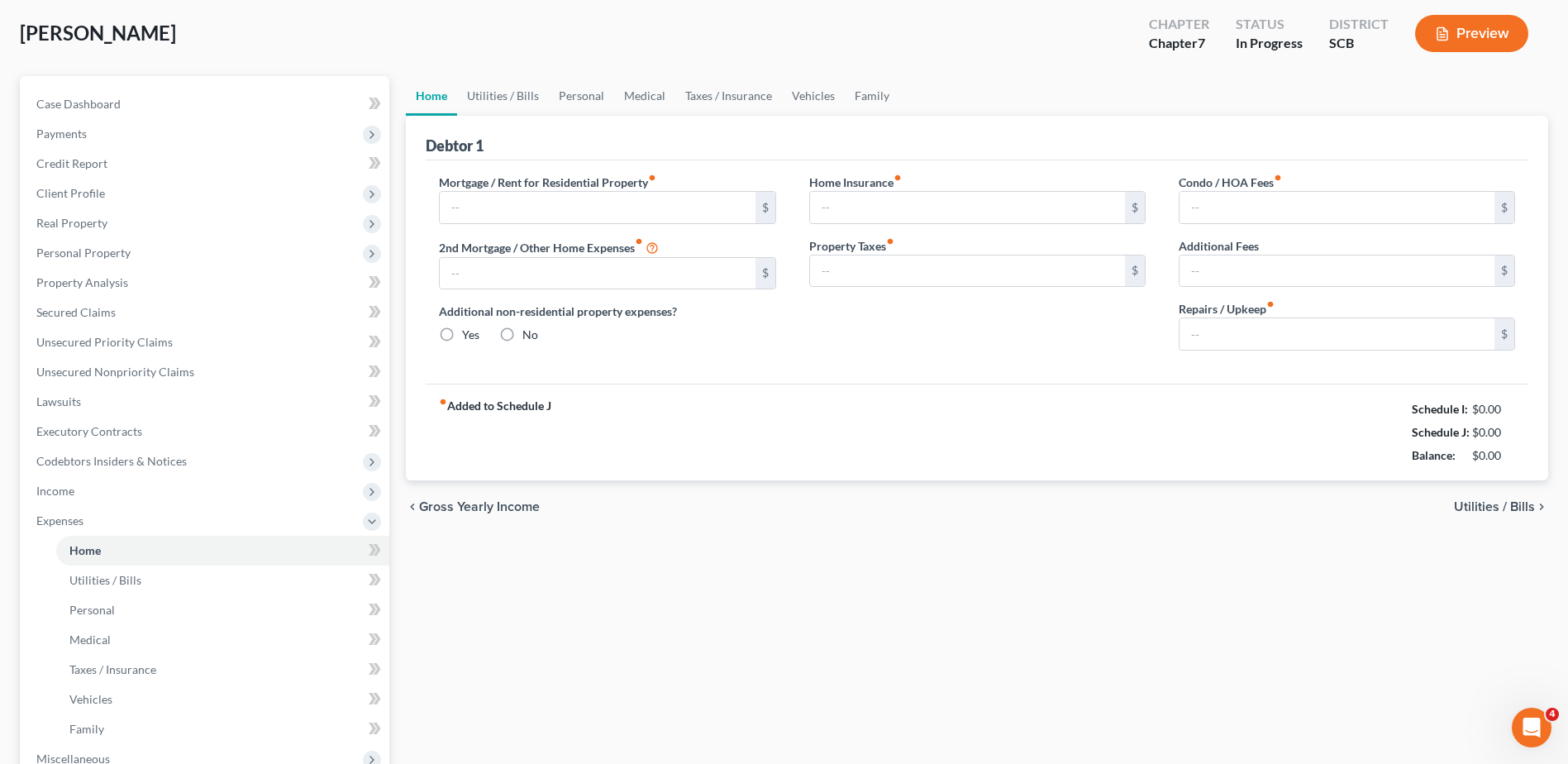
type input "0.00"
type input "200.00"
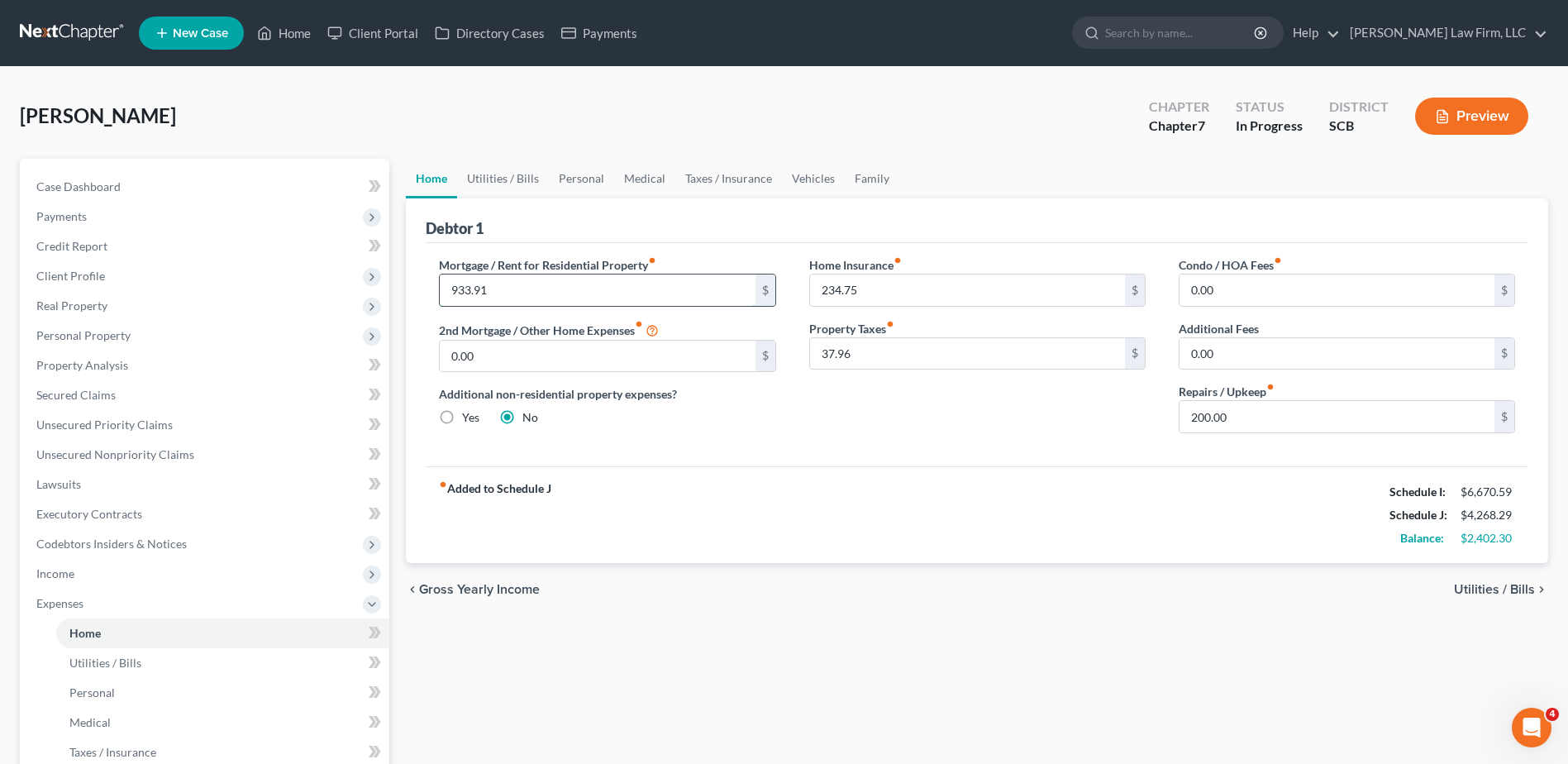
click at [528, 289] on input "933.91" at bounding box center [596, 291] width 315 height 32
type input "0.00"
click at [515, 176] on link "Utilities / Bills" at bounding box center [503, 178] width 92 height 39
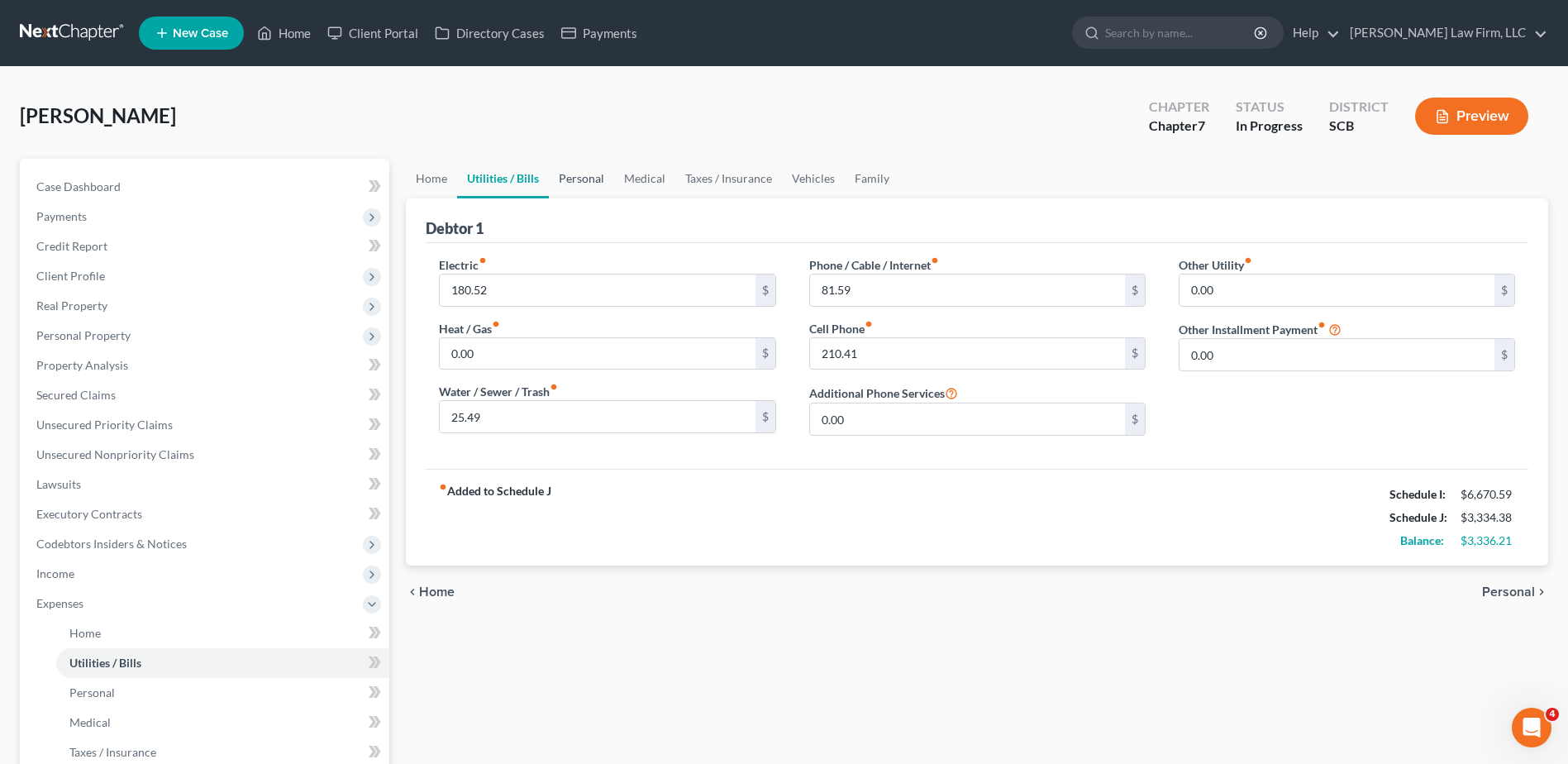
click at [598, 177] on link "Personal" at bounding box center [581, 178] width 65 height 39
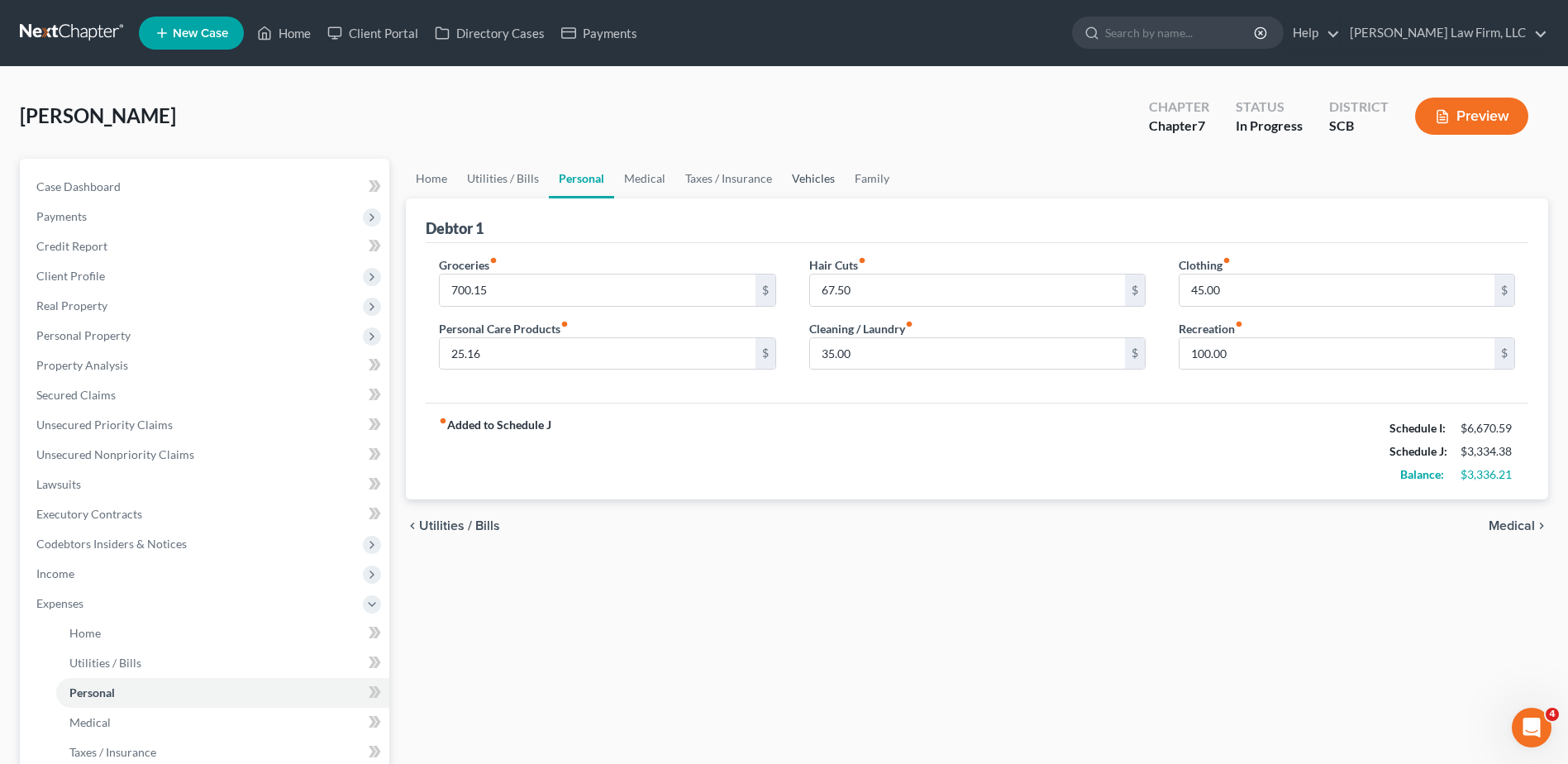
click at [802, 181] on link "Vehicles" at bounding box center [813, 178] width 63 height 39
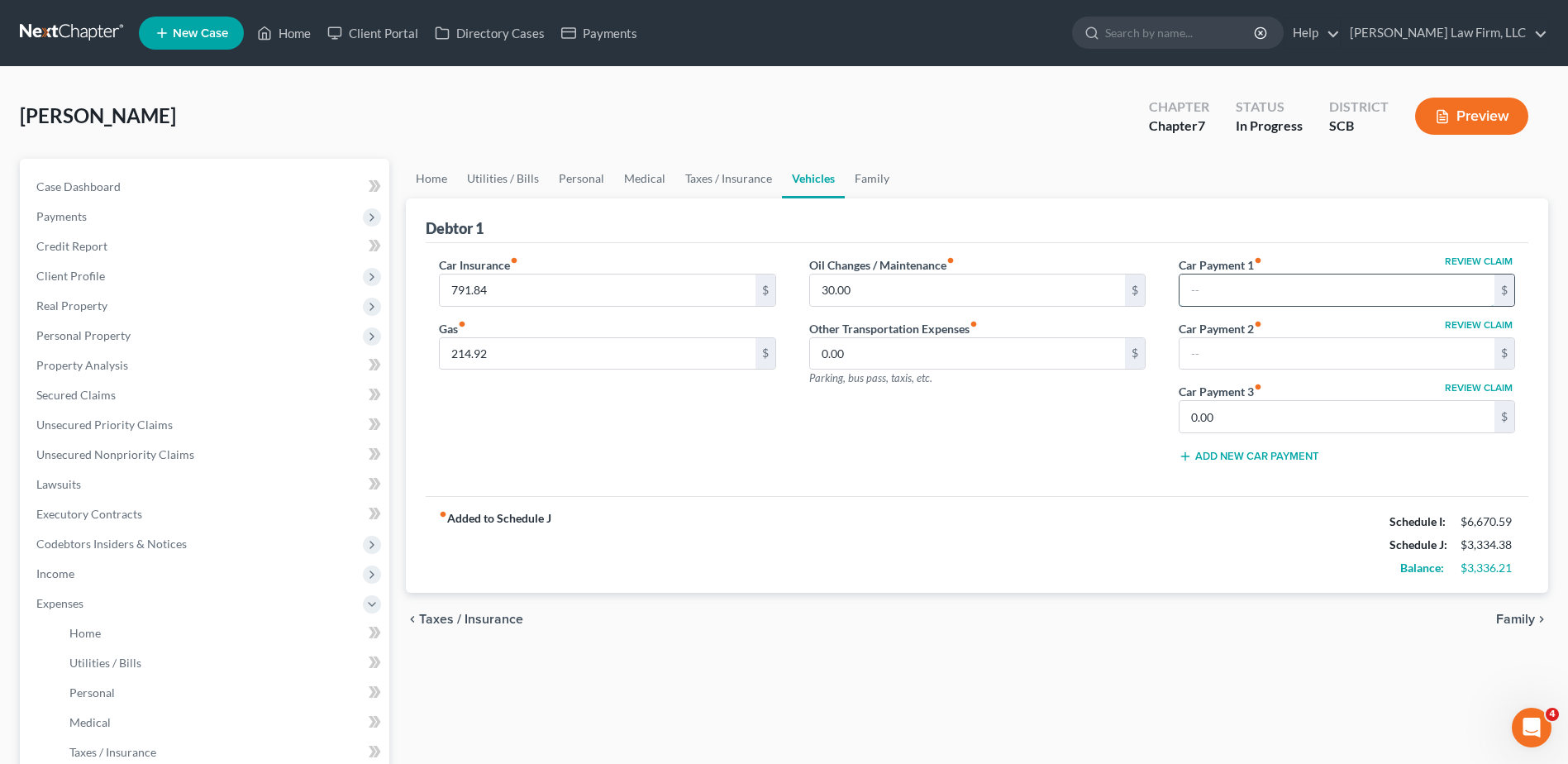
click at [1289, 293] on input "text" at bounding box center [1337, 291] width 315 height 32
type input "0.00"
click at [1252, 343] on input "text" at bounding box center [1337, 354] width 315 height 32
type input "0.00"
click at [874, 177] on link "Family" at bounding box center [871, 178] width 54 height 39
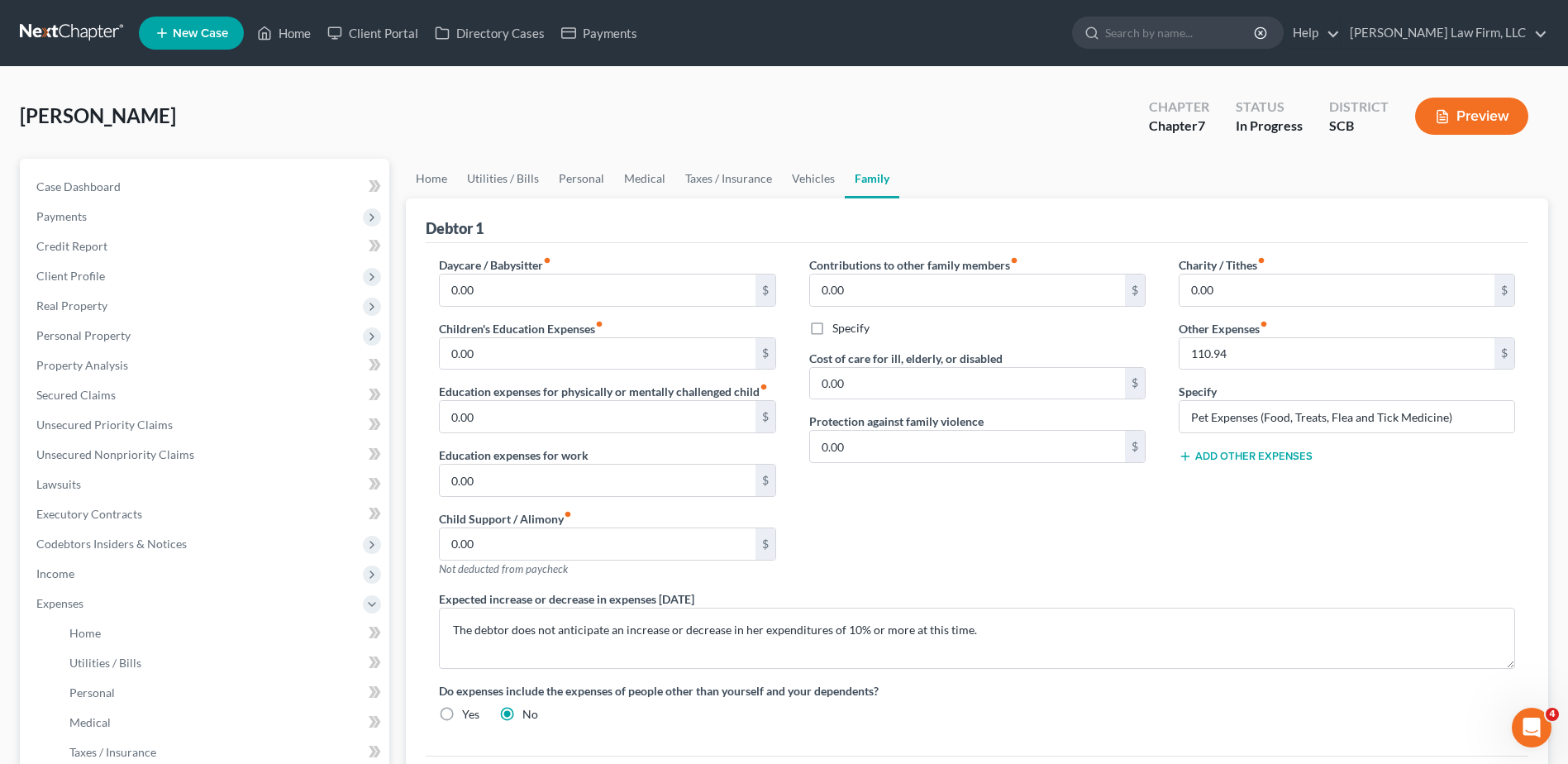
scroll to position [383, 0]
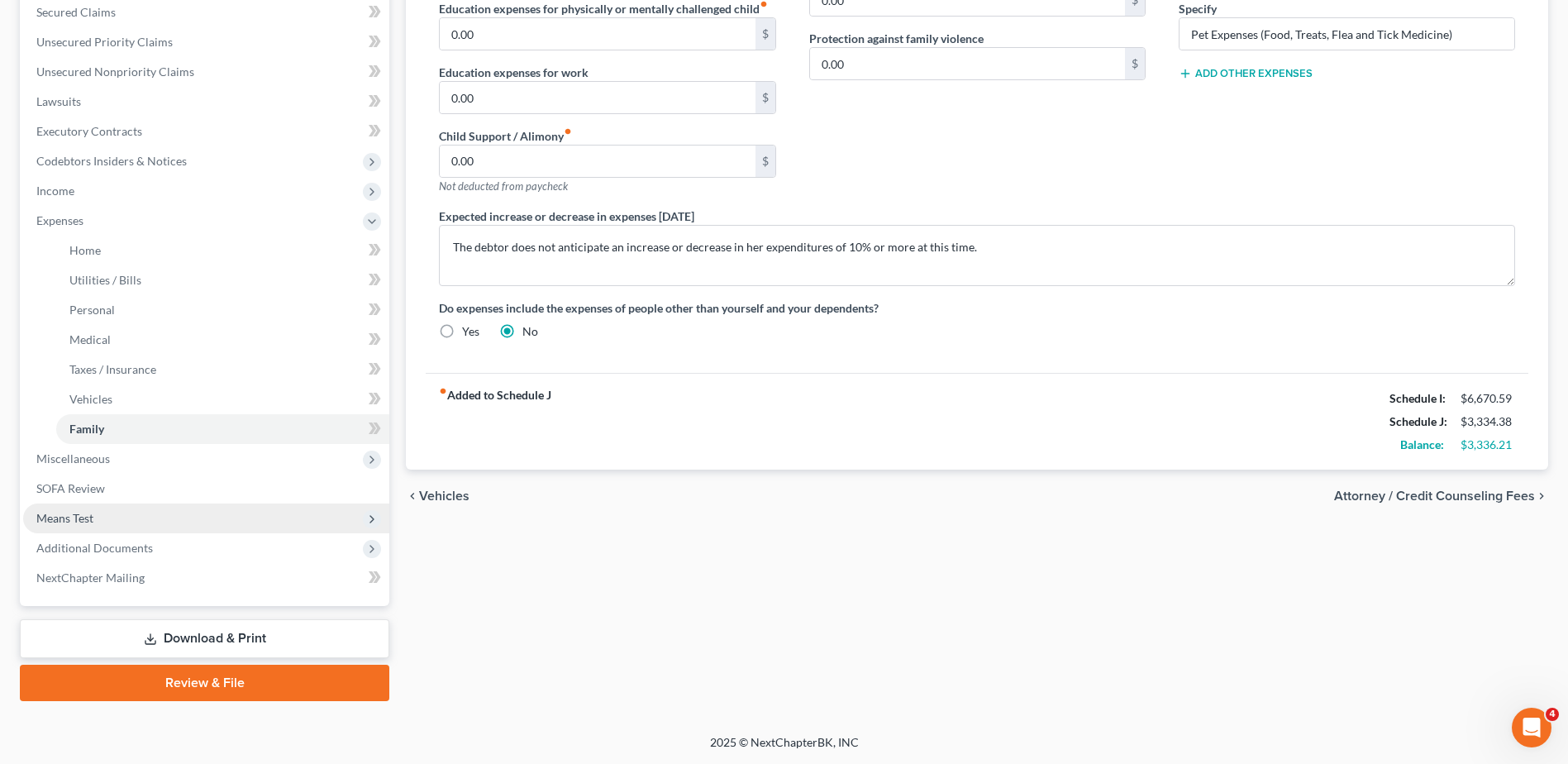
click at [95, 517] on span "Means Test" at bounding box center [206, 519] width 366 height 30
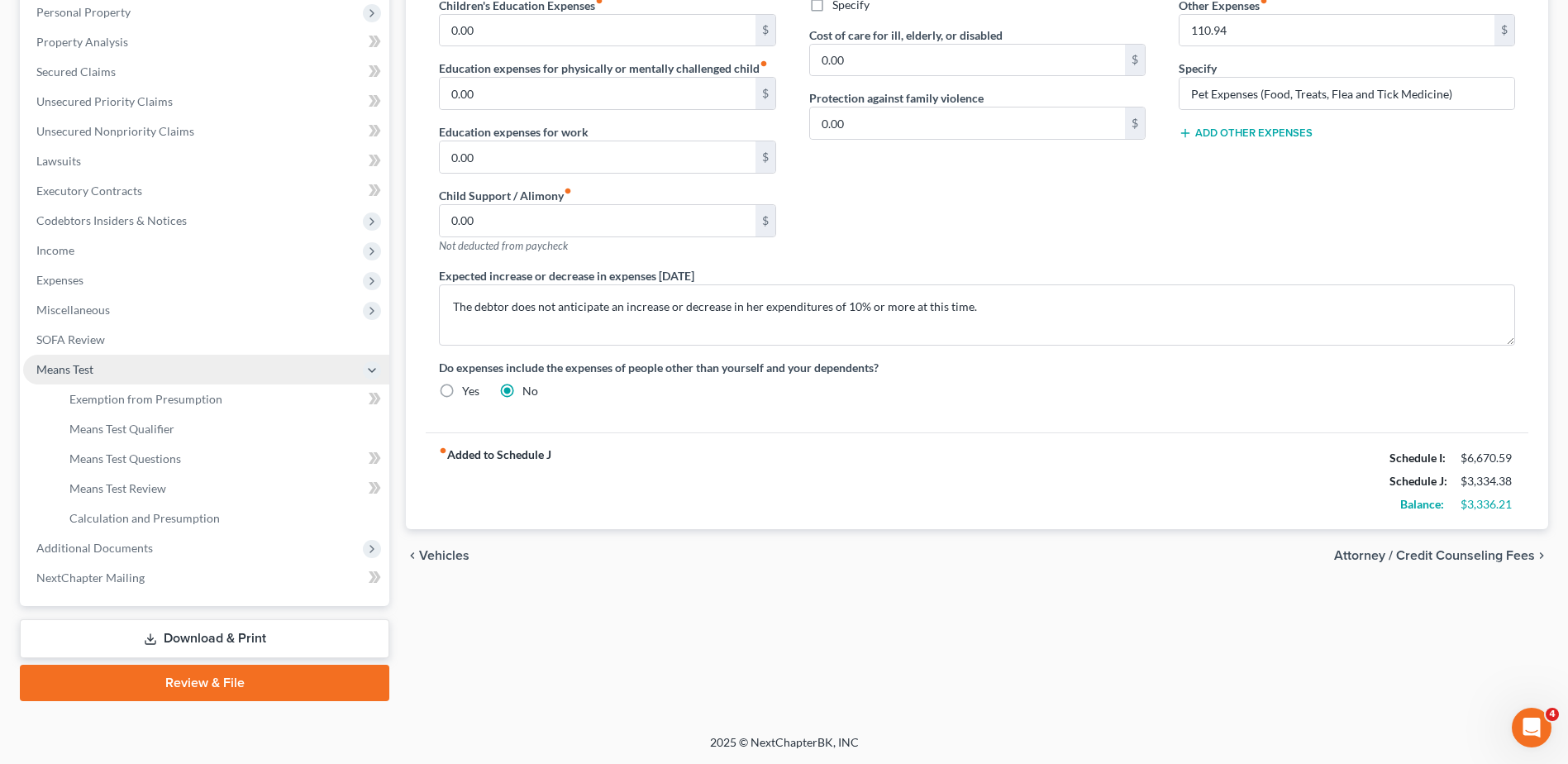
scroll to position [323, 0]
click at [348, 363] on span "Means Test" at bounding box center [206, 370] width 366 height 30
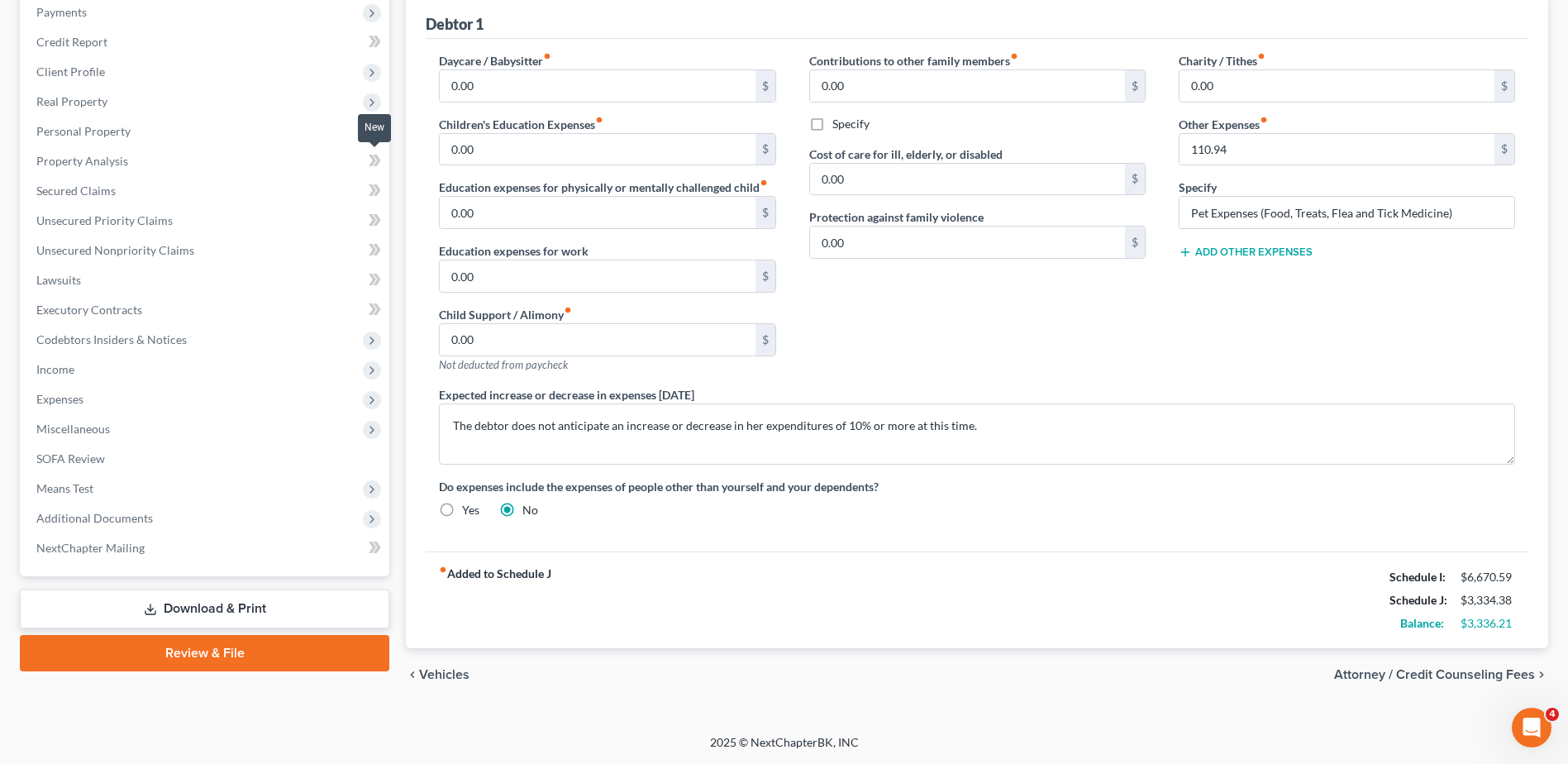
scroll to position [0, 0]
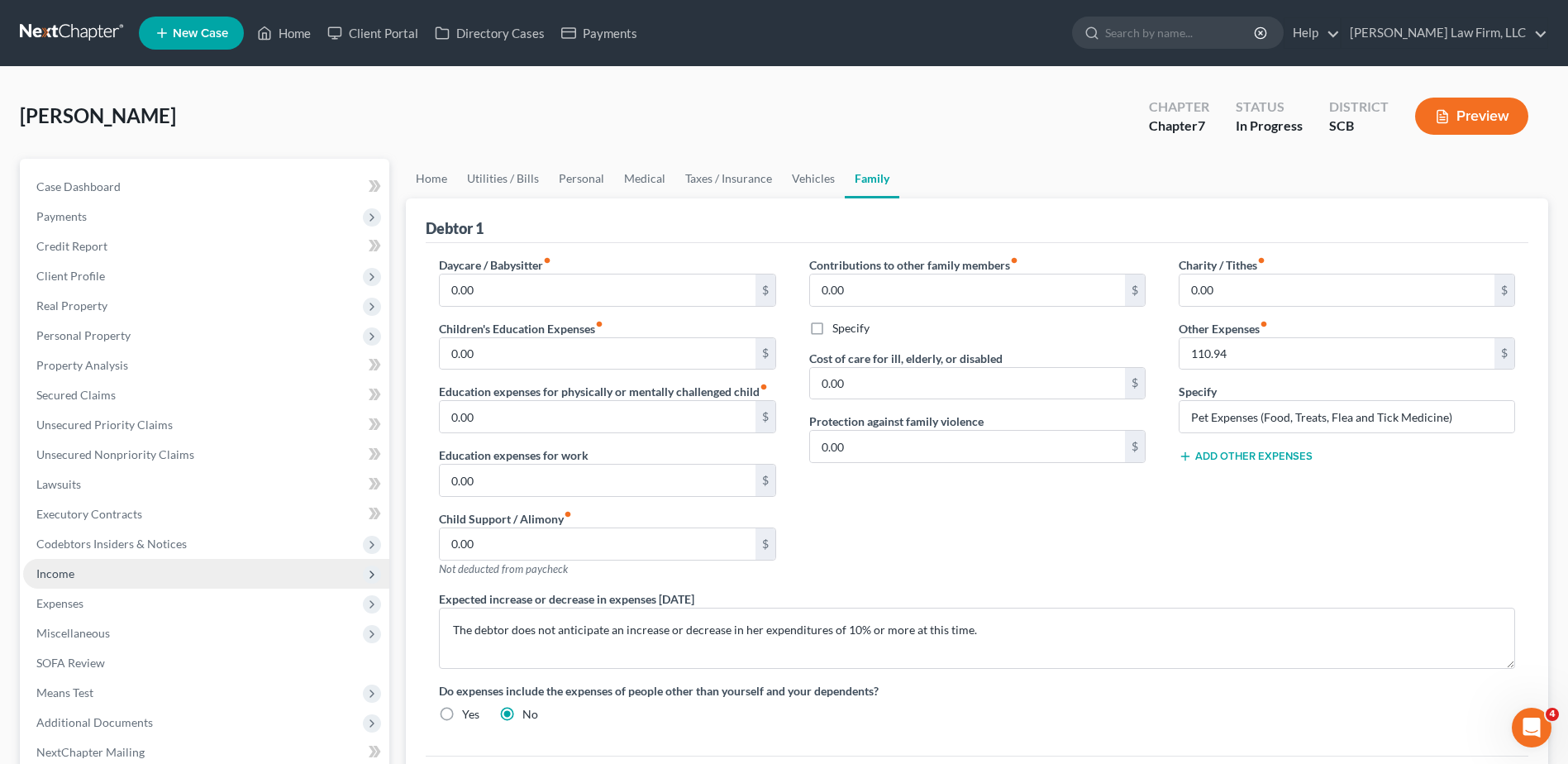
click at [88, 577] on span "Income" at bounding box center [206, 574] width 366 height 30
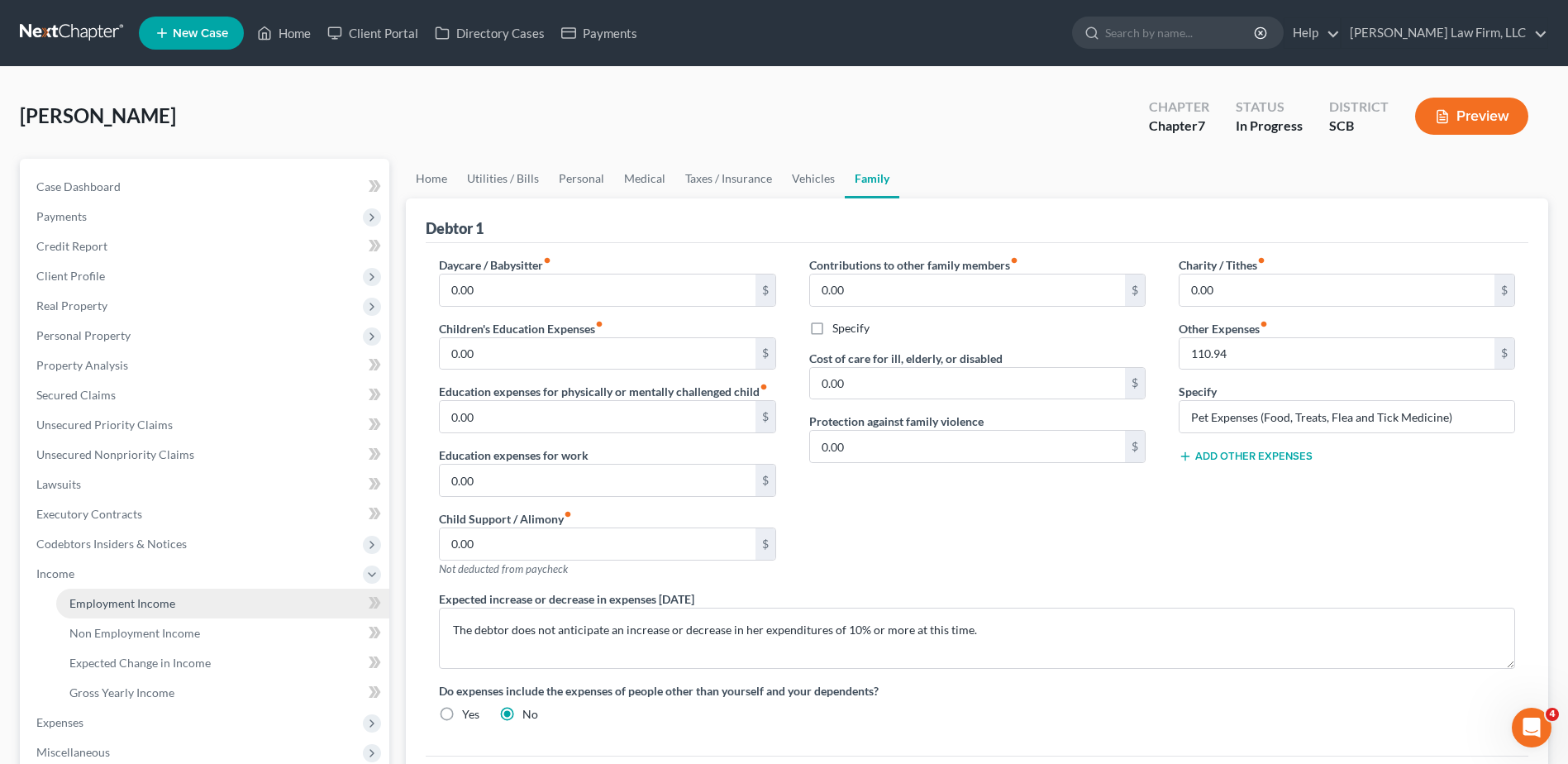
click at [86, 604] on span "Employment Income" at bounding box center [122, 603] width 106 height 14
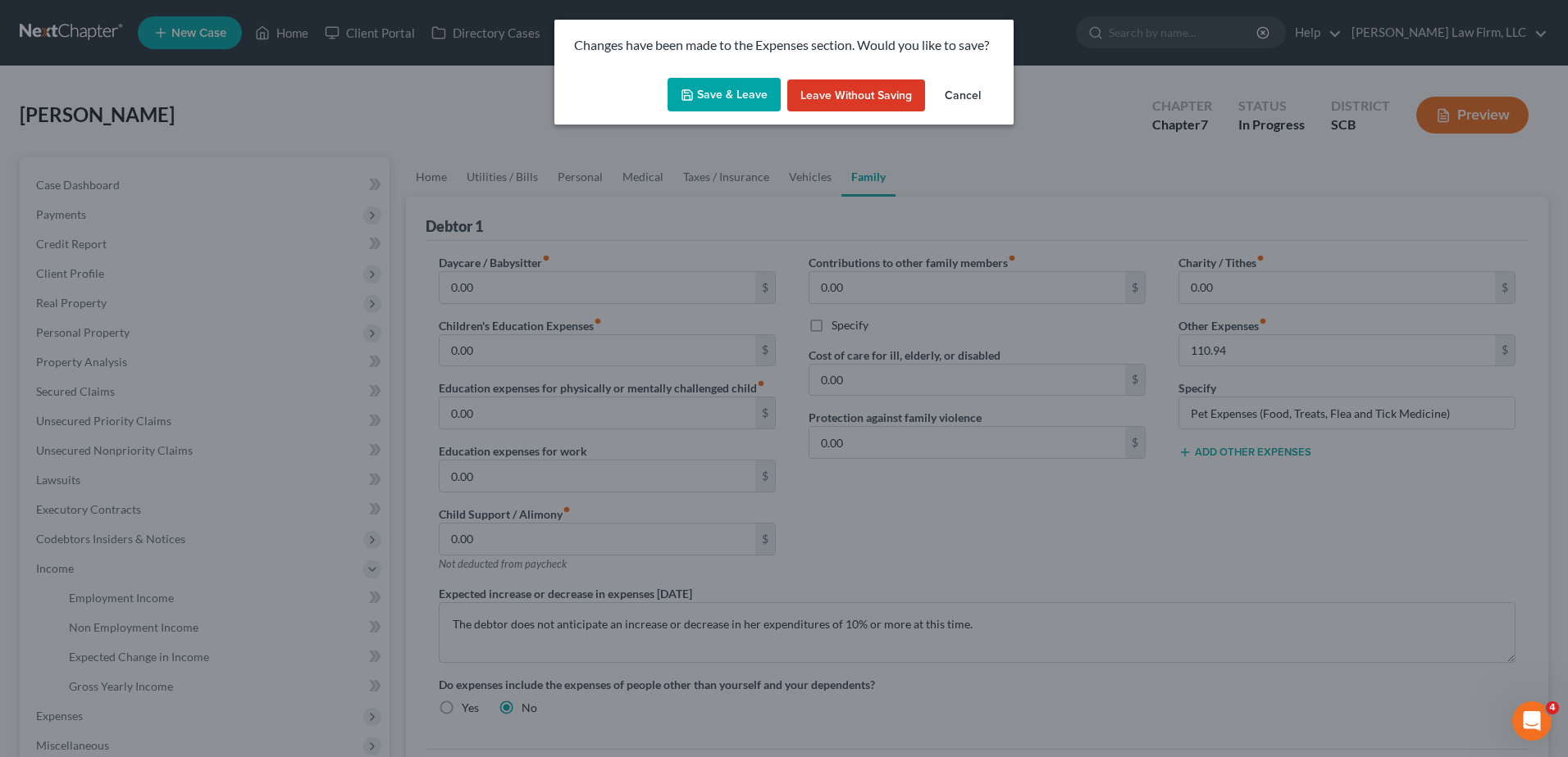
click at [733, 92] on button "Save & Leave" at bounding box center [724, 95] width 114 height 35
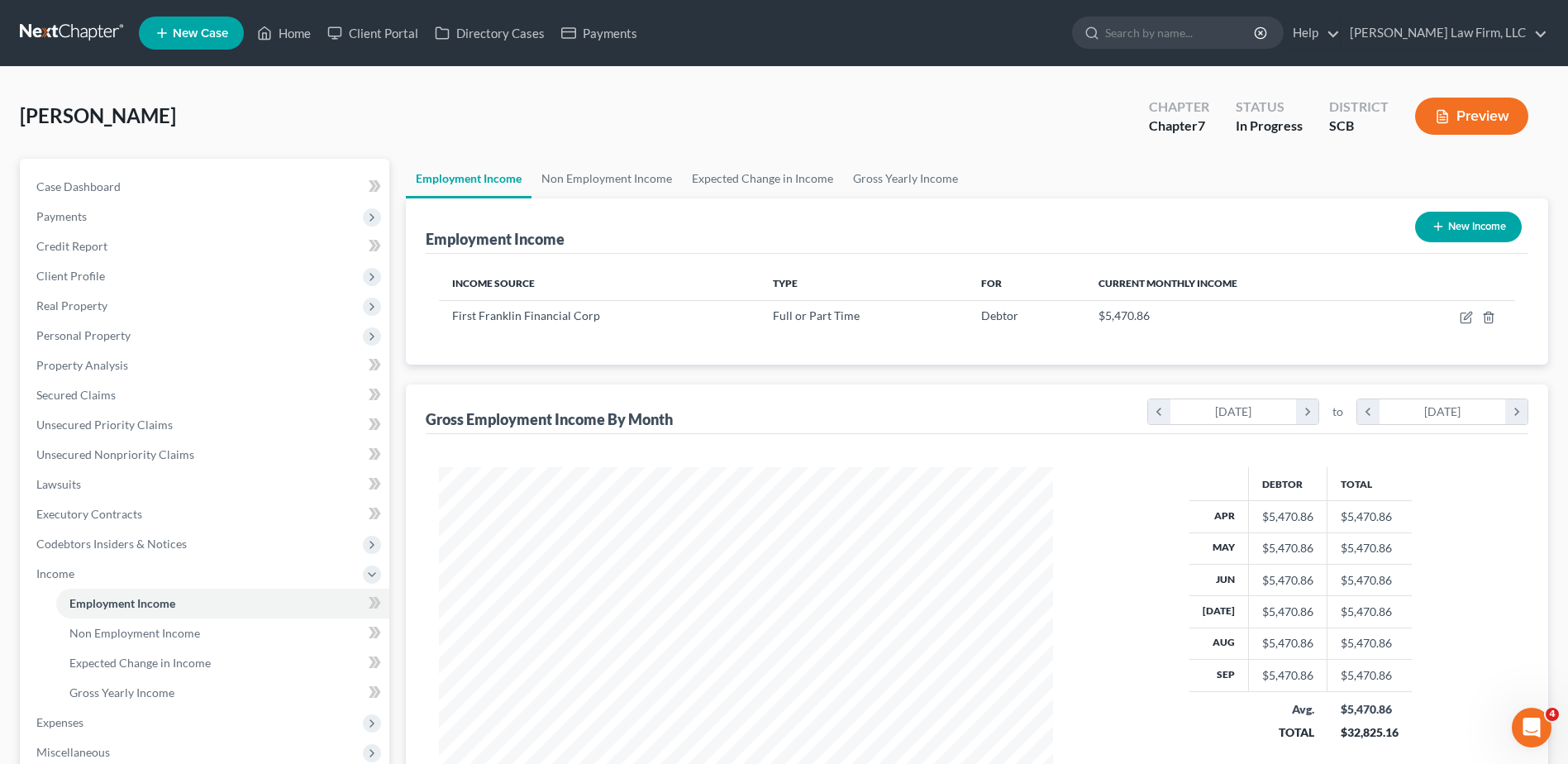
scroll to position [307, 647]
click at [713, 184] on link "Expected Change in Income" at bounding box center [762, 178] width 161 height 39
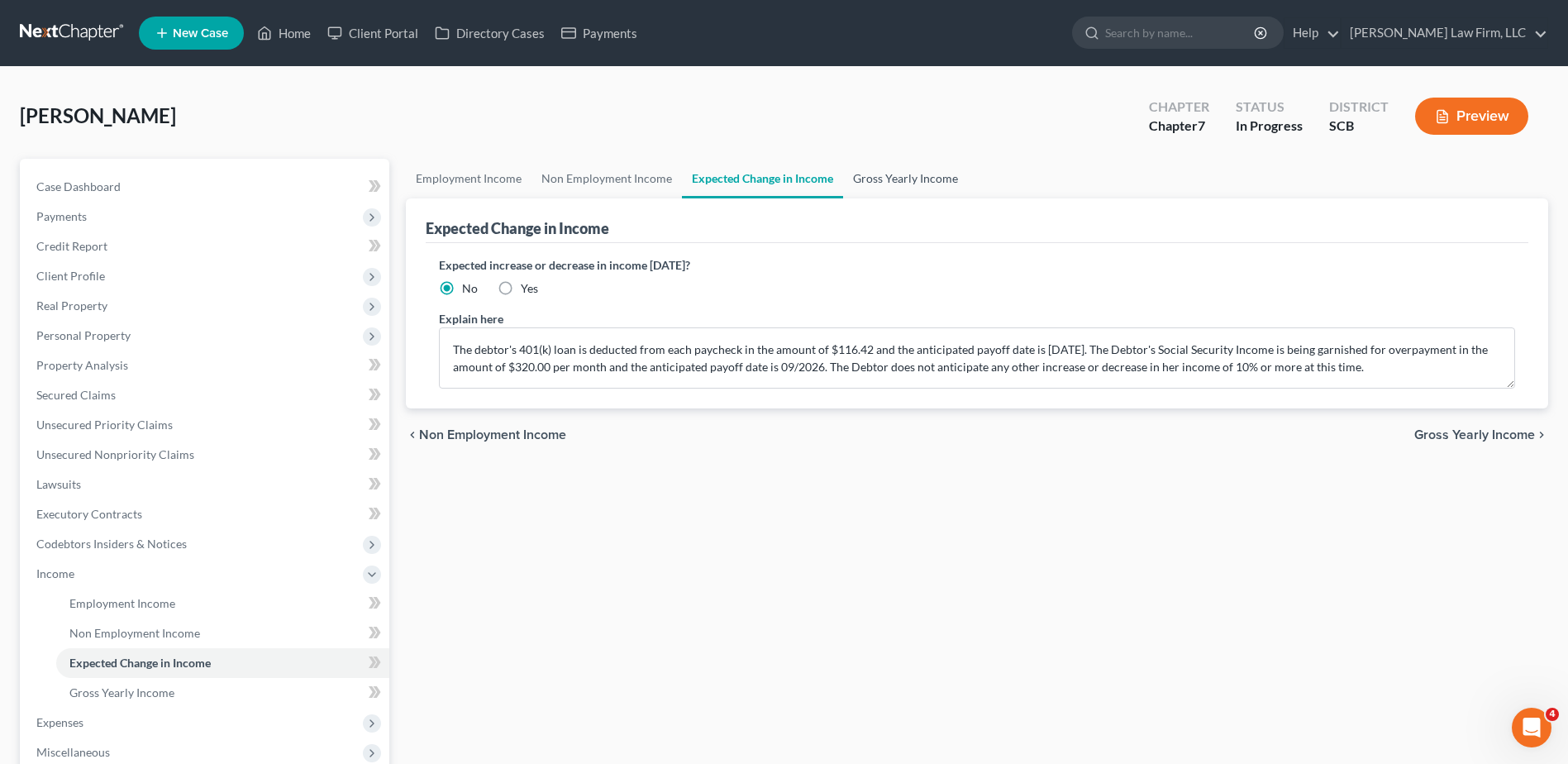
click at [920, 171] on link "Gross Yearly Income" at bounding box center [905, 178] width 124 height 39
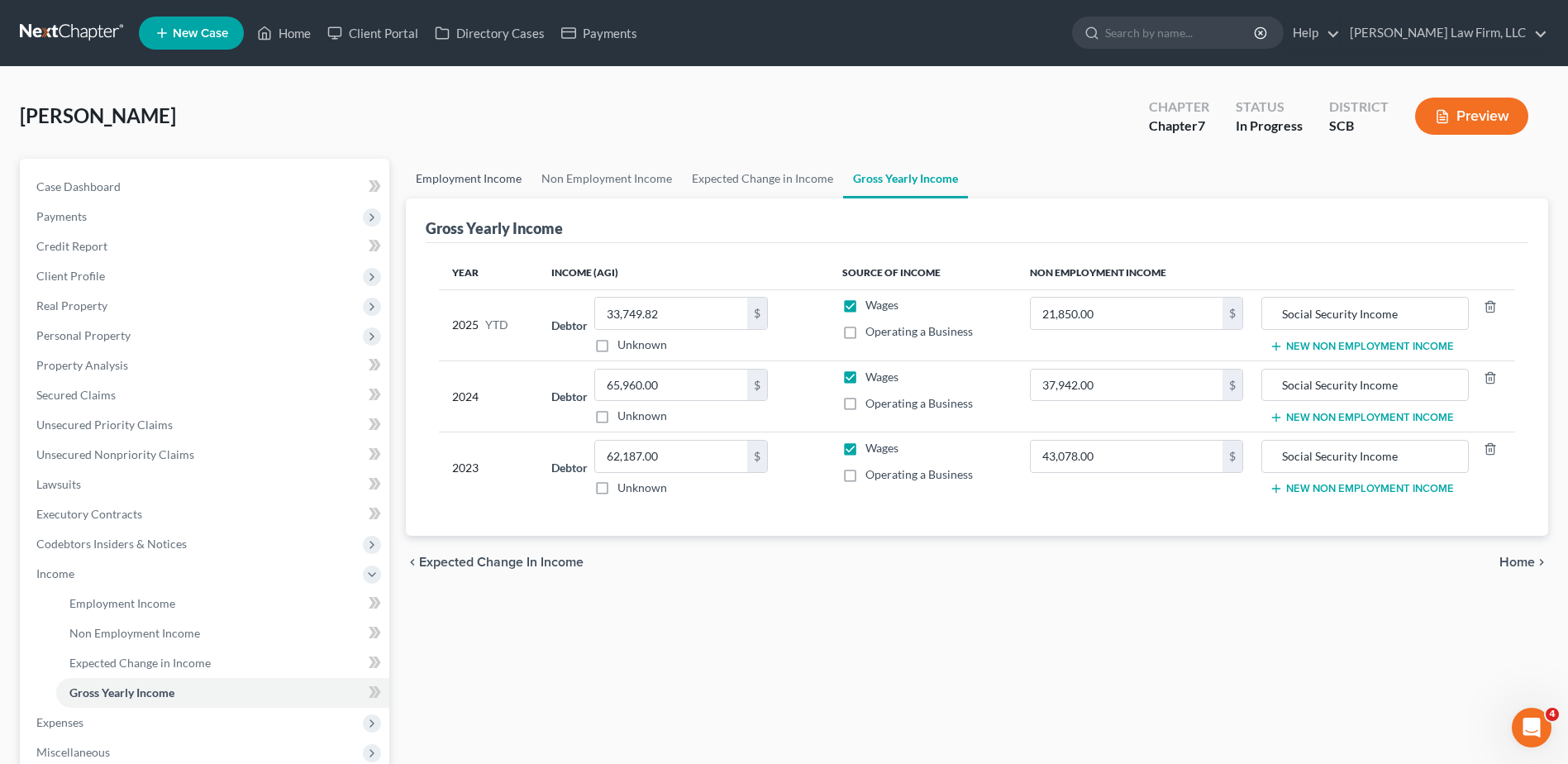
click at [492, 176] on link "Employment Income" at bounding box center [469, 178] width 125 height 39
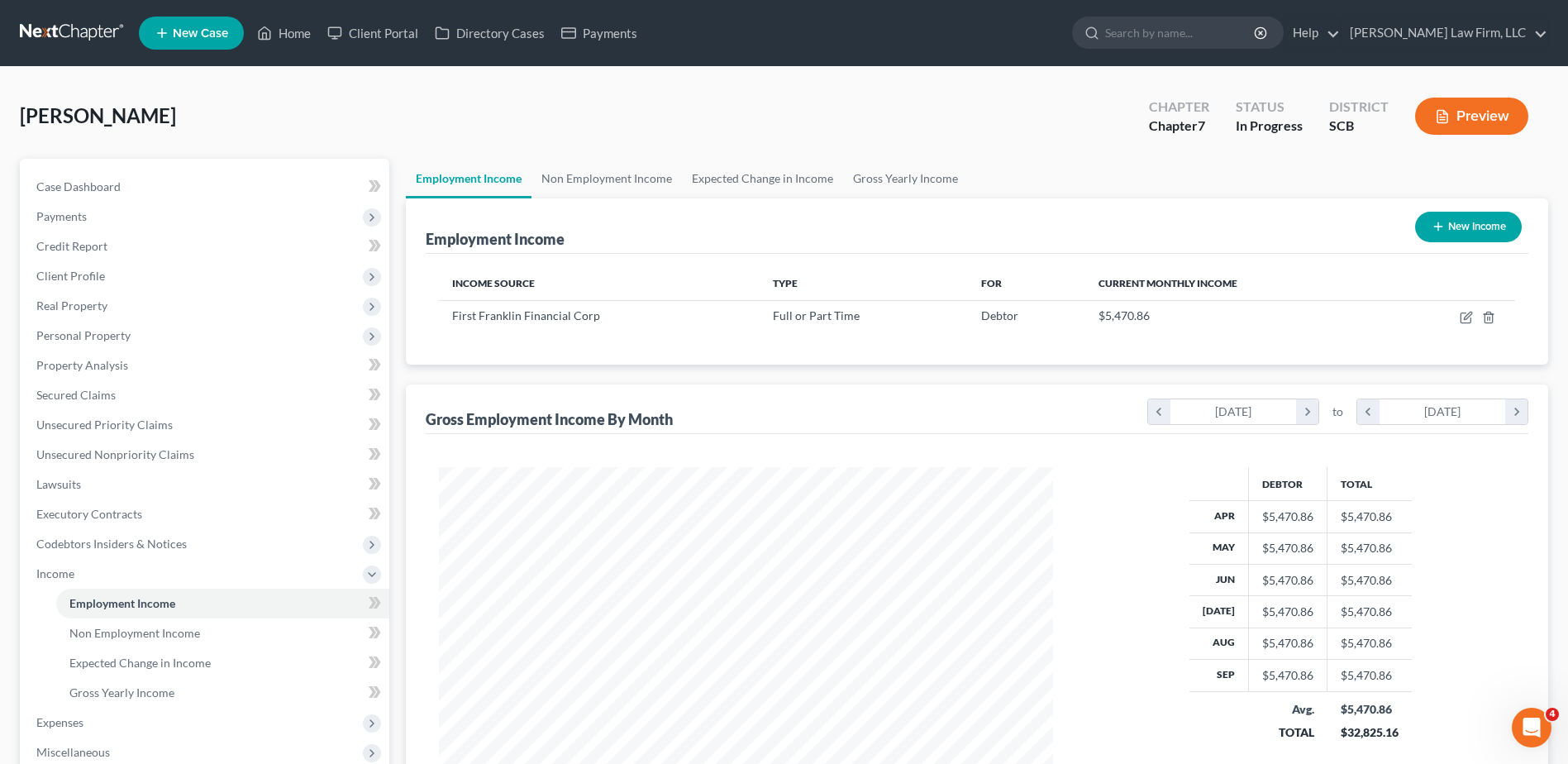
scroll to position [307, 647]
click at [368, 574] on icon at bounding box center [372, 575] width 13 height 13
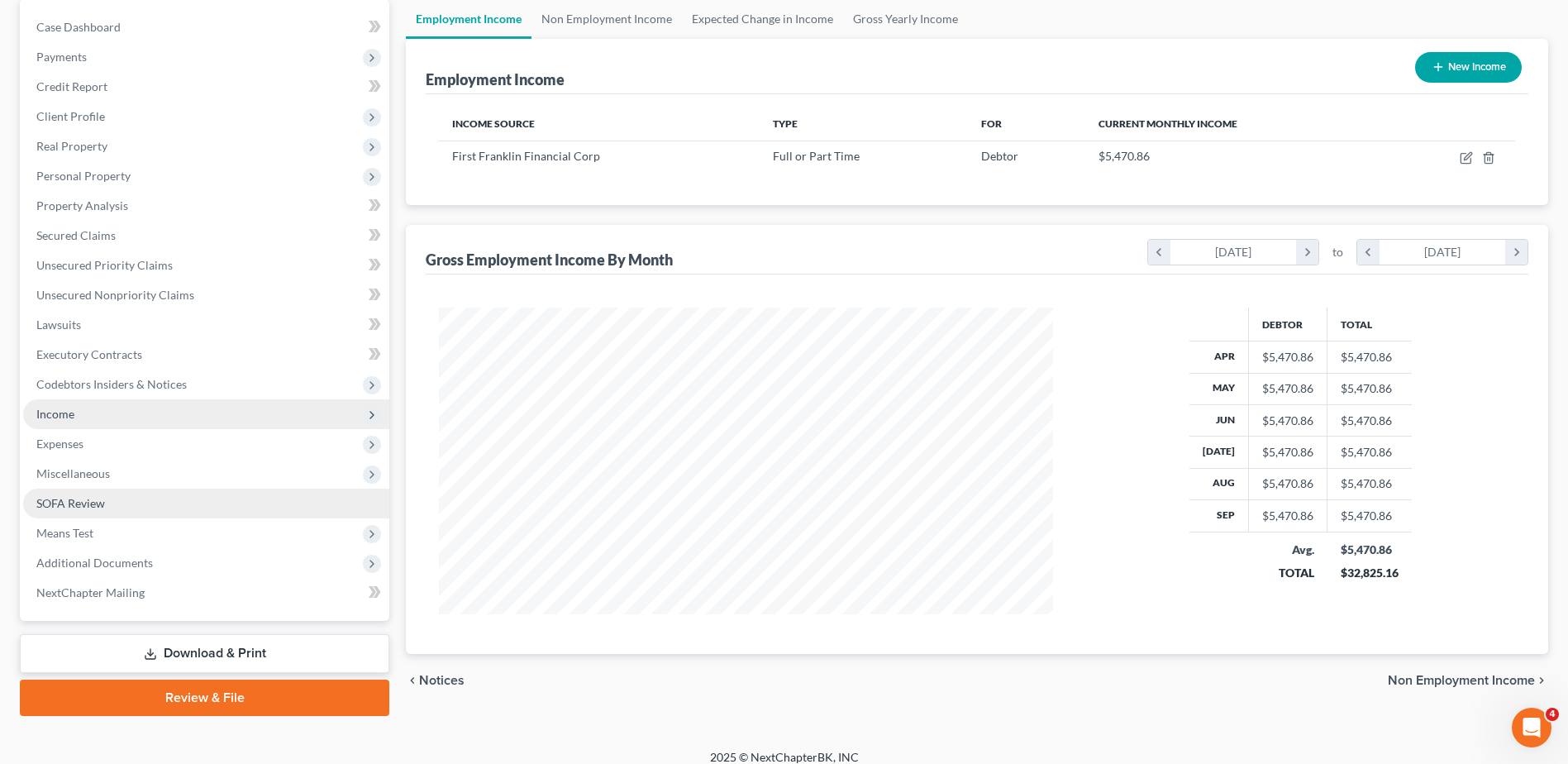
scroll to position [175, 0]
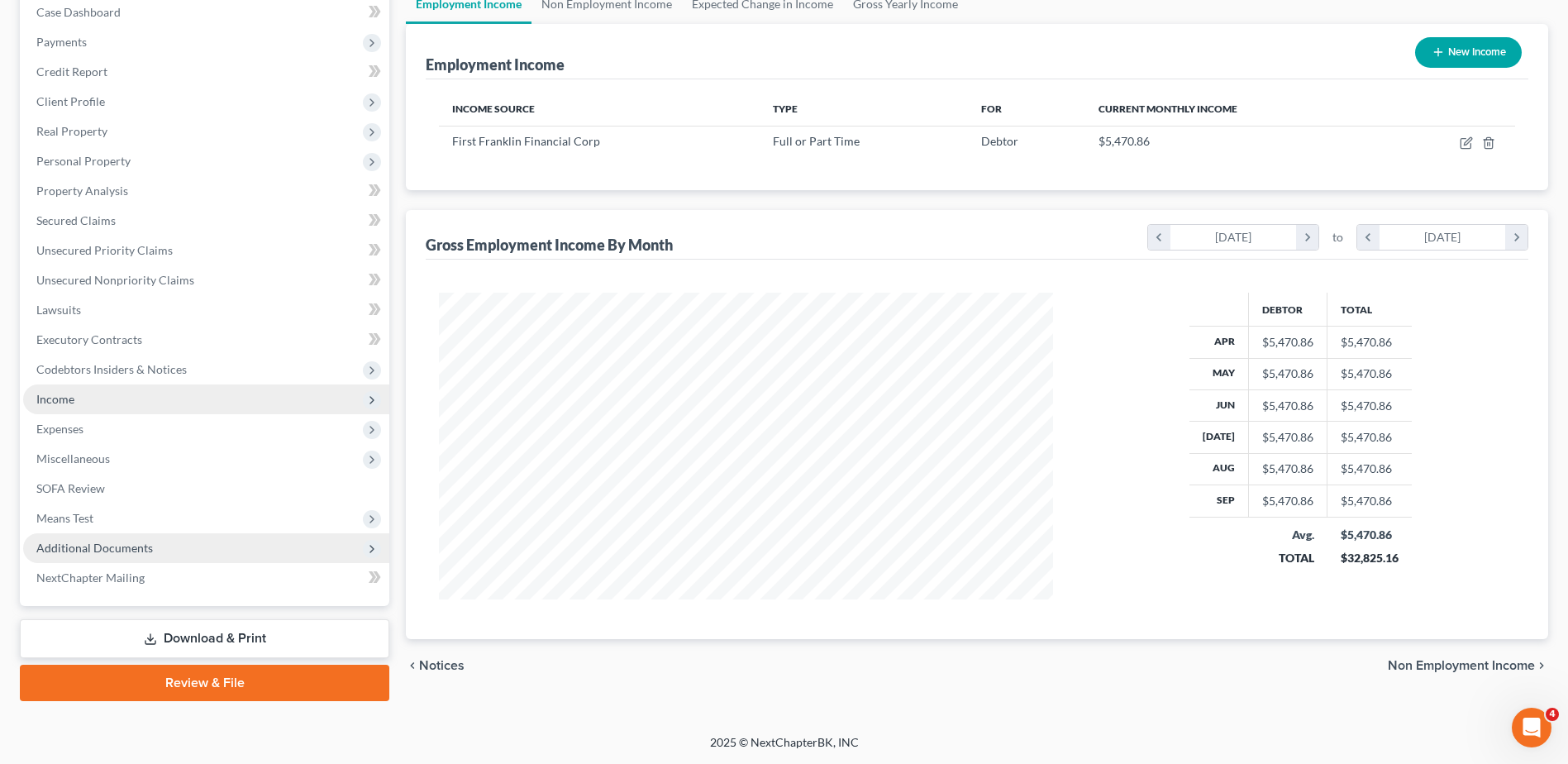
click at [333, 547] on span "Additional Documents" at bounding box center [206, 548] width 366 height 30
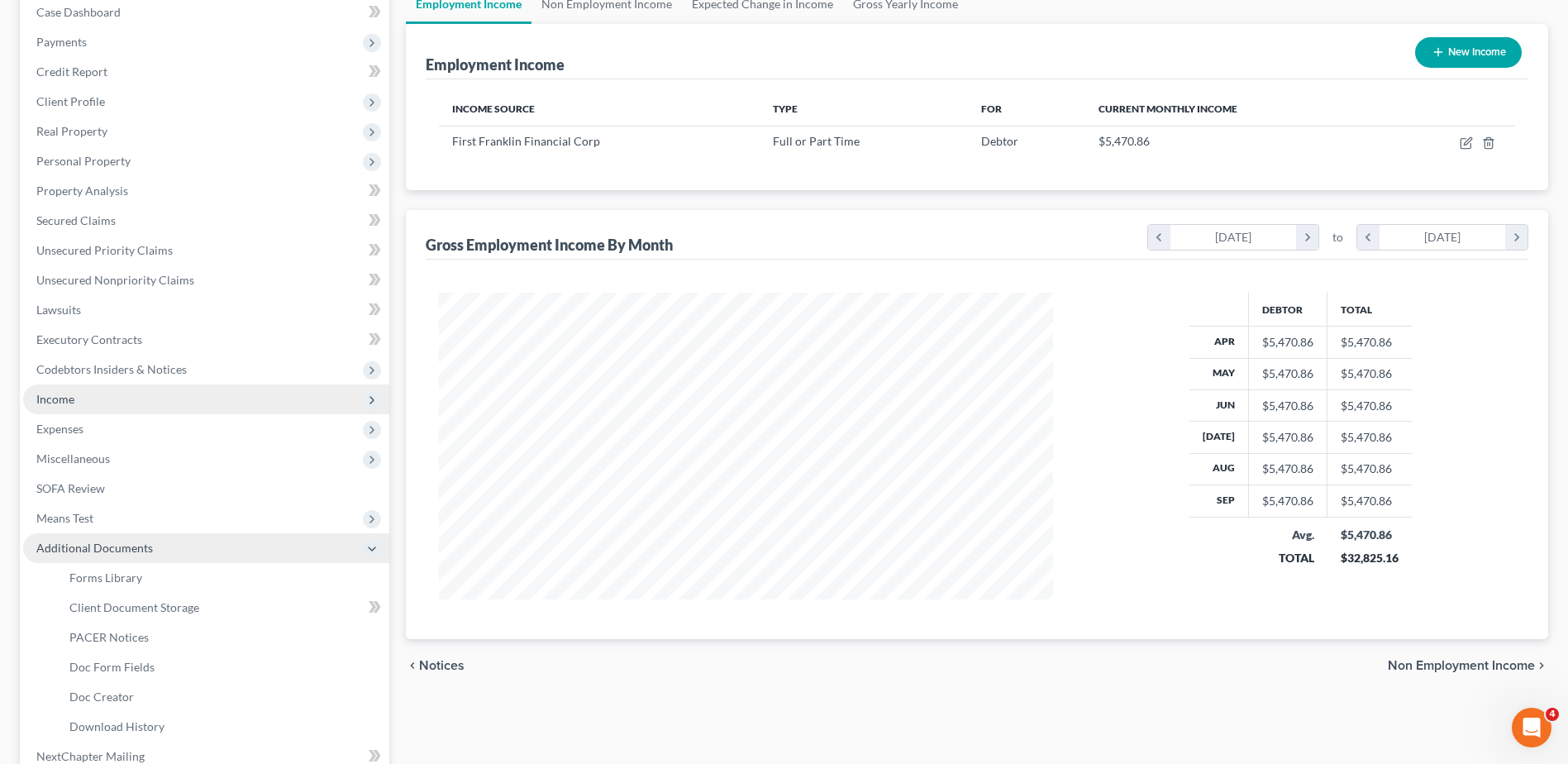
click at [333, 547] on span "Additional Documents" at bounding box center [206, 548] width 366 height 30
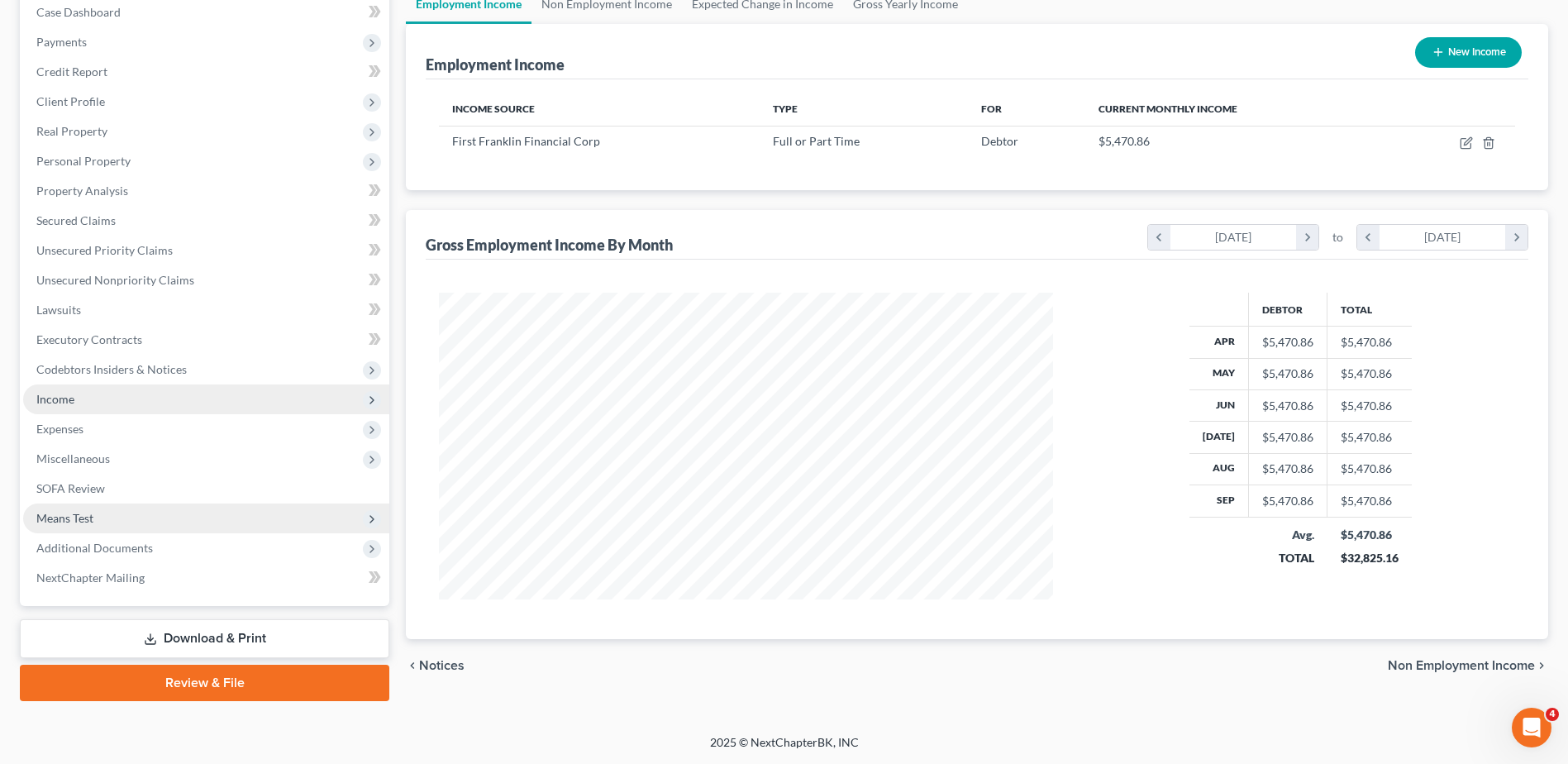
scroll to position [0, 0]
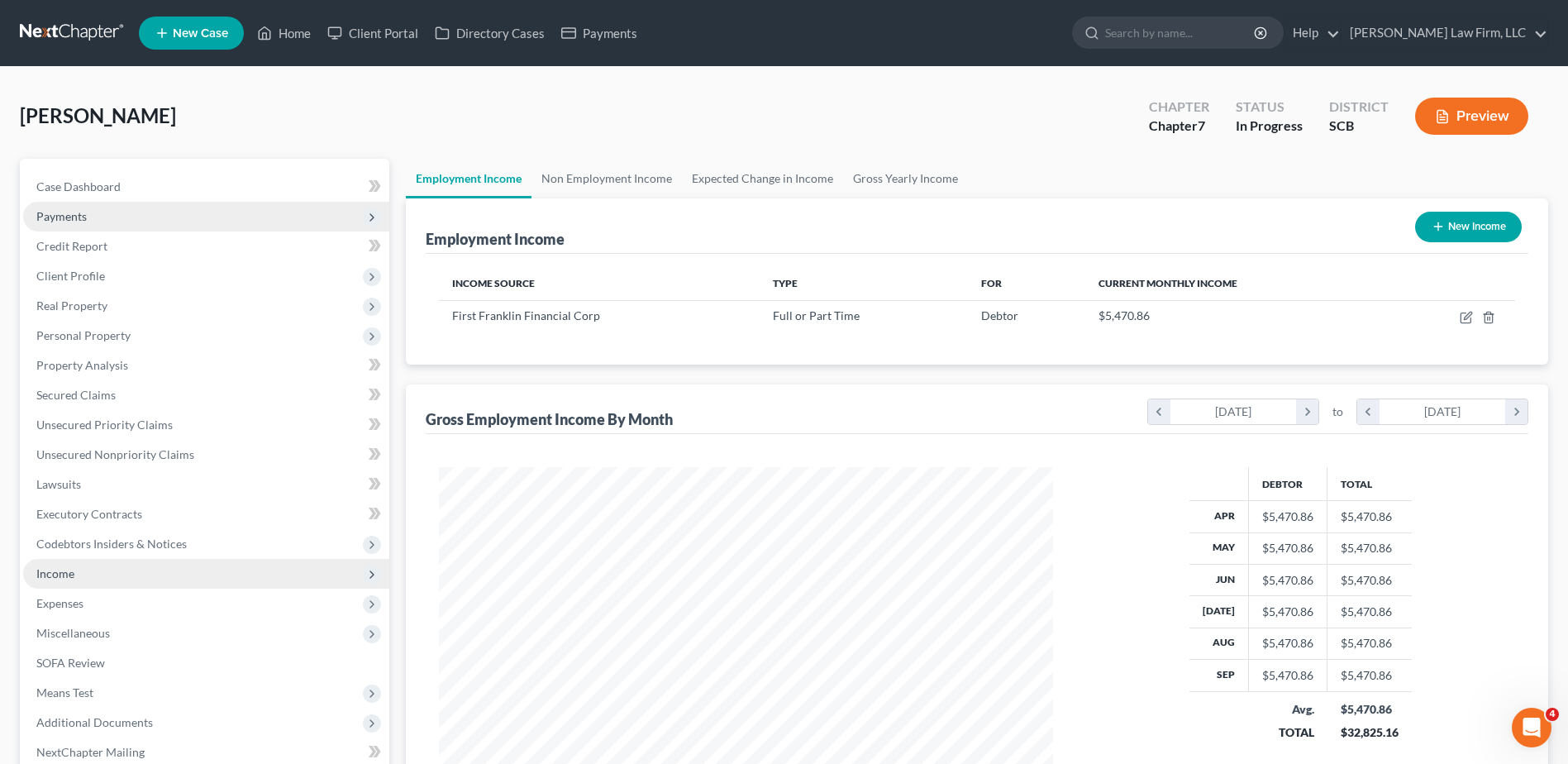
click at [132, 212] on span "Payments" at bounding box center [206, 216] width 366 height 30
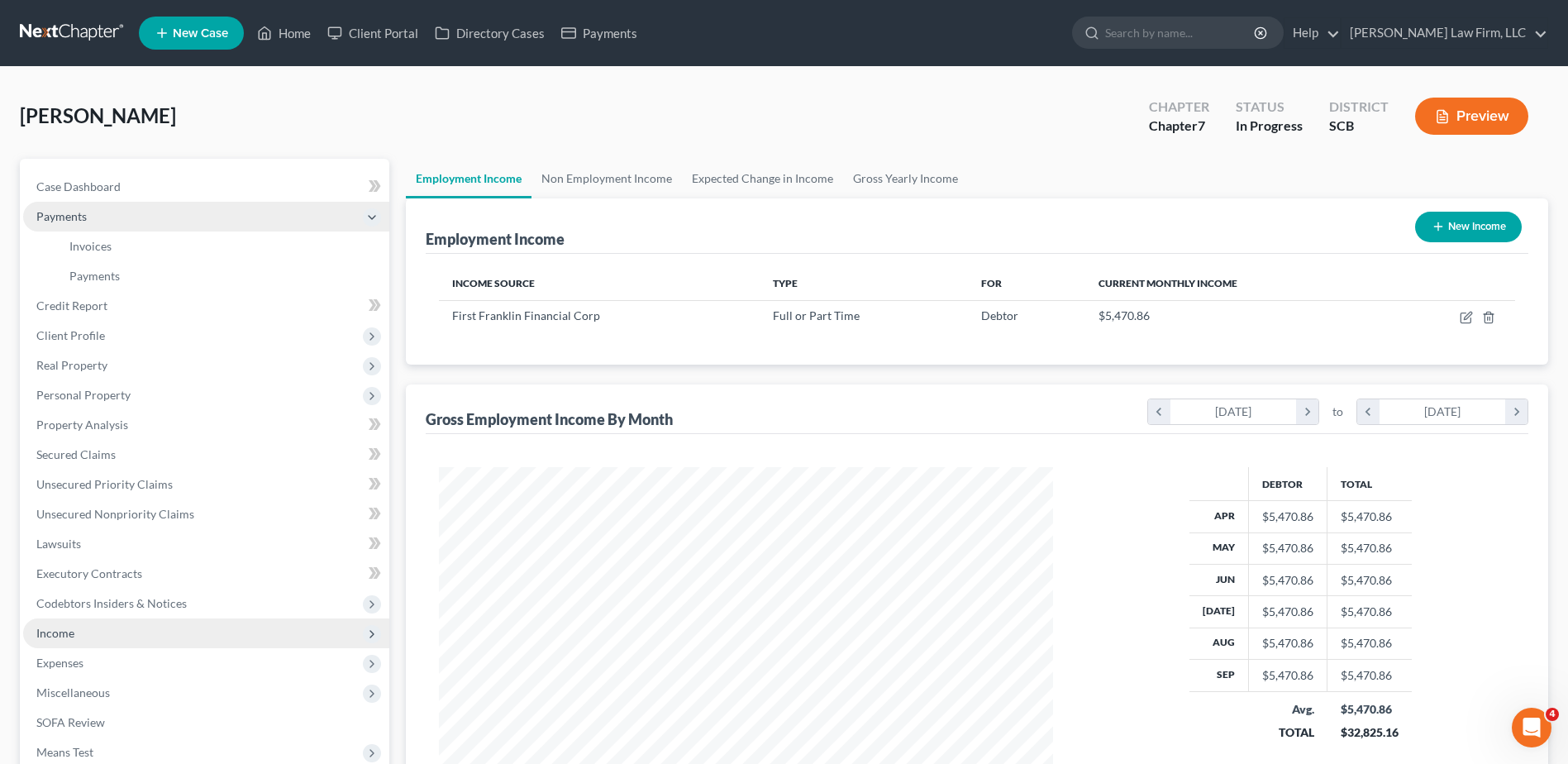
click at [131, 212] on span "Payments" at bounding box center [206, 216] width 366 height 30
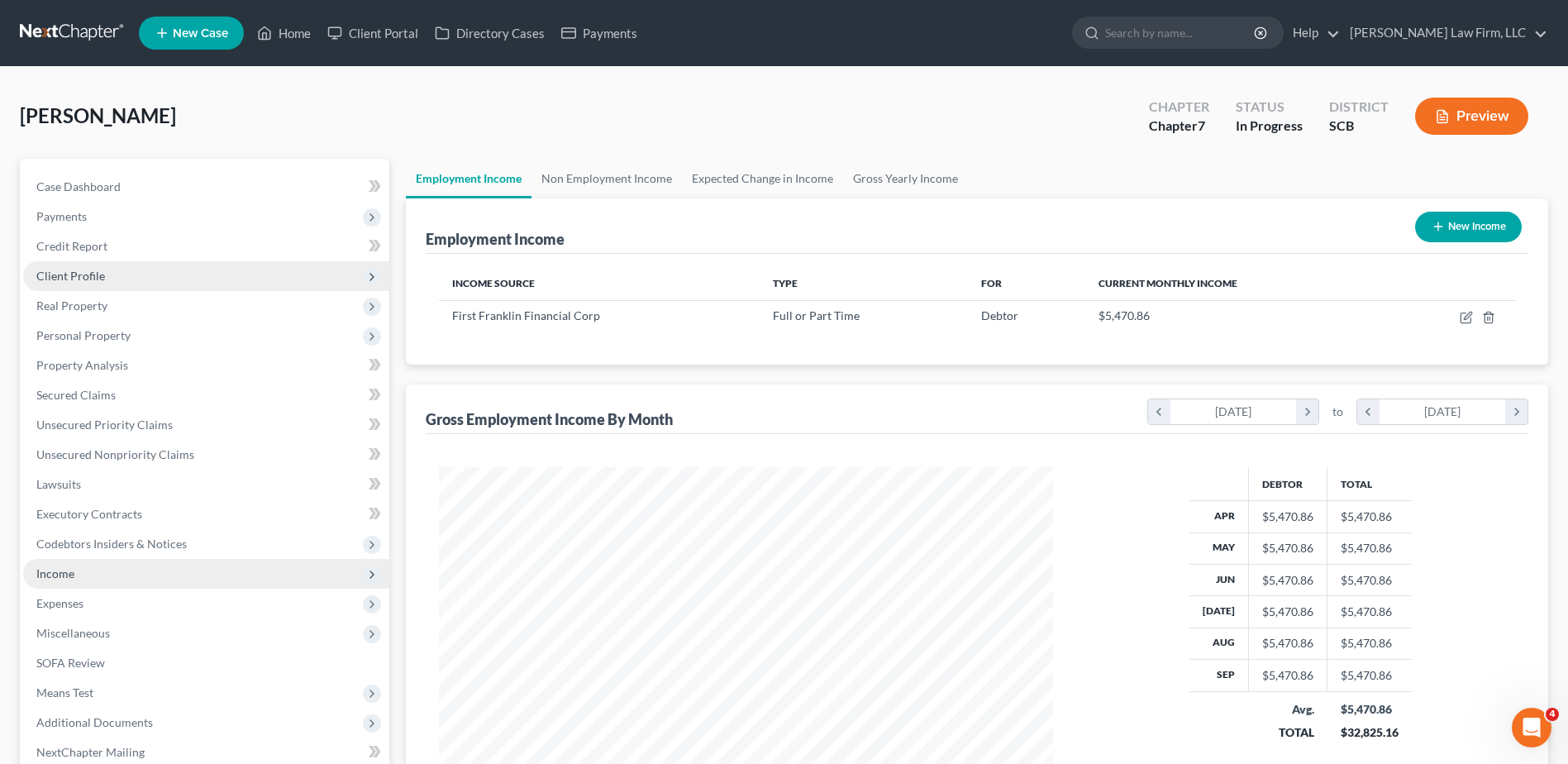
click at [124, 286] on span "Client Profile" at bounding box center [206, 277] width 366 height 30
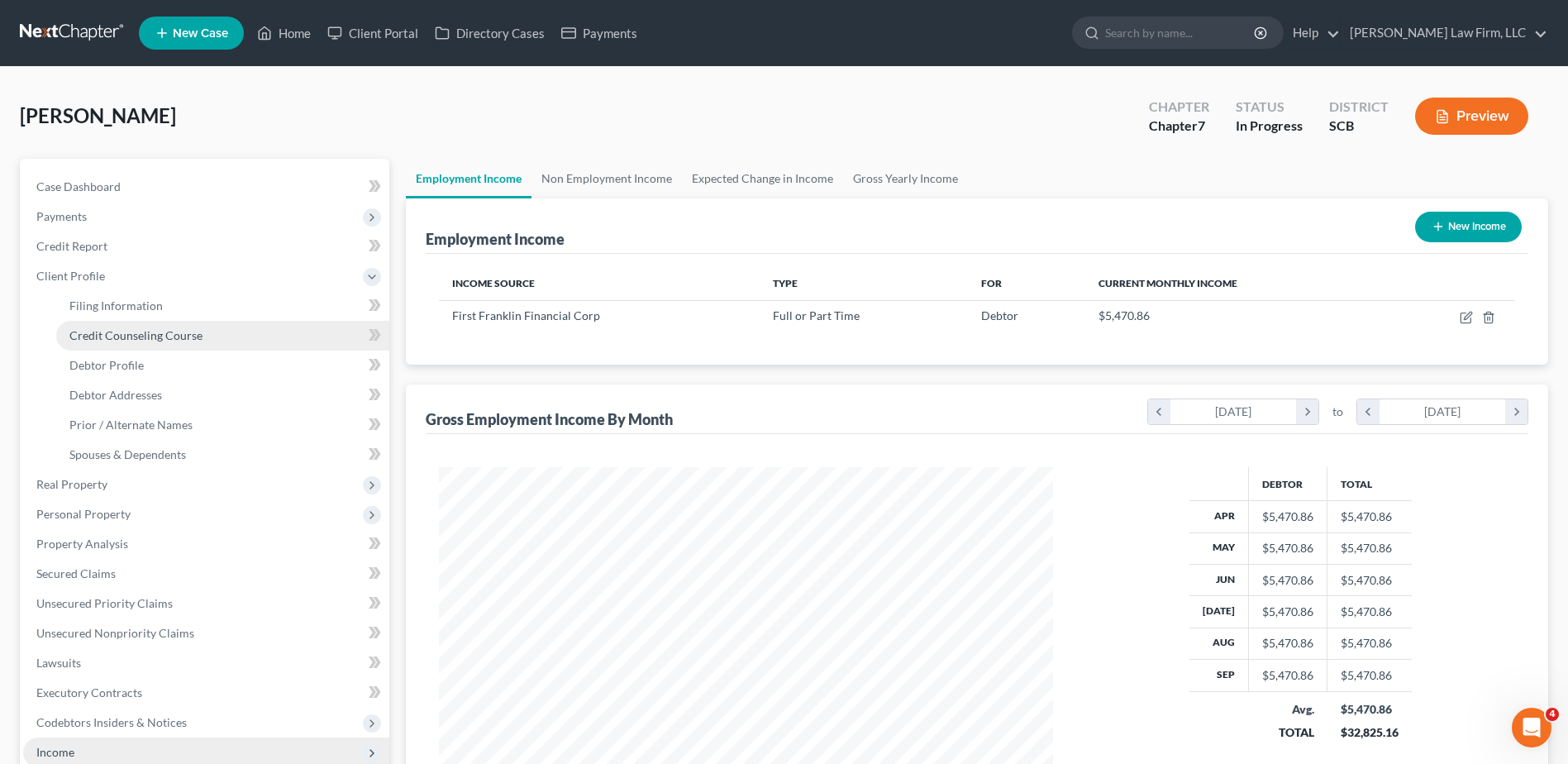
click at [124, 339] on span "Credit Counseling Course" at bounding box center [135, 335] width 133 height 14
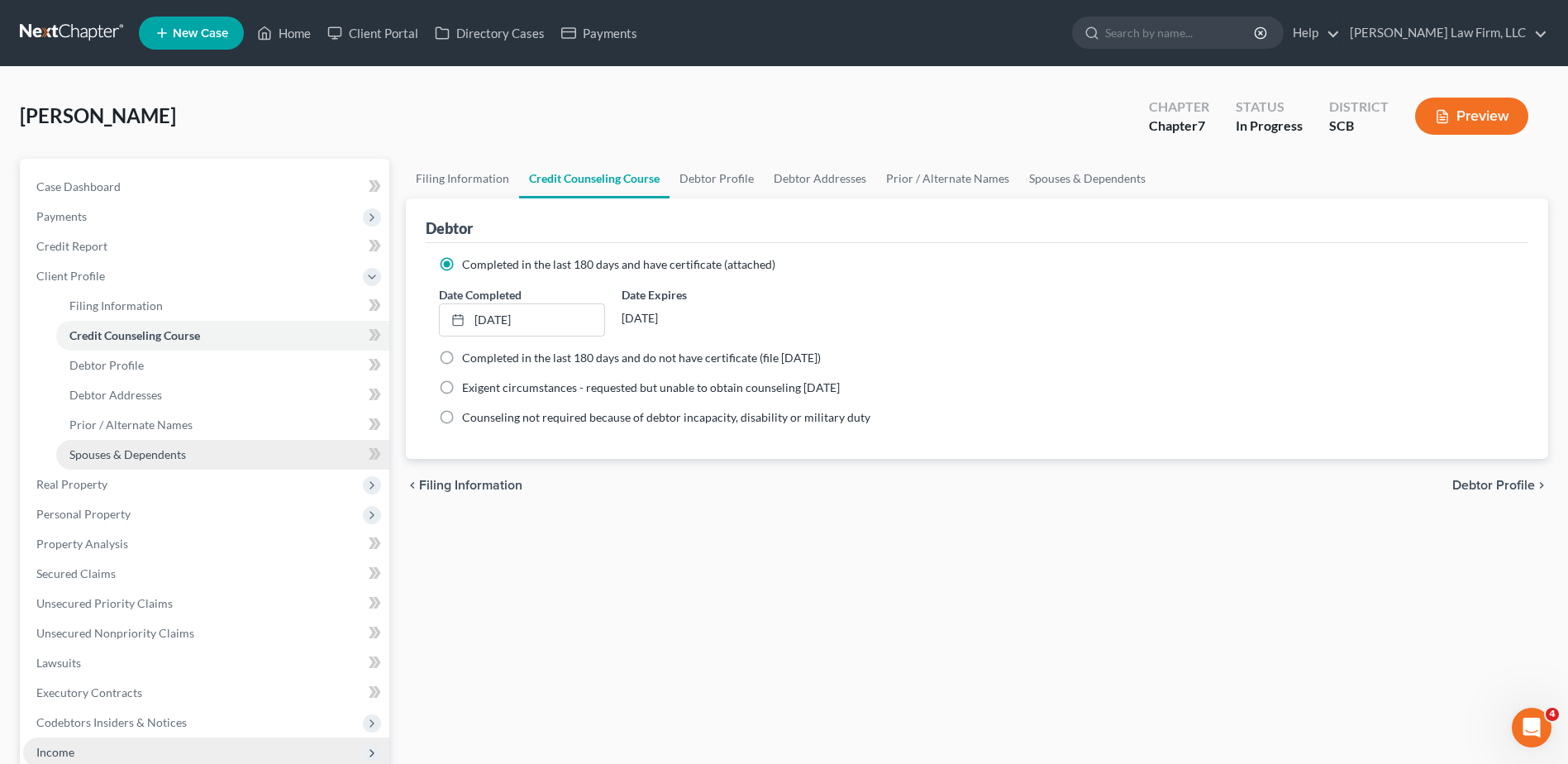
click at [131, 463] on link "Spouses & Dependents" at bounding box center [222, 455] width 333 height 30
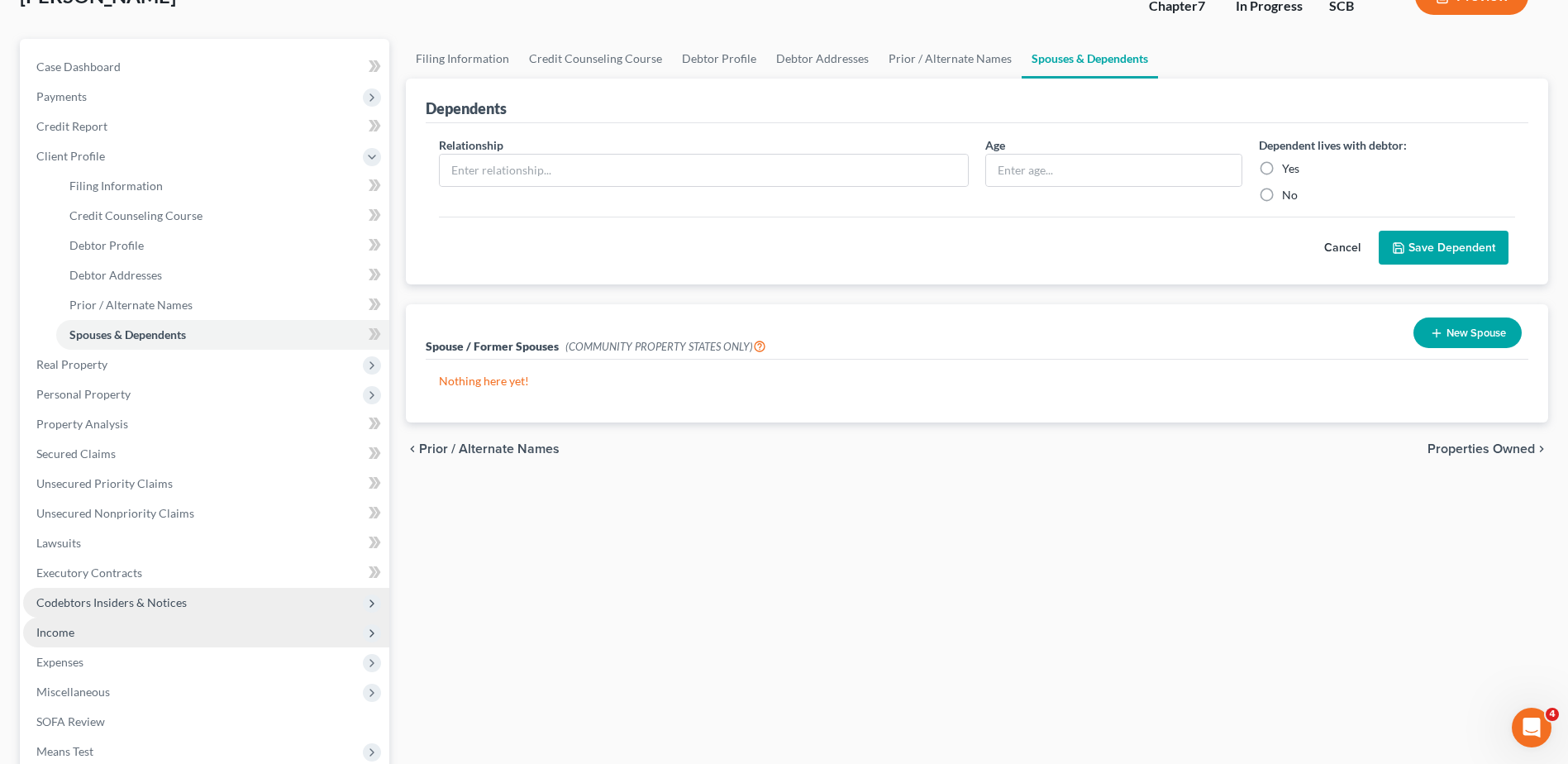
scroll to position [83, 0]
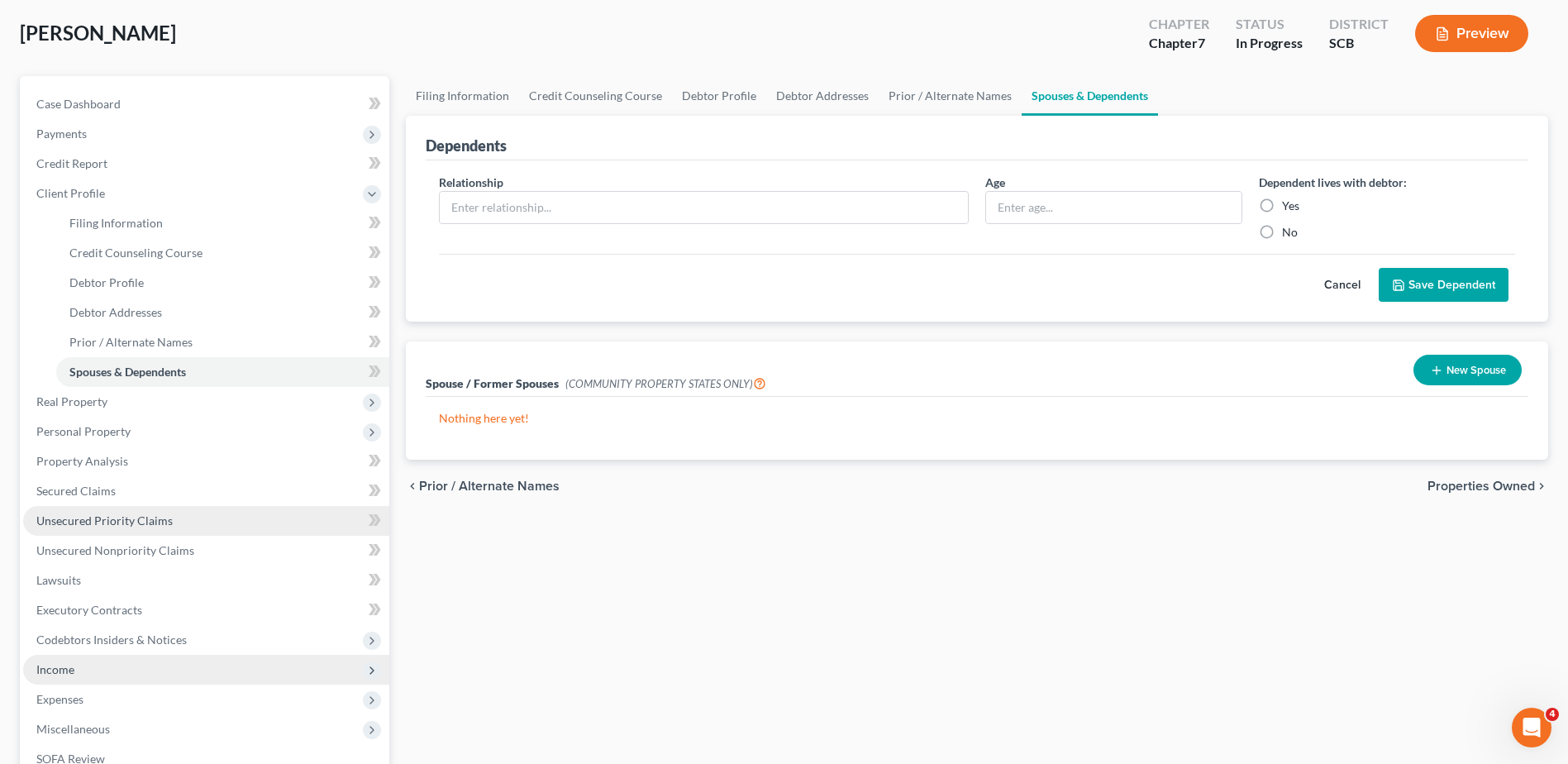
click at [113, 526] on span "Unsecured Priority Claims" at bounding box center [104, 521] width 136 height 14
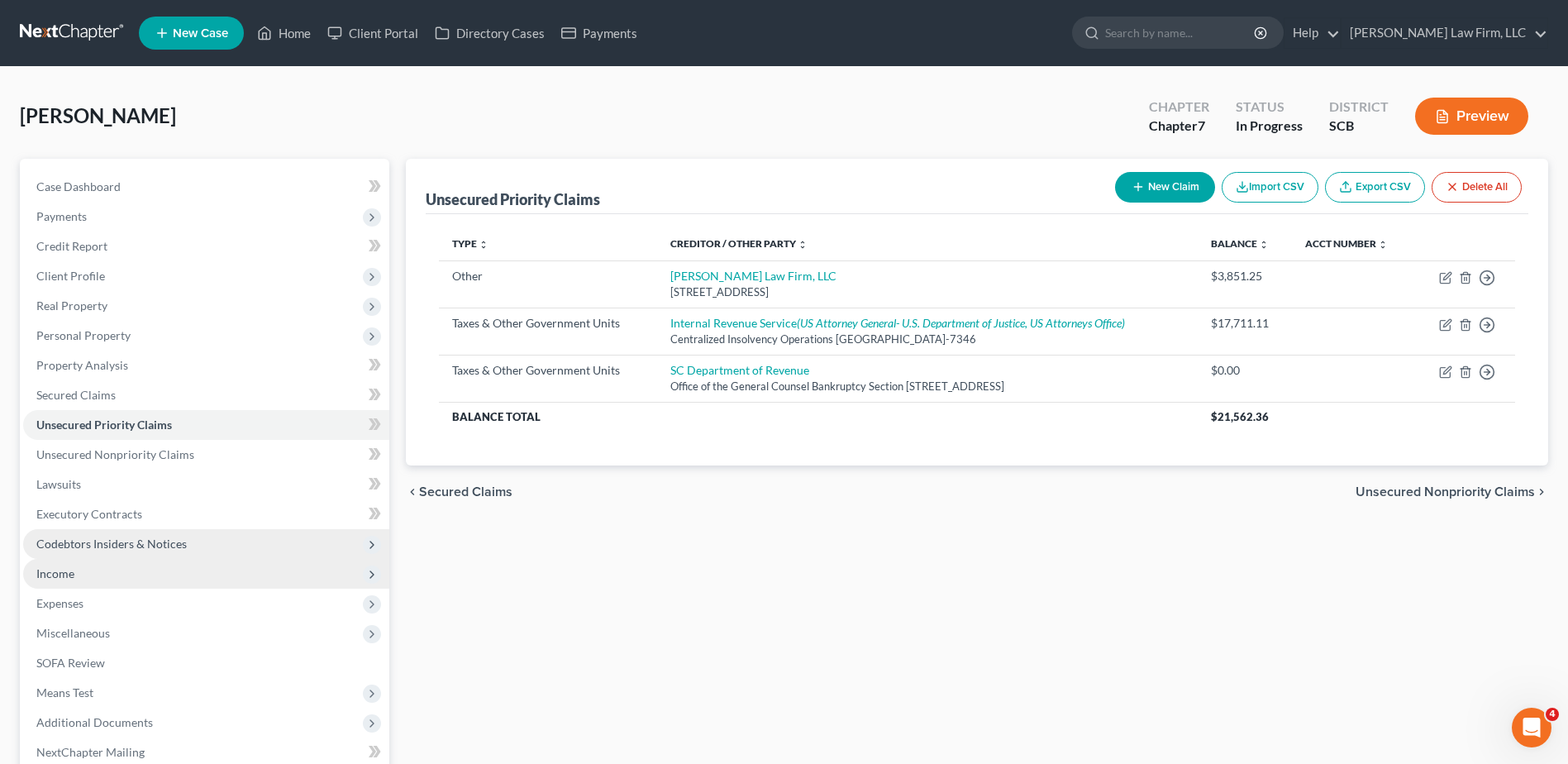
click at [113, 551] on span "Codebtors Insiders & Notices" at bounding box center [206, 544] width 366 height 30
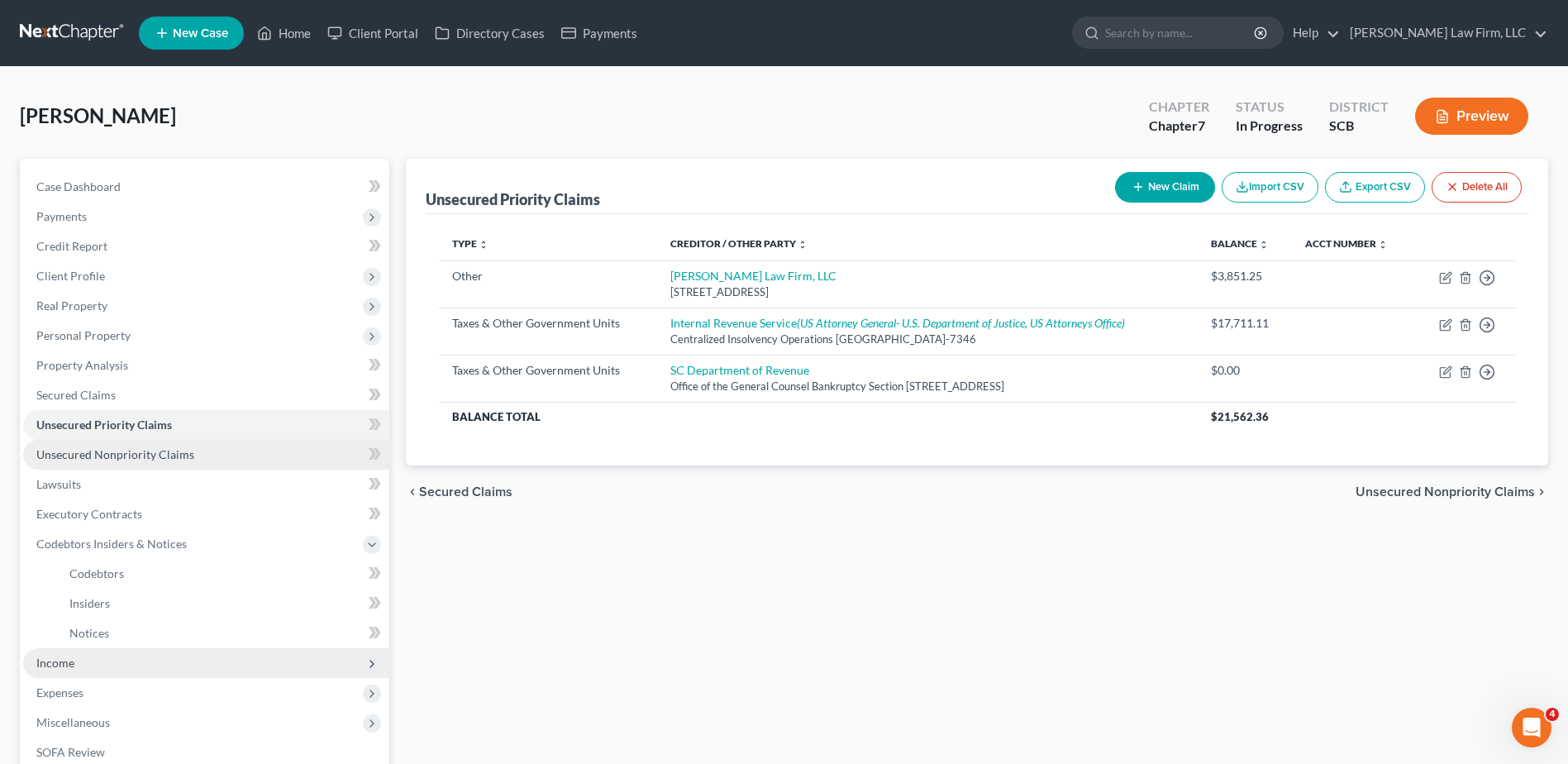
click at [132, 451] on span "Unsecured Nonpriority Claims" at bounding box center [115, 454] width 158 height 14
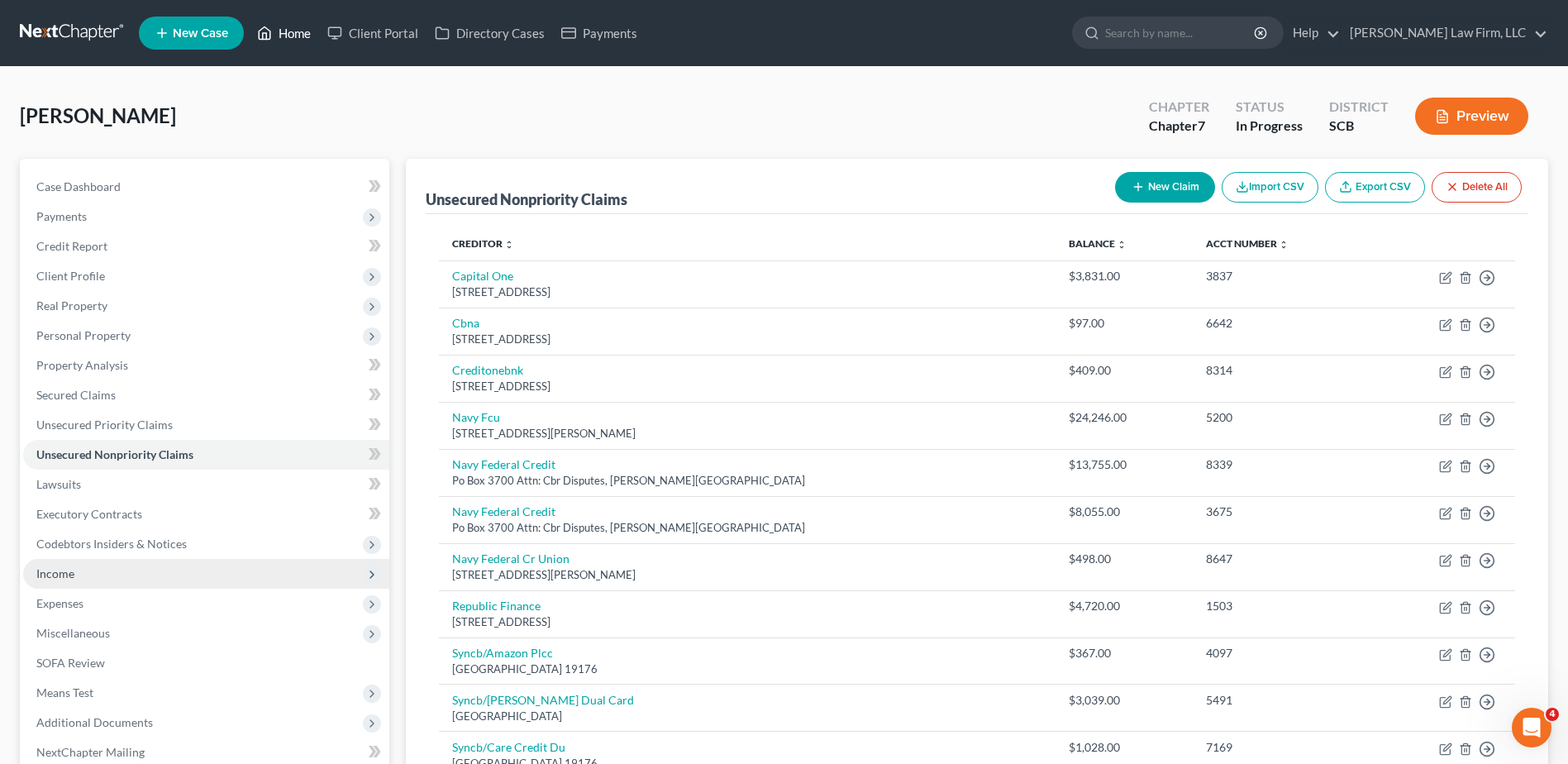
click at [275, 29] on link "Home" at bounding box center [284, 33] width 70 height 30
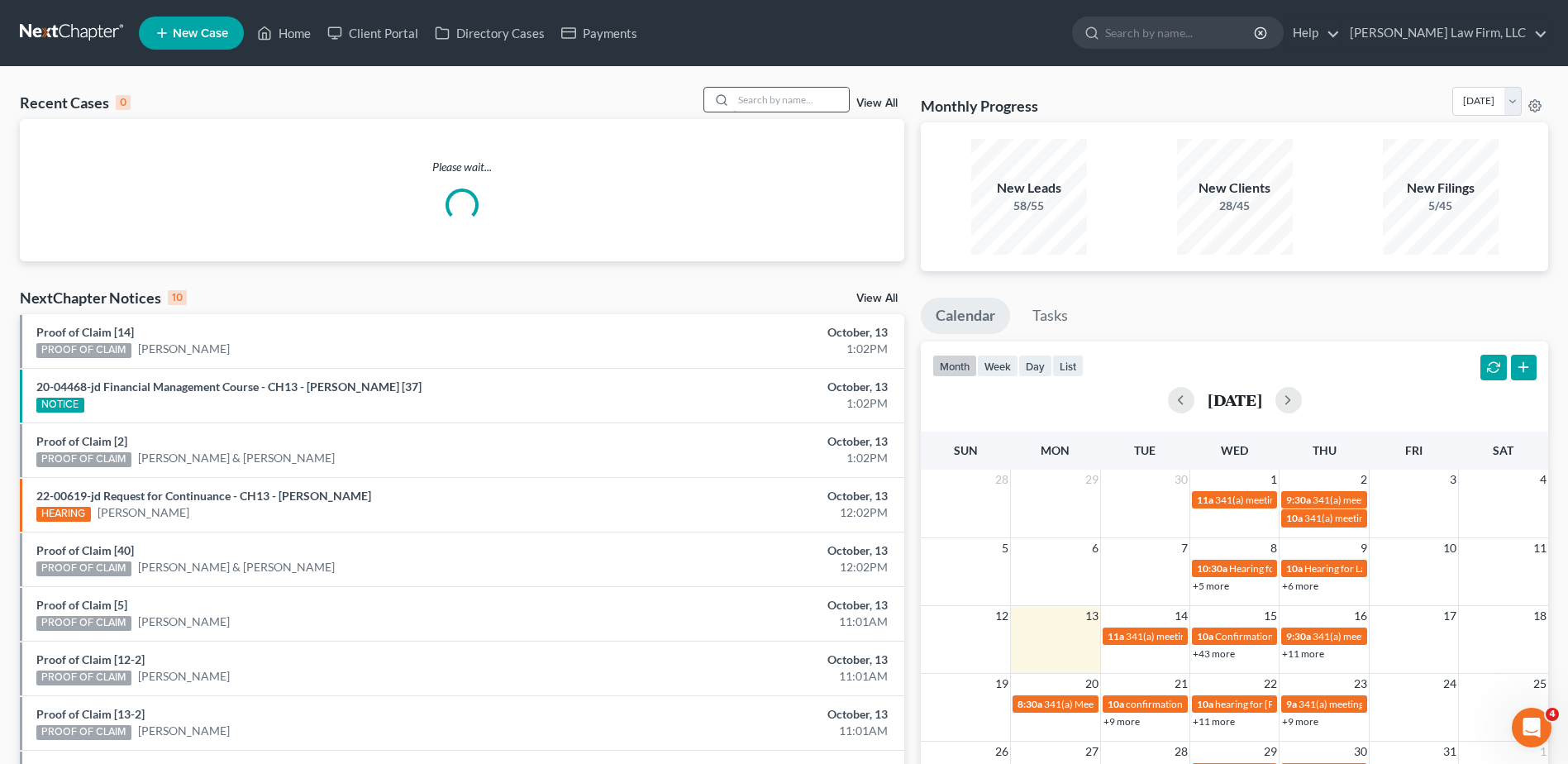
click at [782, 103] on input "search" at bounding box center [791, 99] width 116 height 24
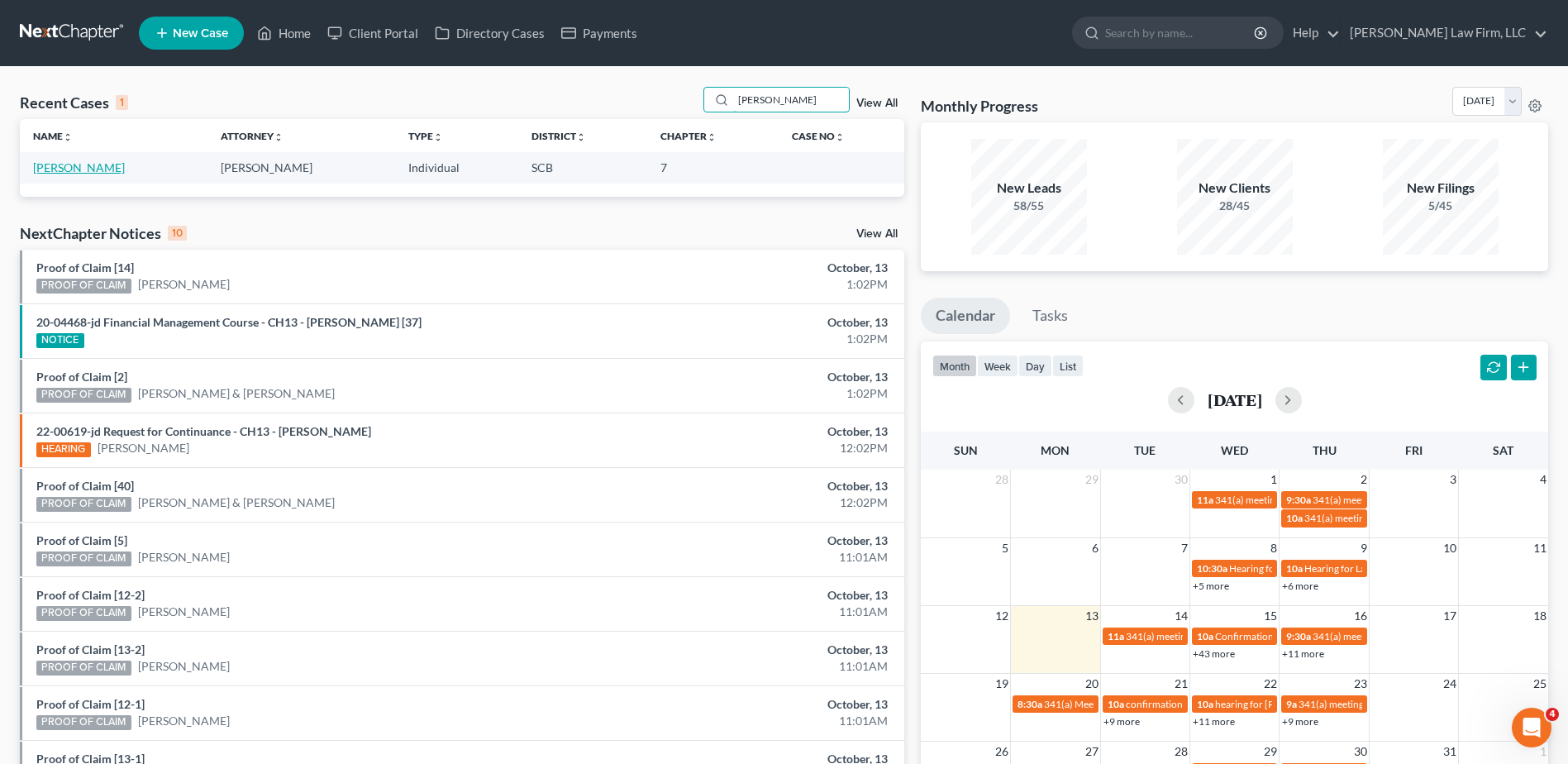
type input "[PERSON_NAME]"
click at [95, 165] on link "[PERSON_NAME]" at bounding box center [79, 167] width 92 height 14
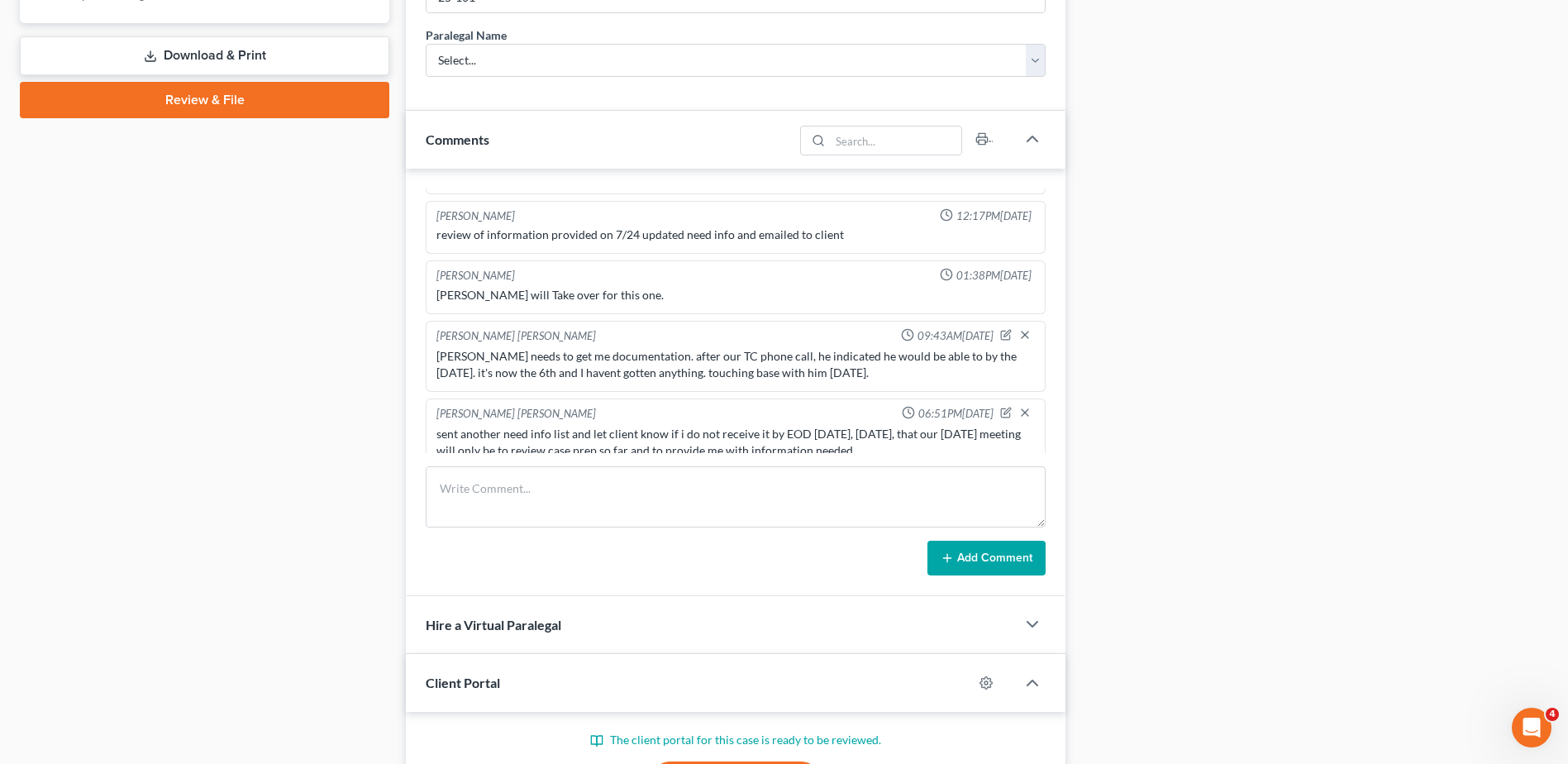
scroll to position [930, 0]
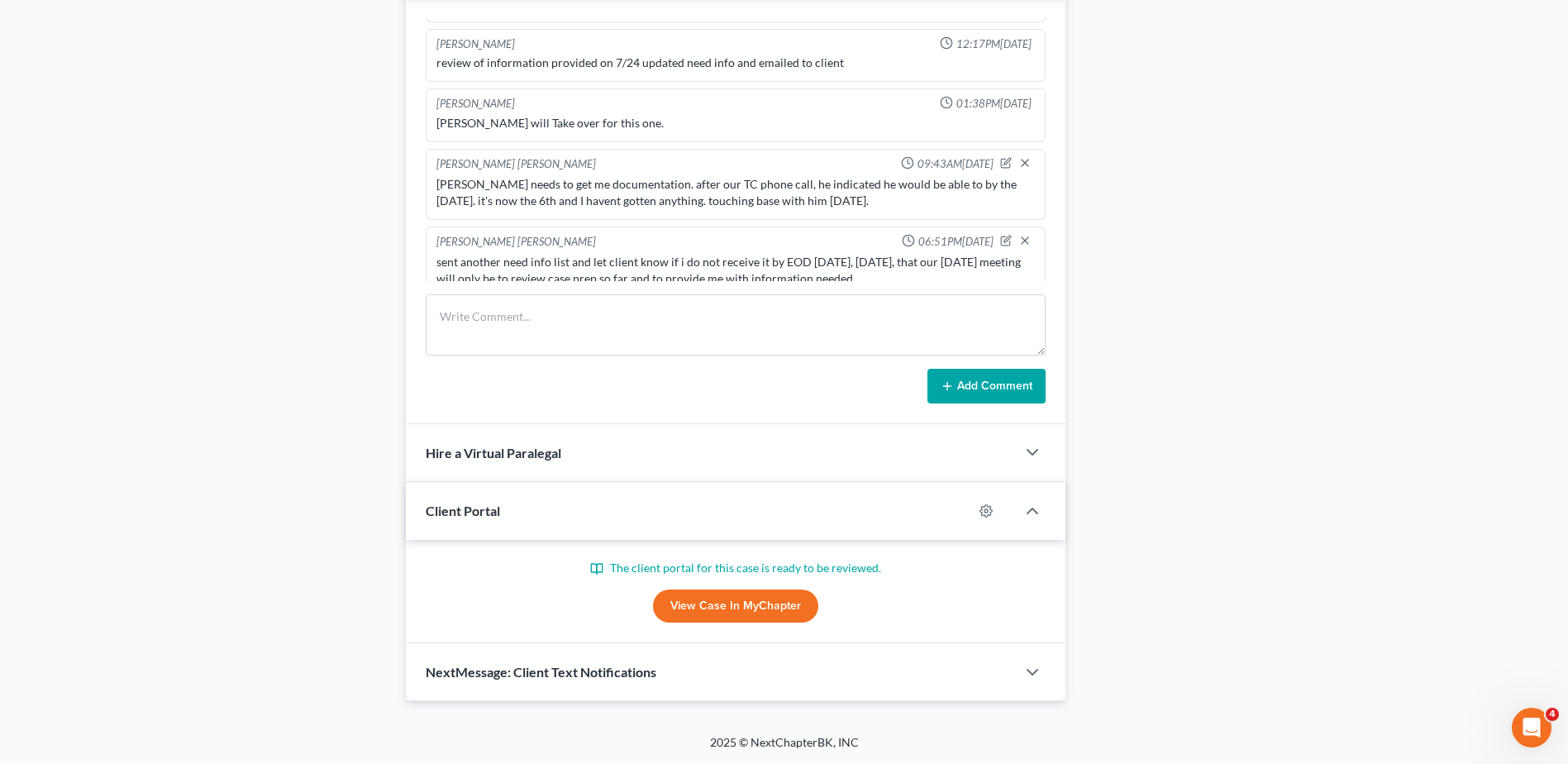
click at [740, 607] on link "View Case in MyChapter" at bounding box center [736, 607] width 165 height 33
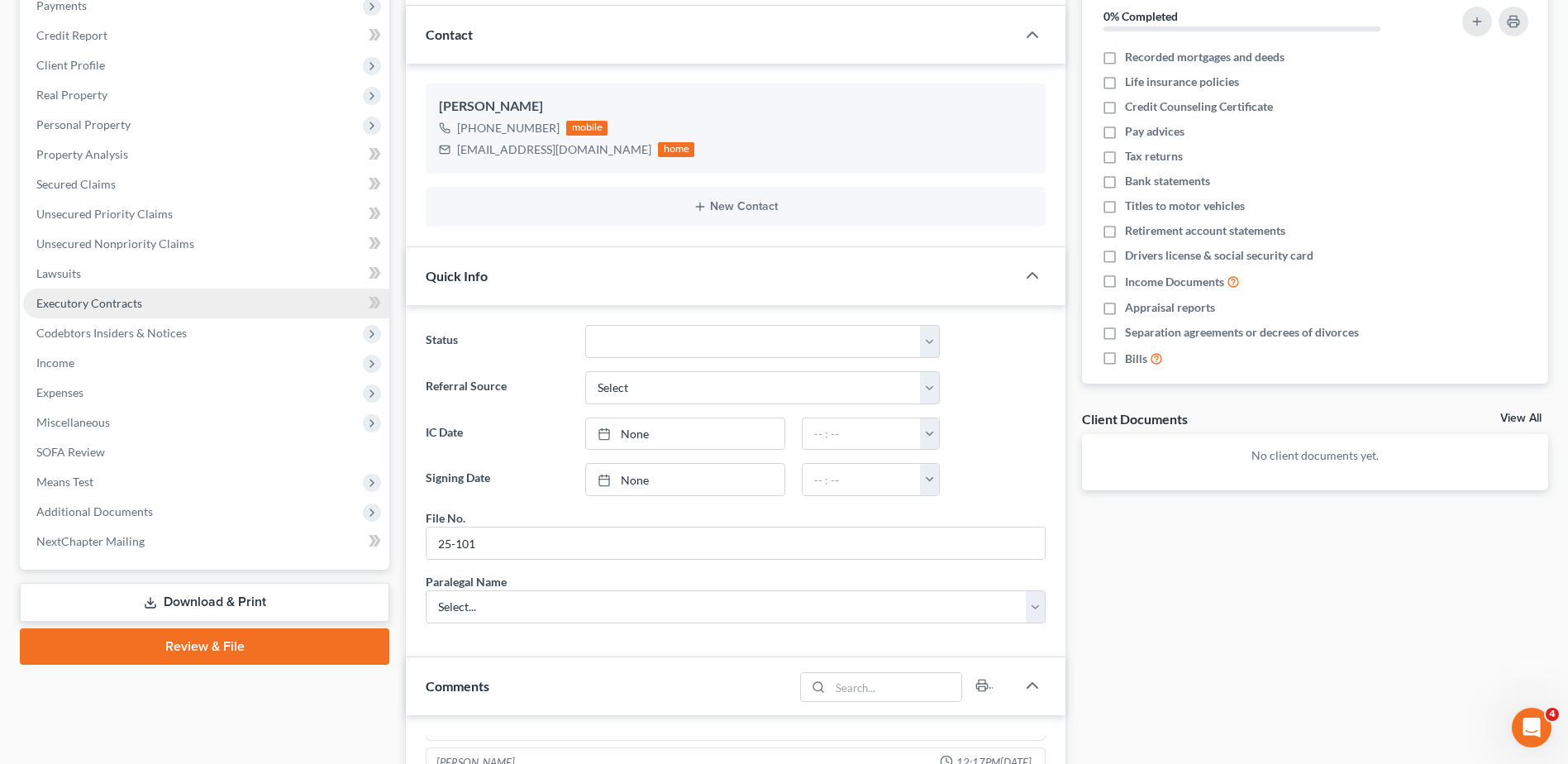
scroll to position [0, 0]
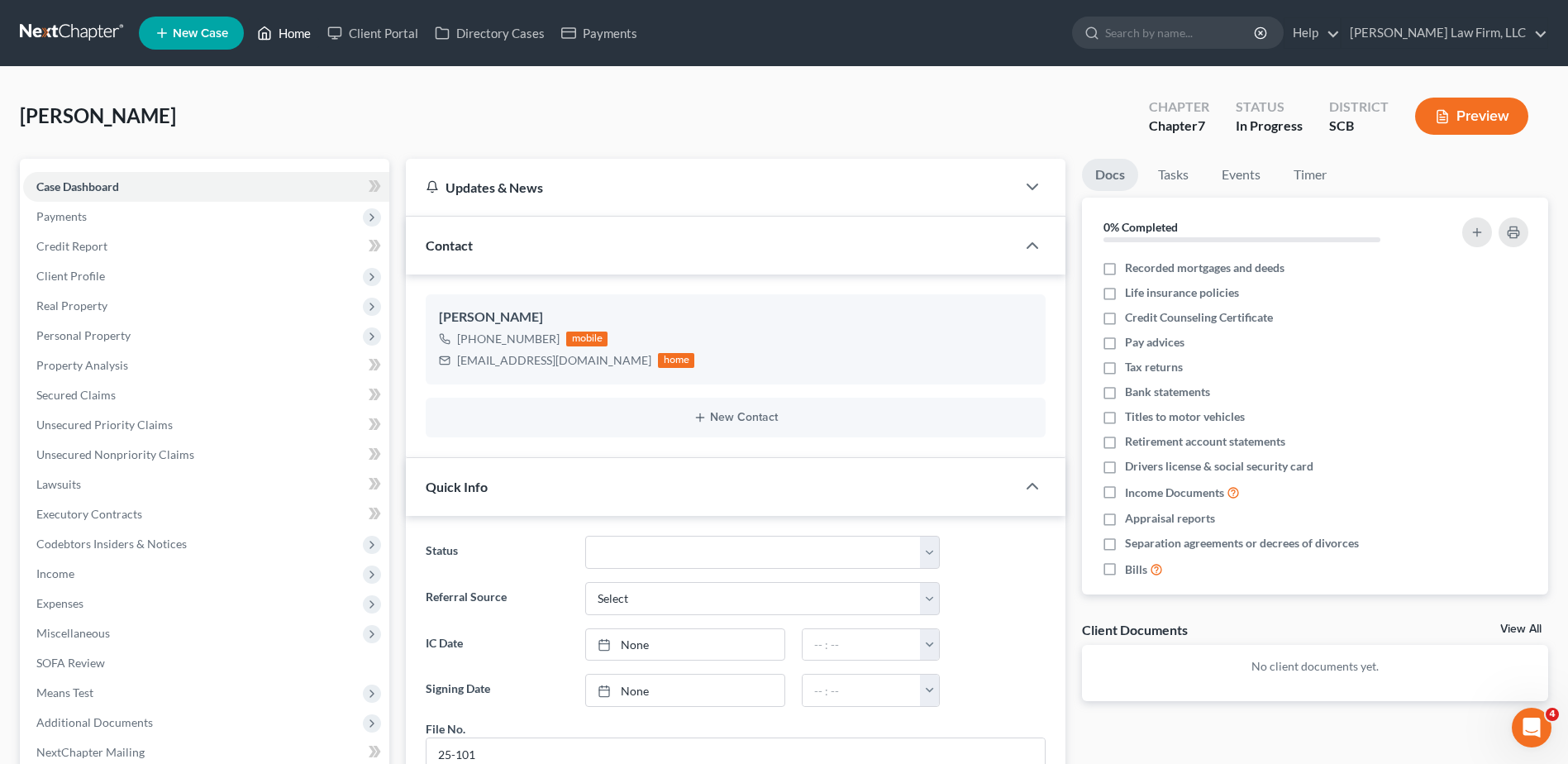
drag, startPoint x: 292, startPoint y: 41, endPoint x: 845, endPoint y: 113, distance: 557.7
click at [292, 41] on link "Home" at bounding box center [284, 33] width 70 height 30
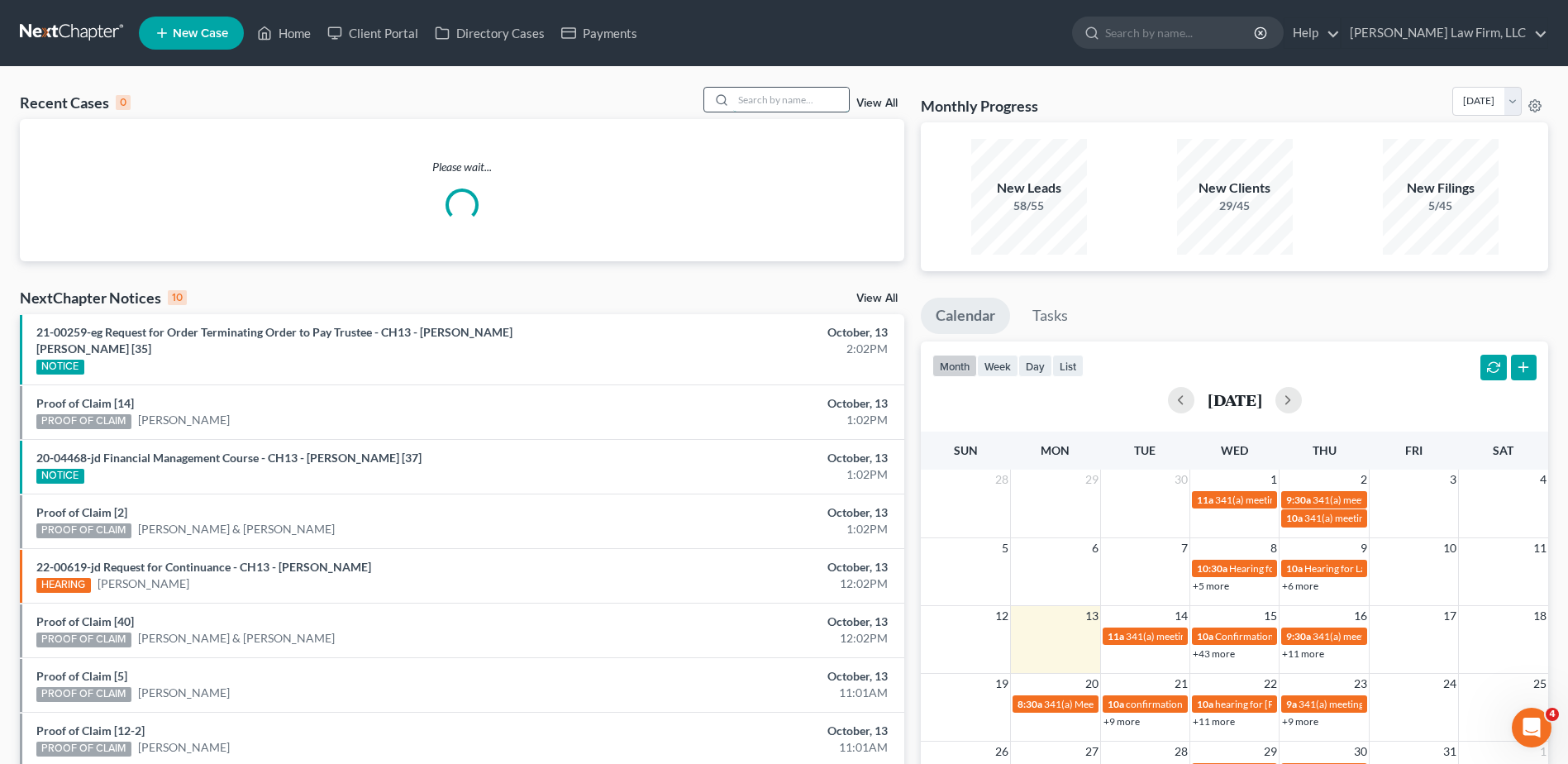
click at [775, 105] on input "search" at bounding box center [791, 99] width 116 height 24
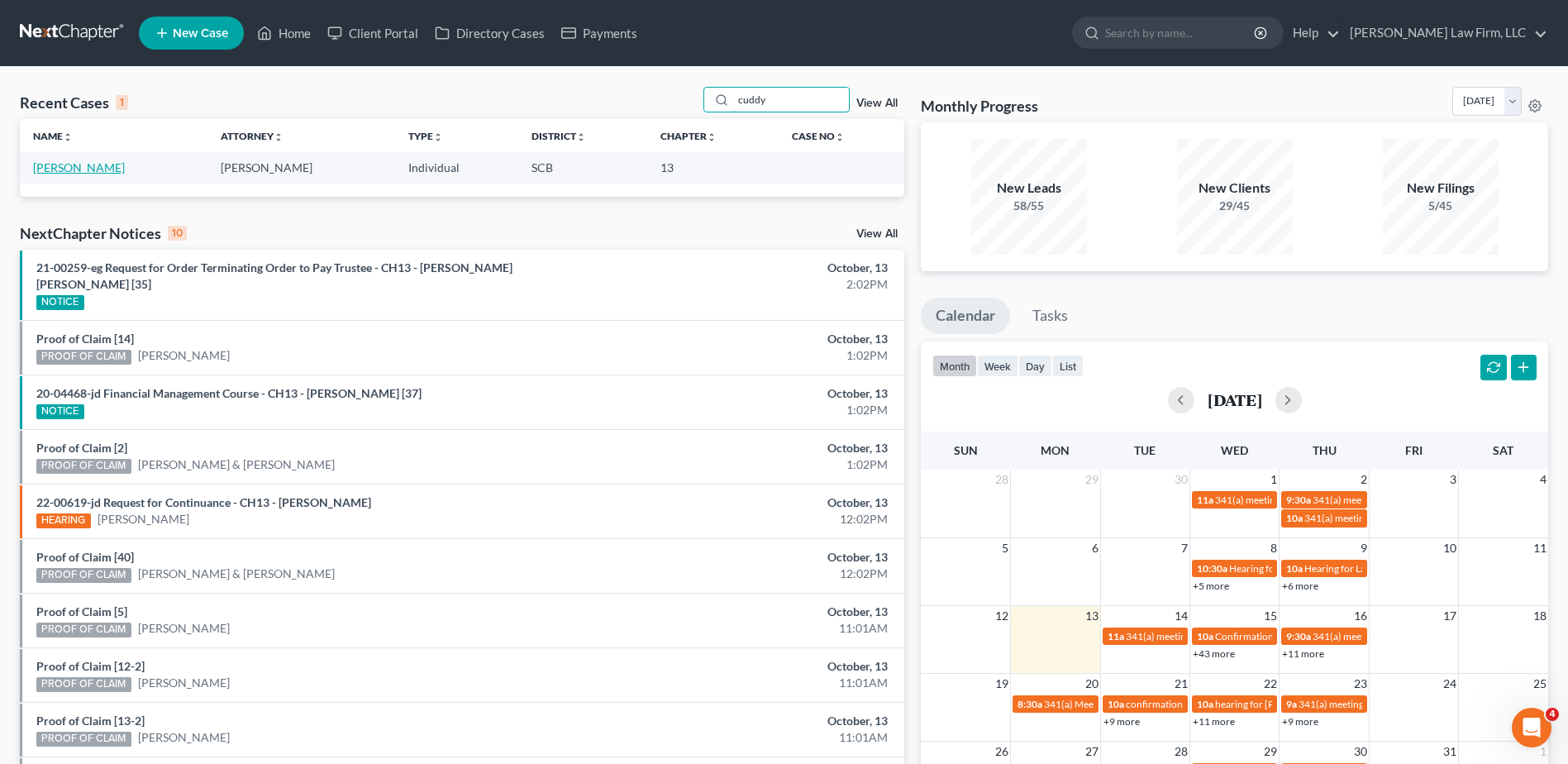
type input "cuddy"
click at [81, 163] on link "[PERSON_NAME]" at bounding box center [79, 167] width 92 height 14
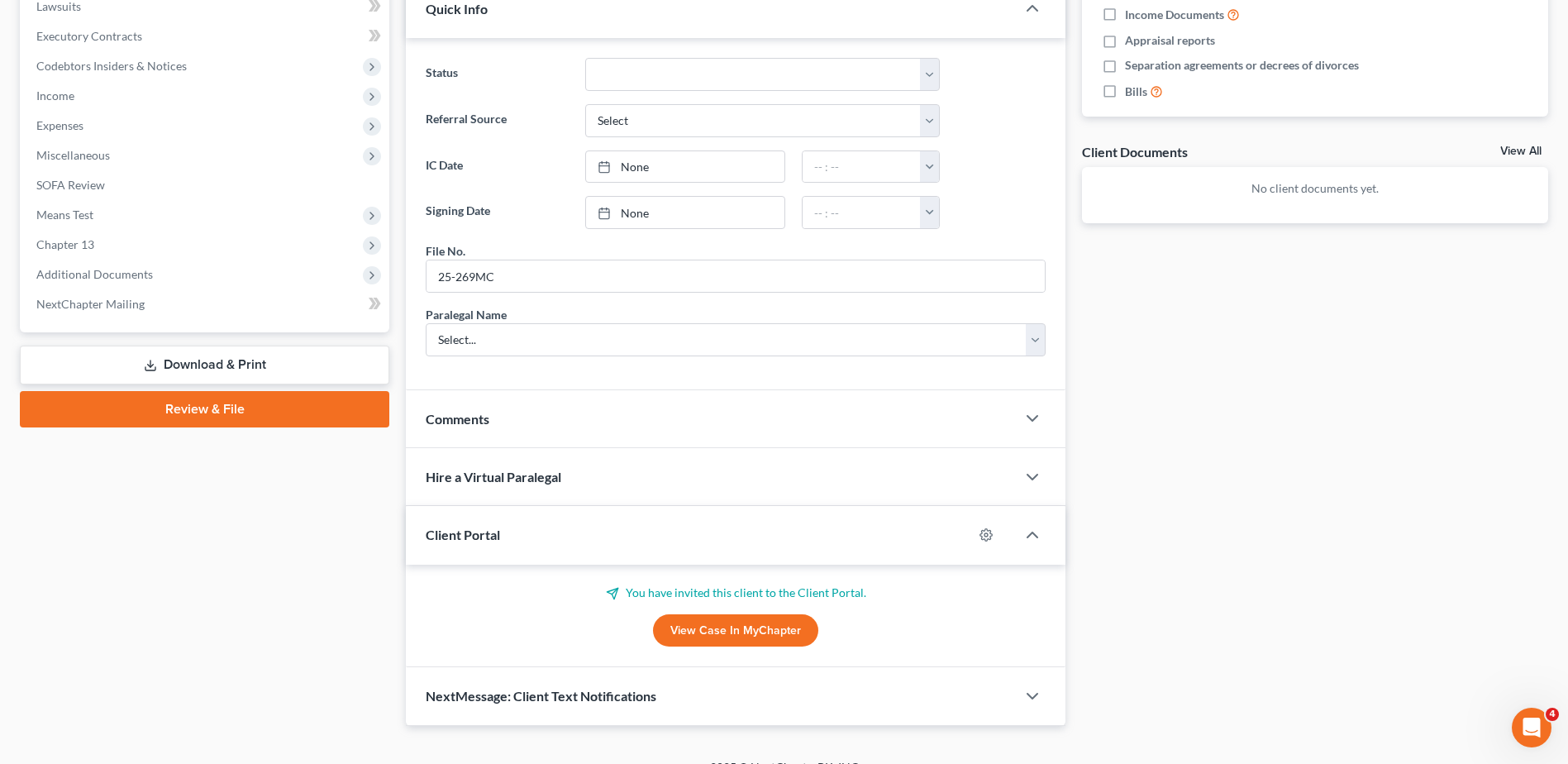
scroll to position [497, 0]
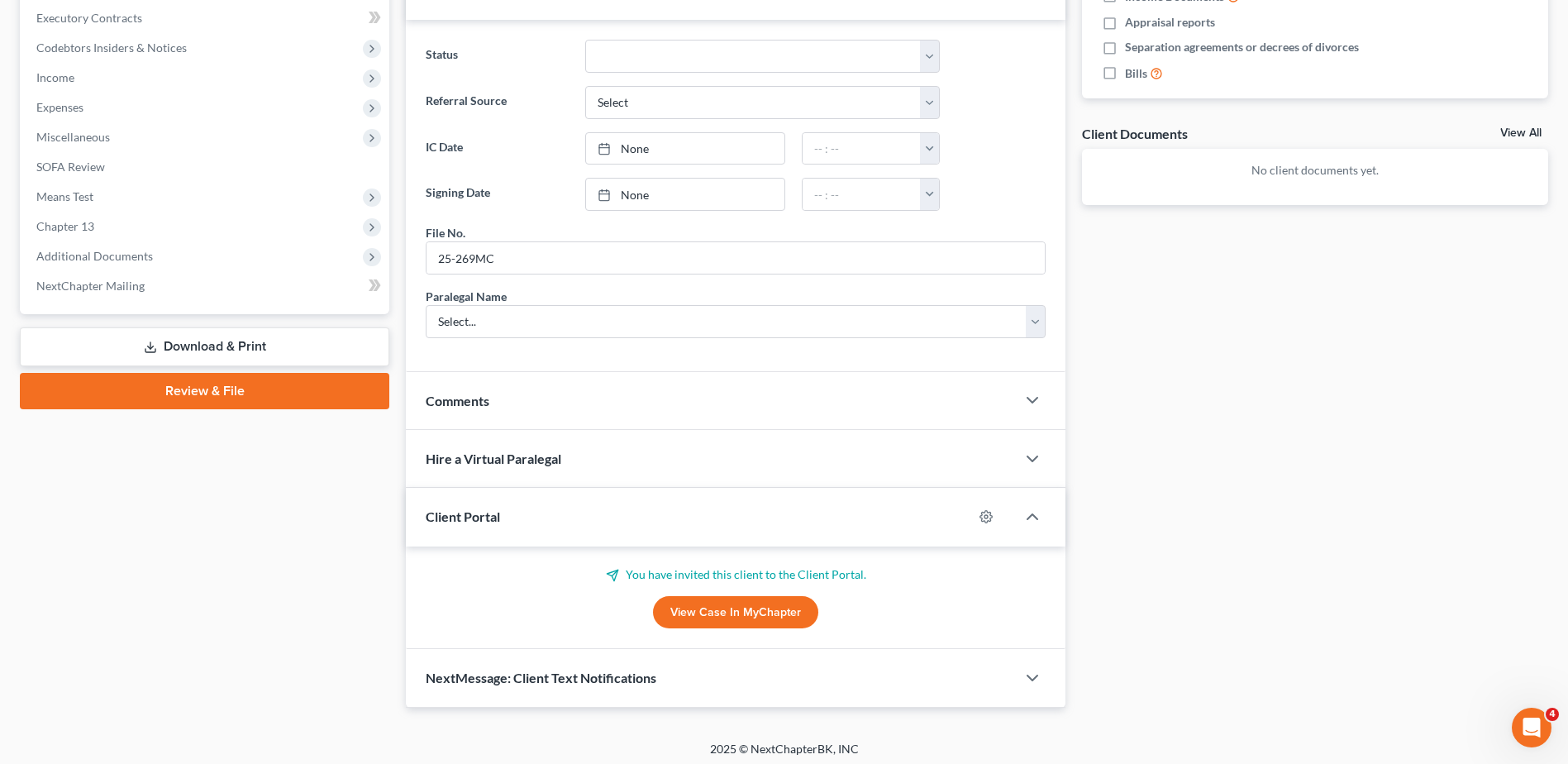
click at [770, 619] on link "View Case in MyChapter" at bounding box center [736, 613] width 165 height 33
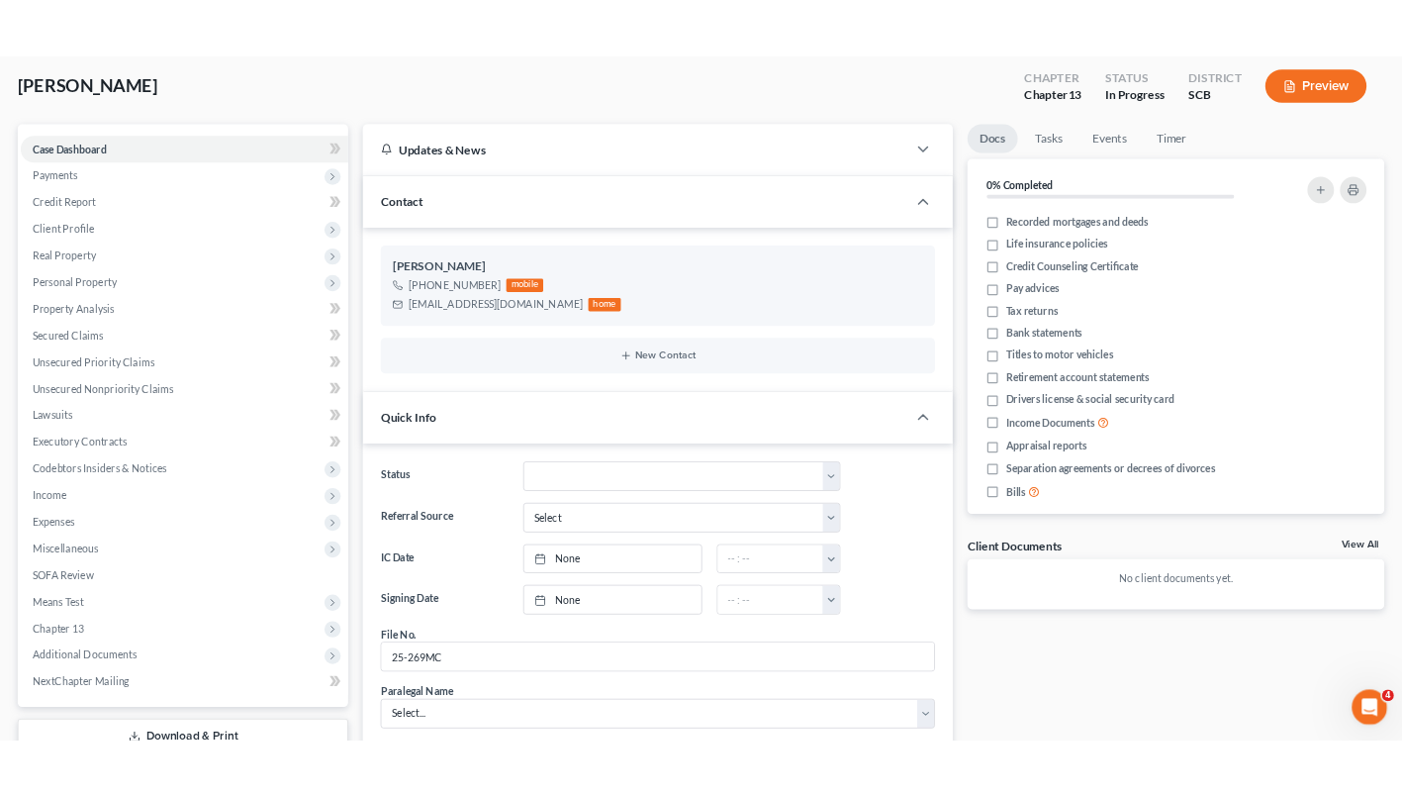
scroll to position [0, 0]
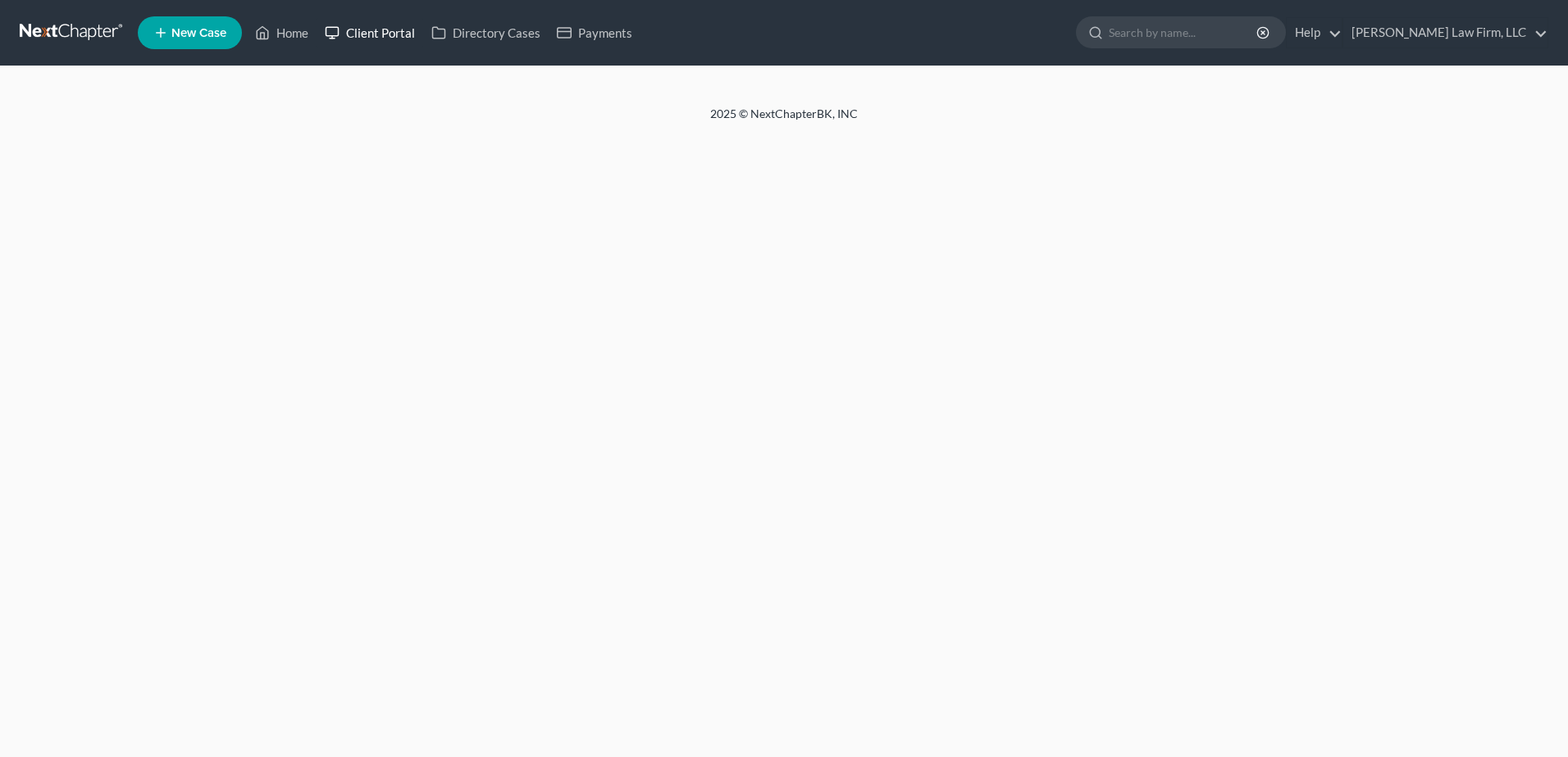
drag, startPoint x: 0, startPoint y: 0, endPoint x: 383, endPoint y: 41, distance: 385.2
click at [383, 41] on link "Client Portal" at bounding box center [370, 33] width 107 height 30
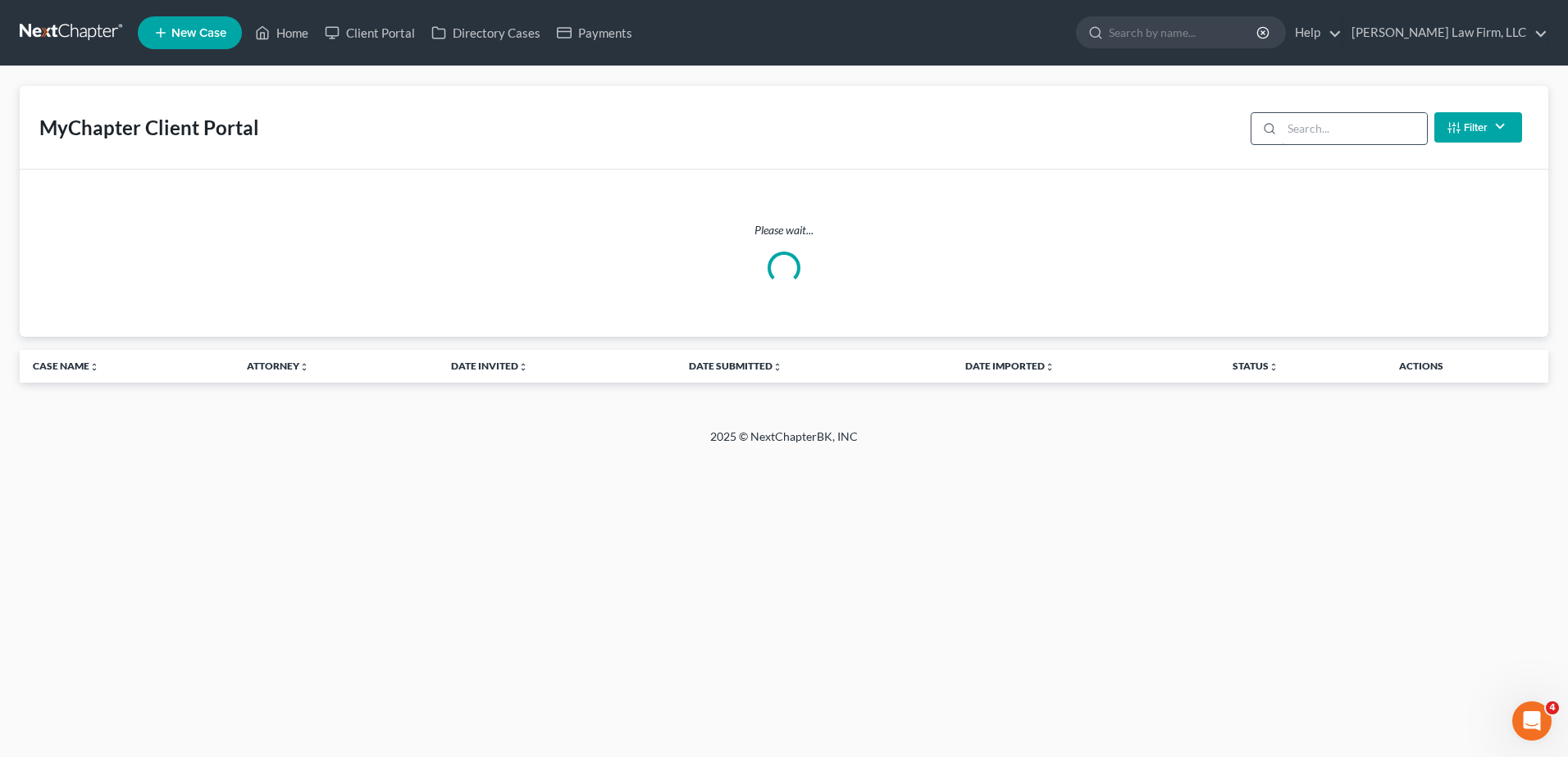
click at [1295, 118] on input "search" at bounding box center [1354, 129] width 145 height 31
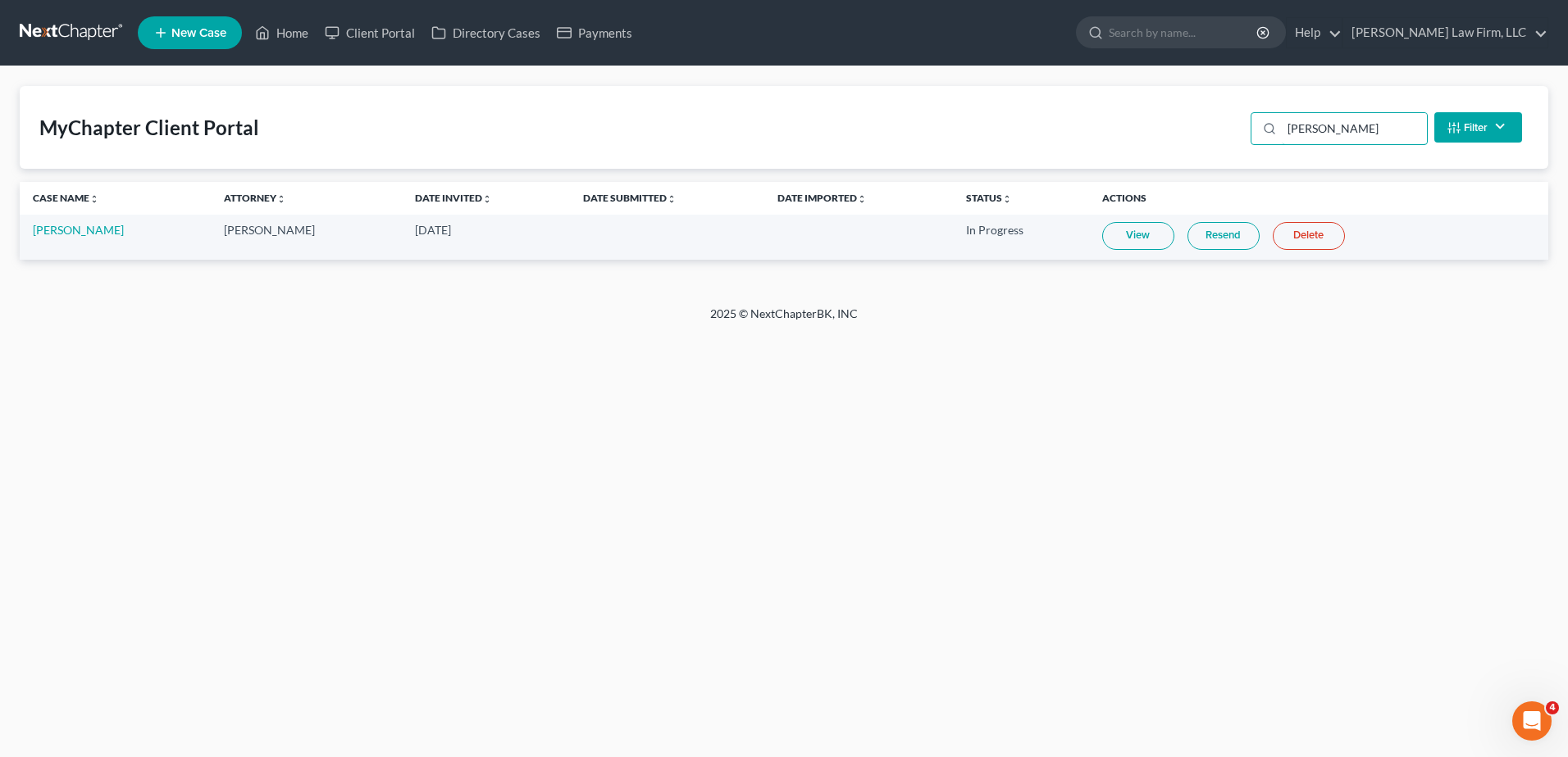
type input "[PERSON_NAME]"
click at [1126, 229] on link "View" at bounding box center [1138, 236] width 72 height 28
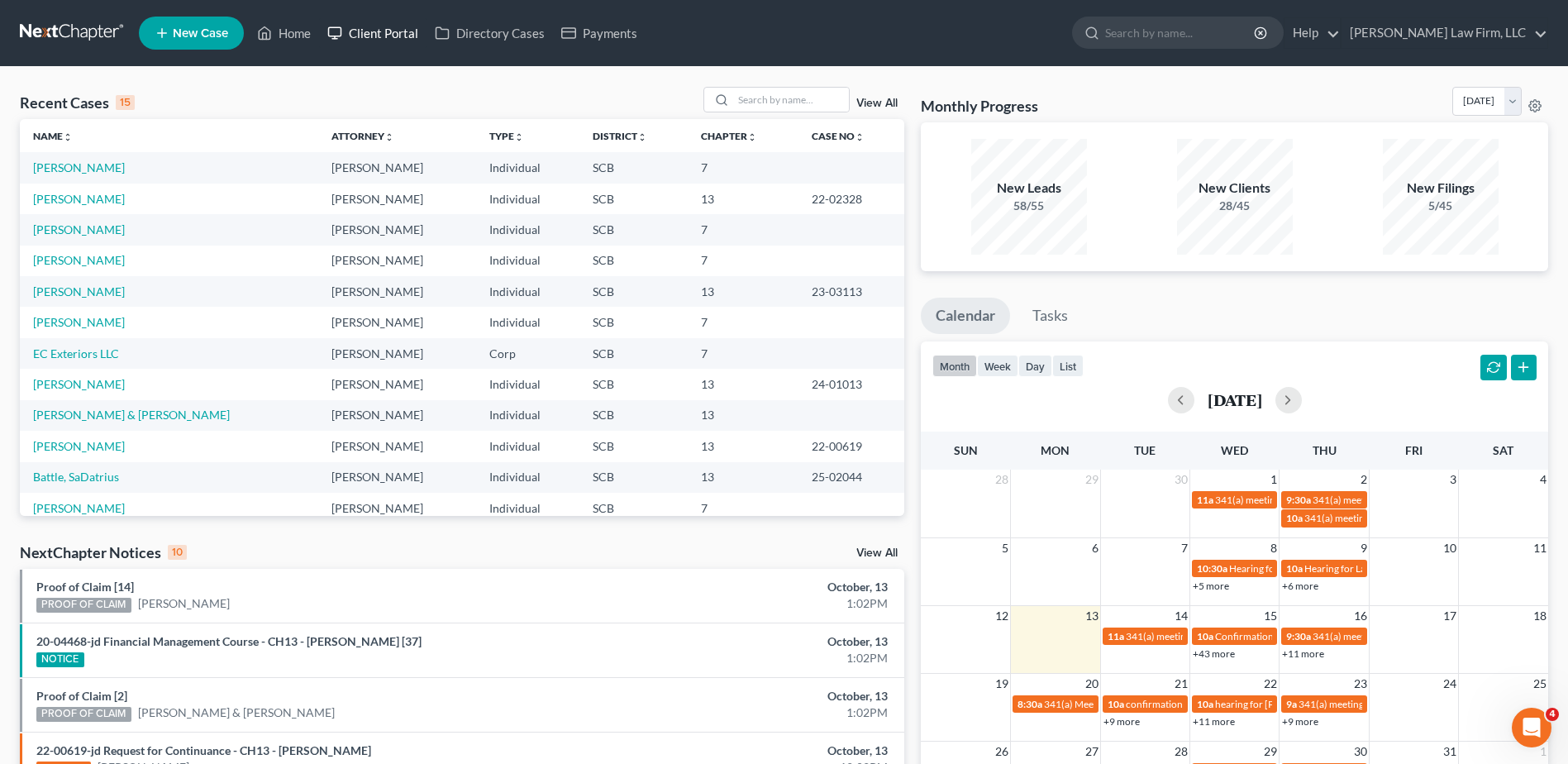
click at [387, 34] on link "Client Portal" at bounding box center [373, 33] width 108 height 30
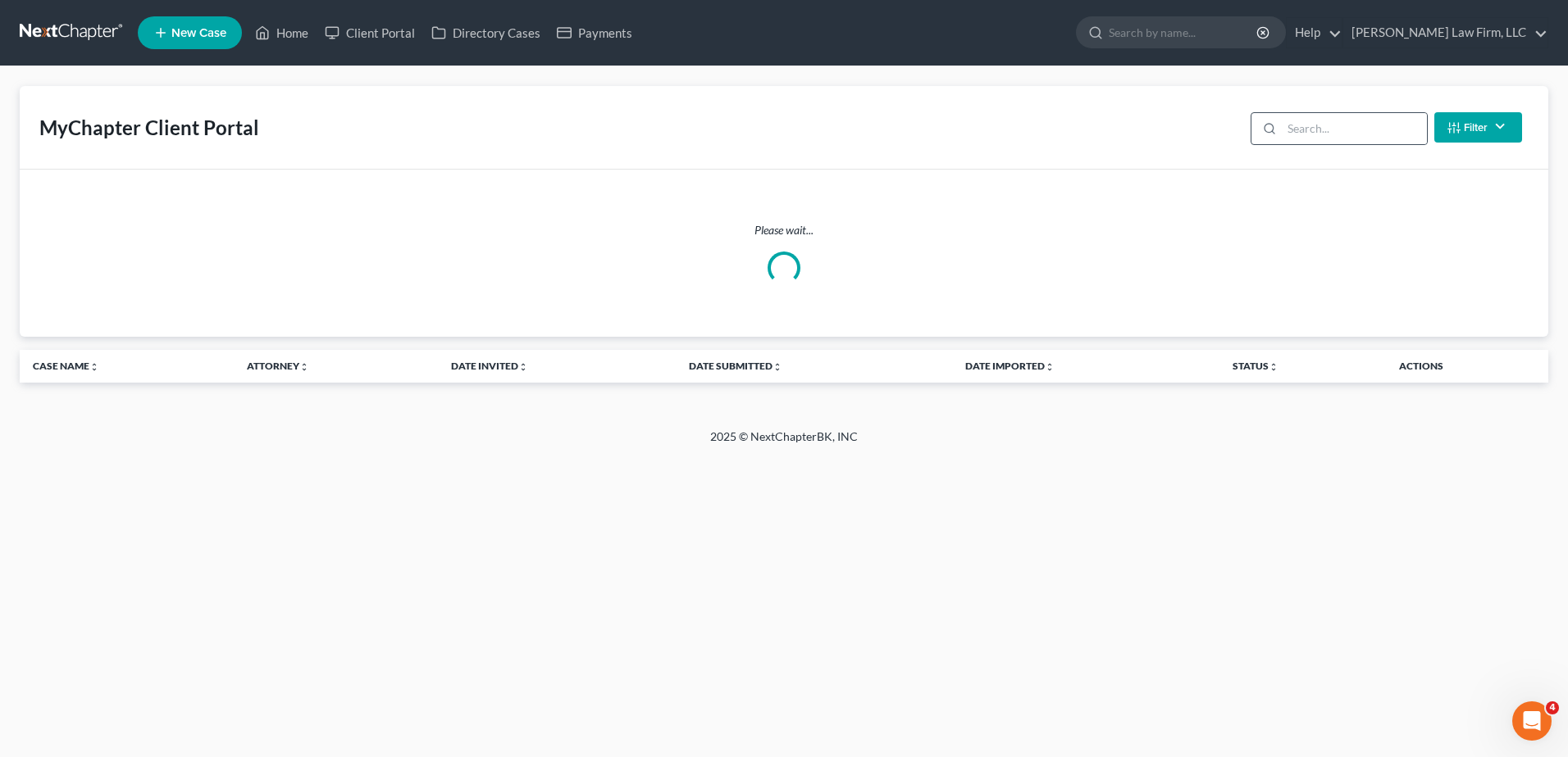
click at [1270, 123] on circle at bounding box center [1269, 128] width 9 height 9
click at [1290, 125] on input "search" at bounding box center [1354, 129] width 145 height 31
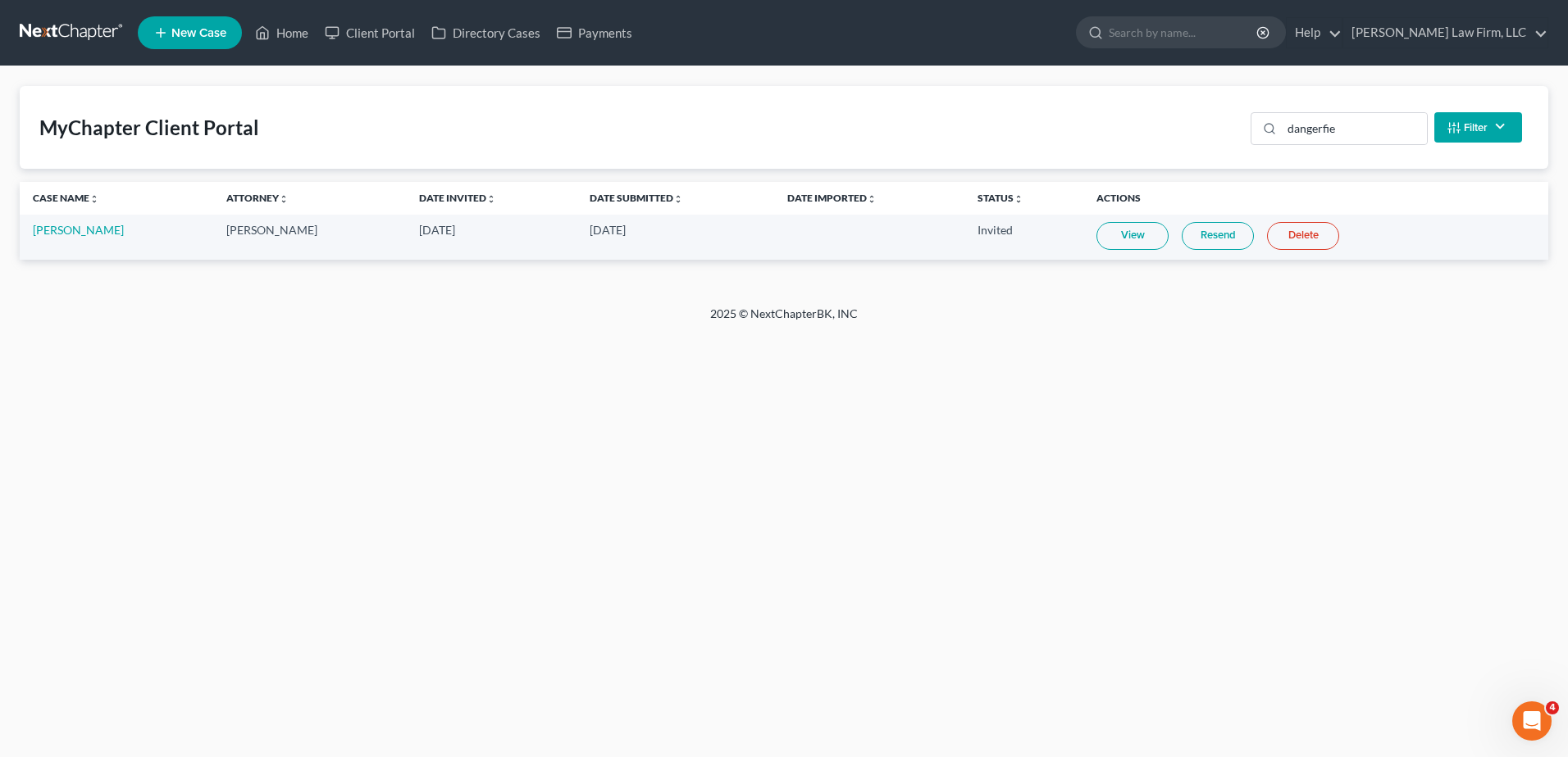
click at [1137, 239] on link "View" at bounding box center [1132, 236] width 72 height 28
click at [1333, 128] on input "dangerfie" at bounding box center [1354, 129] width 145 height 31
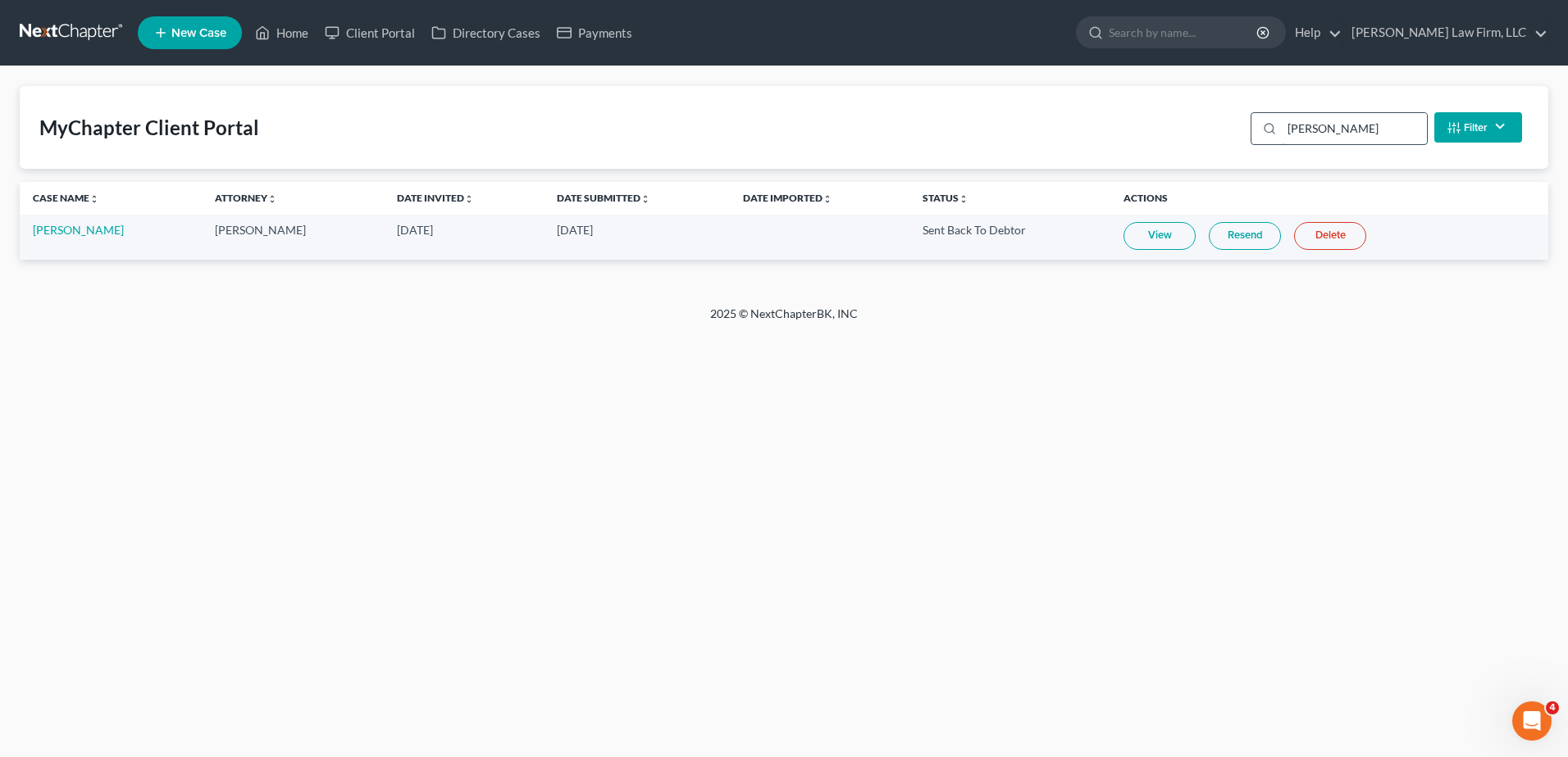
type input "lowry"
click at [1154, 239] on link "View" at bounding box center [1159, 236] width 72 height 28
click at [77, 234] on link "Kelsey Lowry" at bounding box center [79, 229] width 91 height 14
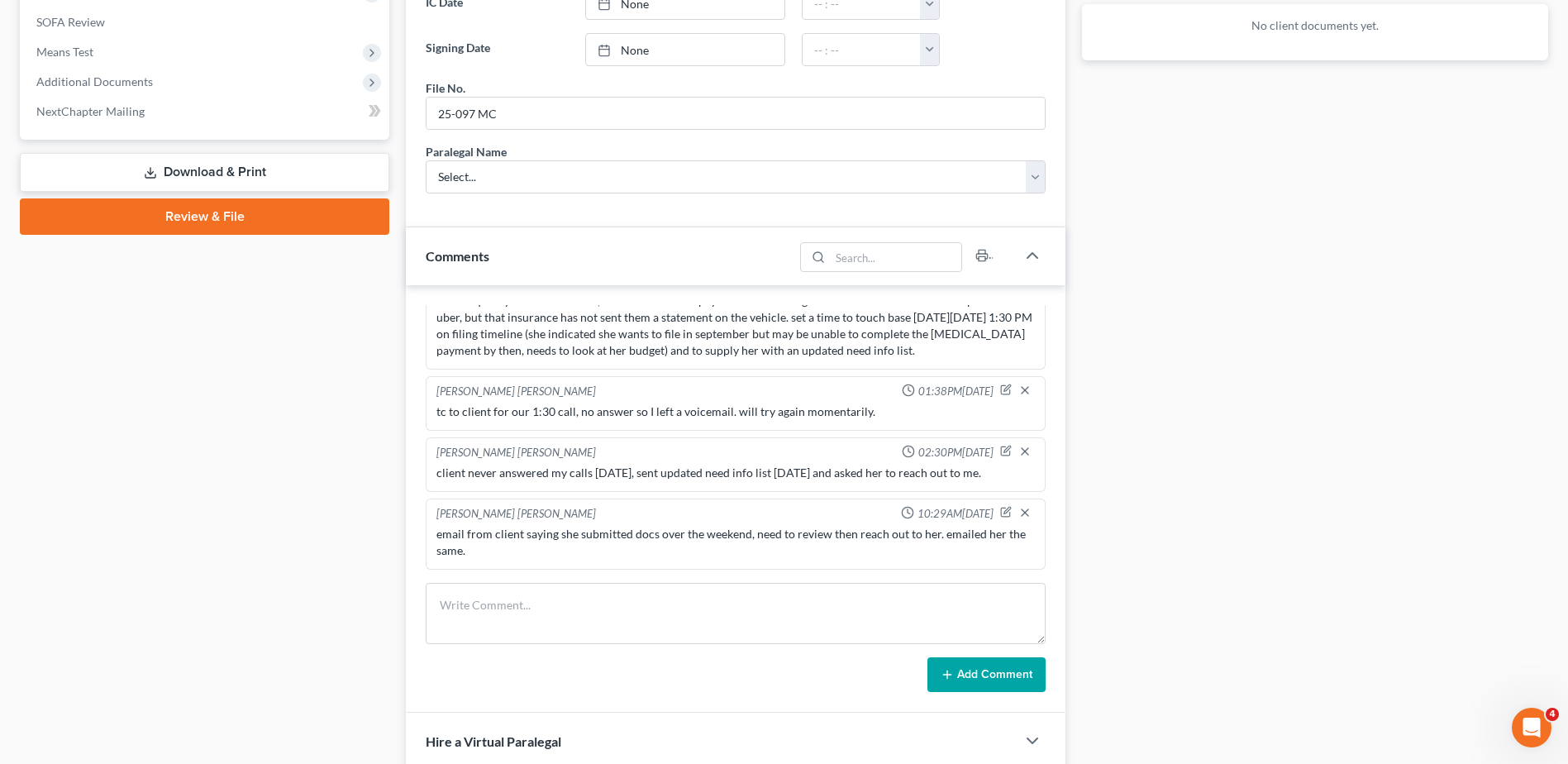
scroll to position [930, 0]
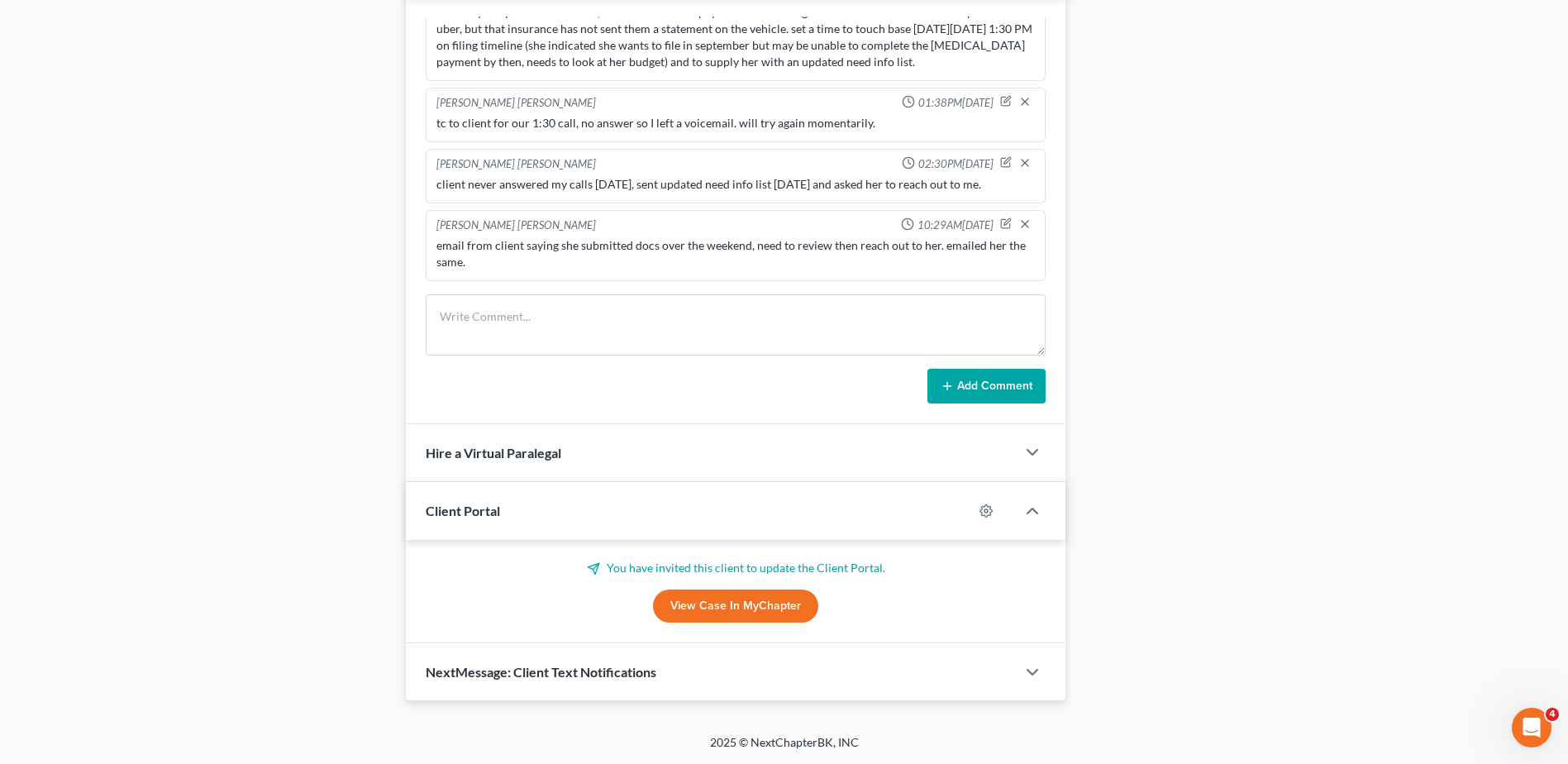
click at [738, 617] on link "View Case in MyChapter" at bounding box center [736, 607] width 165 height 33
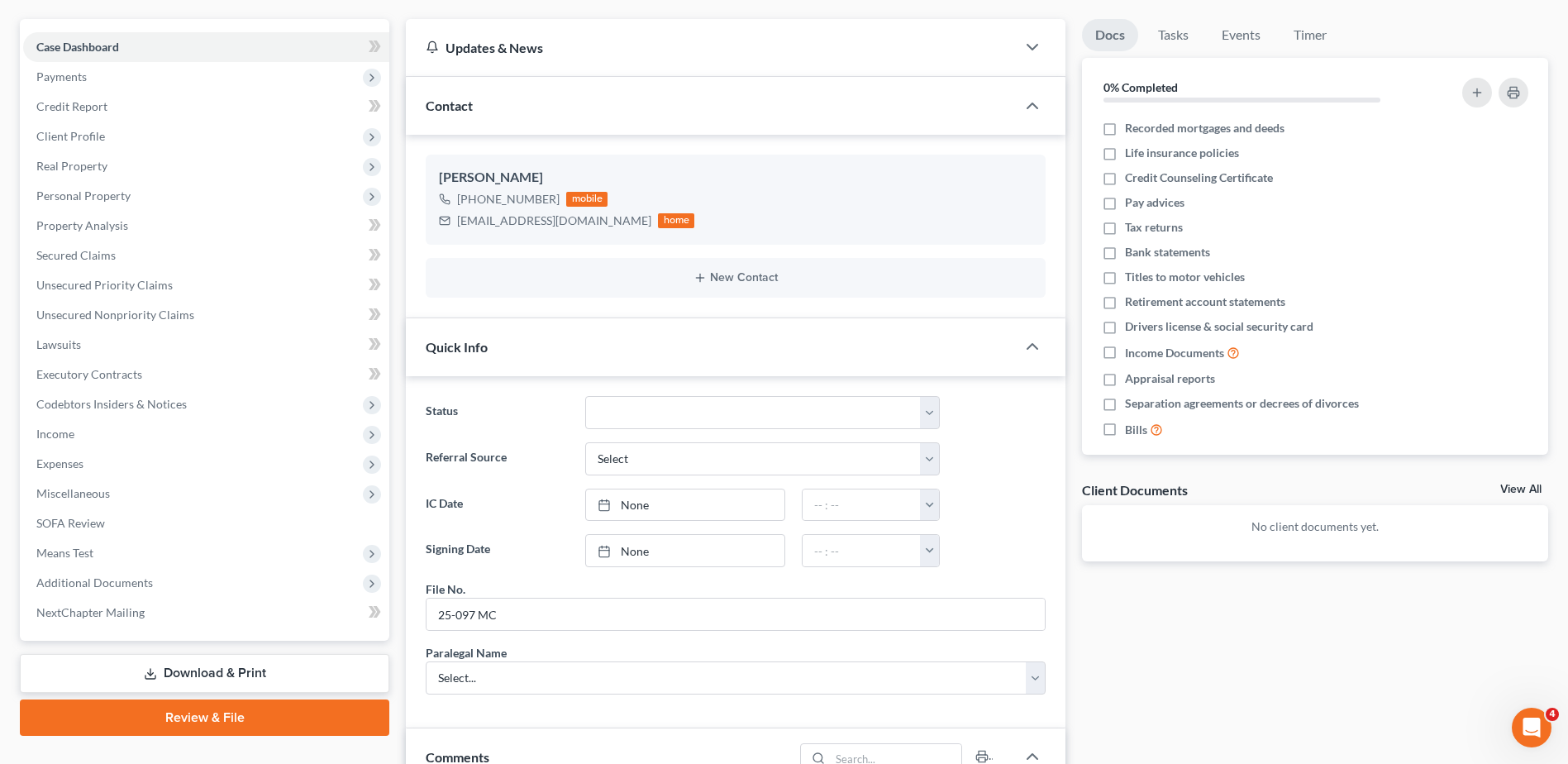
scroll to position [0, 0]
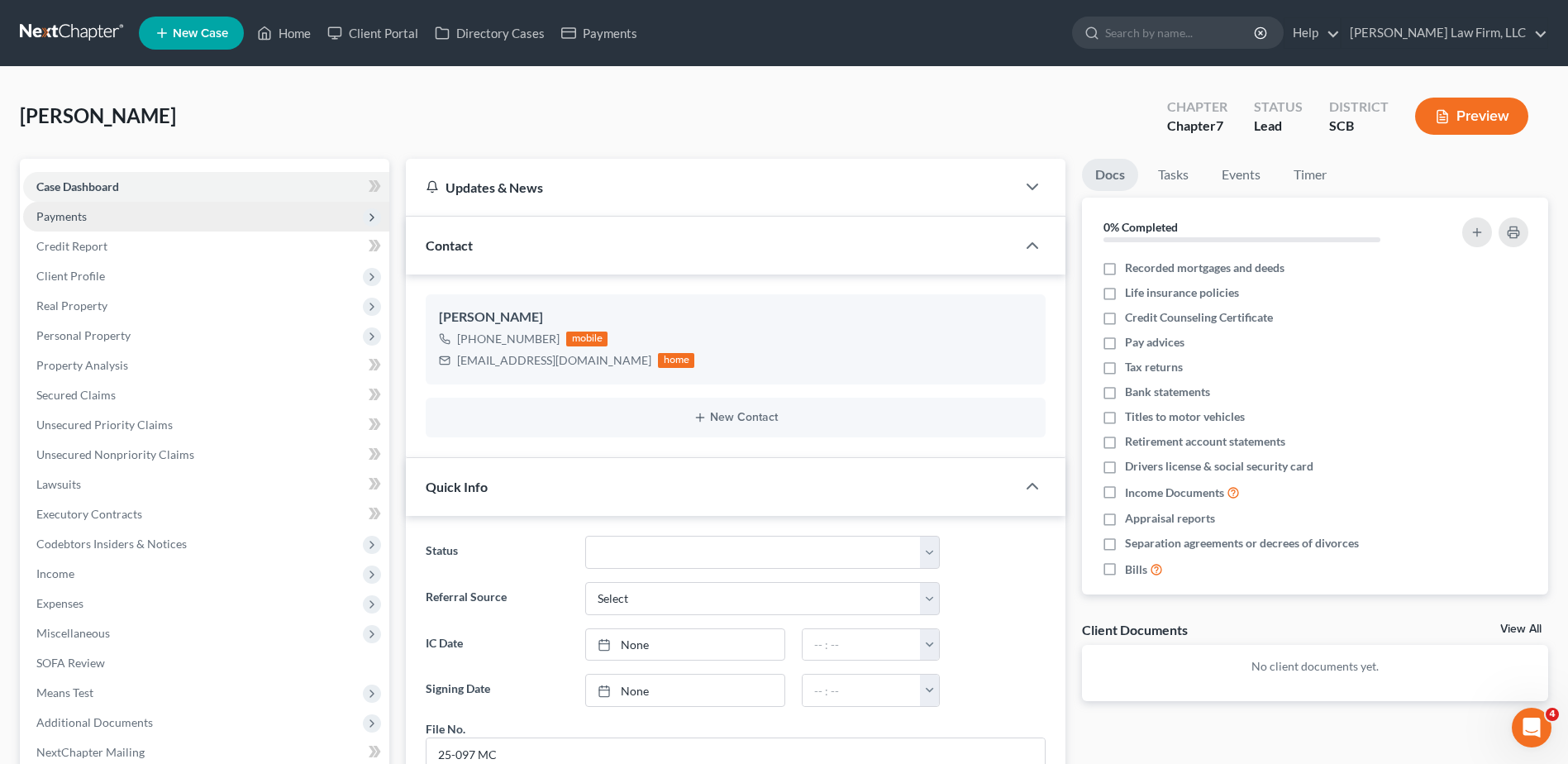
click at [40, 221] on span "Payments" at bounding box center [62, 216] width 50 height 14
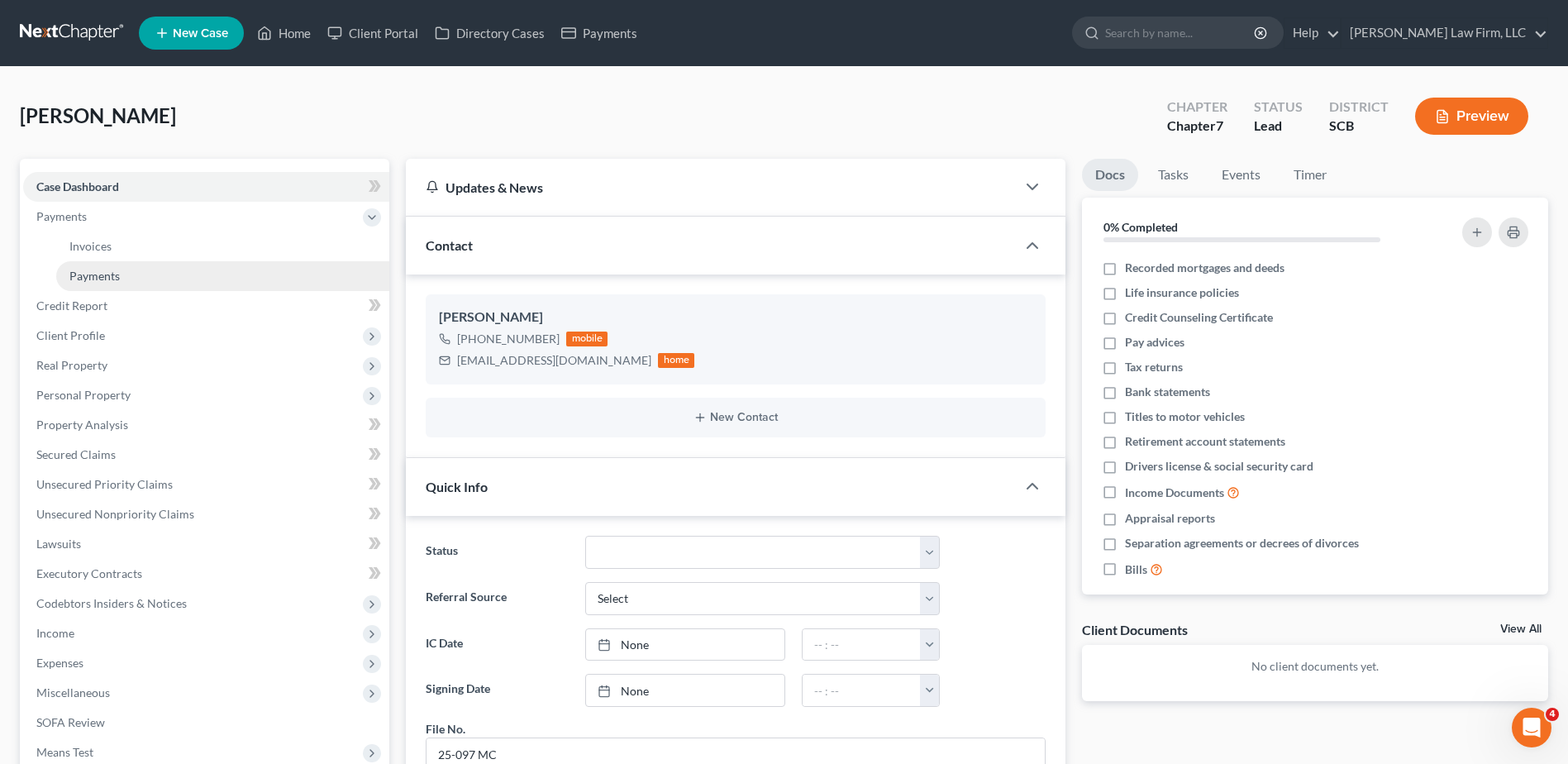
click at [107, 288] on link "Payments" at bounding box center [222, 277] width 333 height 30
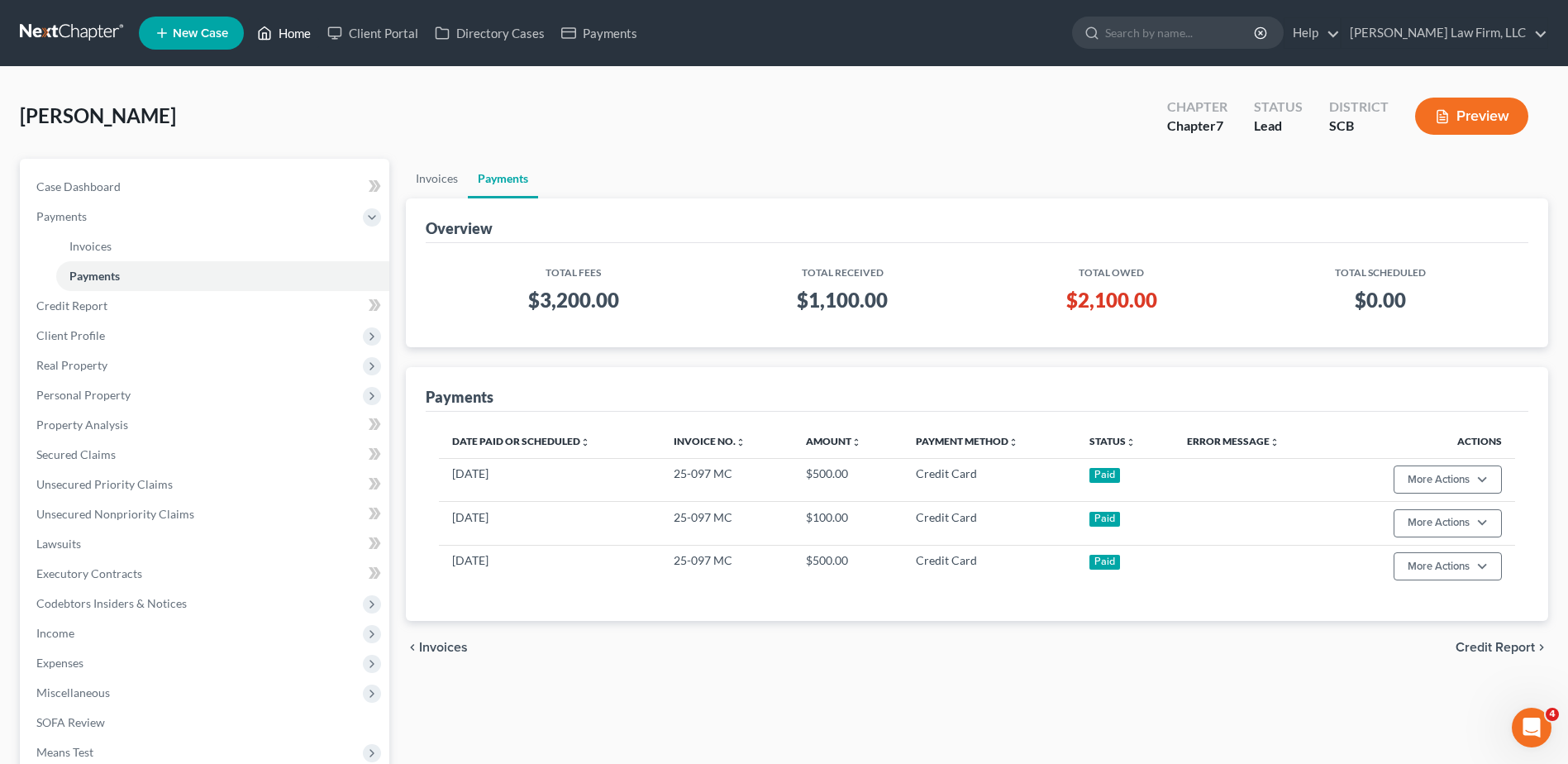
click at [297, 33] on link "Home" at bounding box center [284, 33] width 70 height 30
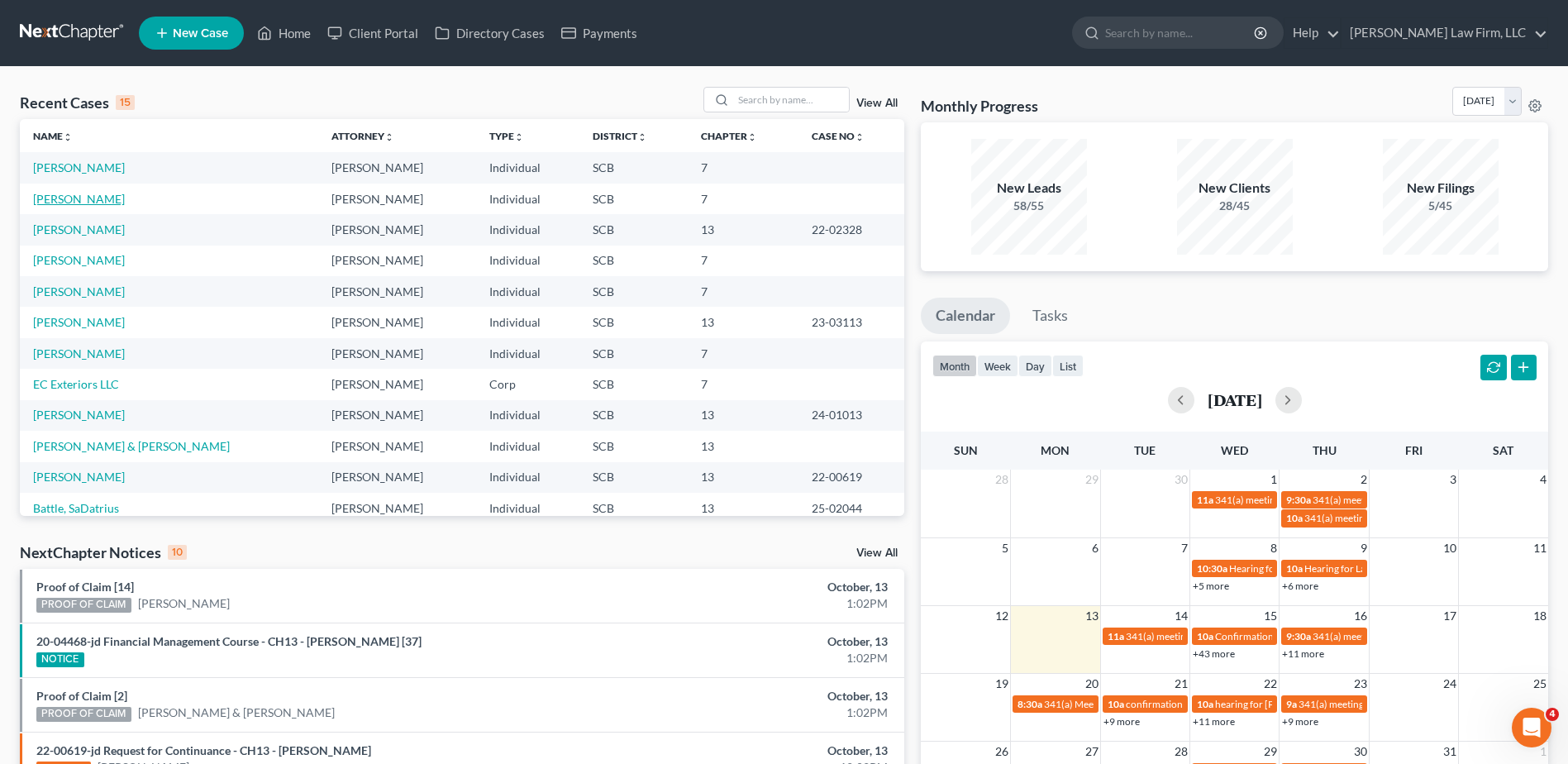
click at [114, 198] on link "[PERSON_NAME]" at bounding box center [79, 199] width 92 height 14
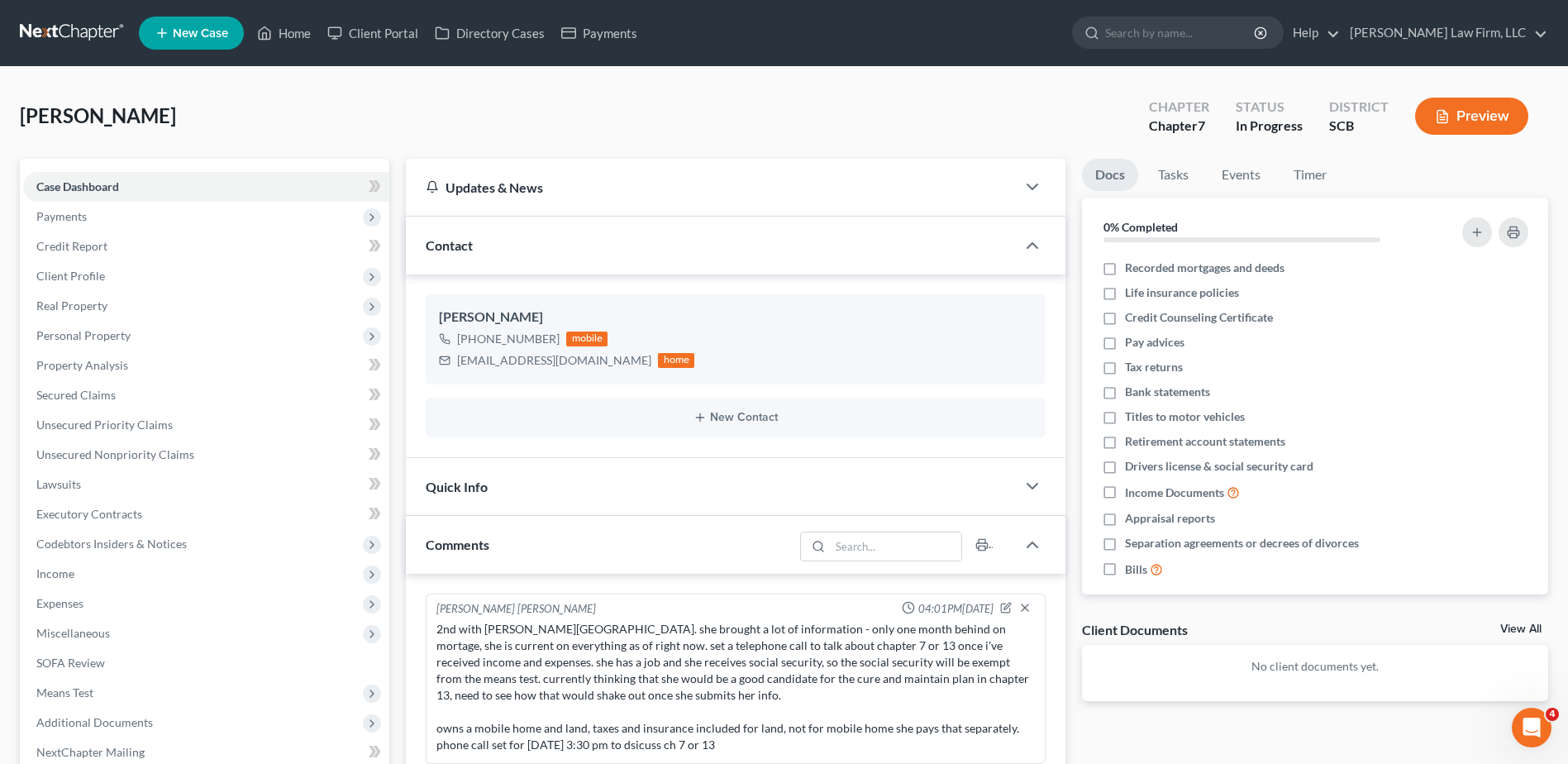
scroll to position [222, 0]
